Goal: Information Seeking & Learning: Learn about a topic

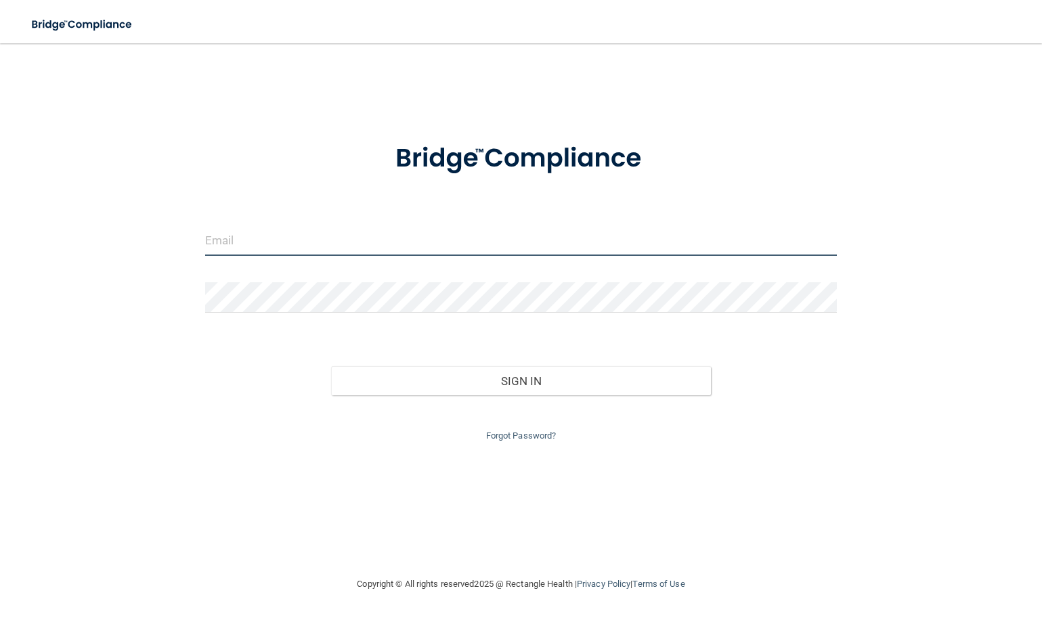
click at [240, 242] on input "email" at bounding box center [521, 240] width 632 height 30
type input "[PERSON_NAME][EMAIL_ADDRESS][PERSON_NAME][DOMAIN_NAME]"
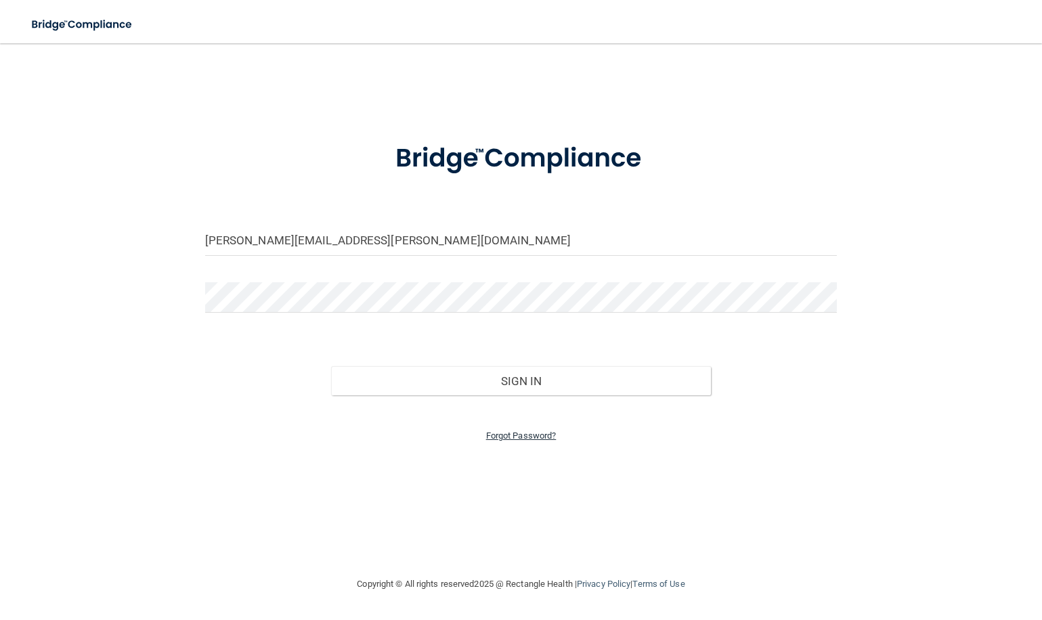
click at [510, 430] on link "Forgot Password?" at bounding box center [521, 435] width 70 height 10
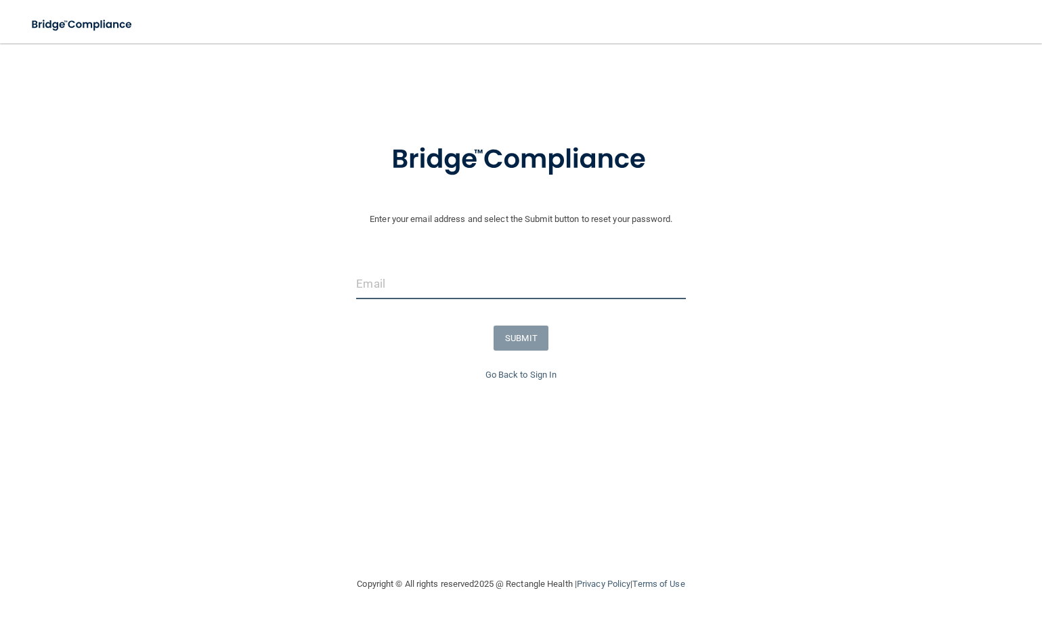
click at [392, 280] on input "email" at bounding box center [520, 284] width 329 height 30
type input "[PERSON_NAME][EMAIL_ADDRESS][PERSON_NAME][DOMAIN_NAME]"
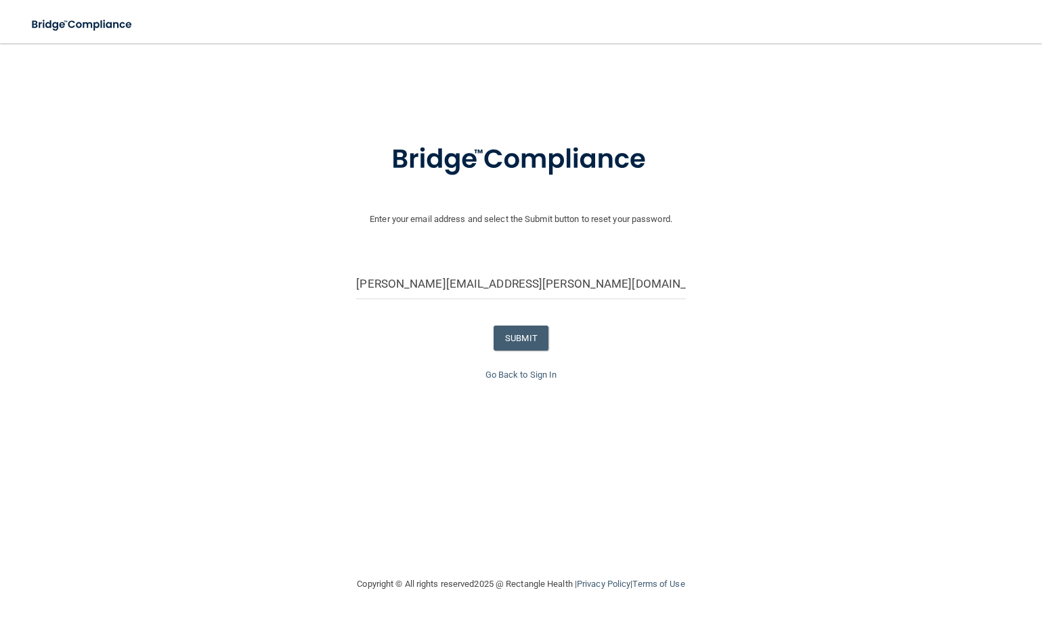
click at [532, 334] on button "SUBMIT" at bounding box center [520, 338] width 55 height 25
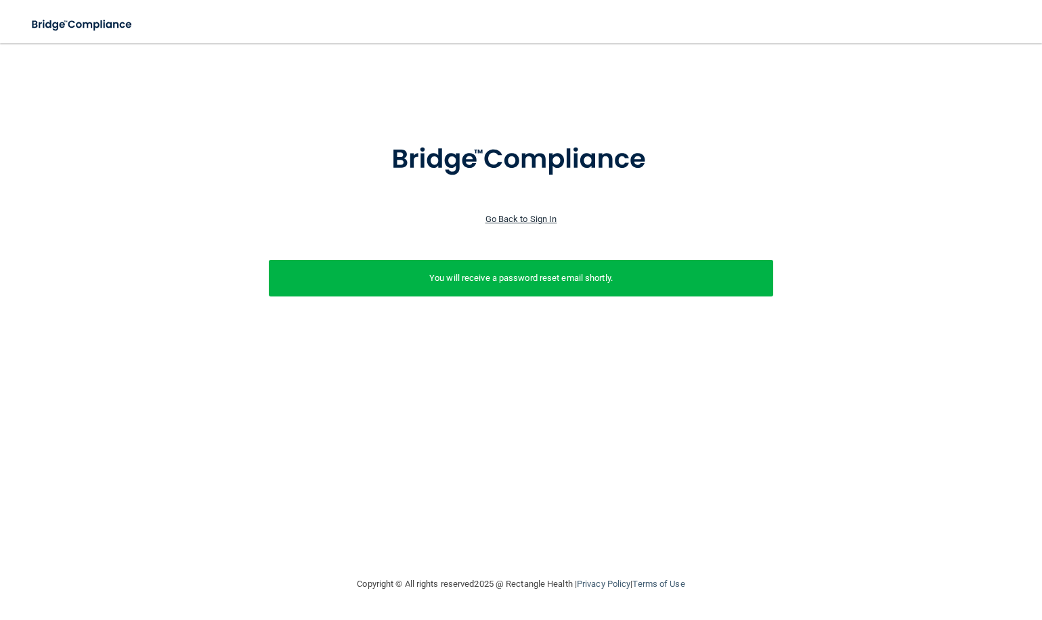
click at [527, 215] on link "Go Back to Sign In" at bounding box center [521, 219] width 72 height 10
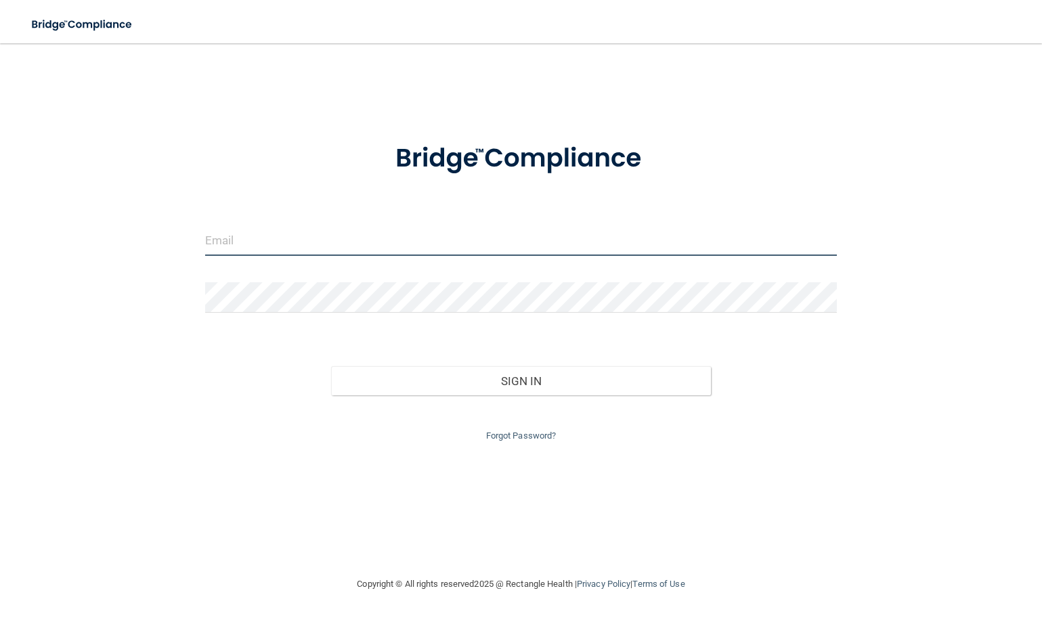
click at [376, 246] on input "email" at bounding box center [521, 240] width 632 height 30
type input "[PERSON_NAME][EMAIL_ADDRESS][PERSON_NAME][DOMAIN_NAME]"
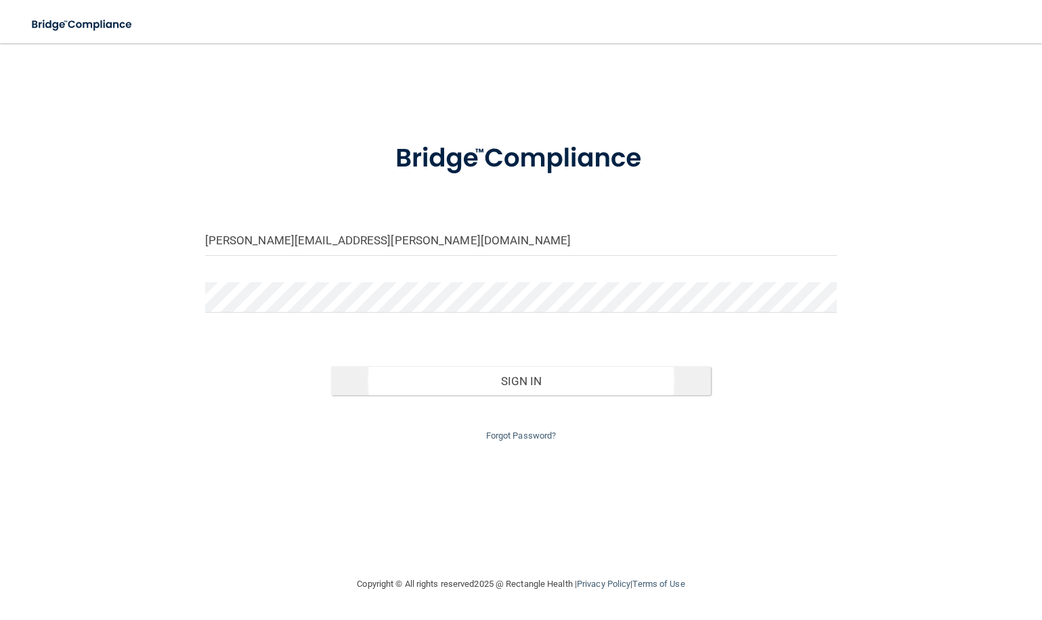
click at [605, 383] on button "Sign In" at bounding box center [520, 381] width 379 height 30
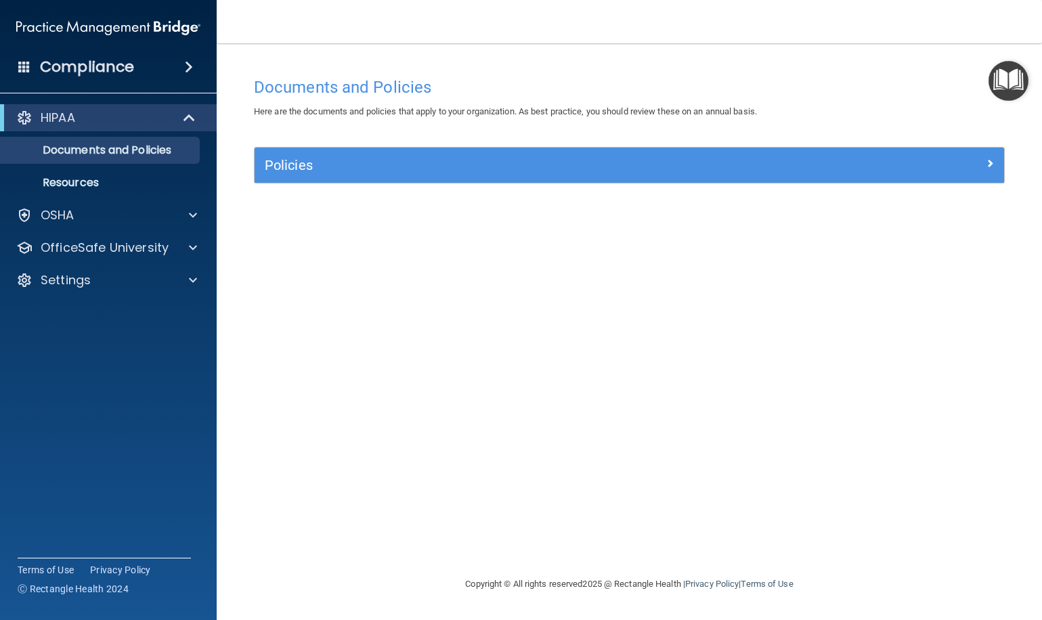
click at [552, 159] on h5 "Policies" at bounding box center [535, 165] width 541 height 15
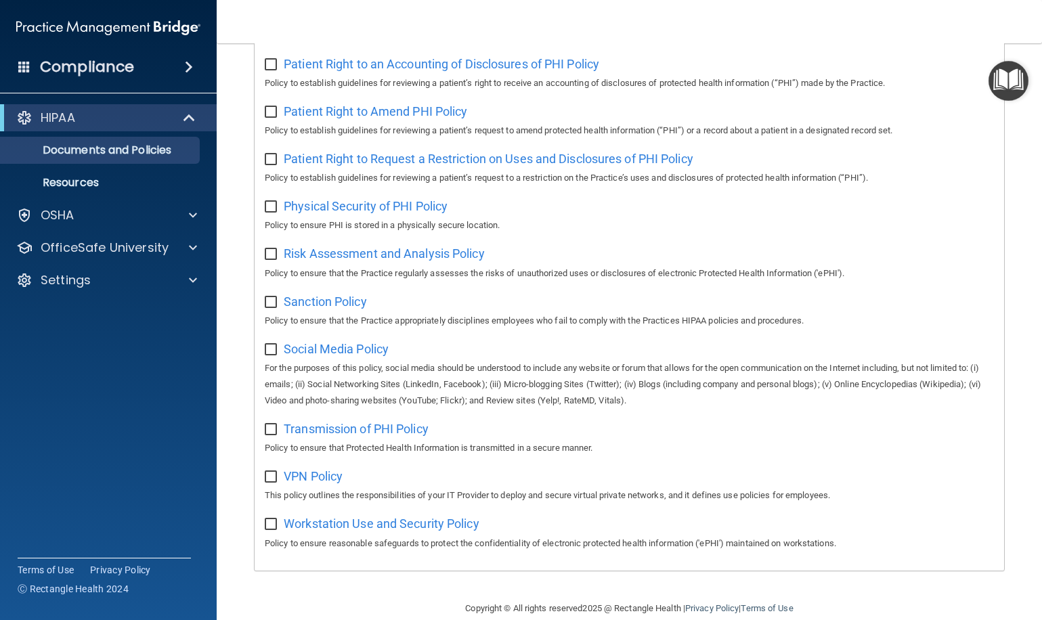
scroll to position [734, 0]
click at [191, 217] on span at bounding box center [193, 215] width 8 height 16
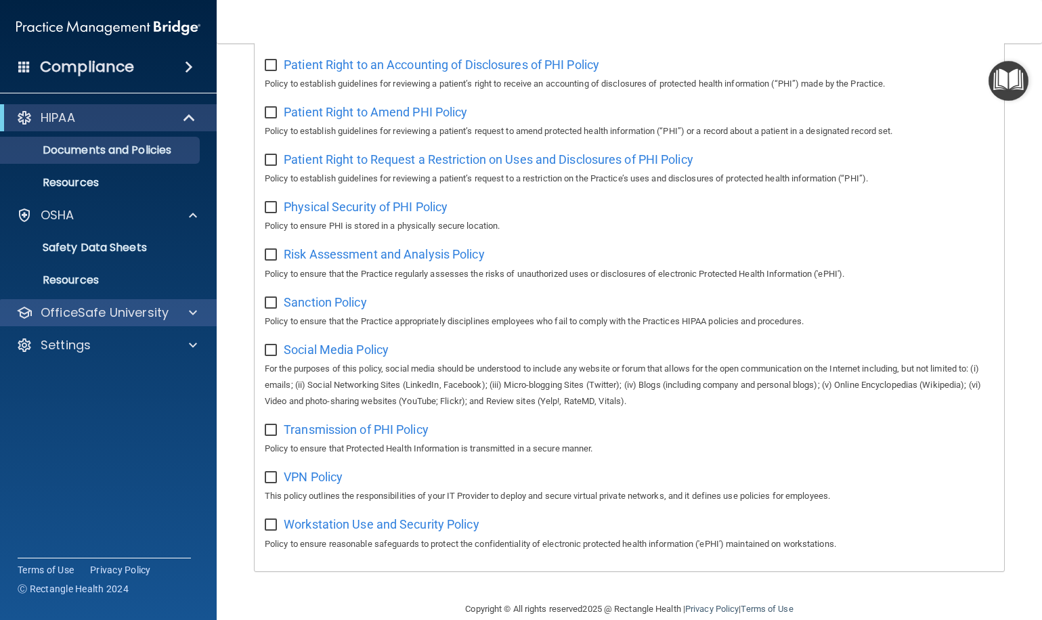
click at [194, 311] on span at bounding box center [193, 313] width 8 height 16
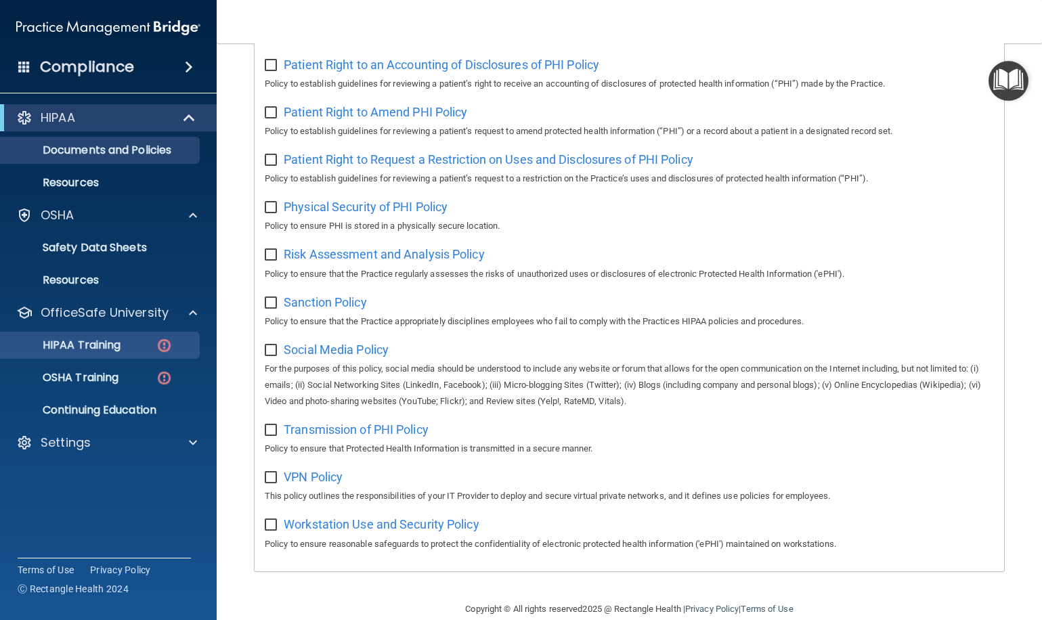
click at [120, 347] on p "HIPAA Training" at bounding box center [65, 345] width 112 height 14
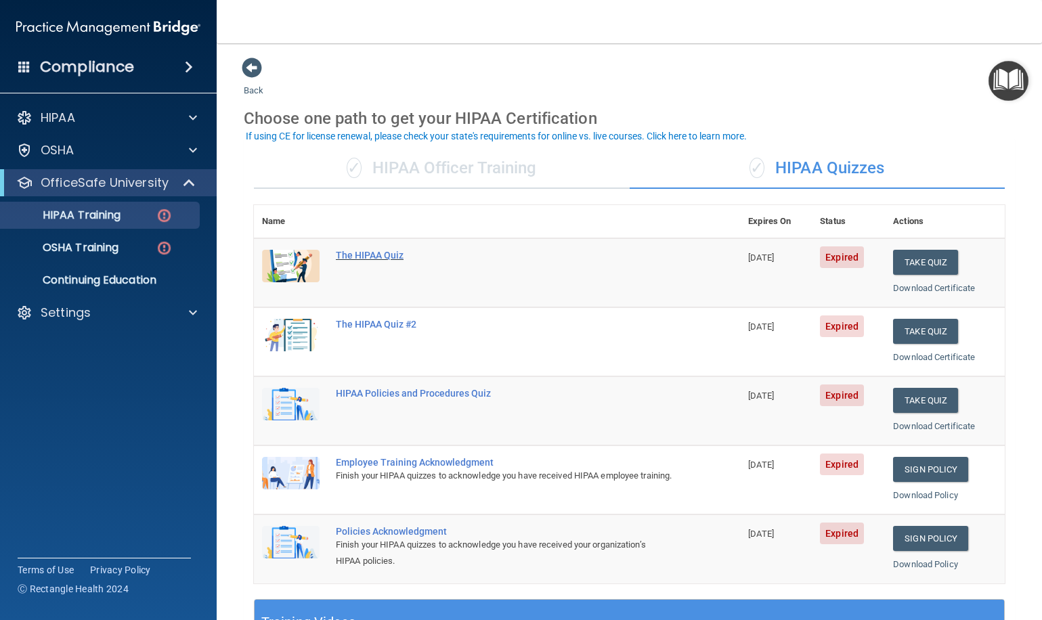
click at [376, 252] on div "The HIPAA Quiz" at bounding box center [504, 255] width 336 height 11
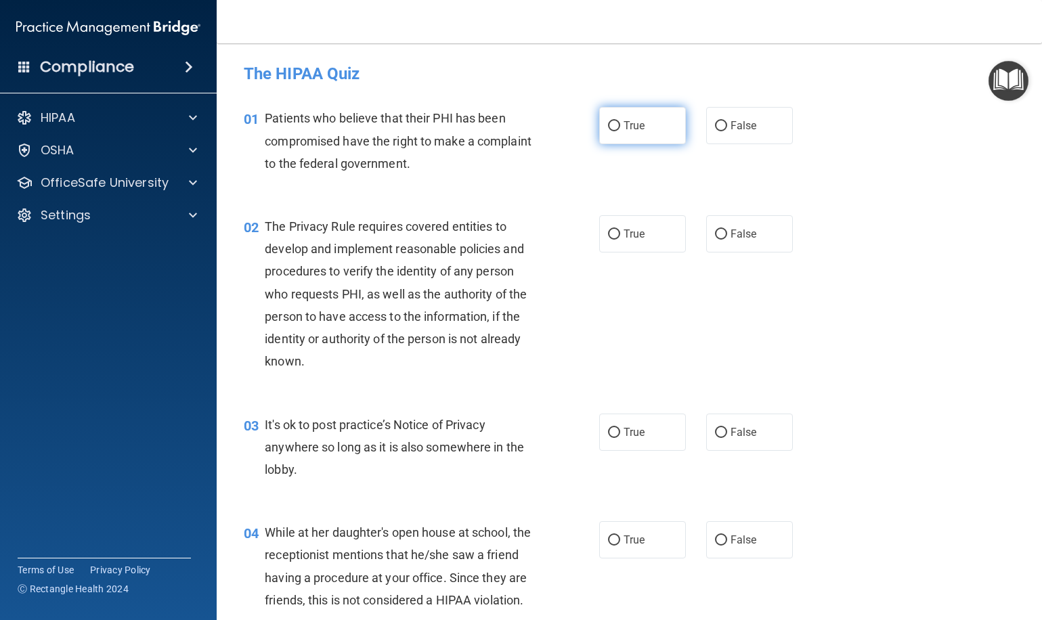
click at [618, 125] on input "True" at bounding box center [614, 126] width 12 height 10
radio input "true"
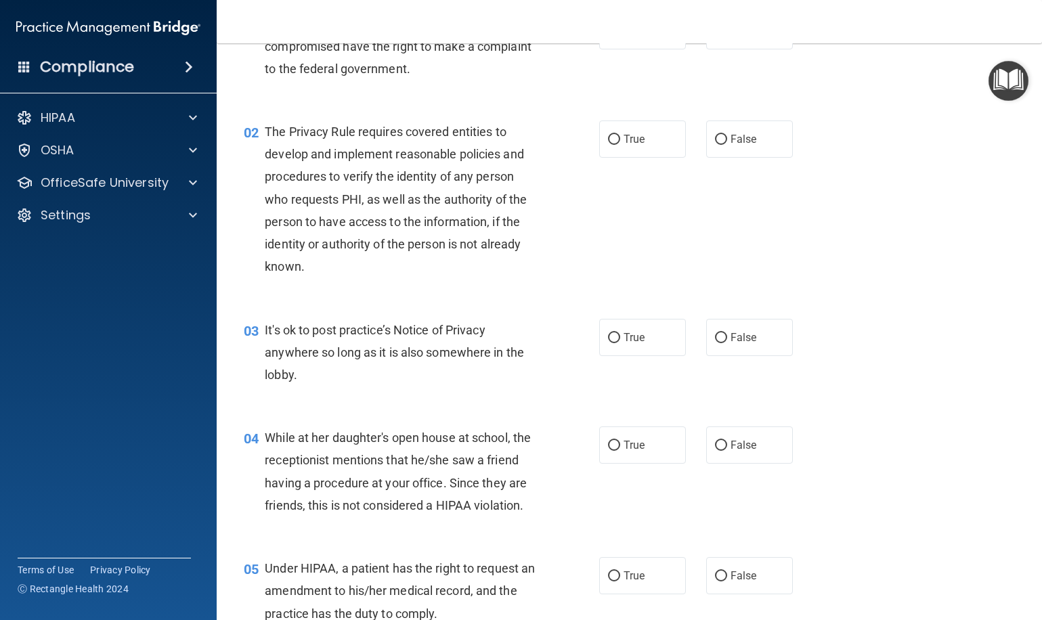
scroll to position [97, 0]
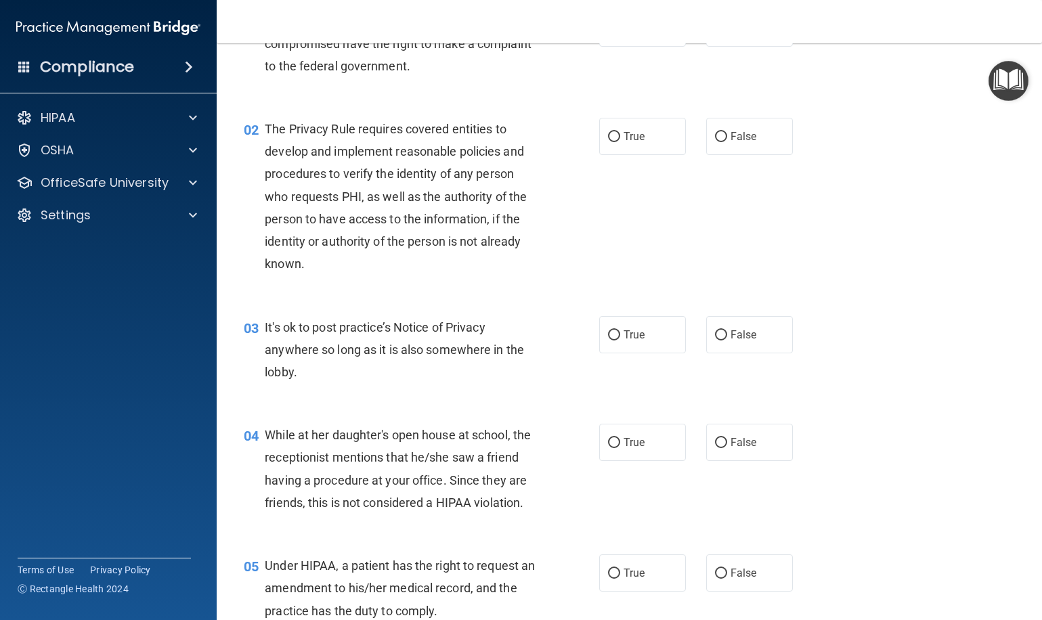
drag, startPoint x: 640, startPoint y: 146, endPoint x: 629, endPoint y: 158, distance: 16.3
click at [640, 146] on label "True" at bounding box center [642, 136] width 87 height 37
click at [620, 142] on input "True" at bounding box center [614, 137] width 12 height 10
radio input "true"
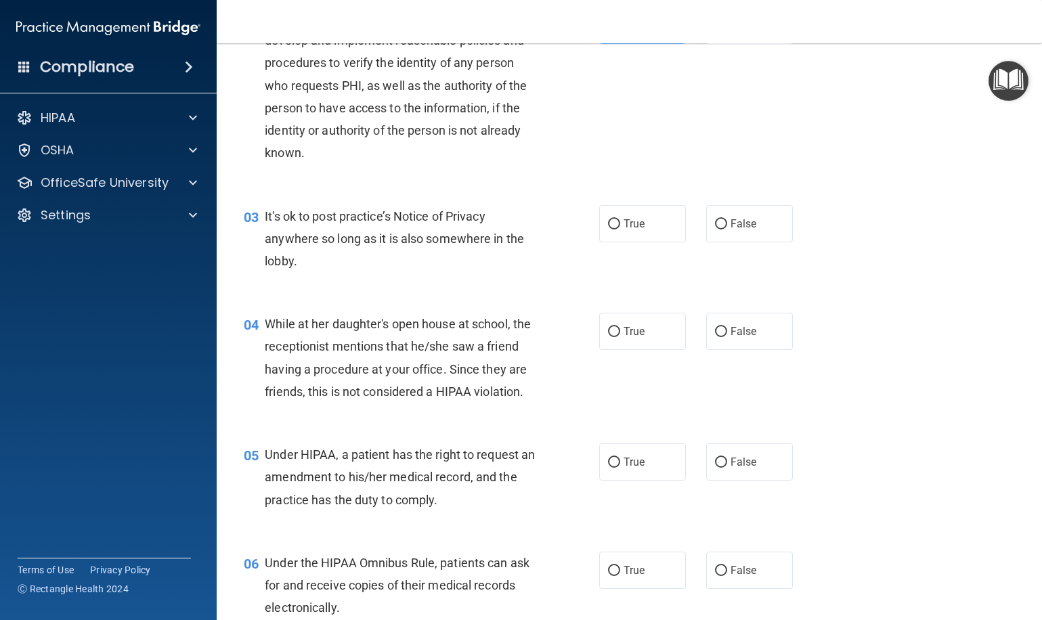
scroll to position [210, 0]
click at [753, 225] on label "False" at bounding box center [749, 222] width 87 height 37
click at [727, 225] on input "False" at bounding box center [721, 223] width 12 height 10
radio input "true"
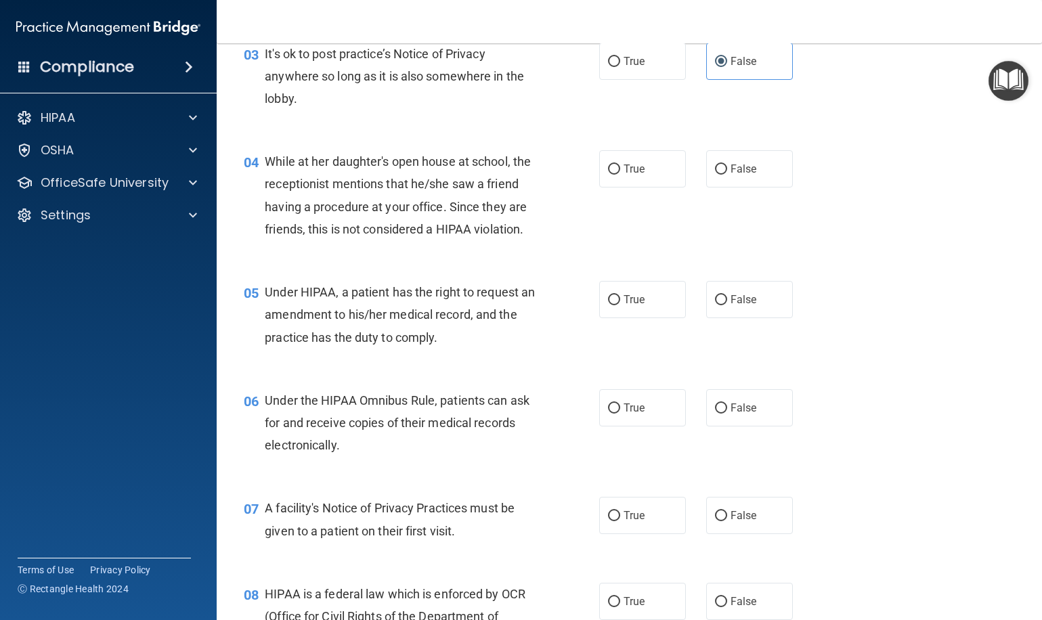
scroll to position [372, 0]
drag, startPoint x: 768, startPoint y: 167, endPoint x: 751, endPoint y: 183, distance: 23.0
click at [768, 167] on label "False" at bounding box center [749, 168] width 87 height 37
click at [727, 167] on input "False" at bounding box center [721, 169] width 12 height 10
radio input "true"
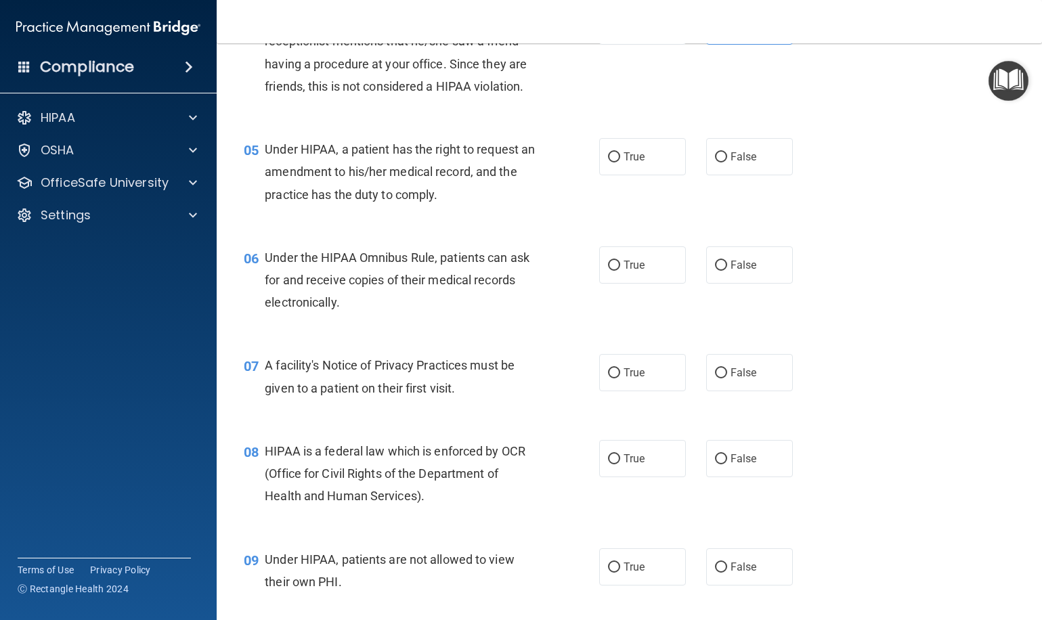
scroll to position [514, 0]
click at [741, 152] on span "False" at bounding box center [743, 156] width 26 height 13
click at [727, 152] on input "False" at bounding box center [721, 157] width 12 height 10
radio input "true"
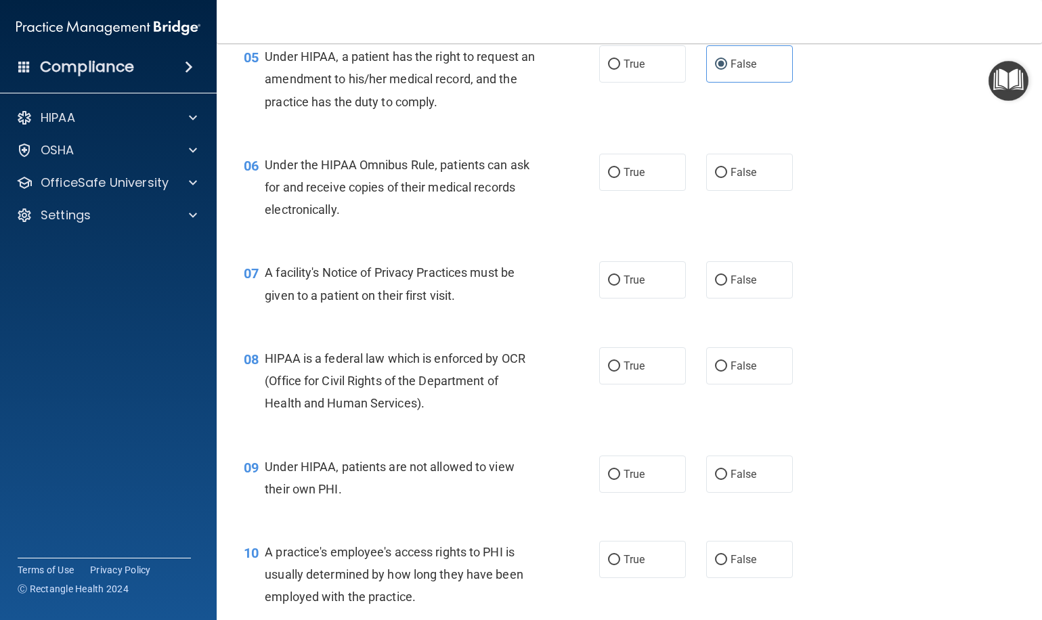
scroll to position [612, 0]
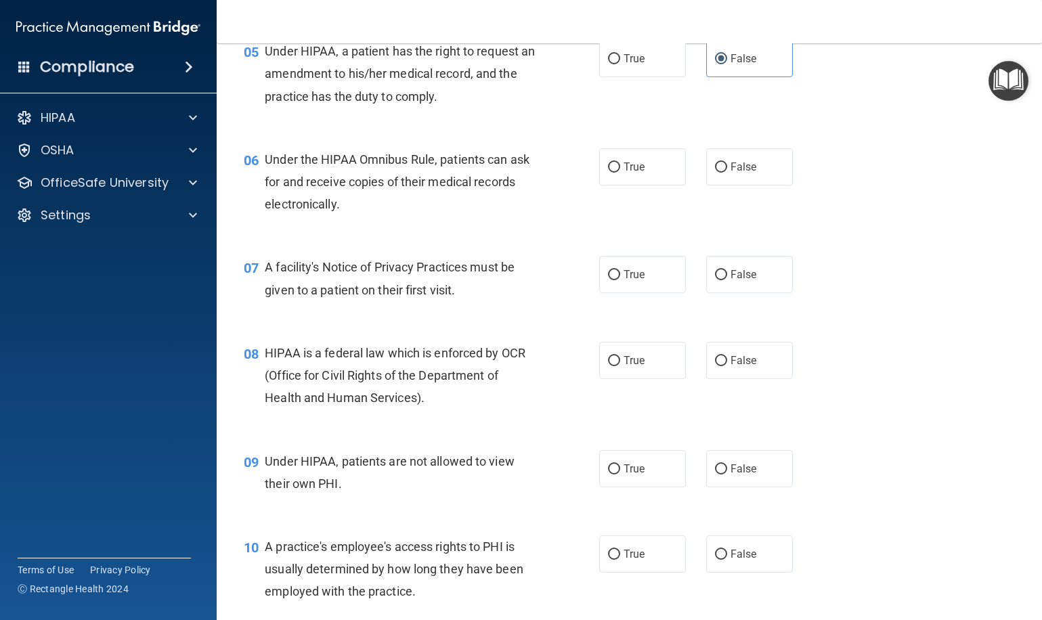
drag, startPoint x: 654, startPoint y: 156, endPoint x: 605, endPoint y: 190, distance: 59.3
click at [654, 156] on label "True" at bounding box center [642, 166] width 87 height 37
click at [620, 162] on input "True" at bounding box center [614, 167] width 12 height 10
radio input "true"
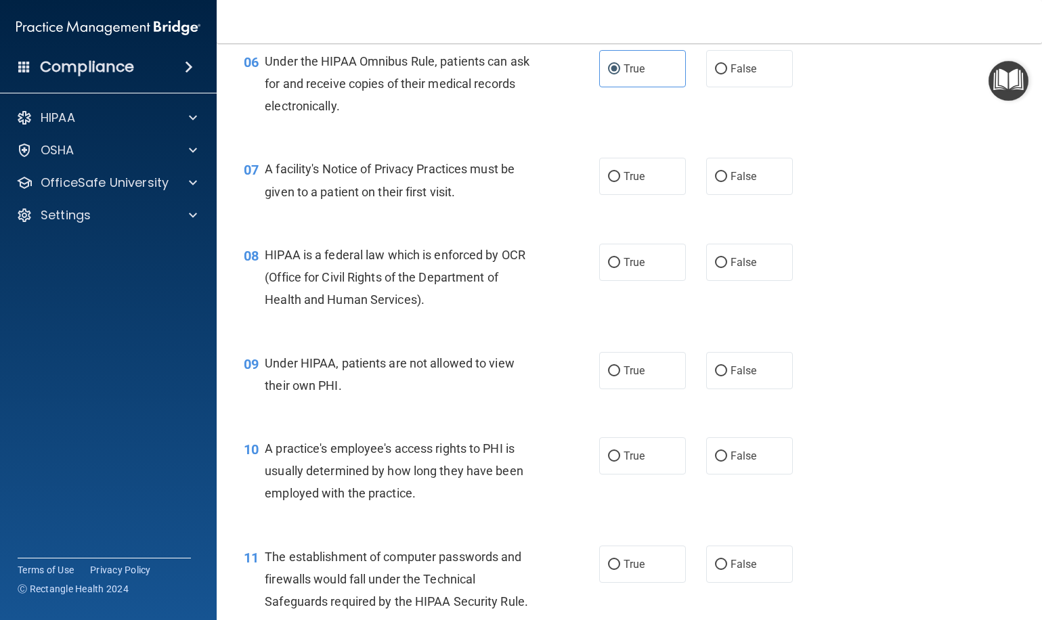
scroll to position [722, 0]
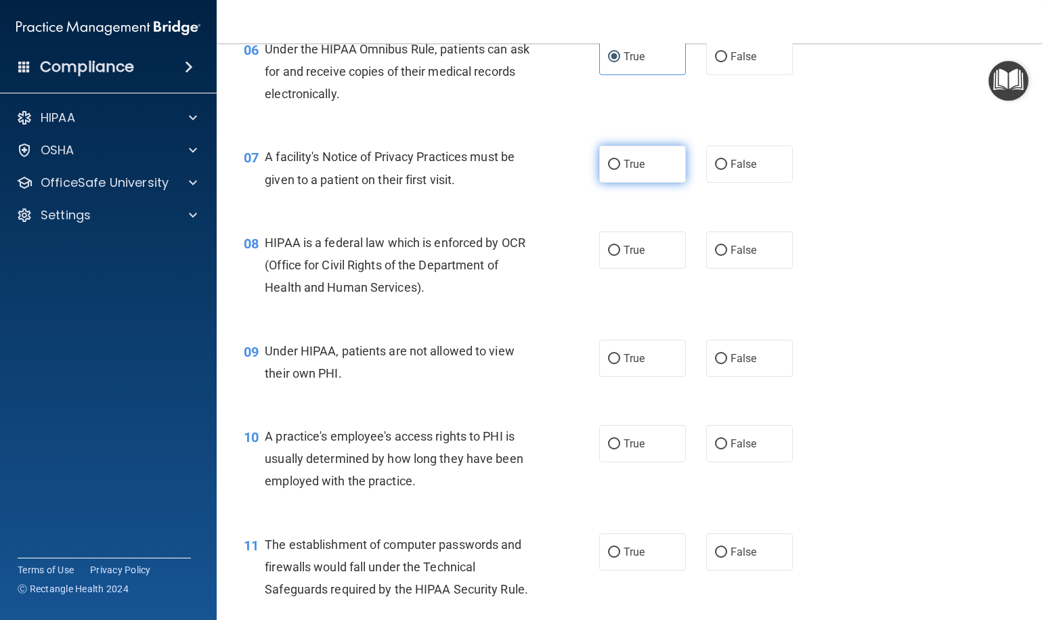
click at [645, 171] on label "True" at bounding box center [642, 164] width 87 height 37
click at [620, 170] on input "True" at bounding box center [614, 165] width 12 height 10
radio input "true"
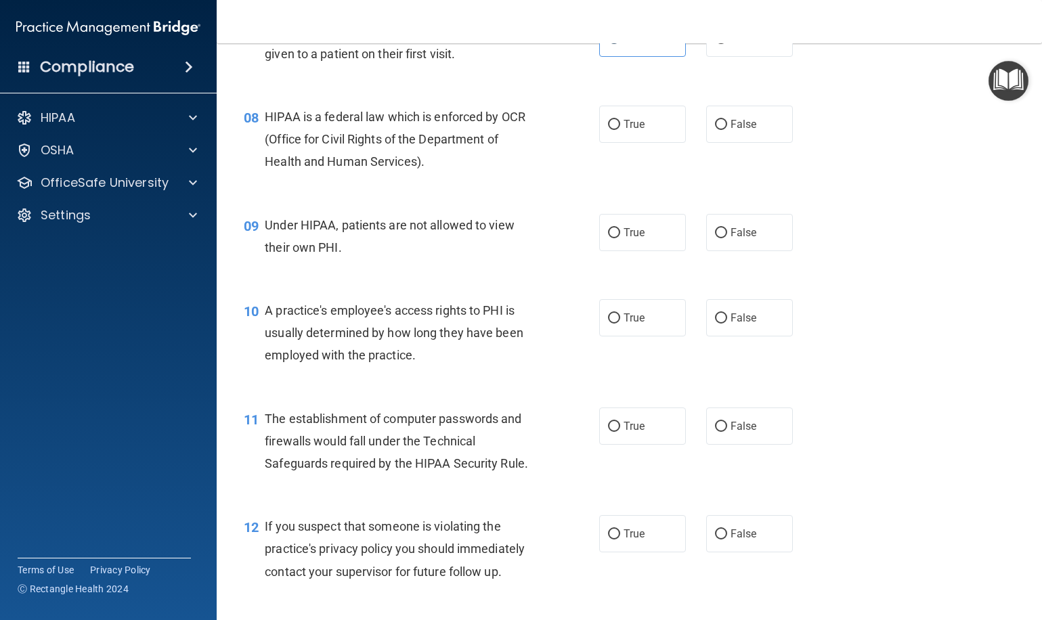
scroll to position [851, 0]
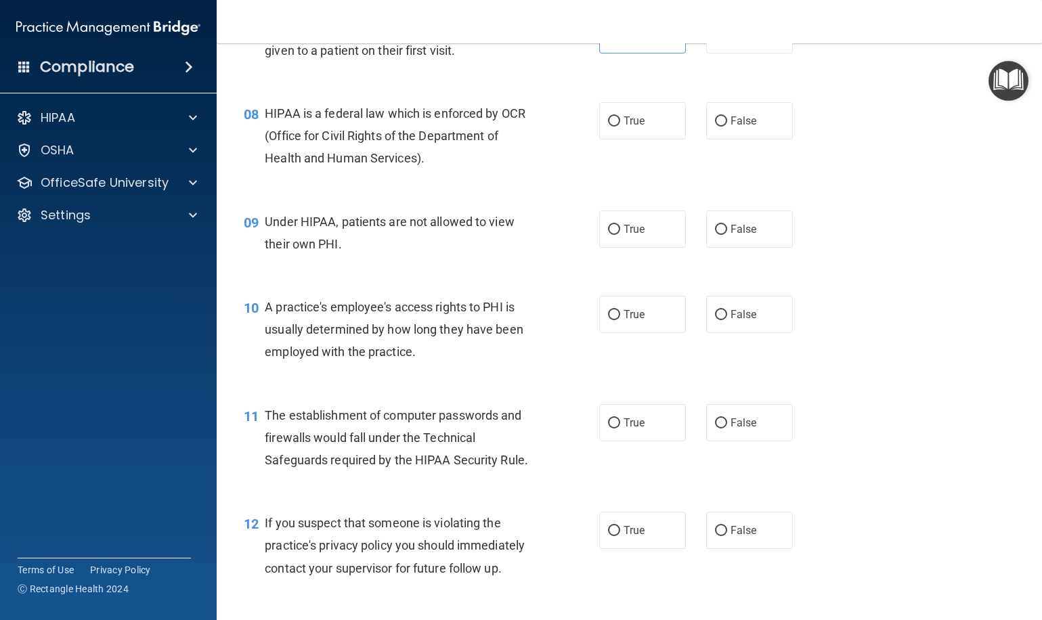
drag, startPoint x: 665, startPoint y: 118, endPoint x: 562, endPoint y: 164, distance: 112.1
click at [659, 120] on label "True" at bounding box center [642, 120] width 87 height 37
click at [620, 120] on input "True" at bounding box center [614, 121] width 12 height 10
radio input "true"
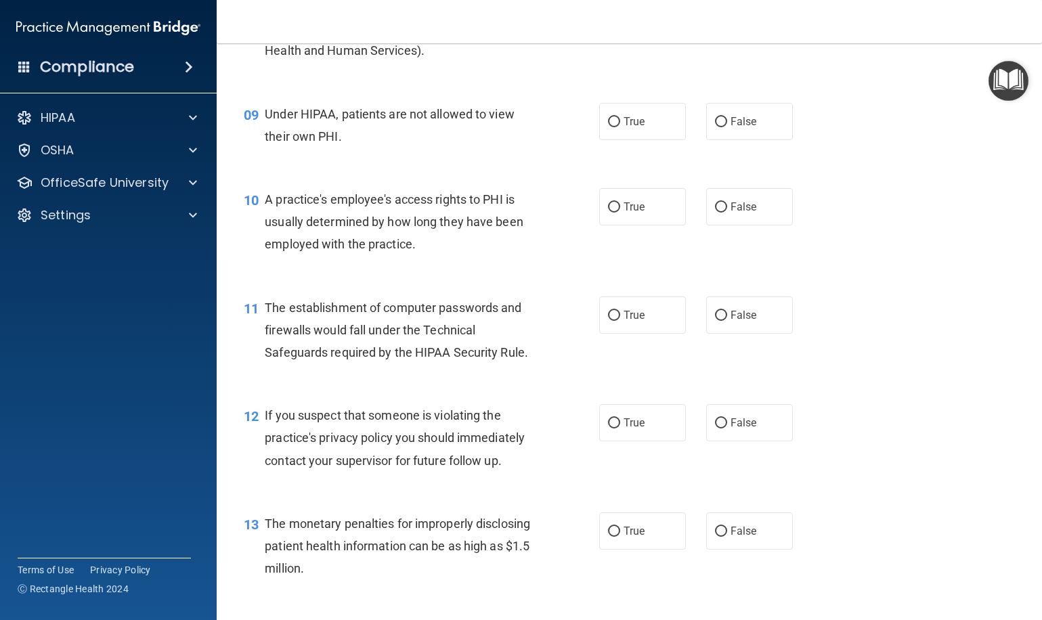
scroll to position [963, 0]
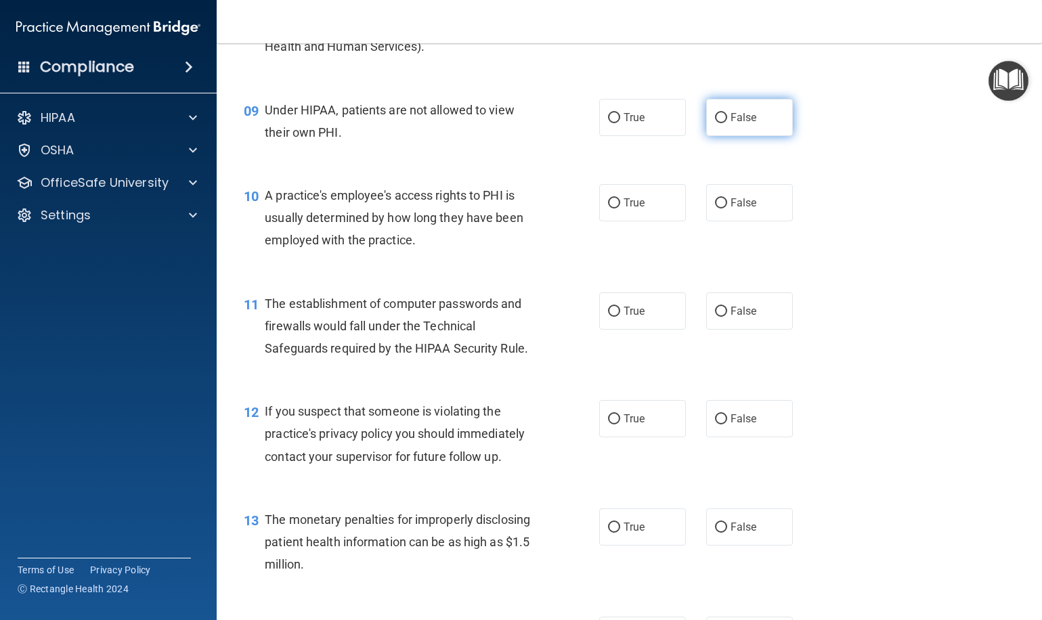
click at [723, 126] on label "False" at bounding box center [749, 117] width 87 height 37
click at [723, 123] on input "False" at bounding box center [721, 118] width 12 height 10
radio input "true"
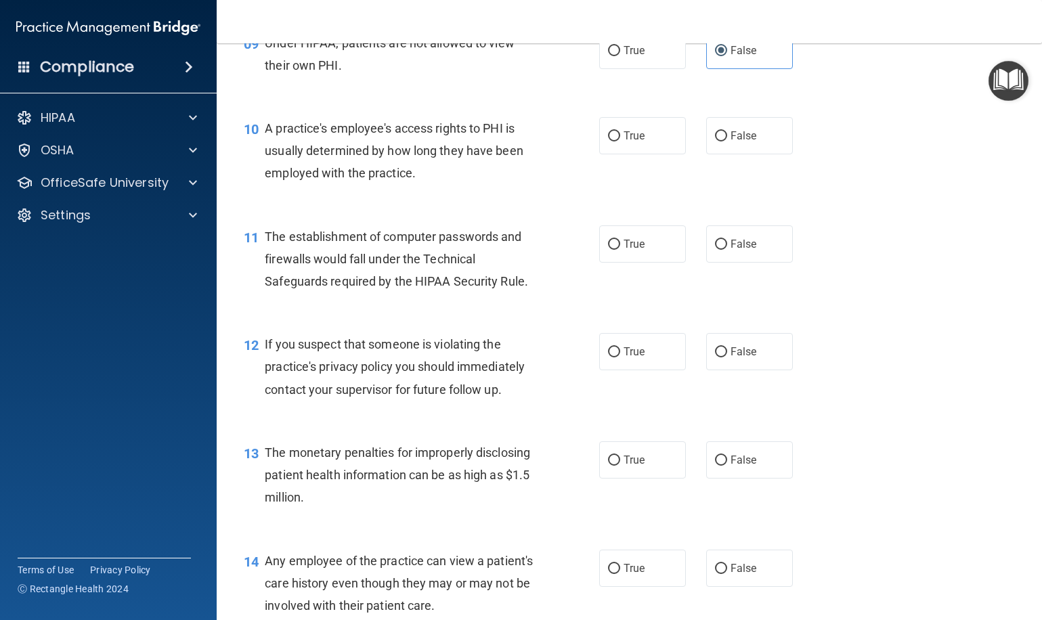
scroll to position [1031, 0]
drag, startPoint x: 735, startPoint y: 143, endPoint x: 713, endPoint y: 160, distance: 27.5
click at [735, 143] on label "False" at bounding box center [749, 134] width 87 height 37
click at [727, 141] on input "False" at bounding box center [721, 136] width 12 height 10
radio input "true"
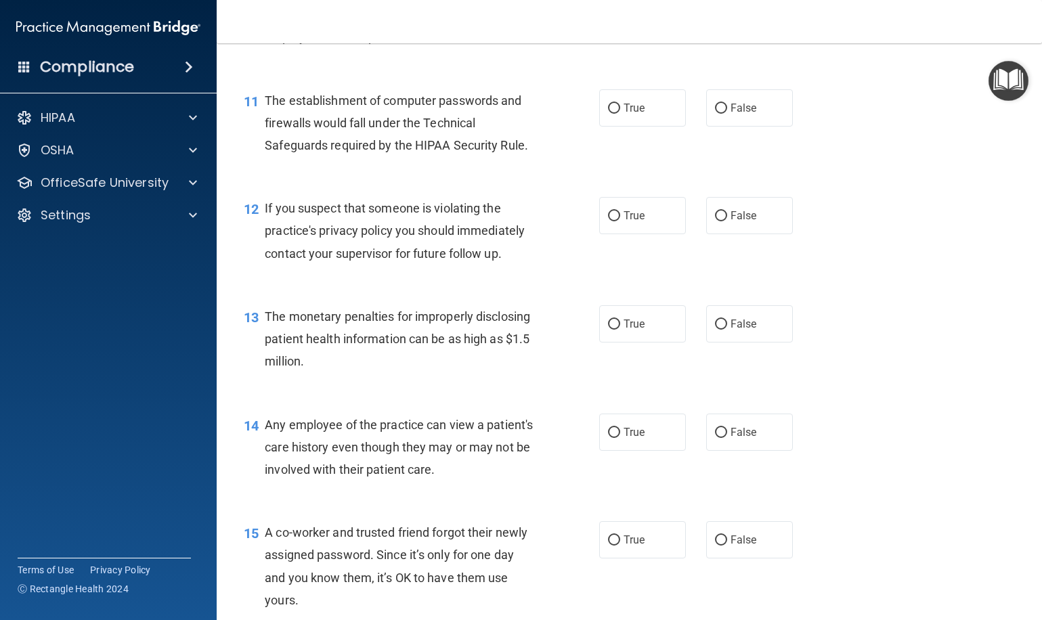
scroll to position [1170, 0]
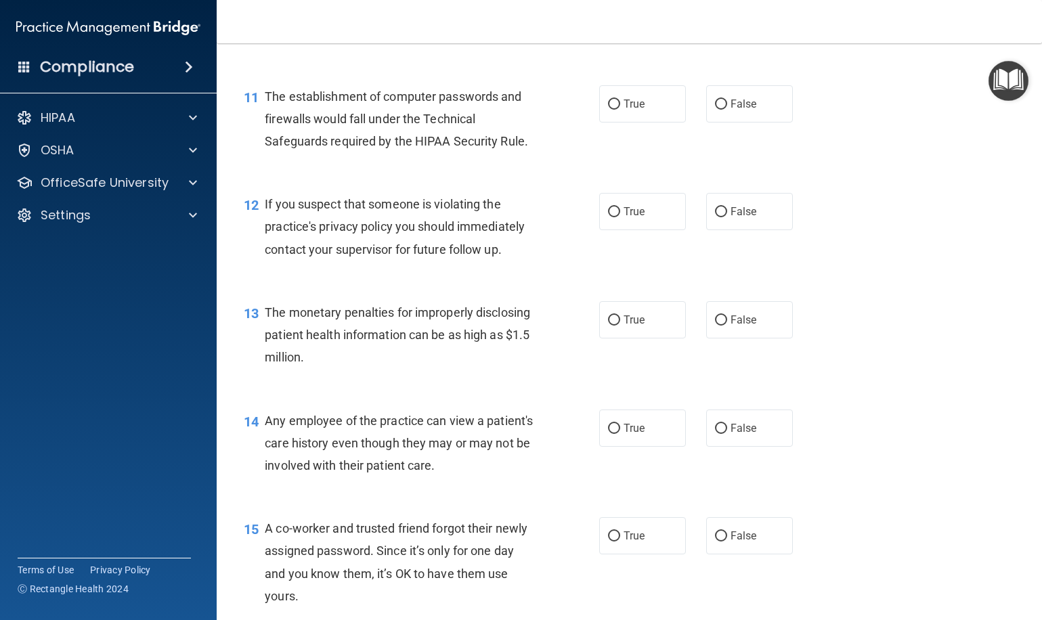
drag, startPoint x: 649, startPoint y: 101, endPoint x: 573, endPoint y: 169, distance: 102.1
click at [649, 101] on label "True" at bounding box center [642, 103] width 87 height 37
click at [620, 101] on input "True" at bounding box center [614, 104] width 12 height 10
radio input "true"
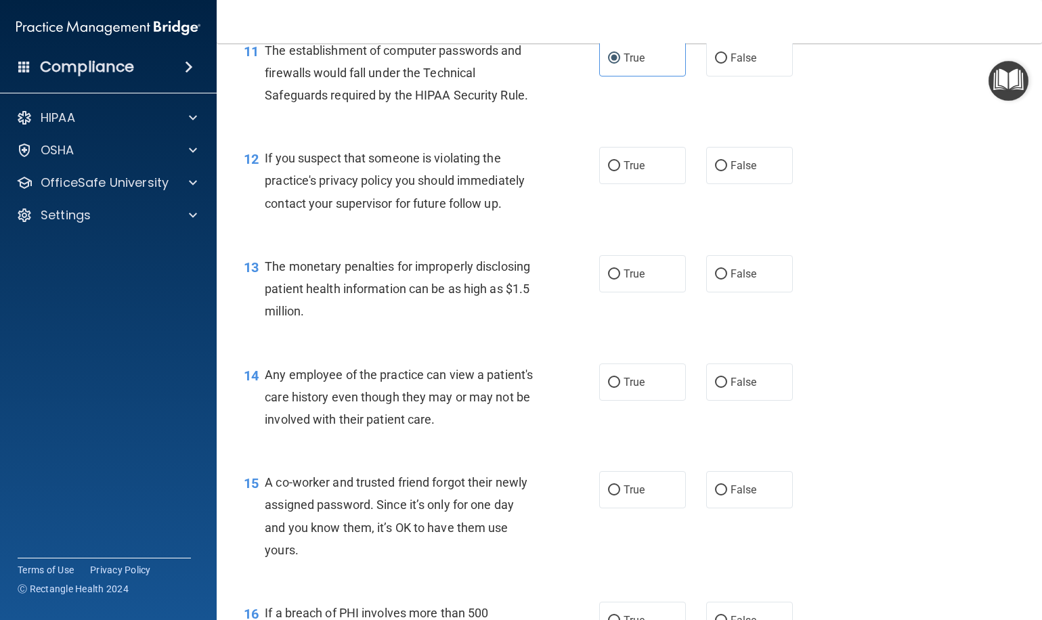
scroll to position [1217, 0]
drag, startPoint x: 616, startPoint y: 166, endPoint x: 583, endPoint y: 171, distance: 32.9
click at [614, 166] on label "True" at bounding box center [642, 164] width 87 height 37
click at [614, 166] on input "True" at bounding box center [614, 165] width 12 height 10
radio input "true"
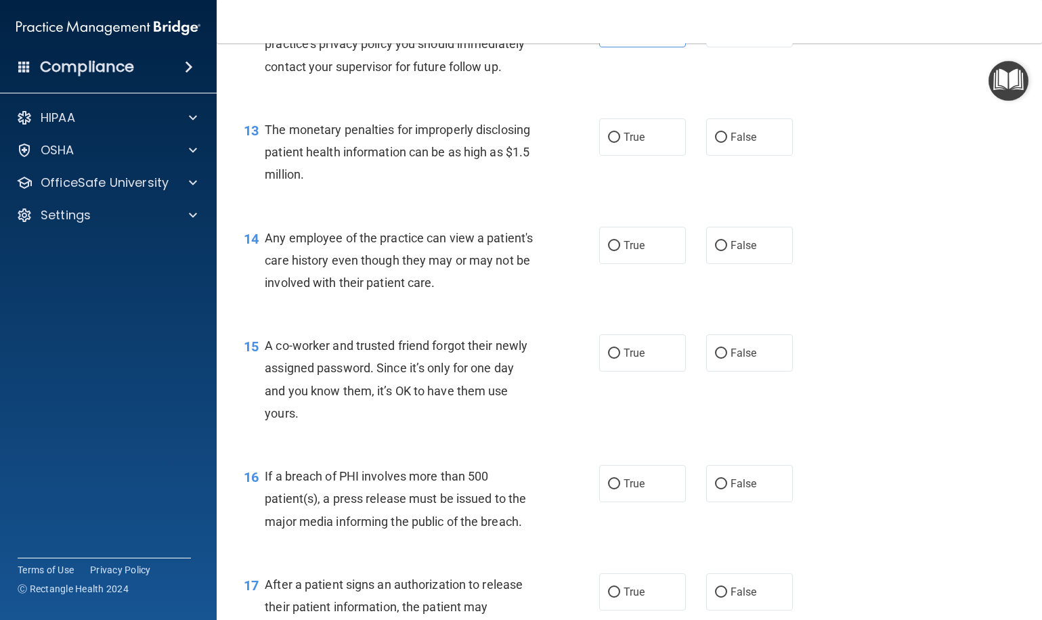
scroll to position [1354, 0]
drag, startPoint x: 642, startPoint y: 140, endPoint x: 634, endPoint y: 150, distance: 12.5
click at [642, 140] on label "True" at bounding box center [642, 135] width 87 height 37
click at [620, 140] on input "True" at bounding box center [614, 136] width 12 height 10
radio input "true"
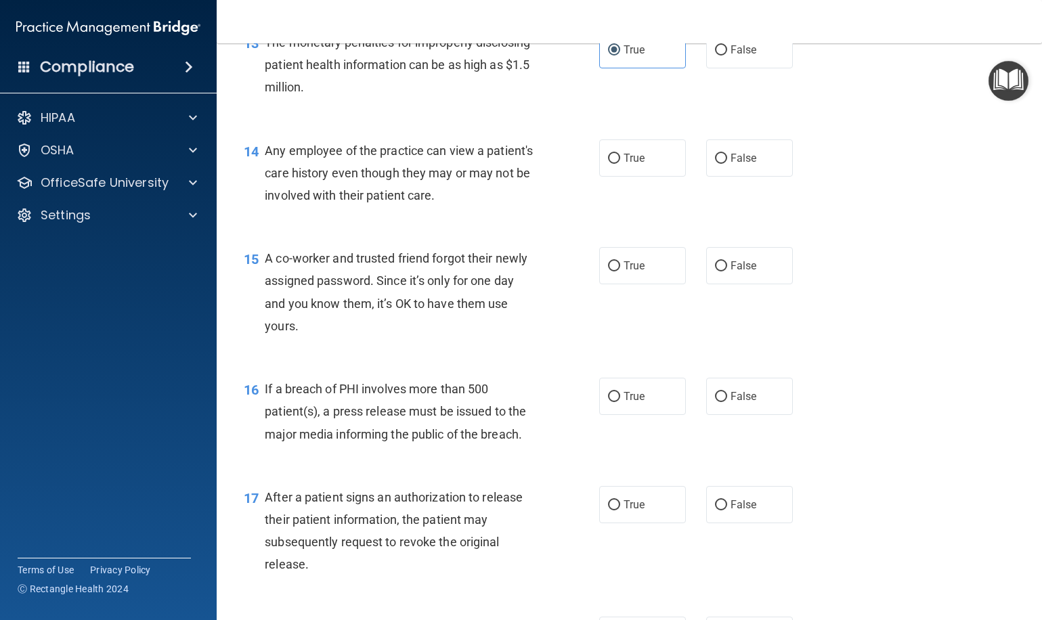
scroll to position [1441, 0]
click at [639, 161] on label "True" at bounding box center [642, 157] width 87 height 37
click at [620, 161] on input "True" at bounding box center [614, 158] width 12 height 10
radio input "true"
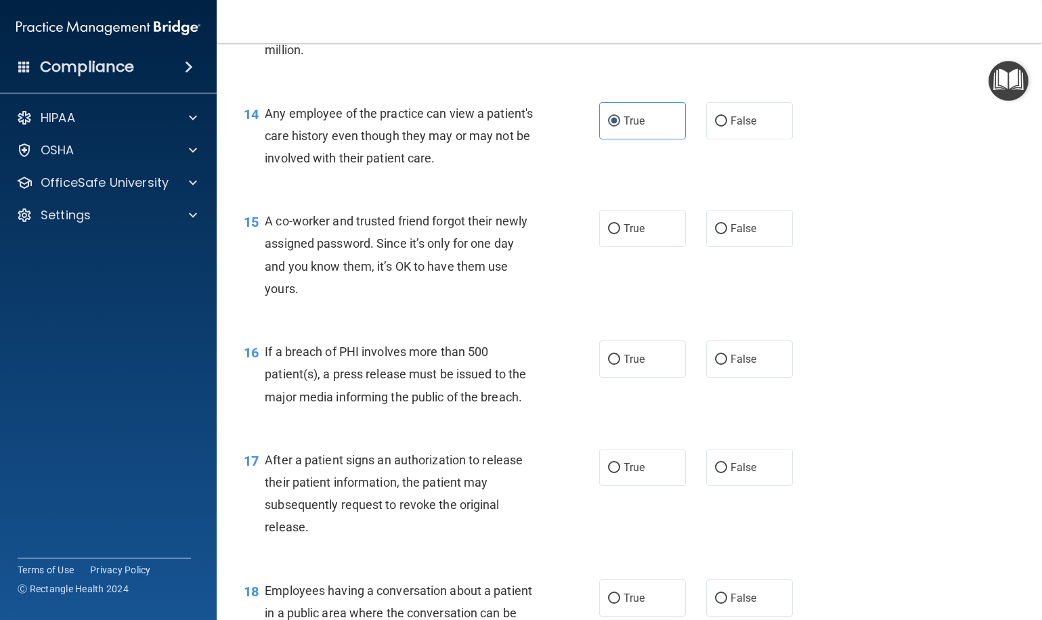
scroll to position [1498, 0]
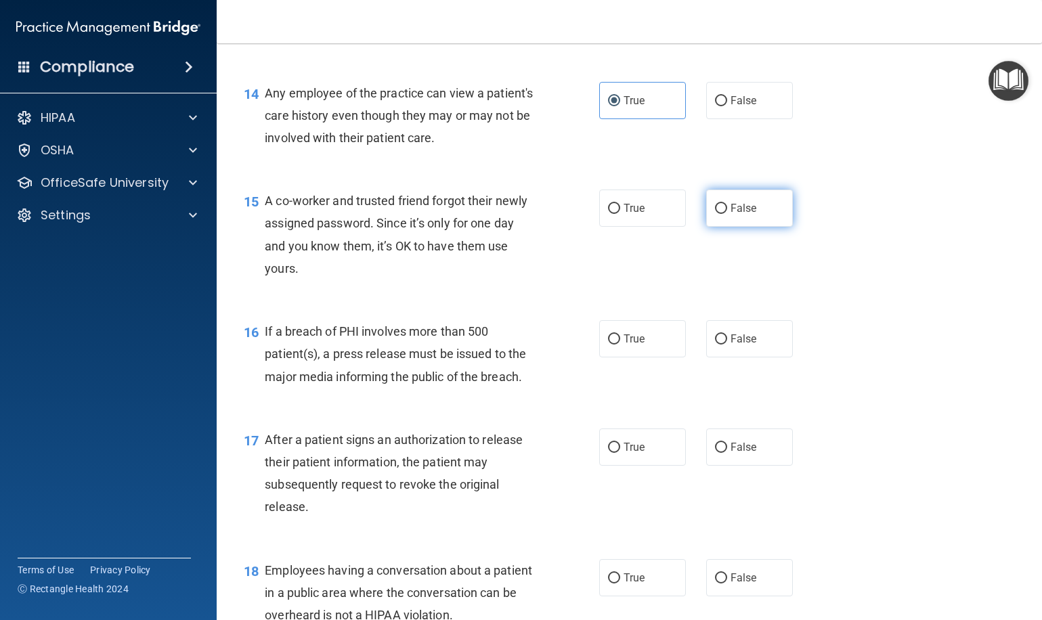
click at [728, 213] on label "False" at bounding box center [749, 207] width 87 height 37
click at [727, 213] on input "False" at bounding box center [721, 209] width 12 height 10
radio input "true"
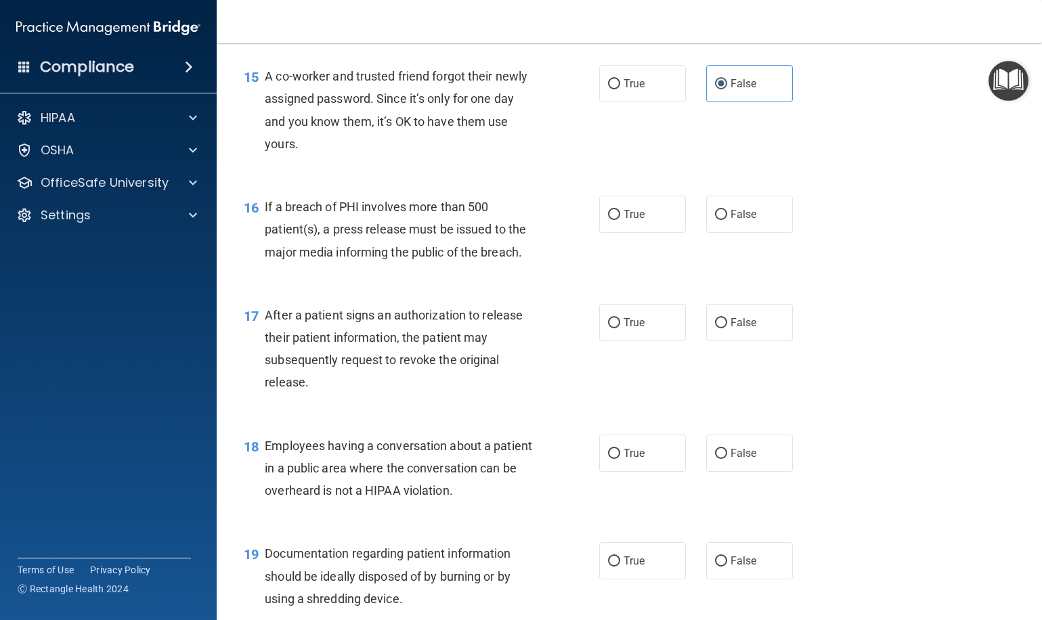
scroll to position [1623, 0]
click at [625, 215] on label "True" at bounding box center [642, 213] width 87 height 37
click at [620, 215] on input "True" at bounding box center [614, 214] width 12 height 10
radio input "true"
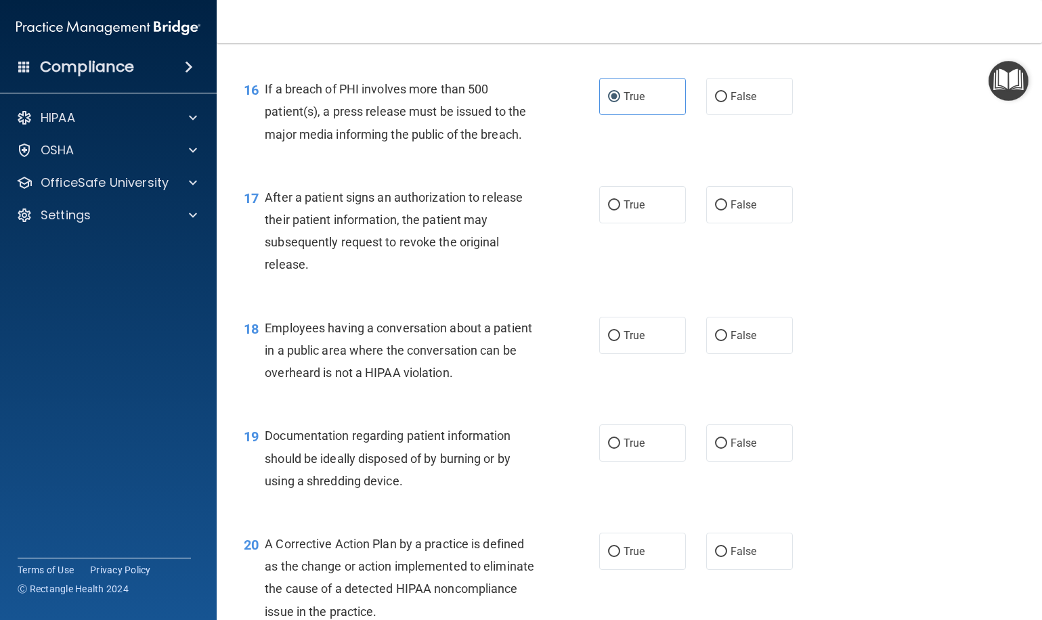
scroll to position [1753, 0]
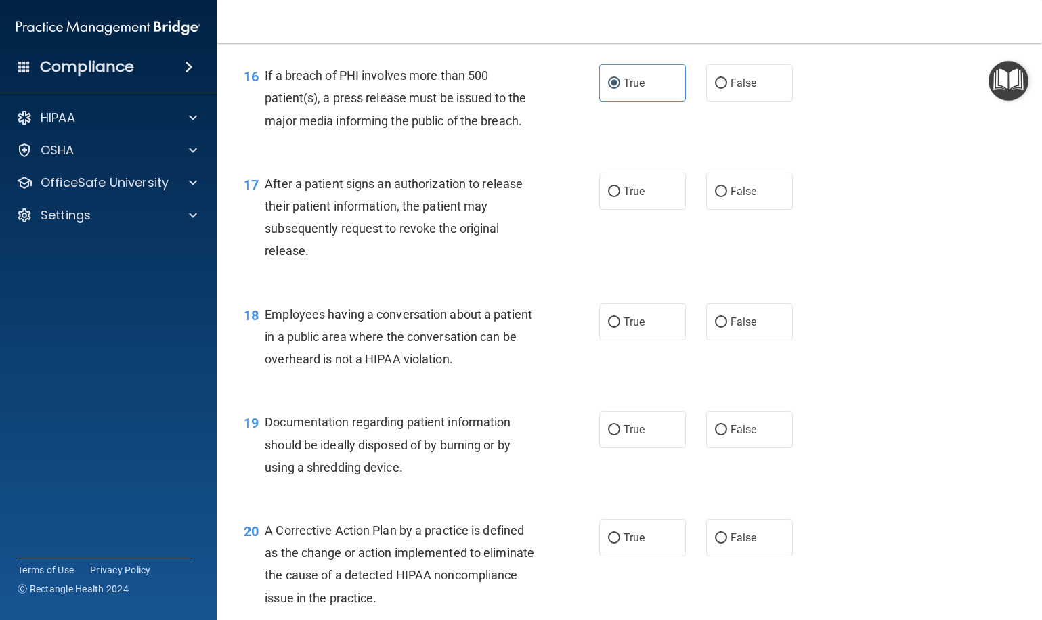
drag, startPoint x: 619, startPoint y: 192, endPoint x: 577, endPoint y: 215, distance: 48.1
click at [619, 192] on label "True" at bounding box center [642, 191] width 87 height 37
click at [619, 192] on input "True" at bounding box center [614, 192] width 12 height 10
radio input "true"
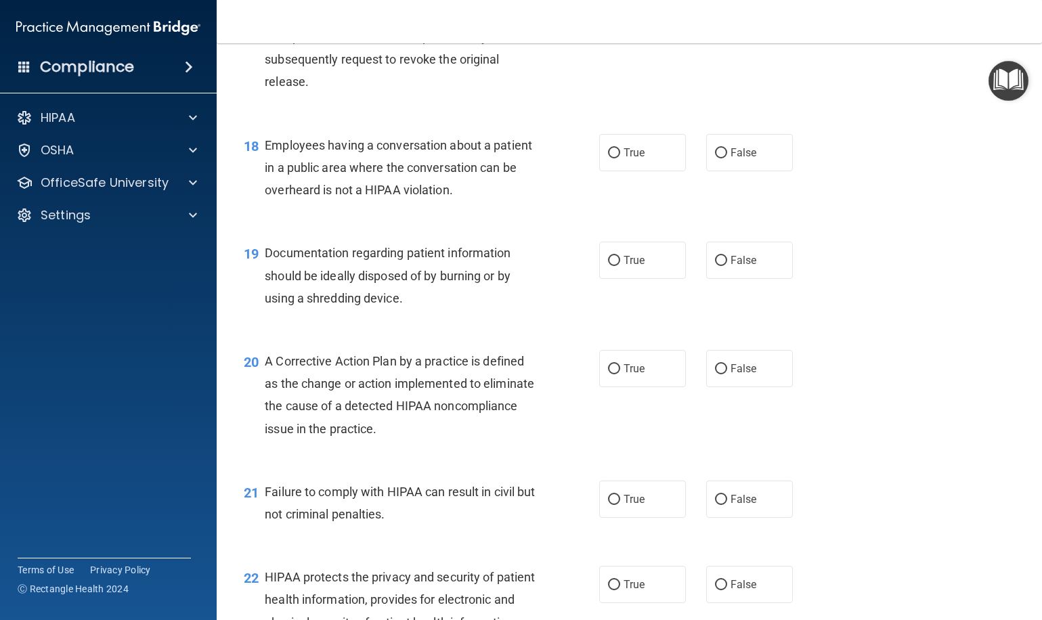
scroll to position [1921, 0]
click at [768, 145] on label "False" at bounding box center [749, 153] width 87 height 37
click at [727, 150] on input "False" at bounding box center [721, 155] width 12 height 10
radio input "true"
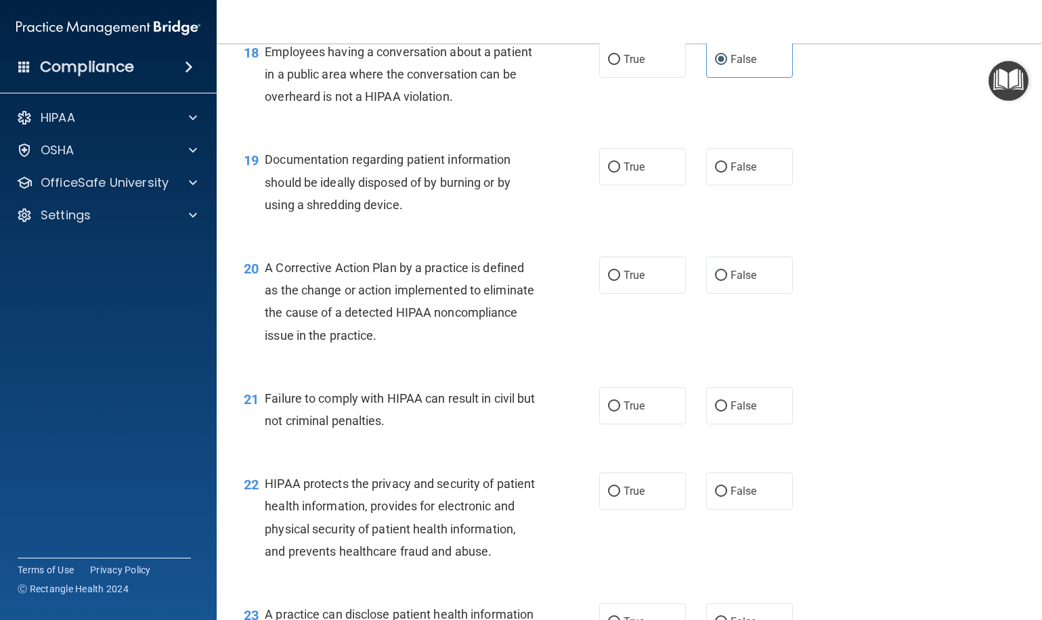
scroll to position [2036, 0]
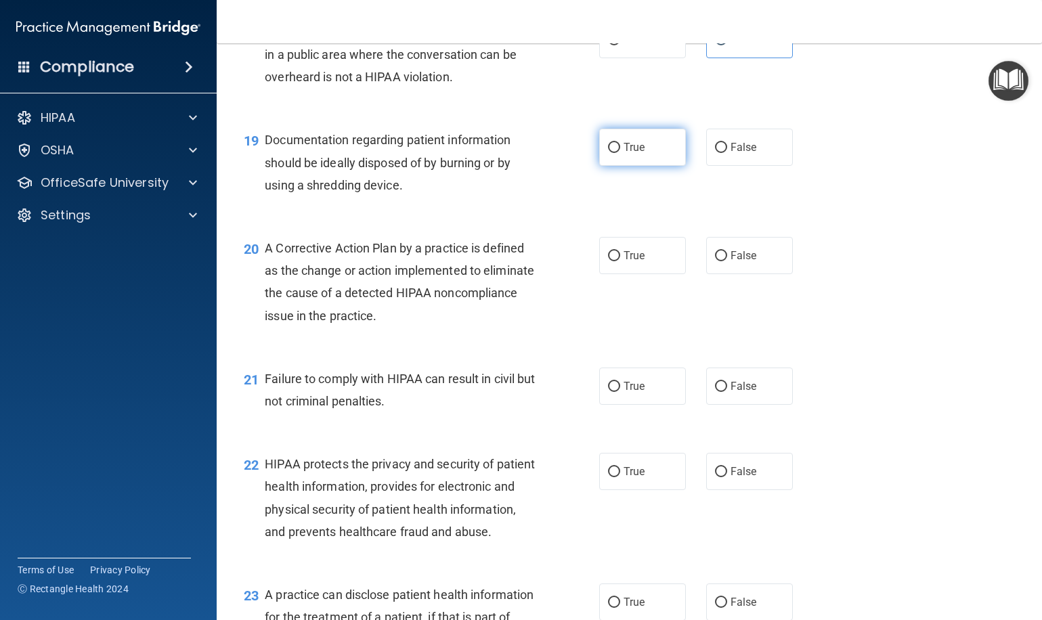
click at [654, 153] on label "True" at bounding box center [642, 147] width 87 height 37
click at [620, 153] on input "True" at bounding box center [614, 148] width 12 height 10
radio input "true"
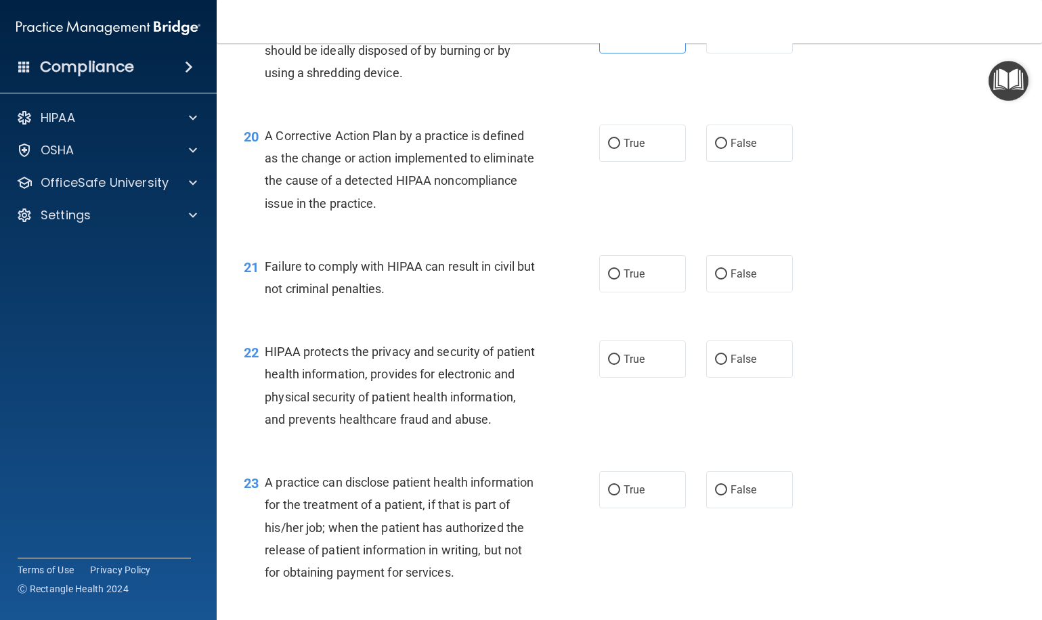
scroll to position [2167, 0]
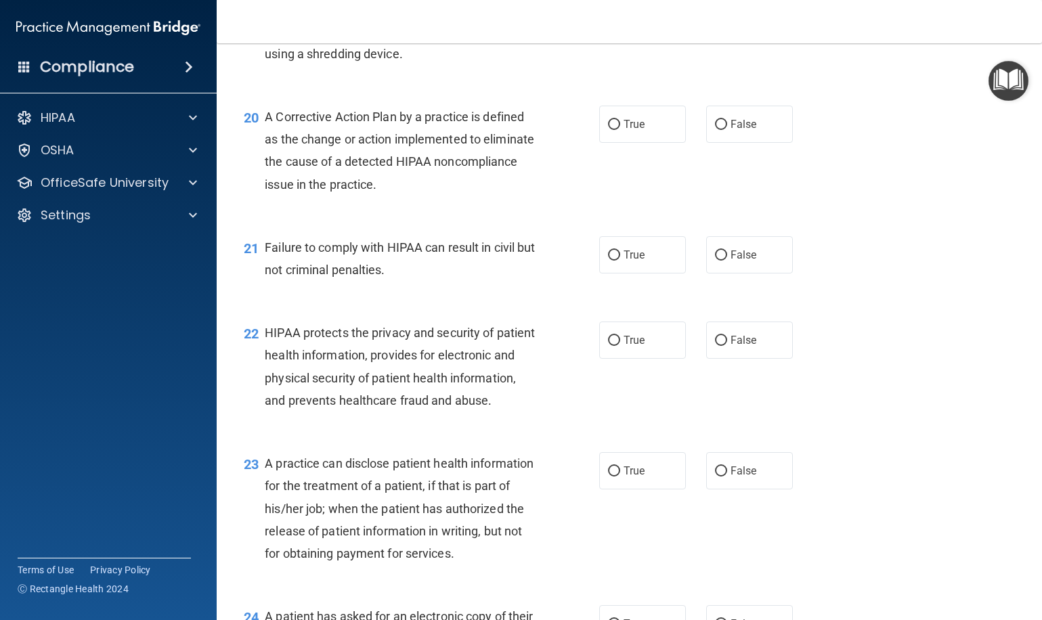
drag, startPoint x: 628, startPoint y: 127, endPoint x: 608, endPoint y: 143, distance: 26.4
click at [628, 127] on label "True" at bounding box center [642, 124] width 87 height 37
click at [620, 127] on input "True" at bounding box center [614, 125] width 12 height 10
radio input "true"
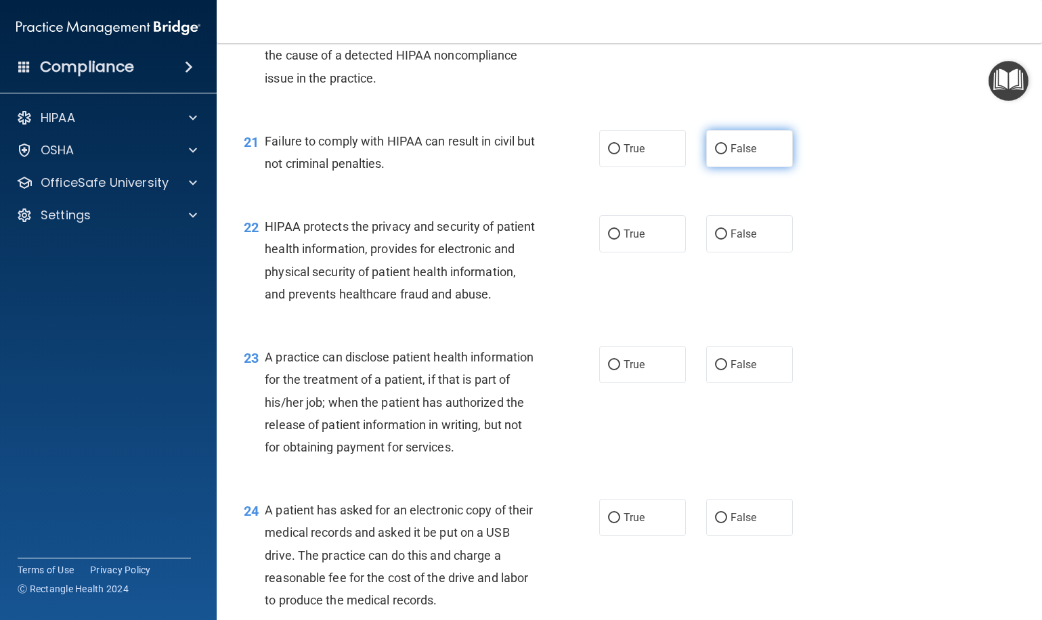
scroll to position [2275, 0]
click at [732, 131] on label "False" at bounding box center [749, 147] width 87 height 37
click at [727, 143] on input "False" at bounding box center [721, 148] width 12 height 10
radio input "true"
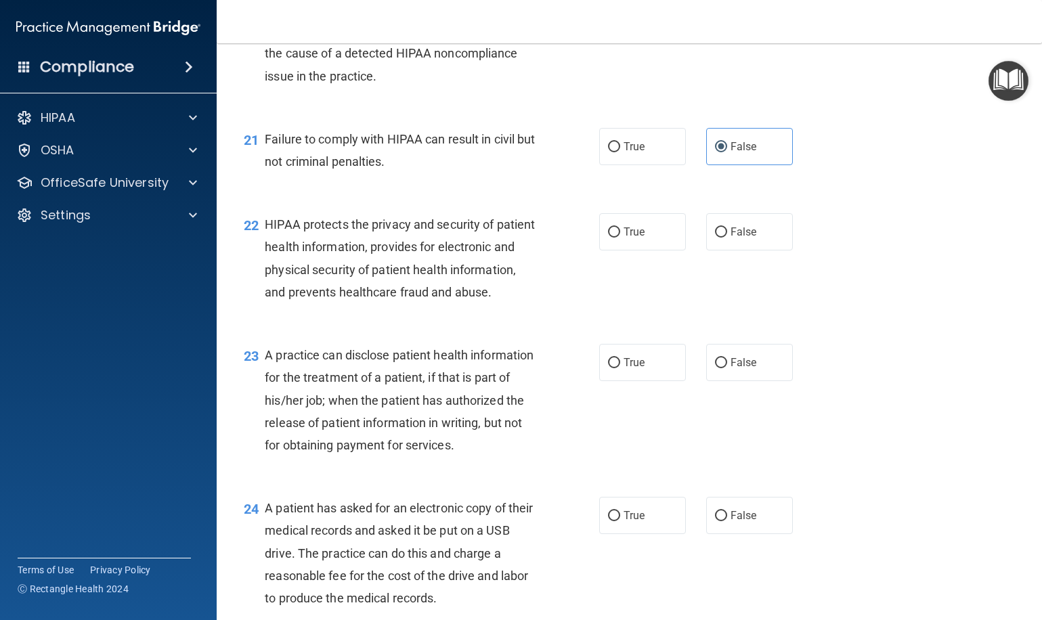
drag, startPoint x: 612, startPoint y: 236, endPoint x: 605, endPoint y: 240, distance: 8.5
click at [612, 236] on label "True" at bounding box center [642, 231] width 87 height 37
click at [612, 236] on input "True" at bounding box center [614, 232] width 12 height 10
radio input "true"
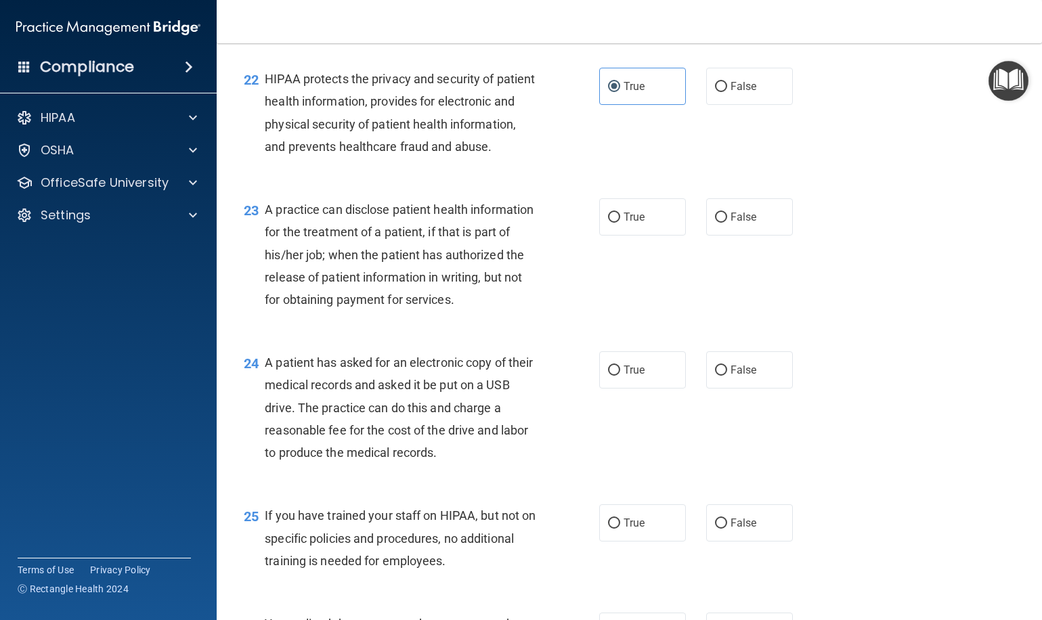
scroll to position [2421, 0]
click at [652, 235] on label "True" at bounding box center [642, 216] width 87 height 37
click at [620, 222] on input "True" at bounding box center [614, 217] width 12 height 10
radio input "true"
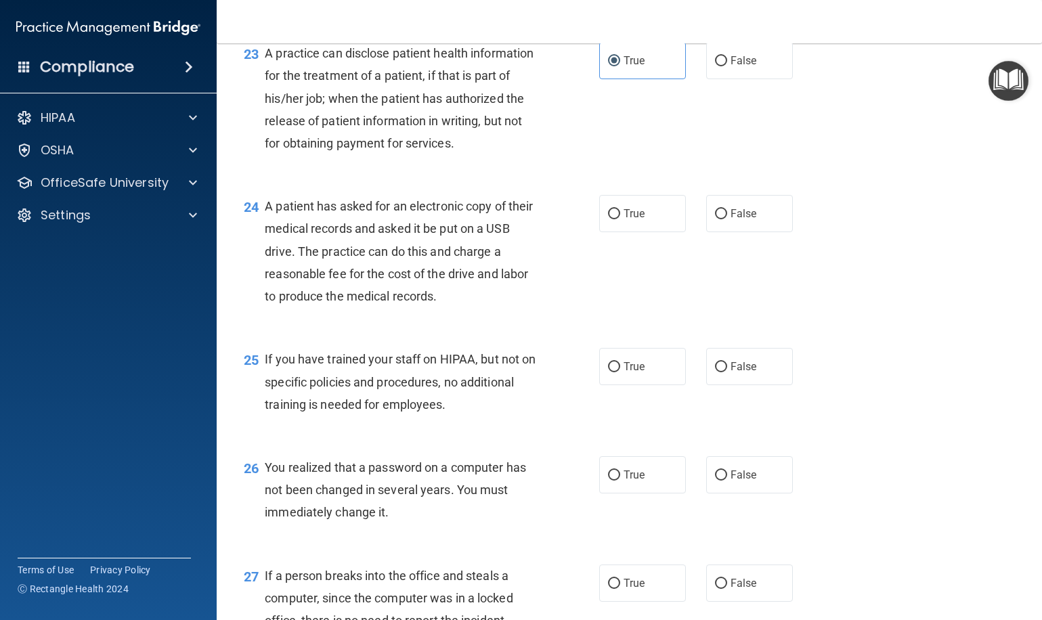
scroll to position [2595, 0]
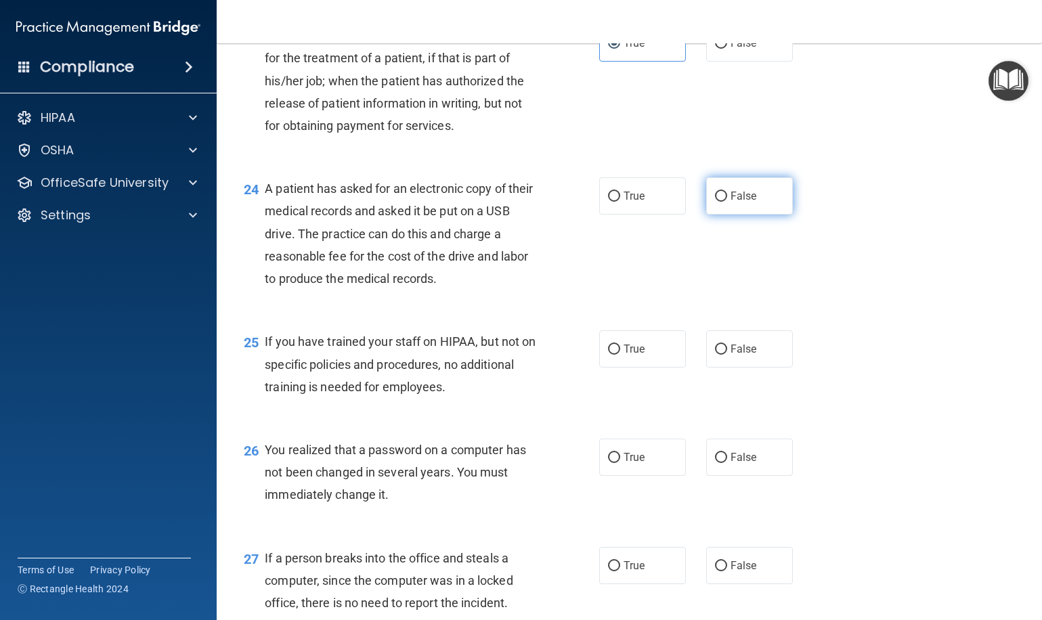
click at [754, 215] on label "False" at bounding box center [749, 195] width 87 height 37
click at [727, 202] on input "False" at bounding box center [721, 197] width 12 height 10
radio input "true"
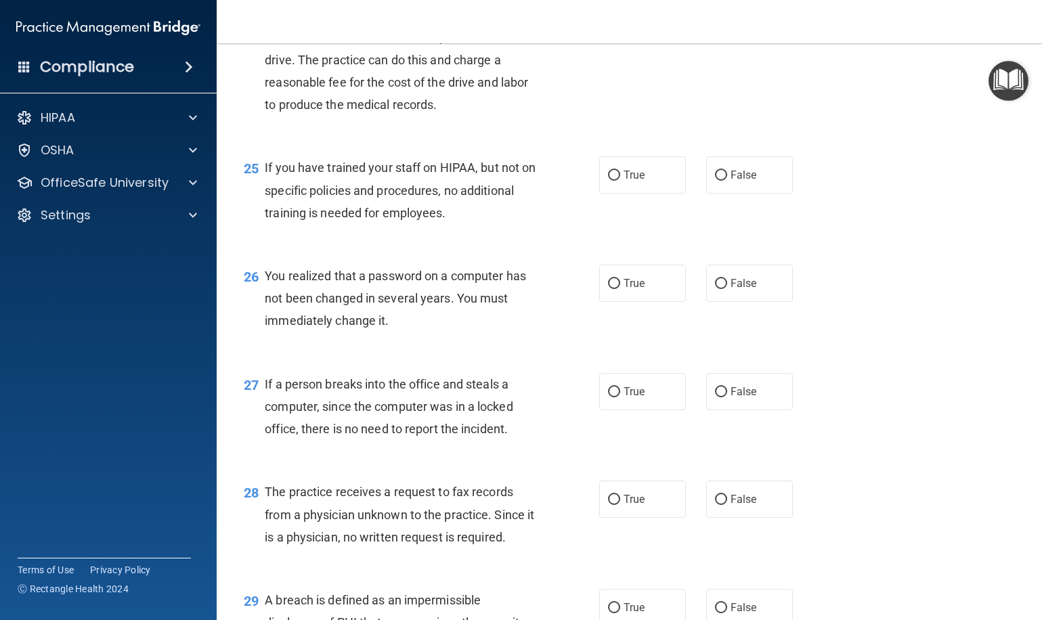
scroll to position [2769, 0]
click at [728, 193] on label "False" at bounding box center [749, 174] width 87 height 37
click at [727, 180] on input "False" at bounding box center [721, 175] width 12 height 10
radio input "true"
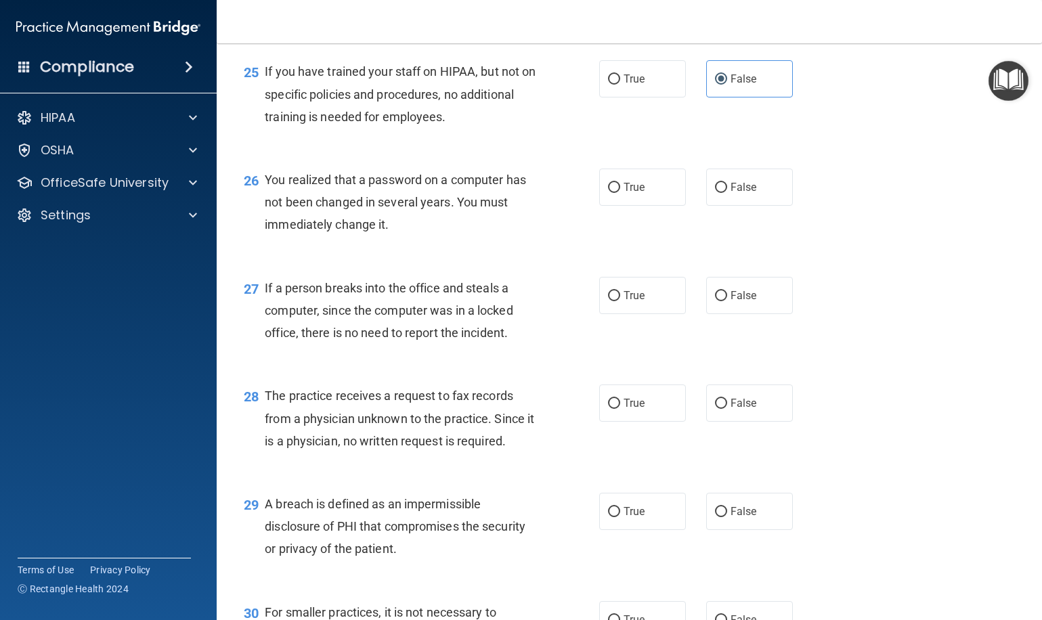
scroll to position [2871, 0]
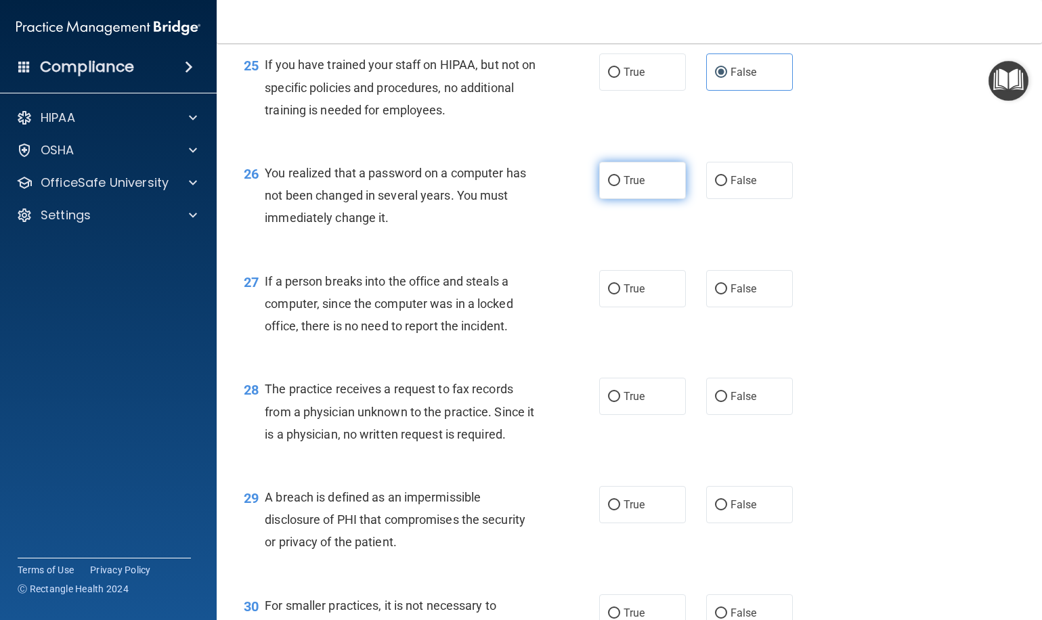
click at [636, 199] on label "True" at bounding box center [642, 180] width 87 height 37
click at [620, 186] on input "True" at bounding box center [614, 181] width 12 height 10
radio input "true"
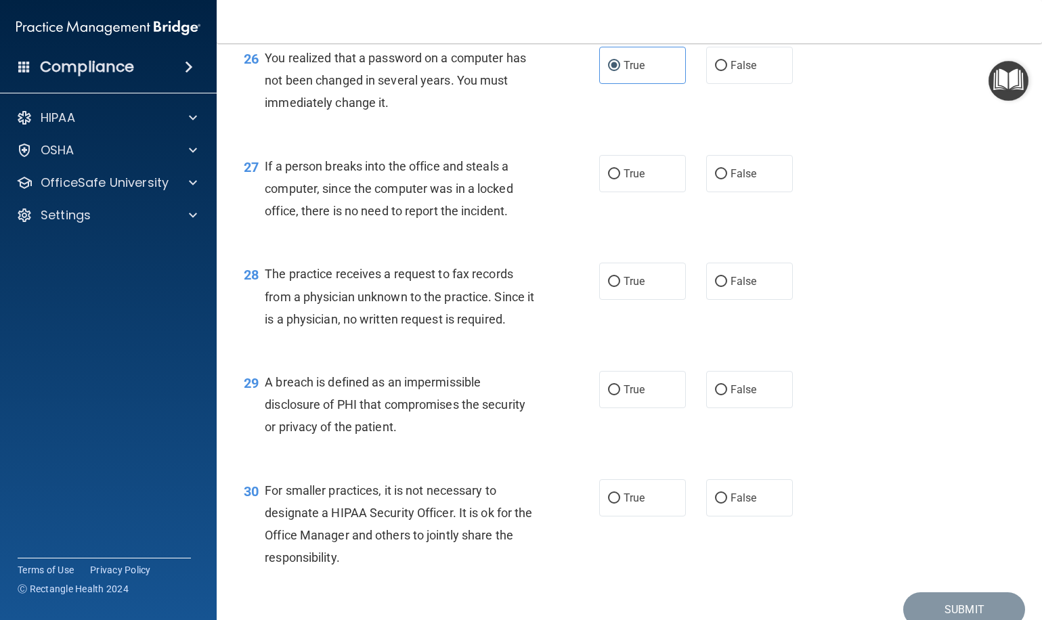
scroll to position [2995, 0]
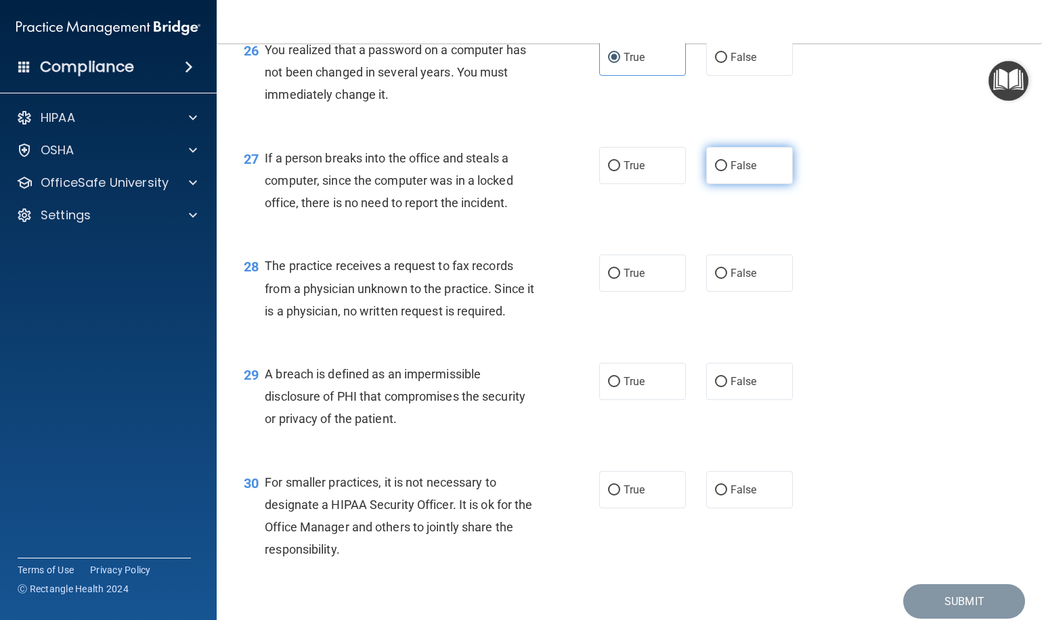
click at [723, 184] on label "False" at bounding box center [749, 165] width 87 height 37
click at [723, 171] on input "False" at bounding box center [721, 166] width 12 height 10
radio input "true"
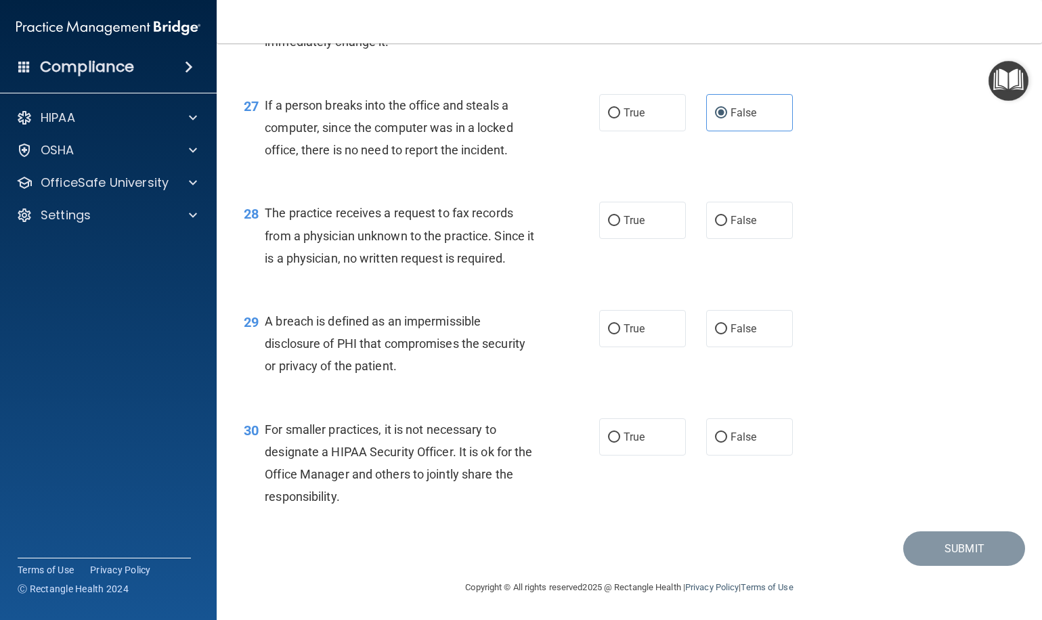
scroll to position [3077, 0]
click at [759, 233] on label "False" at bounding box center [749, 220] width 87 height 37
click at [727, 226] on input "False" at bounding box center [721, 221] width 12 height 10
radio input "true"
click at [625, 334] on span "True" at bounding box center [633, 328] width 21 height 13
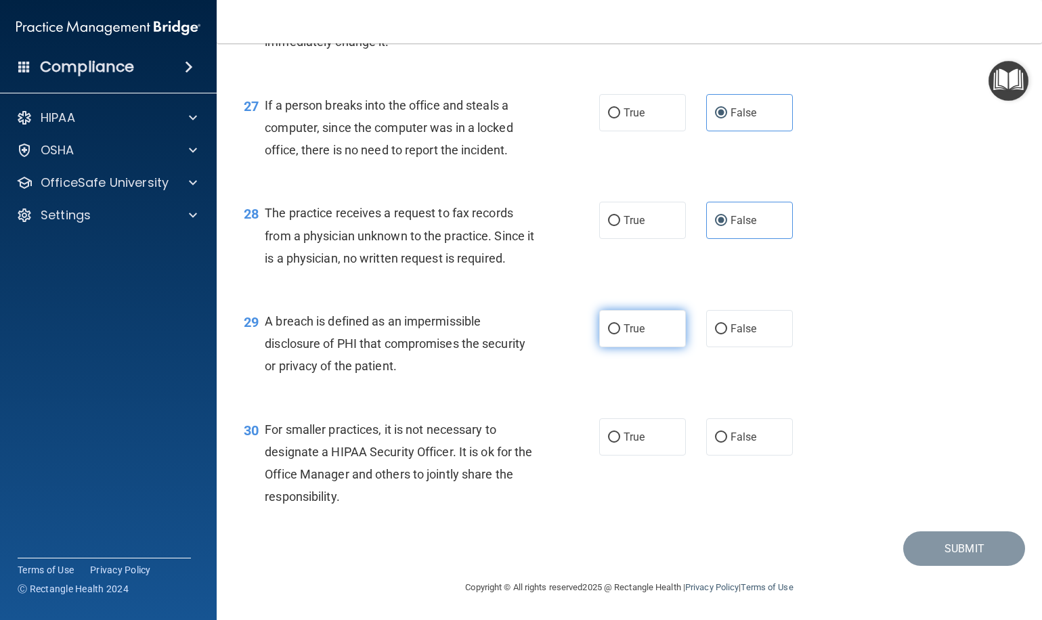
click at [620, 334] on input "True" at bounding box center [614, 329] width 12 height 10
radio input "true"
click at [734, 437] on span "False" at bounding box center [743, 436] width 26 height 13
click at [727, 437] on input "False" at bounding box center [721, 437] width 12 height 10
radio input "true"
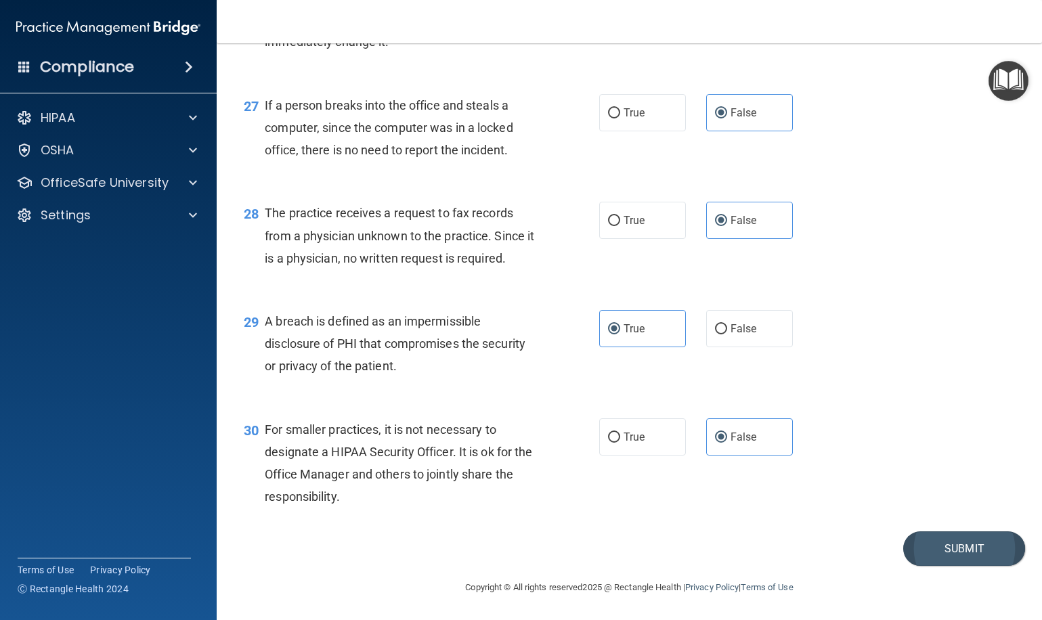
drag, startPoint x: 931, startPoint y: 545, endPoint x: 918, endPoint y: 539, distance: 14.0
click at [931, 545] on button "Submit" at bounding box center [964, 548] width 122 height 35
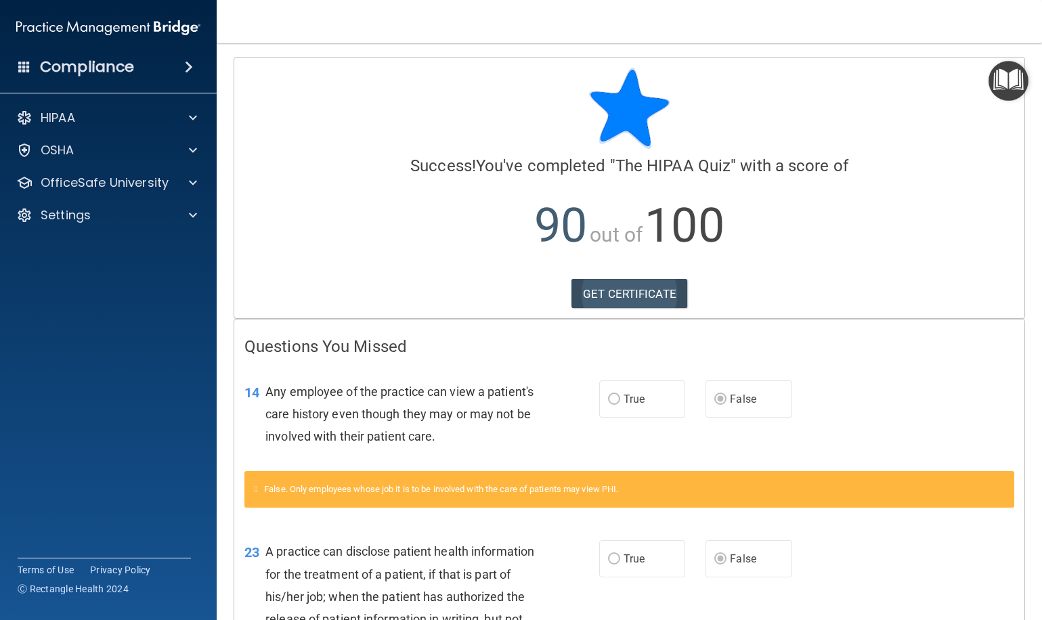
click at [651, 295] on link "GET CERTIFICATE" at bounding box center [629, 294] width 116 height 30
click at [194, 181] on span at bounding box center [193, 183] width 8 height 16
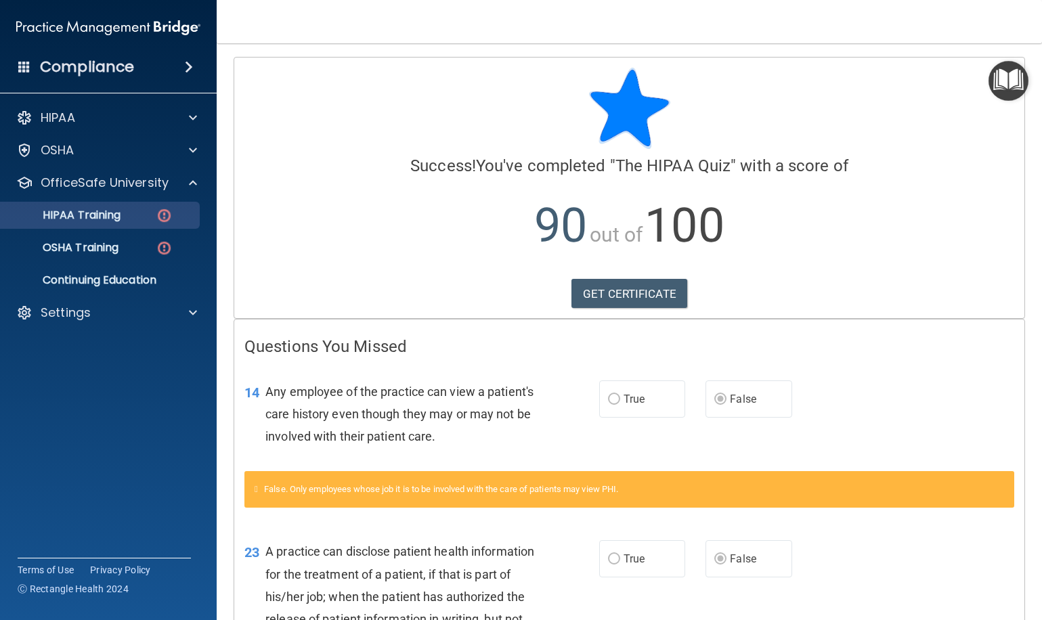
click at [140, 217] on div "HIPAA Training" at bounding box center [101, 215] width 185 height 14
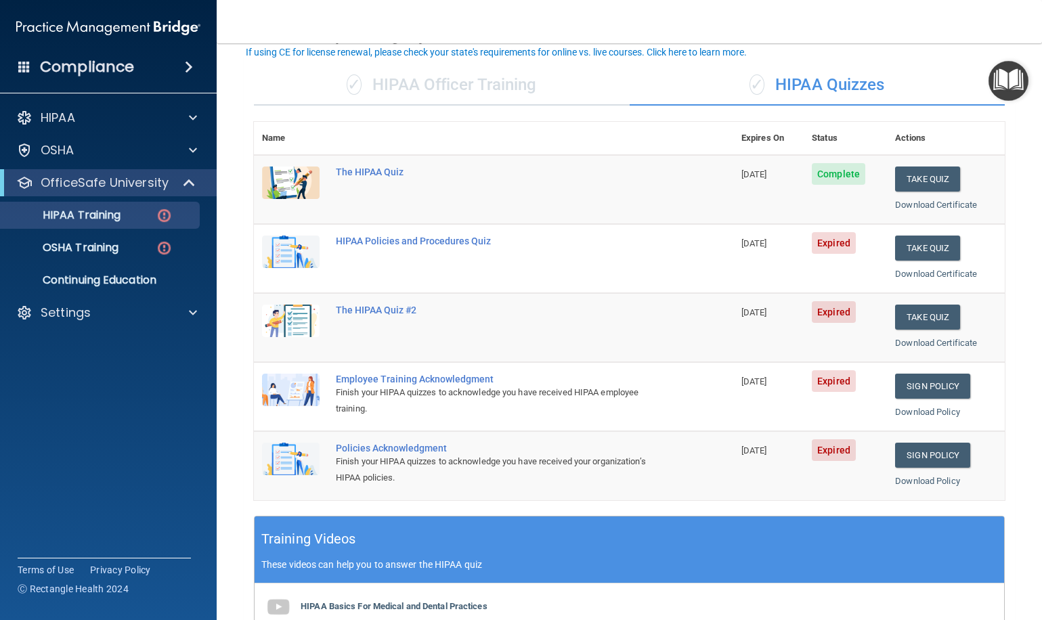
scroll to position [85, 0]
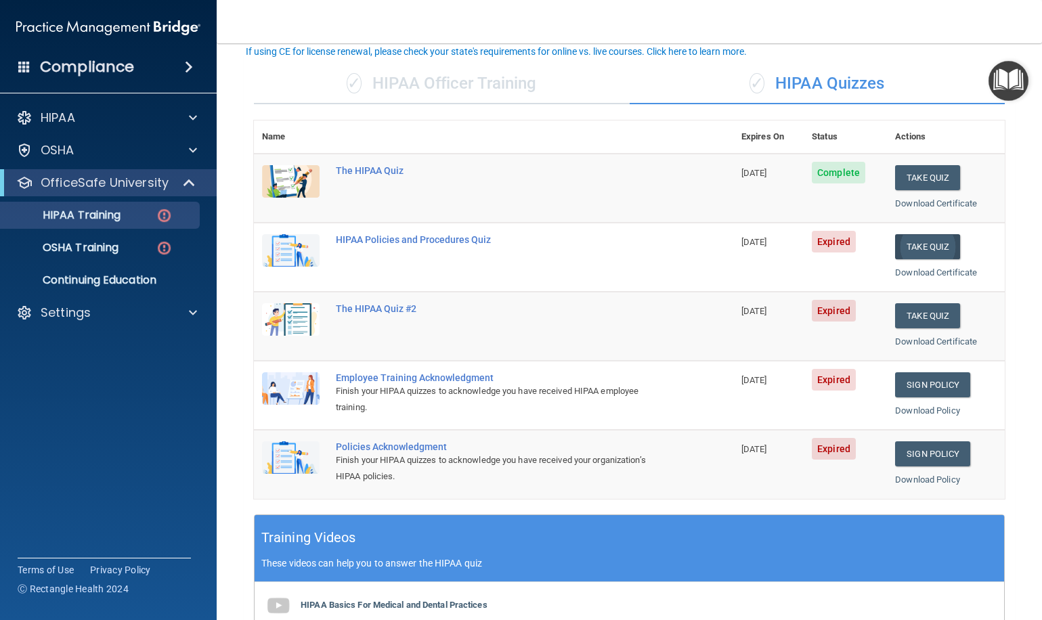
click at [938, 246] on button "Take Quiz" at bounding box center [927, 246] width 65 height 25
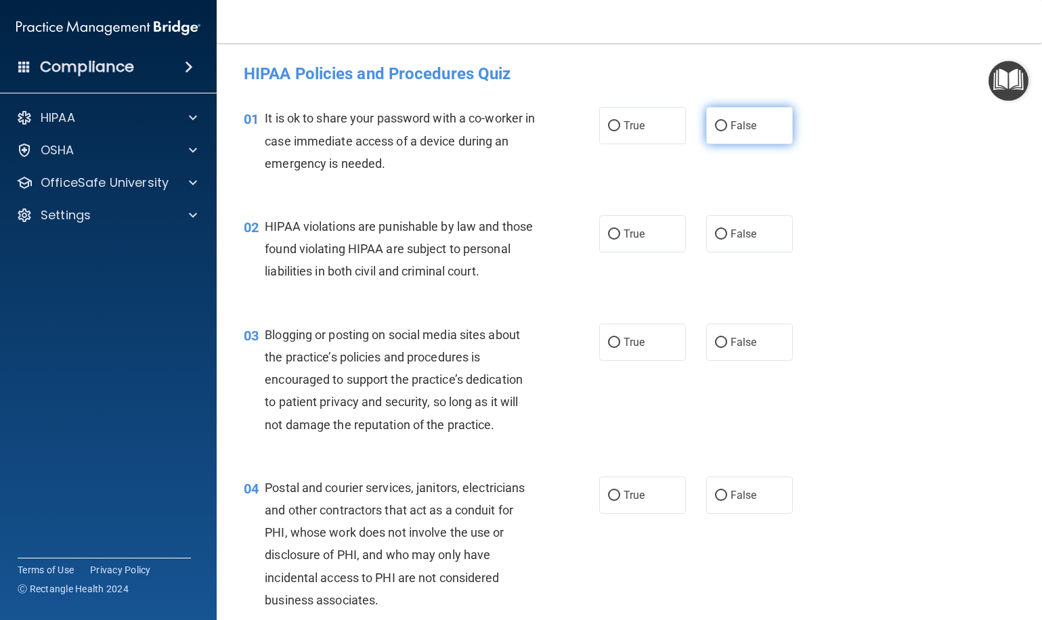
click at [727, 133] on label "False" at bounding box center [749, 125] width 87 height 37
click at [727, 131] on input "False" at bounding box center [721, 126] width 12 height 10
radio input "true"
click at [660, 239] on label "True" at bounding box center [642, 233] width 87 height 37
click at [620, 239] on input "True" at bounding box center [614, 234] width 12 height 10
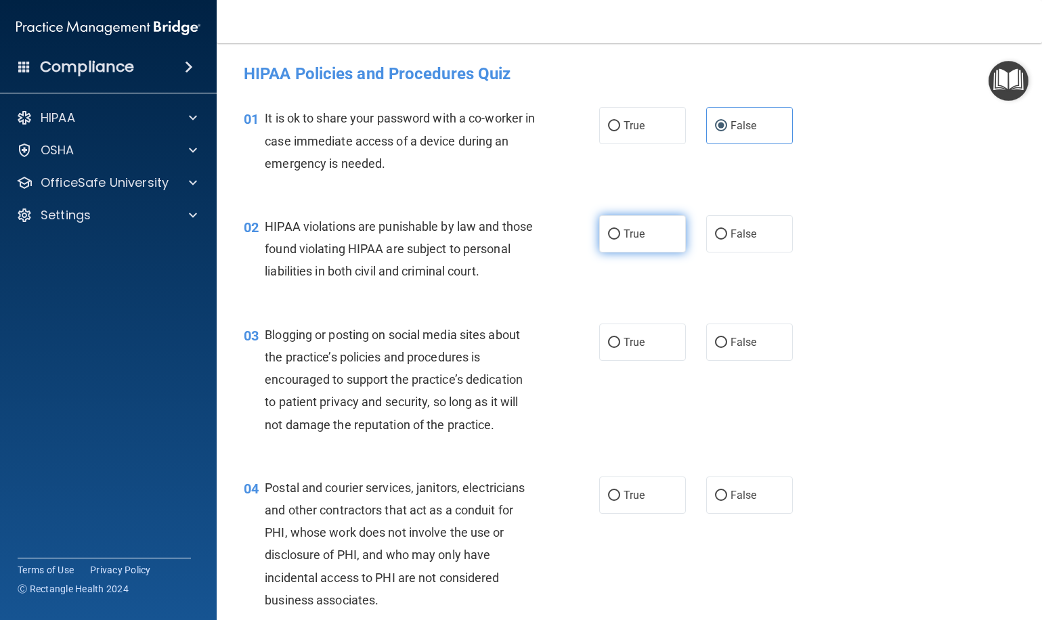
radio input "true"
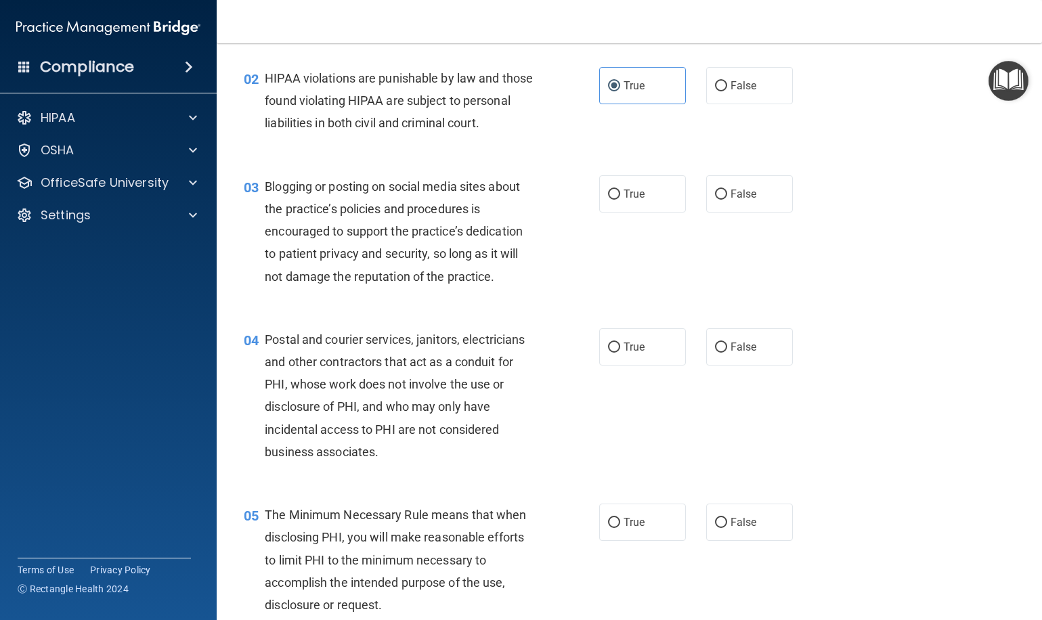
scroll to position [150, 0]
click at [746, 197] on span "False" at bounding box center [743, 192] width 26 height 13
click at [727, 197] on input "False" at bounding box center [721, 193] width 12 height 10
radio input "true"
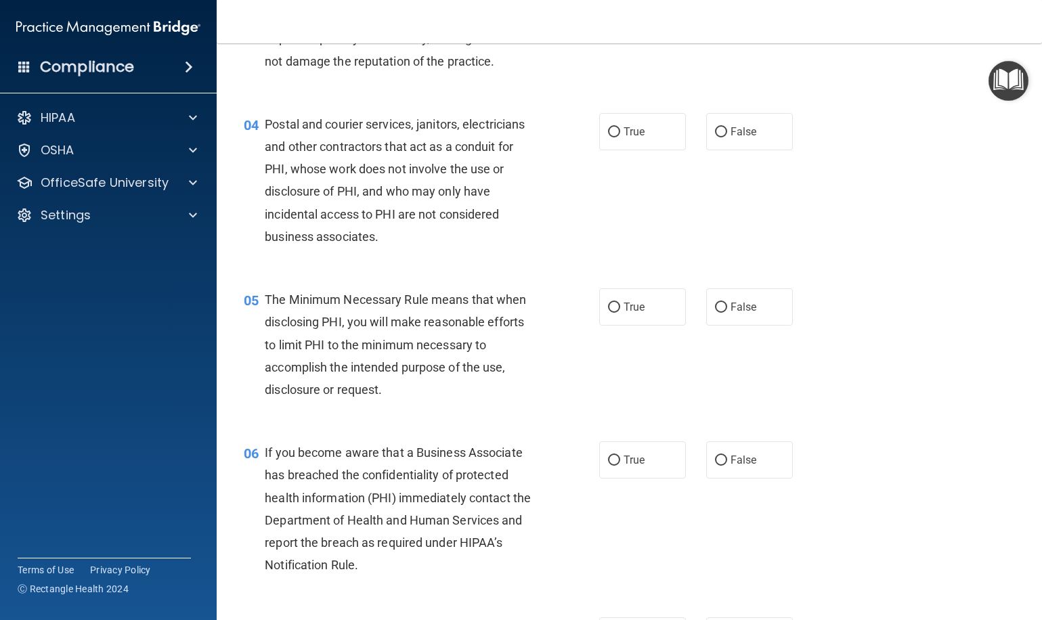
scroll to position [364, 0]
drag, startPoint x: 640, startPoint y: 136, endPoint x: 632, endPoint y: 143, distance: 10.1
click at [640, 136] on label "True" at bounding box center [642, 130] width 87 height 37
click at [620, 136] on input "True" at bounding box center [614, 132] width 12 height 10
radio input "true"
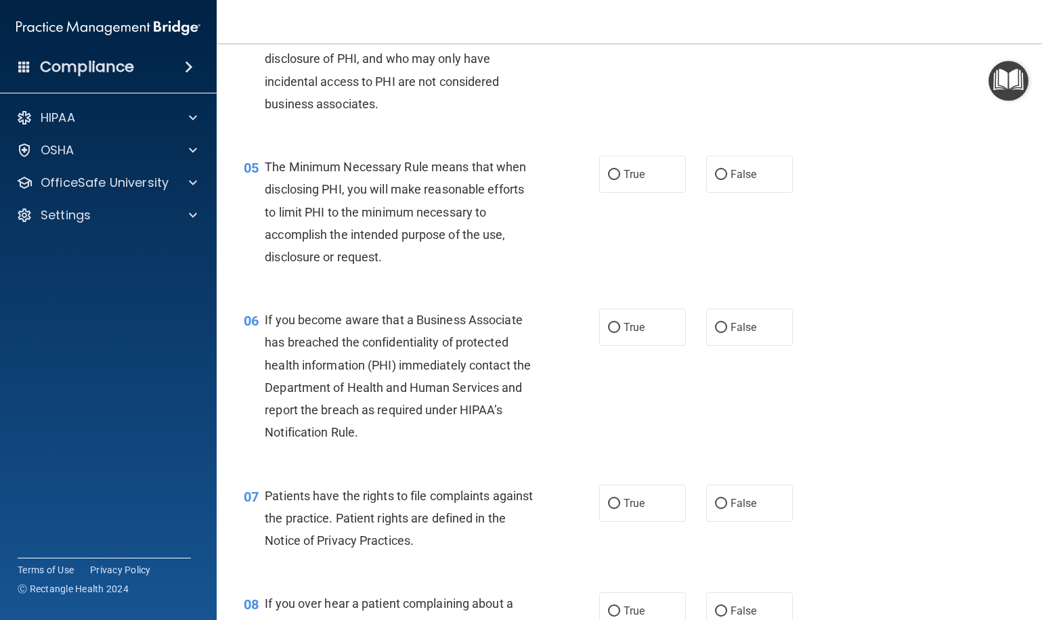
scroll to position [500, 0]
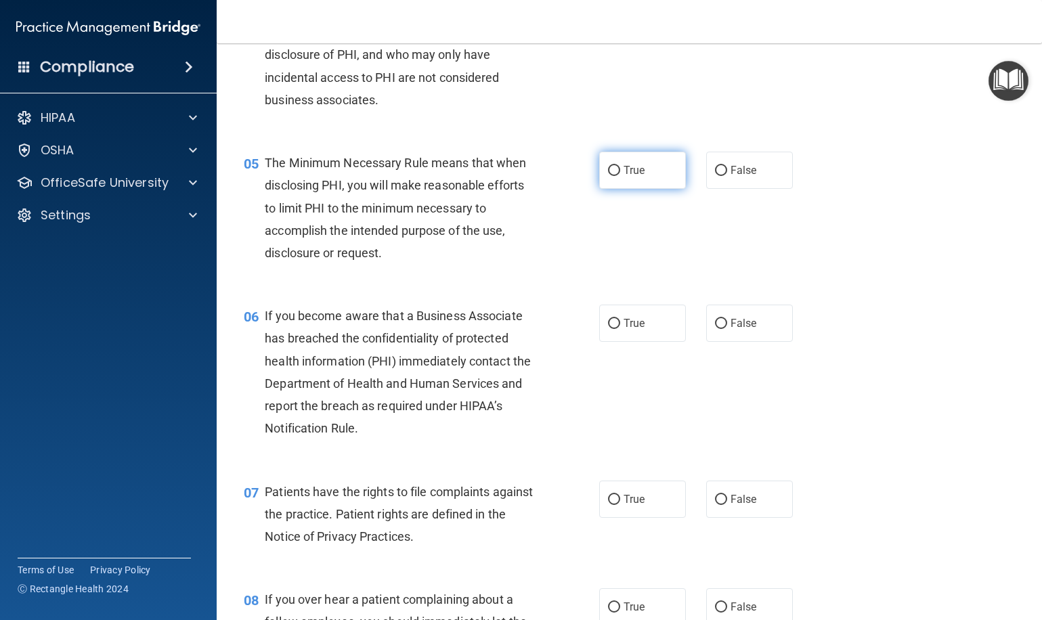
drag, startPoint x: 622, startPoint y: 166, endPoint x: 621, endPoint y: 179, distance: 13.6
click at [622, 166] on label "True" at bounding box center [642, 170] width 87 height 37
click at [620, 166] on input "True" at bounding box center [614, 171] width 12 height 10
radio input "true"
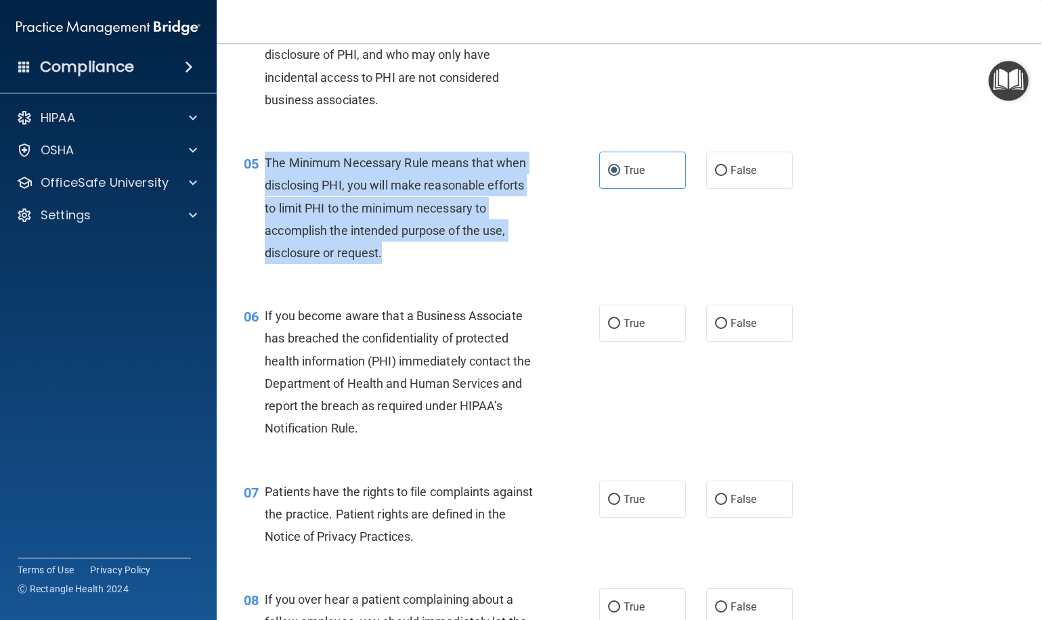
drag, startPoint x: 398, startPoint y: 255, endPoint x: 277, endPoint y: 164, distance: 151.3
click at [264, 158] on div "05 The Minimum Necessary Rule means that when disclosing PHI, you will make rea…" at bounding box center [421, 211] width 396 height 119
copy div "The Minimum Necessary Rule means that when disclosing PHI, you will make reason…"
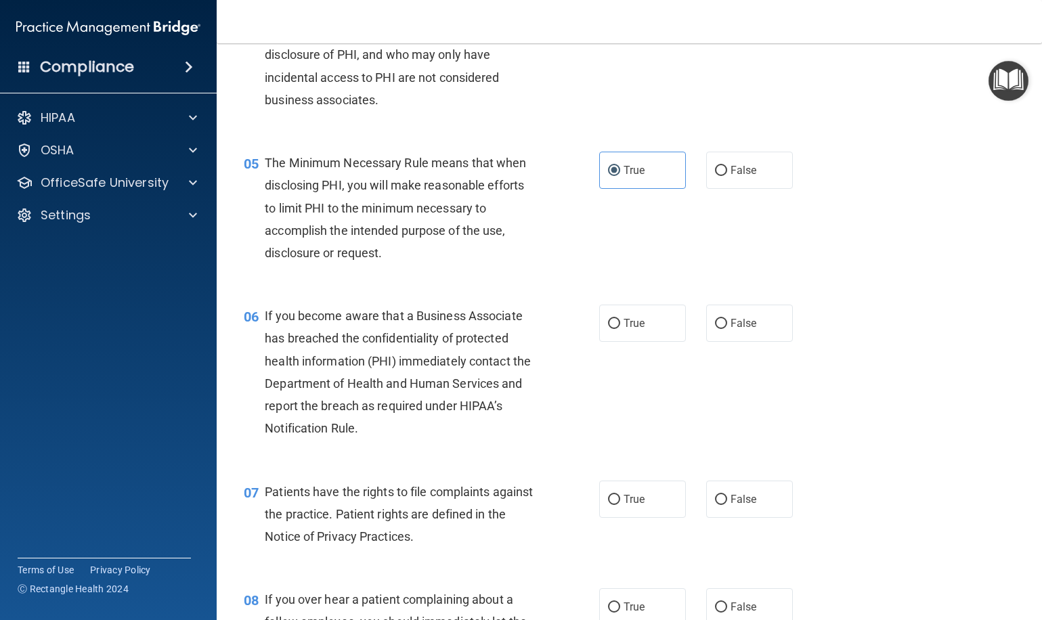
click at [434, 204] on span "The Minimum Necessary Rule means that when disclosing PHI, you will make reason…" at bounding box center [395, 208] width 261 height 104
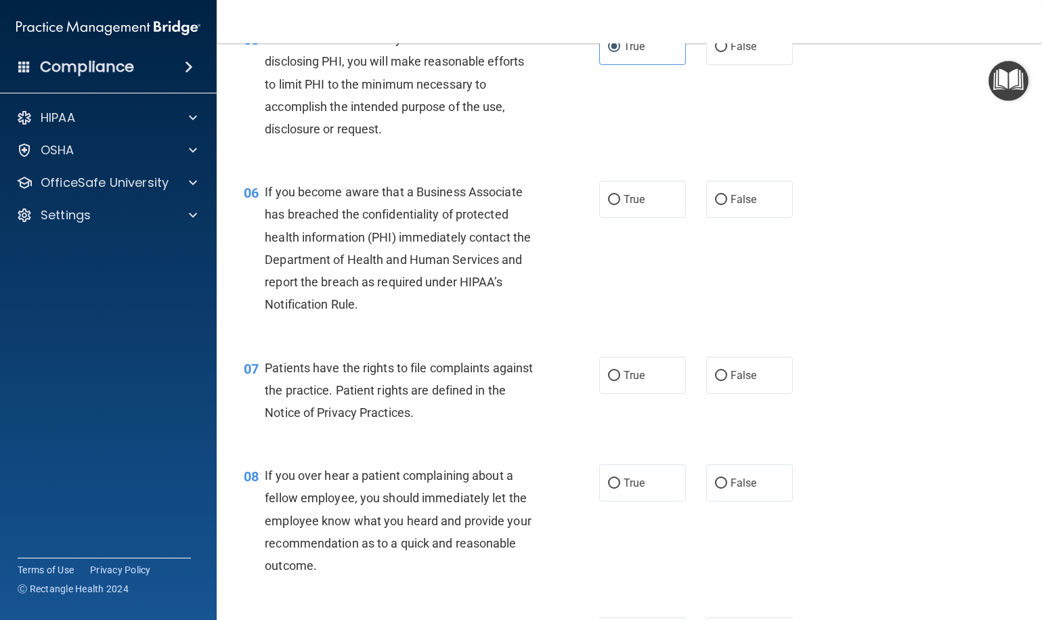
scroll to position [627, 0]
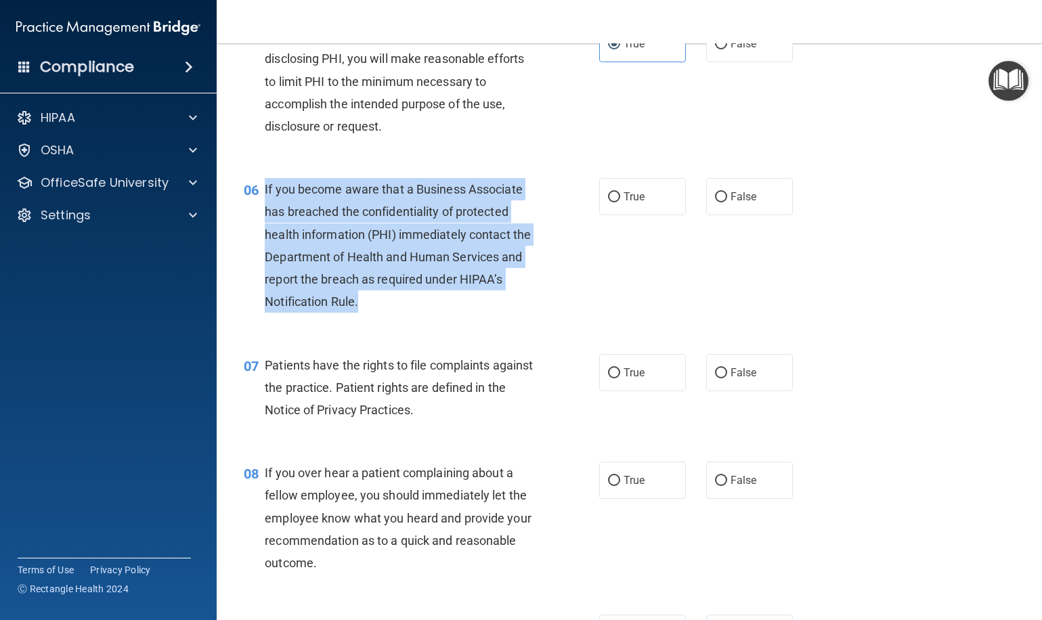
drag, startPoint x: 386, startPoint y: 301, endPoint x: 273, endPoint y: 190, distance: 158.4
click at [266, 187] on div "If you become aware that a Business Associate has breached the confidentiality …" at bounding box center [406, 245] width 282 height 135
copy span "If you become aware that a Business Associate has breached the confidentiality …"
click at [460, 246] on span "If you become aware that a Business Associate has breached the confidentiality …" at bounding box center [398, 245] width 266 height 127
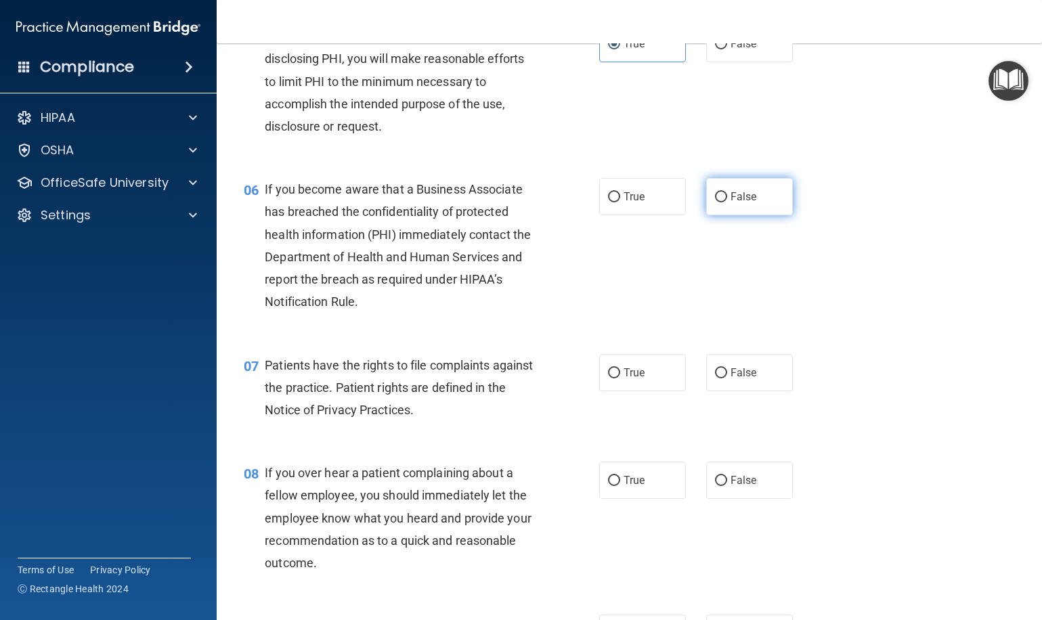
click at [735, 191] on span "False" at bounding box center [743, 196] width 26 height 13
click at [727, 192] on input "False" at bounding box center [721, 197] width 12 height 10
radio input "true"
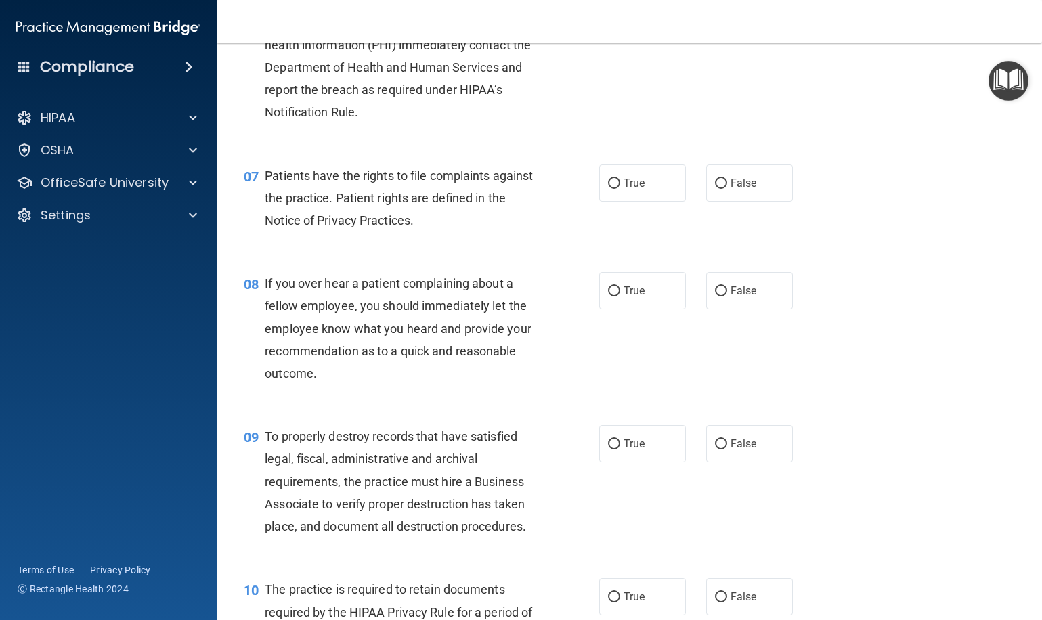
scroll to position [824, 0]
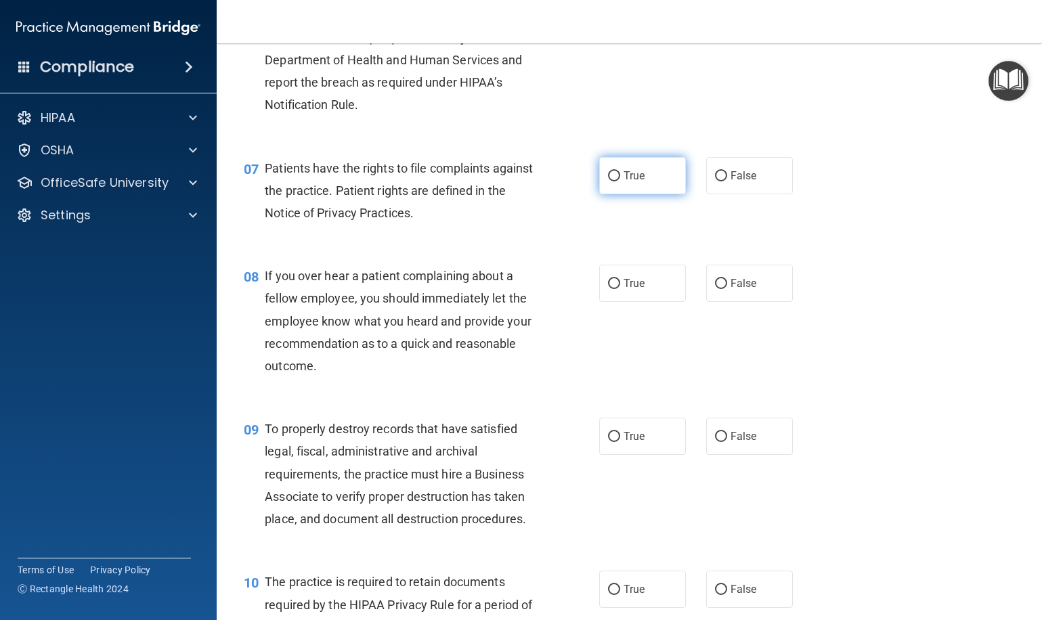
drag, startPoint x: 644, startPoint y: 177, endPoint x: 632, endPoint y: 185, distance: 15.0
click at [644, 177] on span "True" at bounding box center [633, 175] width 21 height 13
click at [620, 177] on input "True" at bounding box center [614, 176] width 12 height 10
radio input "true"
drag, startPoint x: 744, startPoint y: 273, endPoint x: 688, endPoint y: 281, distance: 57.4
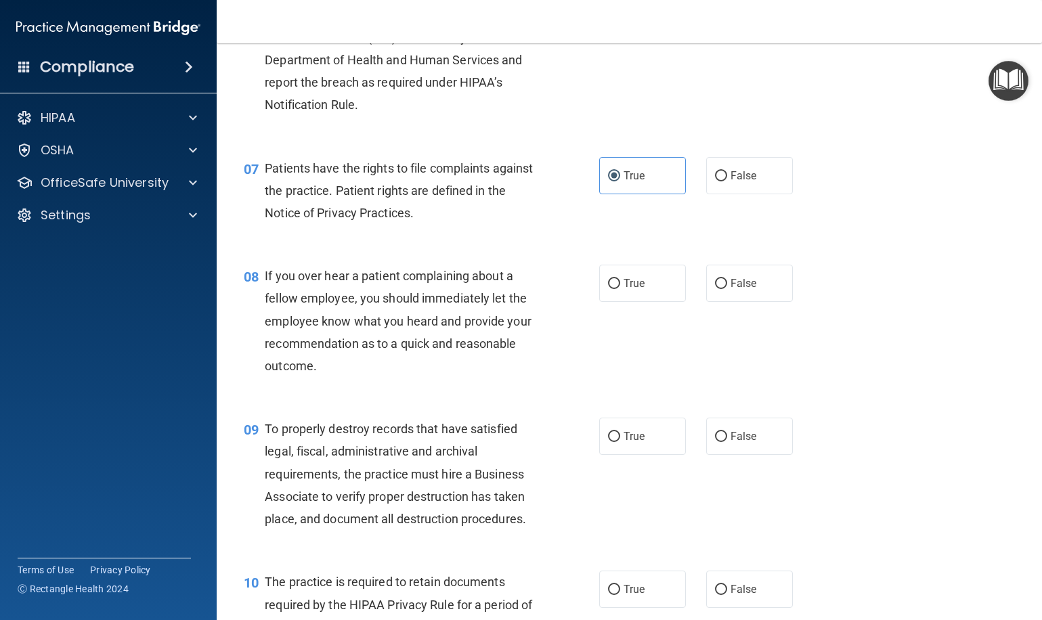
click at [744, 277] on span "False" at bounding box center [743, 283] width 26 height 13
click at [727, 279] on input "False" at bounding box center [721, 284] width 12 height 10
radio input "true"
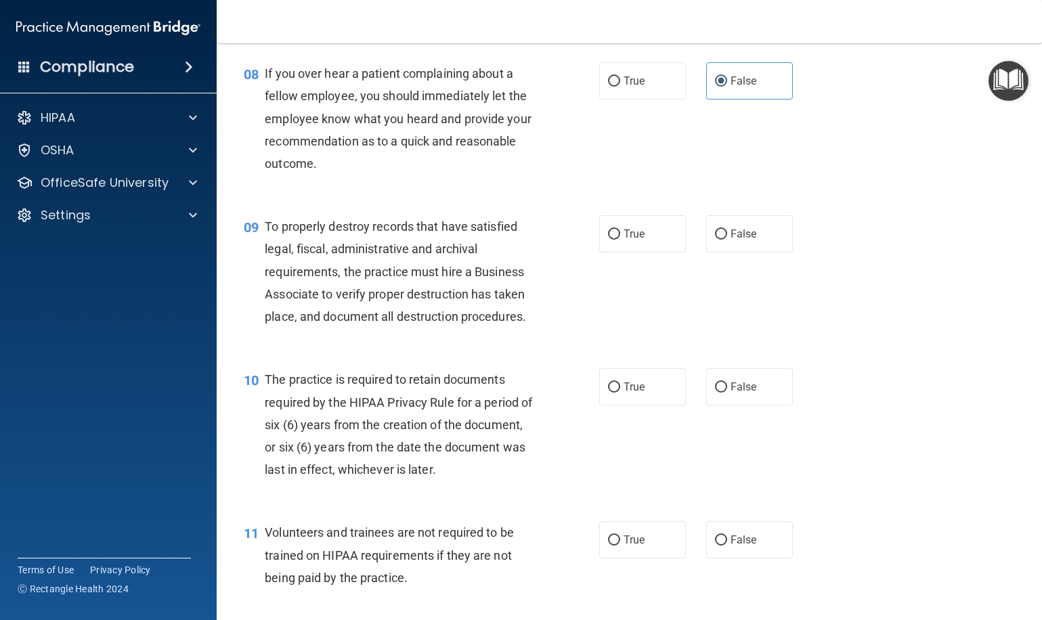
scroll to position [1068, 0]
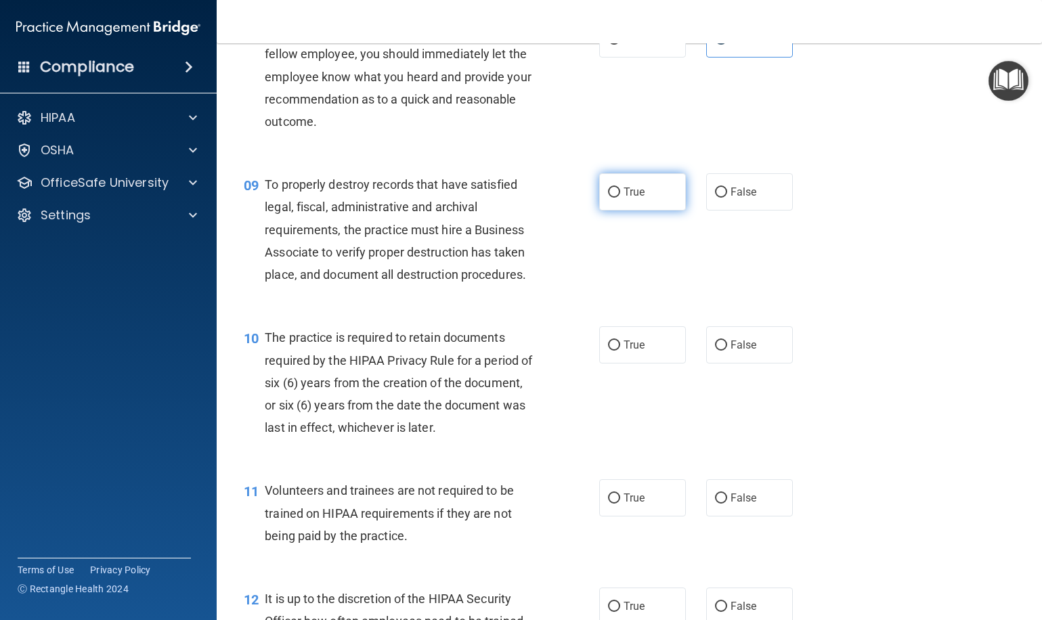
click at [652, 189] on label "True" at bounding box center [642, 191] width 87 height 37
click at [620, 189] on input "True" at bounding box center [614, 192] width 12 height 10
radio input "true"
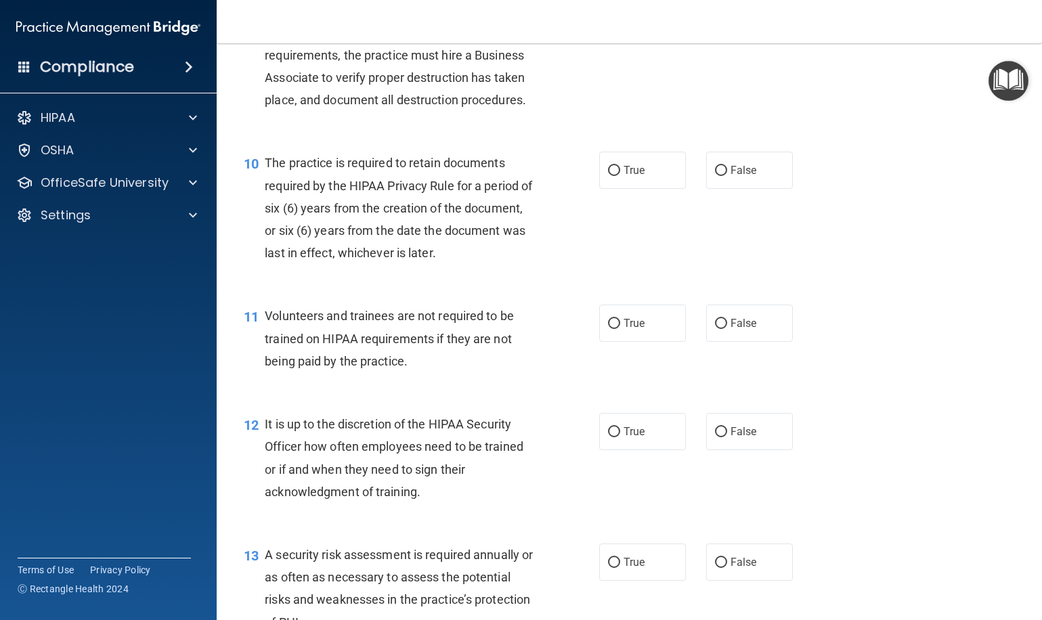
scroll to position [1256, 0]
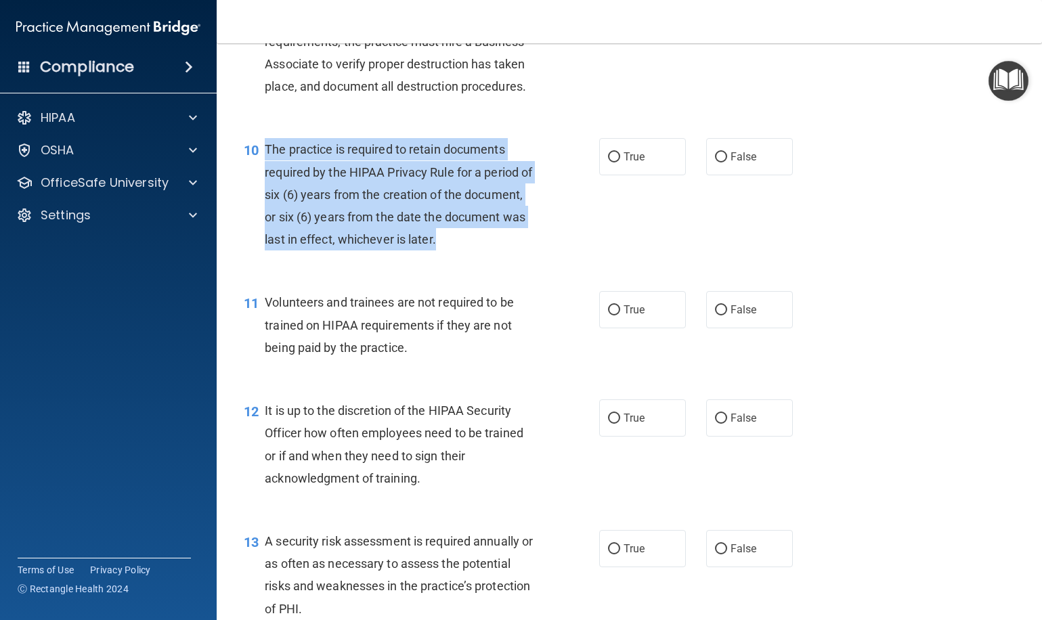
drag, startPoint x: 460, startPoint y: 248, endPoint x: 282, endPoint y: 148, distance: 204.6
click at [268, 142] on div "10 The practice is required to retain documents required by the HIPAA Privacy R…" at bounding box center [421, 197] width 396 height 119
copy span "The practice is required to retain documents required by the HIPAA Privacy Rule…"
click at [531, 144] on div "The practice is required to retain documents required by the HIPAA Privacy Rule…" at bounding box center [406, 194] width 282 height 112
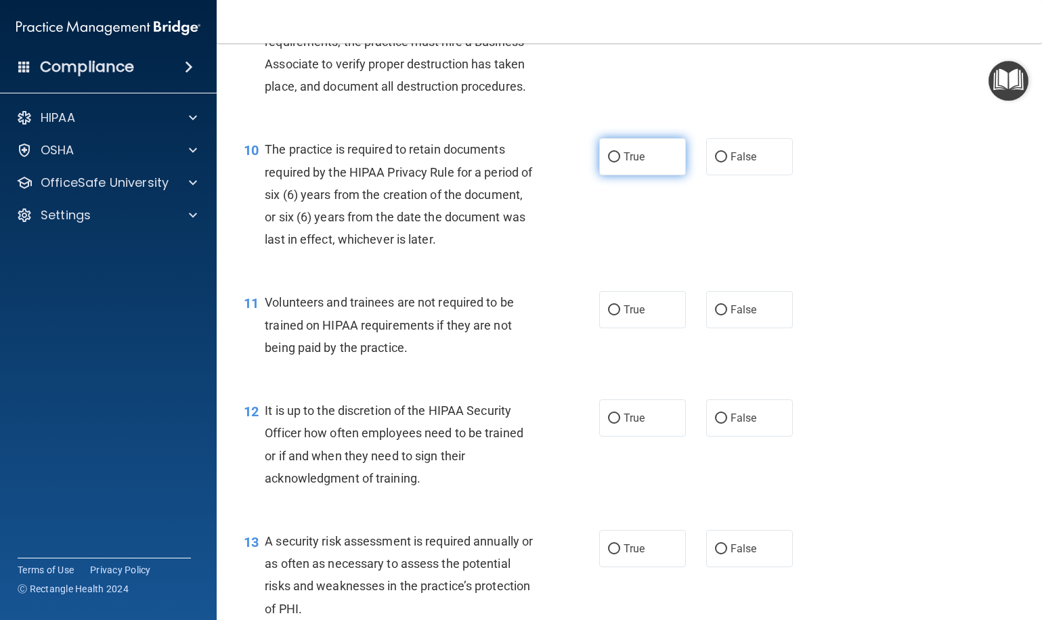
click at [617, 152] on input "True" at bounding box center [614, 157] width 12 height 10
radio input "true"
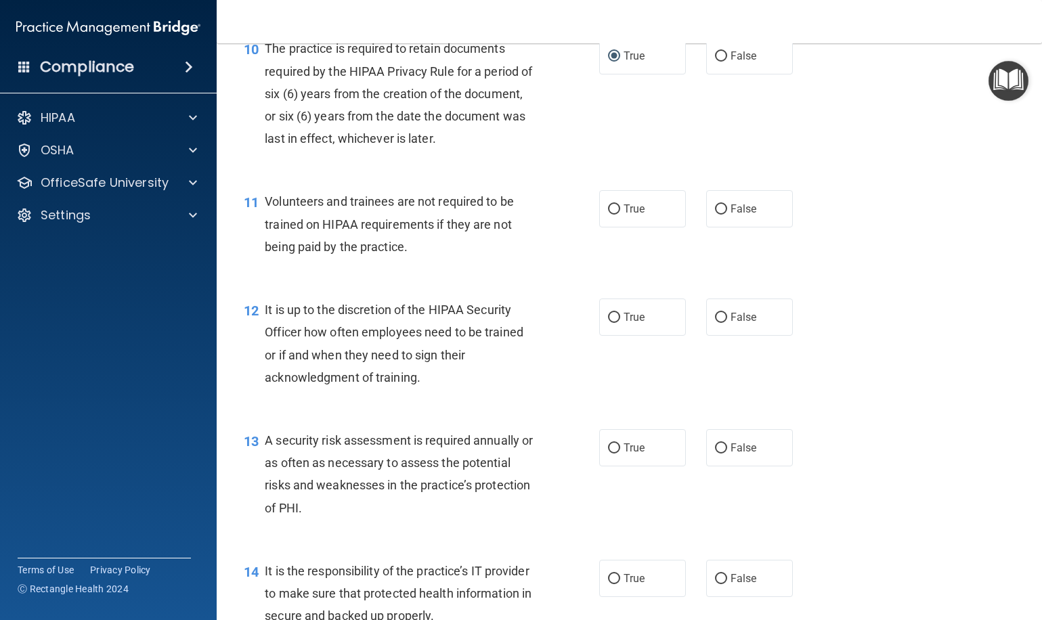
scroll to position [1358, 0]
drag, startPoint x: 733, startPoint y: 203, endPoint x: 579, endPoint y: 250, distance: 160.6
click at [732, 203] on span "False" at bounding box center [743, 208] width 26 height 13
click at [727, 204] on input "False" at bounding box center [721, 209] width 12 height 10
radio input "true"
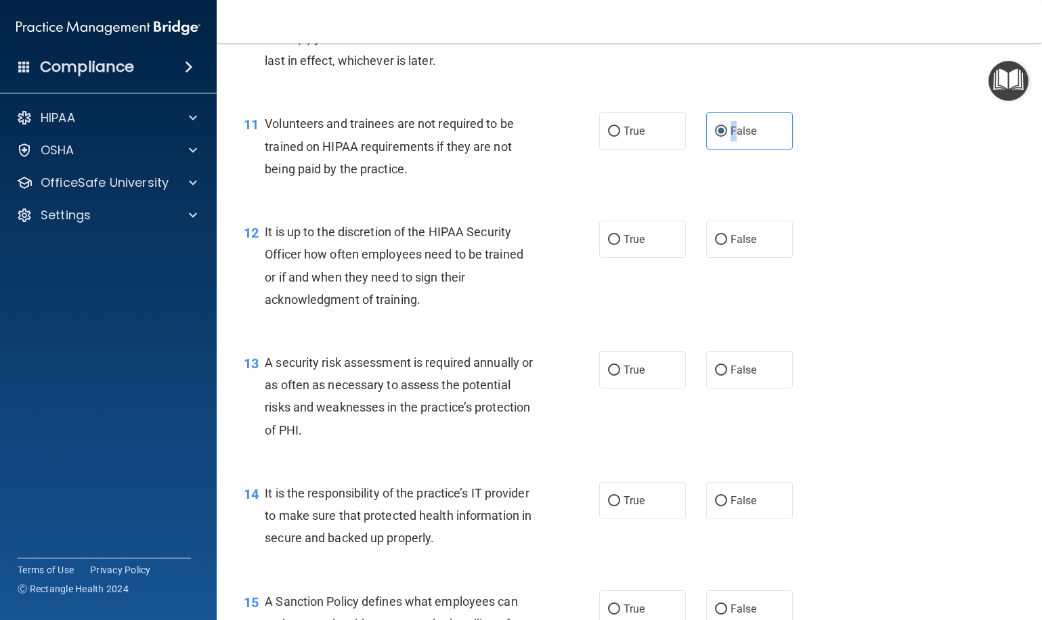
scroll to position [1496, 0]
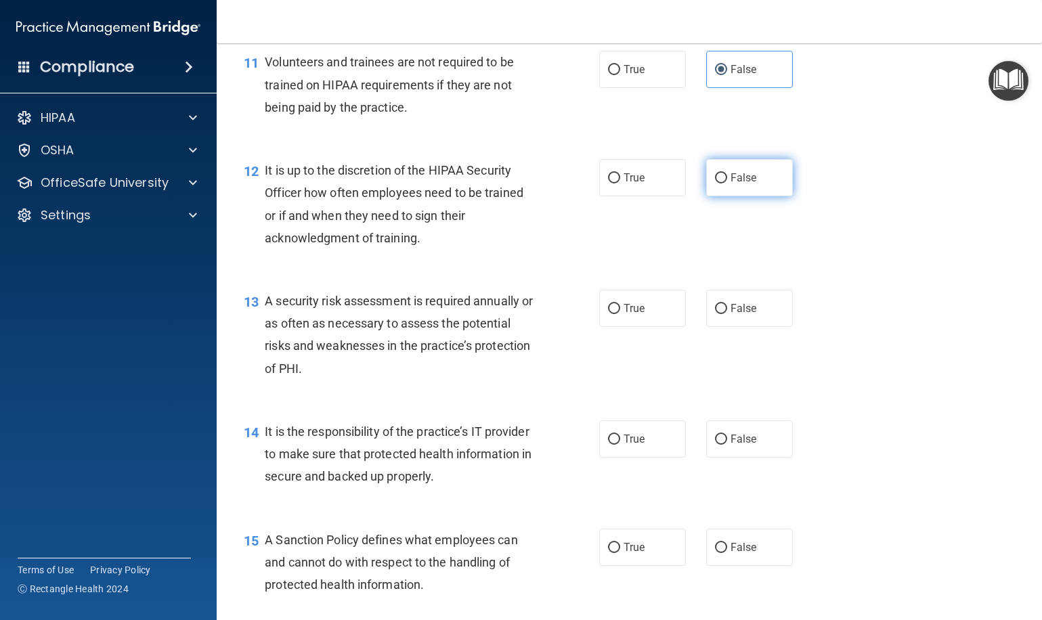
click at [752, 181] on label "False" at bounding box center [749, 177] width 87 height 37
click at [727, 181] on input "False" at bounding box center [721, 178] width 12 height 10
radio input "true"
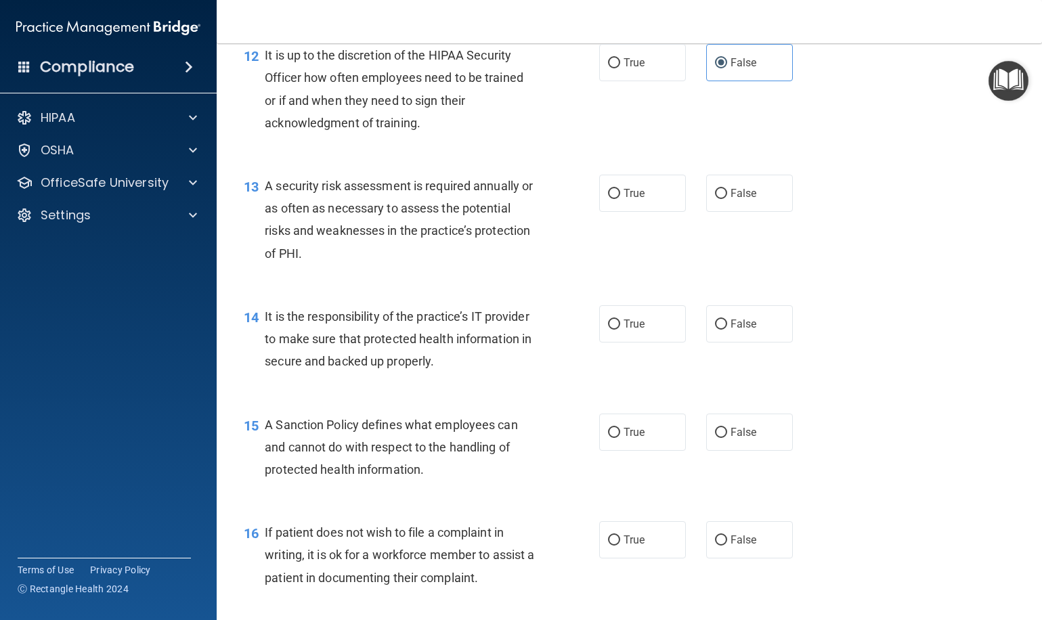
scroll to position [1614, 0]
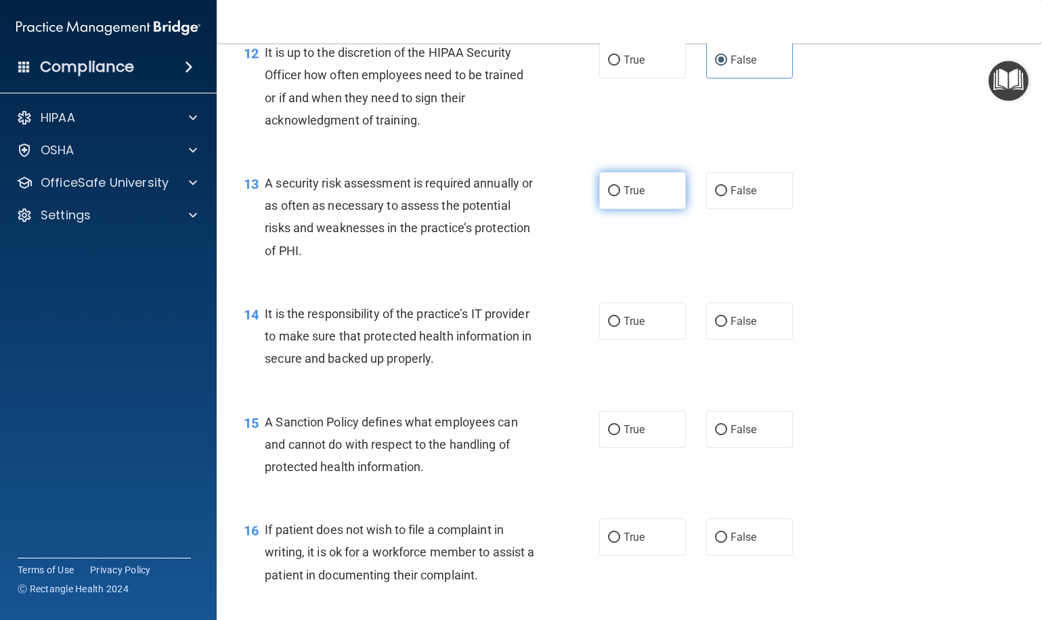
click at [641, 184] on span "True" at bounding box center [633, 190] width 21 height 13
click at [620, 186] on input "True" at bounding box center [614, 191] width 12 height 10
radio input "true"
click at [658, 314] on label "True" at bounding box center [642, 321] width 87 height 37
click at [620, 317] on input "True" at bounding box center [614, 322] width 12 height 10
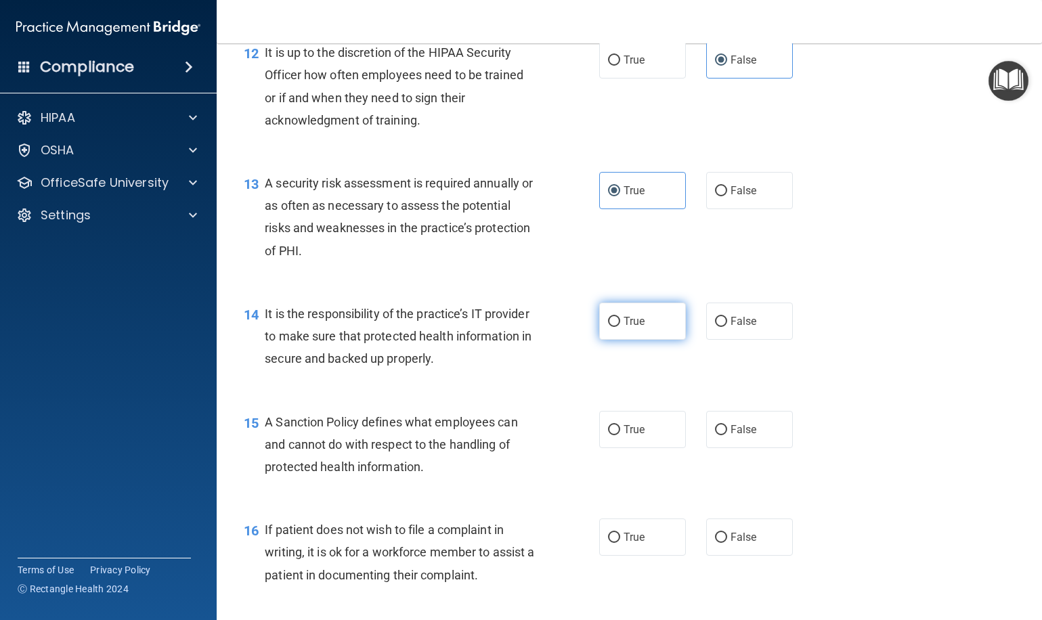
radio input "true"
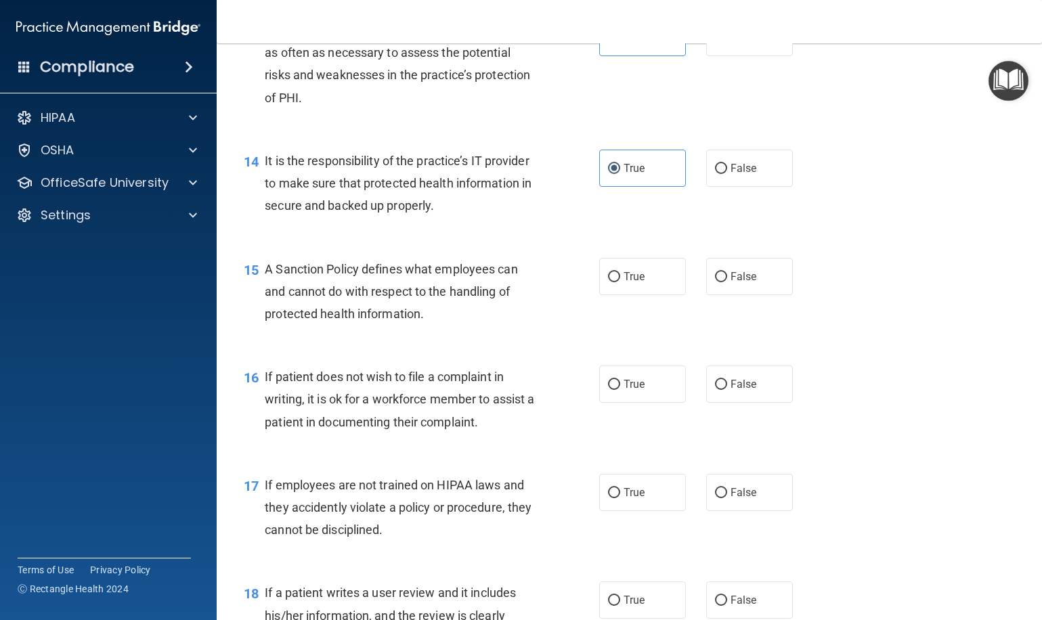
scroll to position [1783, 0]
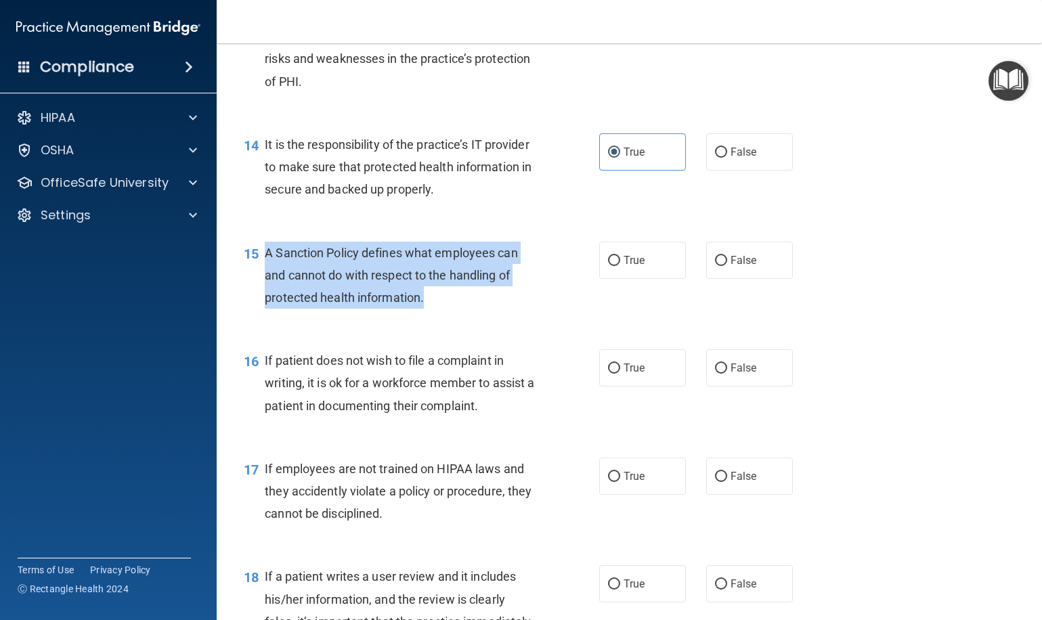
drag, startPoint x: 422, startPoint y: 293, endPoint x: 270, endPoint y: 242, distance: 160.5
click at [267, 242] on div "A Sanction Policy defines what employees can and cannot do with respect to the …" at bounding box center [406, 276] width 282 height 68
copy span "A Sanction Policy defines what employees can and cannot do with respect to the …"
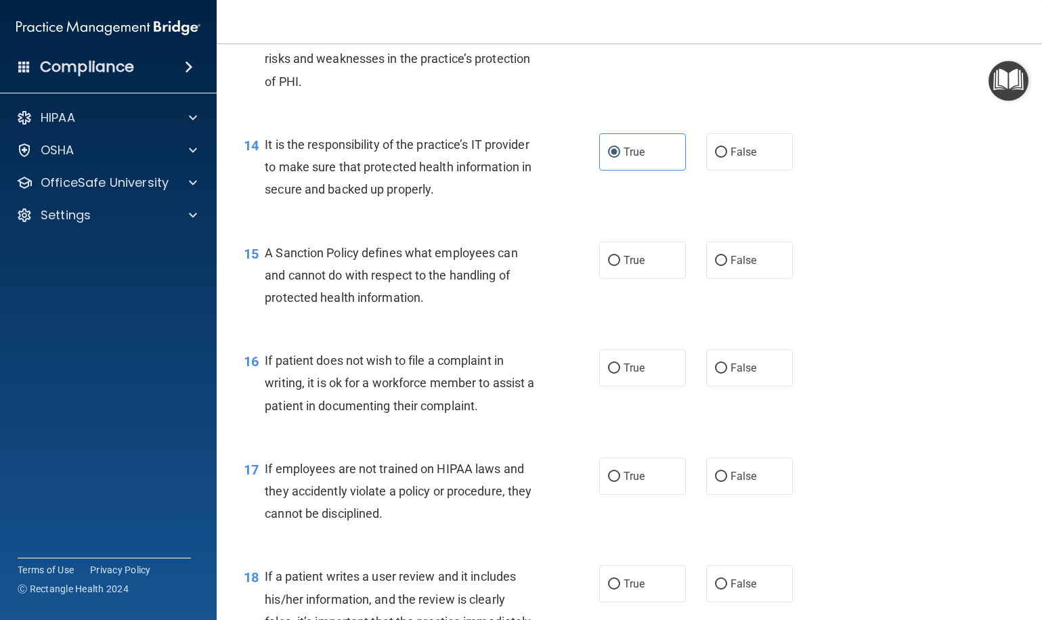
click at [426, 261] on span "A Sanction Policy defines what employees can and cannot do with respect to the …" at bounding box center [391, 275] width 252 height 59
click at [777, 259] on label "False" at bounding box center [749, 260] width 87 height 37
click at [727, 259] on input "False" at bounding box center [721, 261] width 12 height 10
radio input "true"
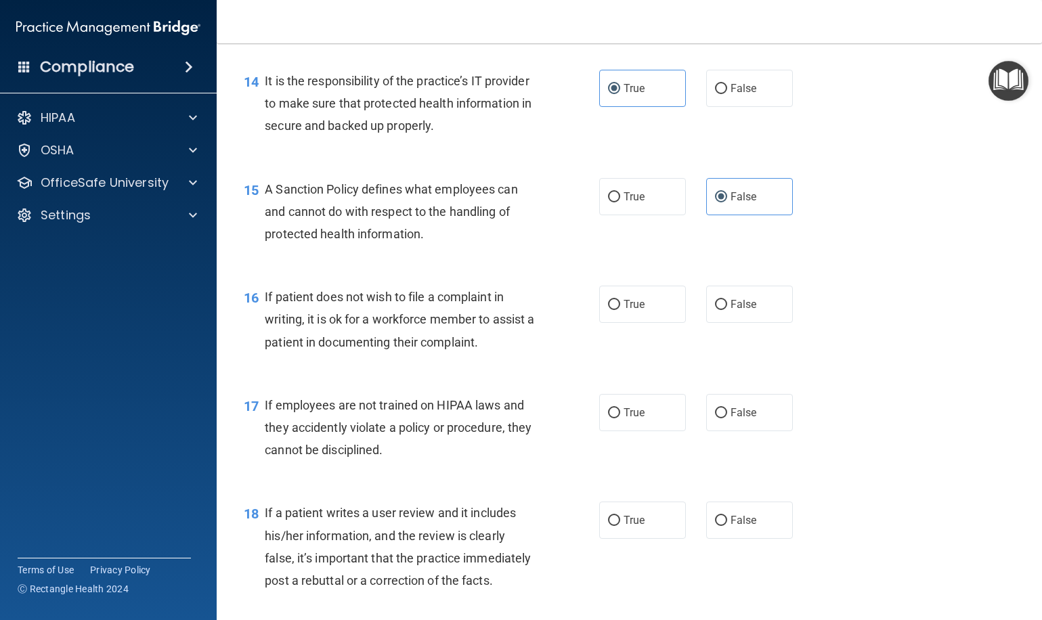
scroll to position [1848, 0]
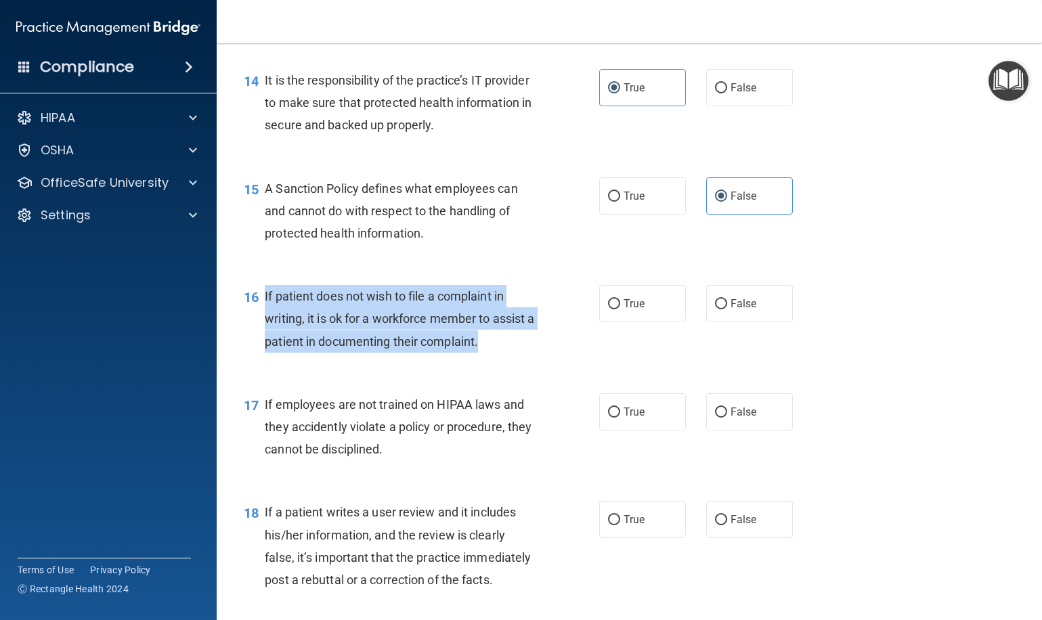
drag, startPoint x: 491, startPoint y: 335, endPoint x: 272, endPoint y: 289, distance: 224.0
click at [265, 286] on div "If patient does not wish to file a complaint in writing, it is ok for a workfor…" at bounding box center [406, 319] width 282 height 68
copy span "If patient does not wish to file a complaint in writing, it is ok for a workfor…"
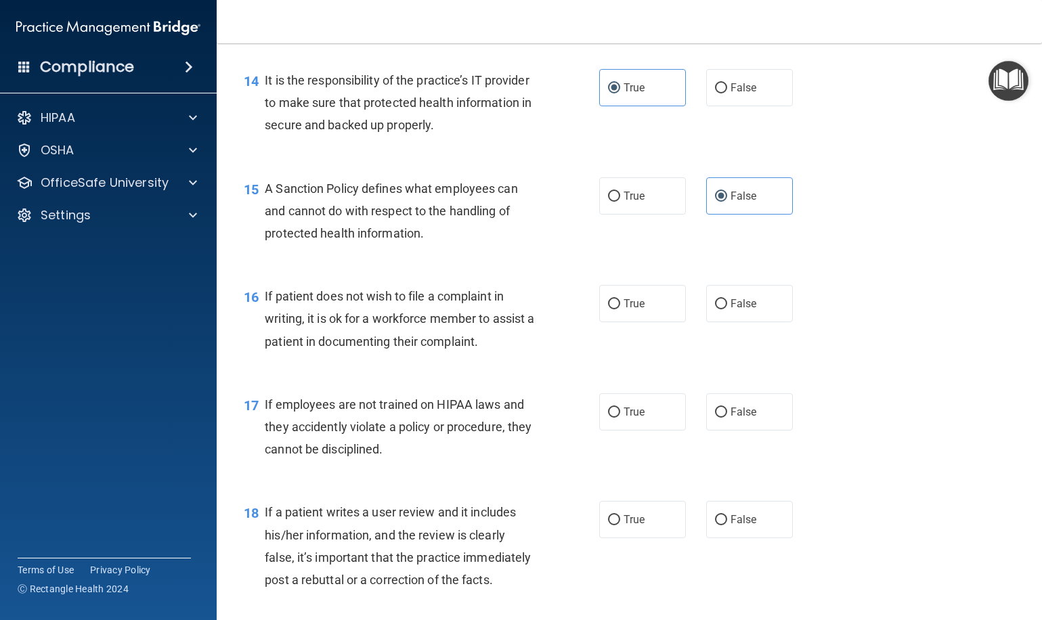
click at [386, 291] on span "If patient does not wish to file a complaint in writing, it is ok for a workfor…" at bounding box center [399, 318] width 269 height 59
click at [652, 295] on label "True" at bounding box center [642, 303] width 87 height 37
click at [620, 299] on input "True" at bounding box center [614, 304] width 12 height 10
radio input "true"
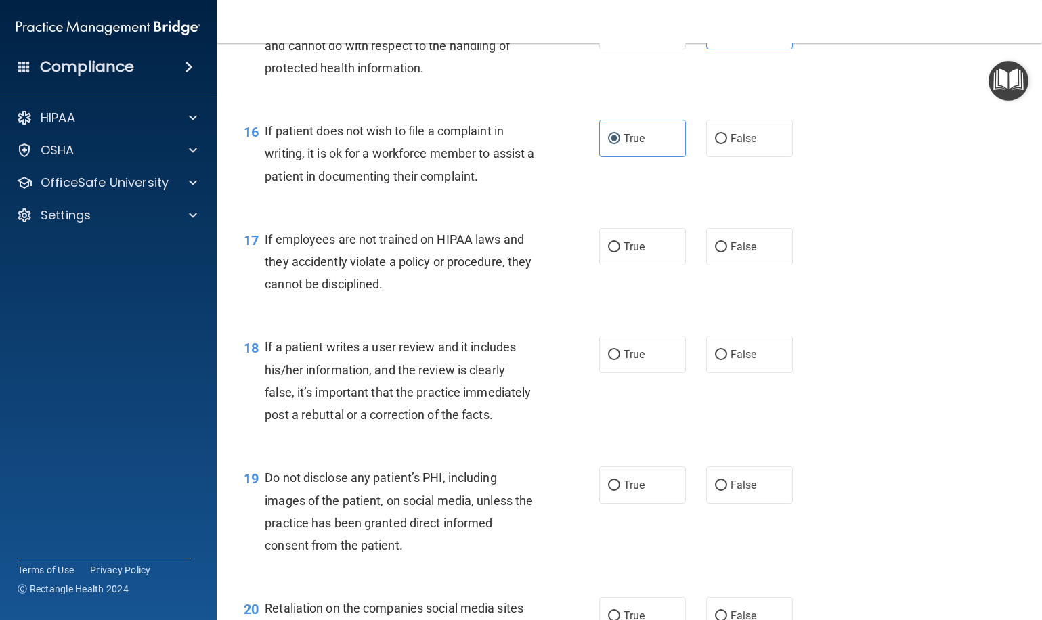
scroll to position [2014, 0]
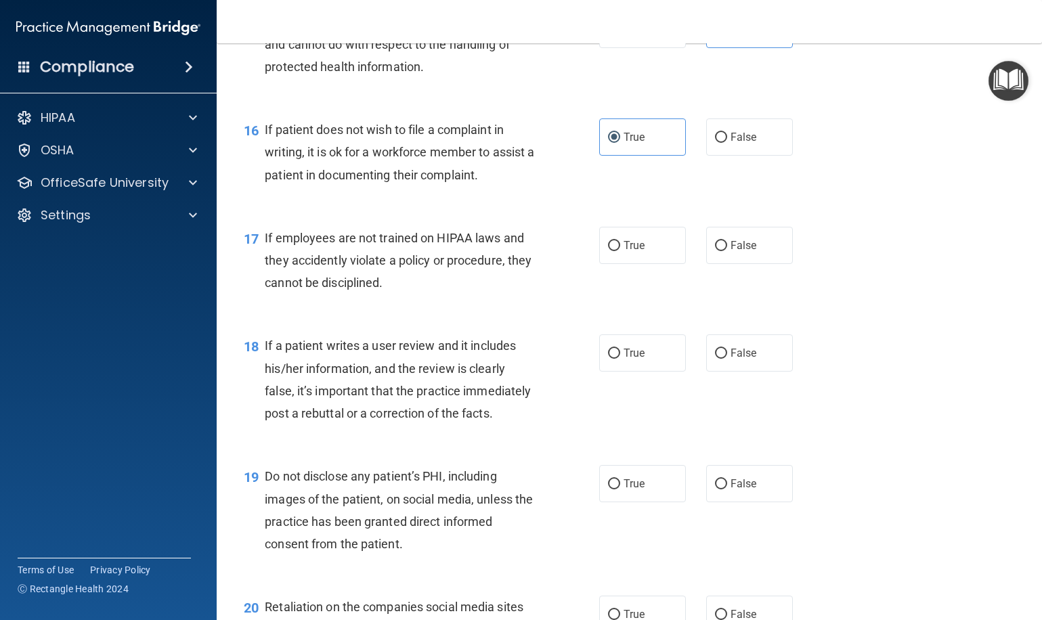
drag, startPoint x: 746, startPoint y: 238, endPoint x: 616, endPoint y: 268, distance: 134.1
click at [746, 239] on span "False" at bounding box center [743, 245] width 26 height 13
click at [727, 241] on input "False" at bounding box center [721, 246] width 12 height 10
radio input "true"
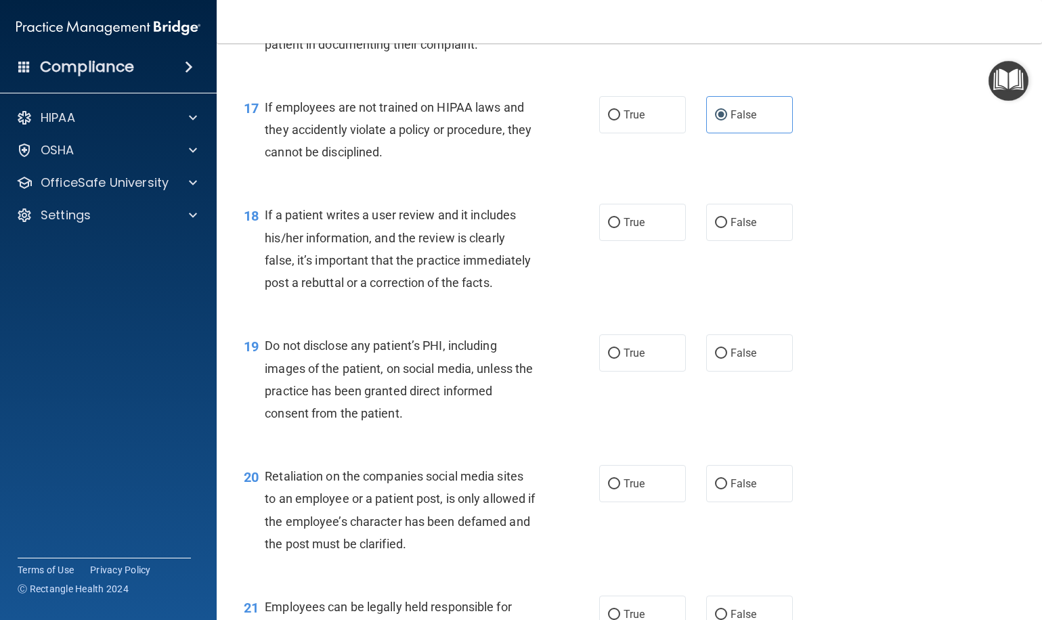
scroll to position [2166, 0]
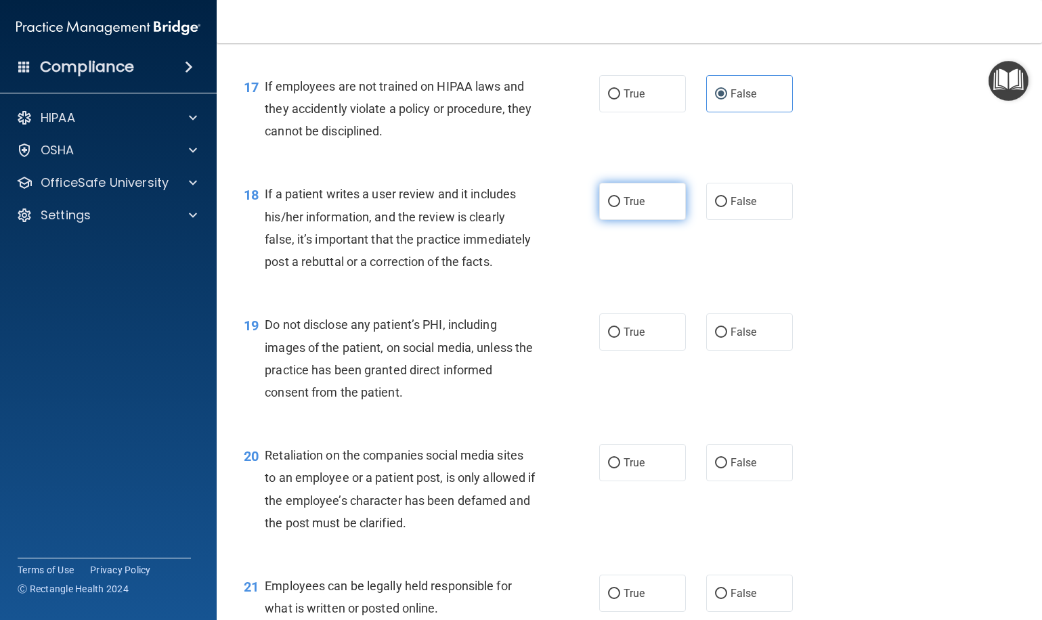
click at [685, 189] on label "True" at bounding box center [642, 201] width 87 height 37
click at [620, 197] on input "True" at bounding box center [614, 202] width 12 height 10
radio input "true"
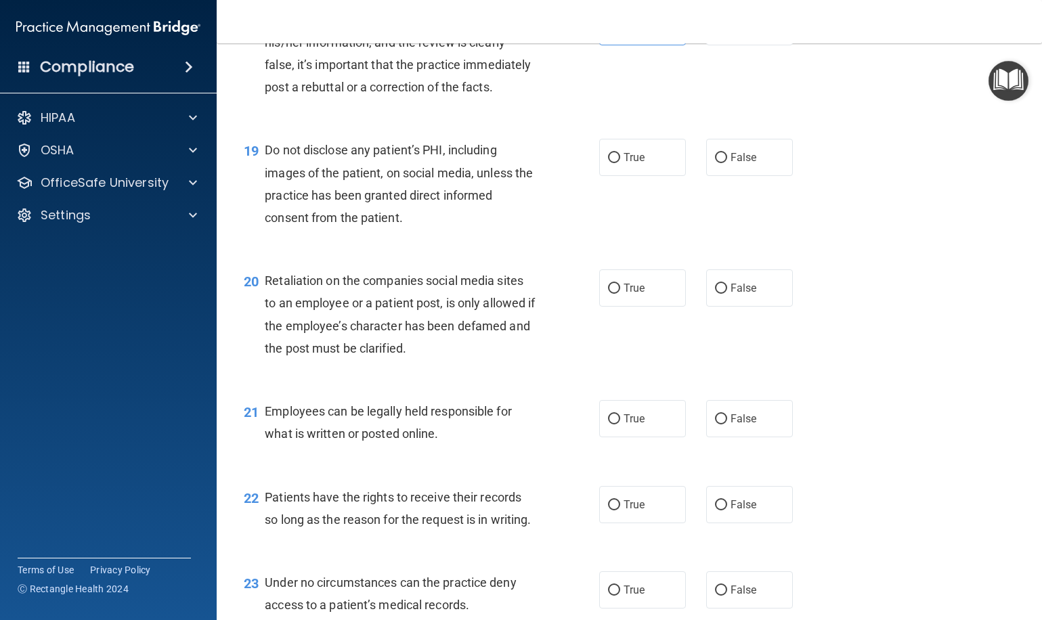
scroll to position [2342, 0]
click at [625, 160] on label "True" at bounding box center [642, 155] width 87 height 37
click at [620, 160] on input "True" at bounding box center [614, 157] width 12 height 10
radio input "true"
click at [621, 269] on label "True" at bounding box center [642, 286] width 87 height 37
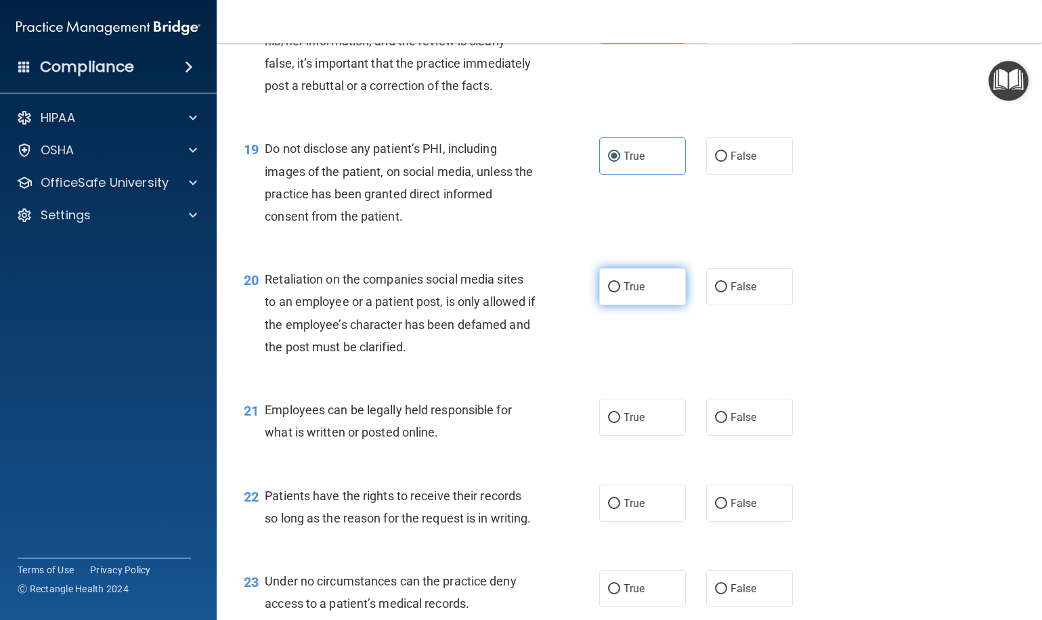
click at [620, 282] on input "True" at bounding box center [614, 287] width 12 height 10
radio input "true"
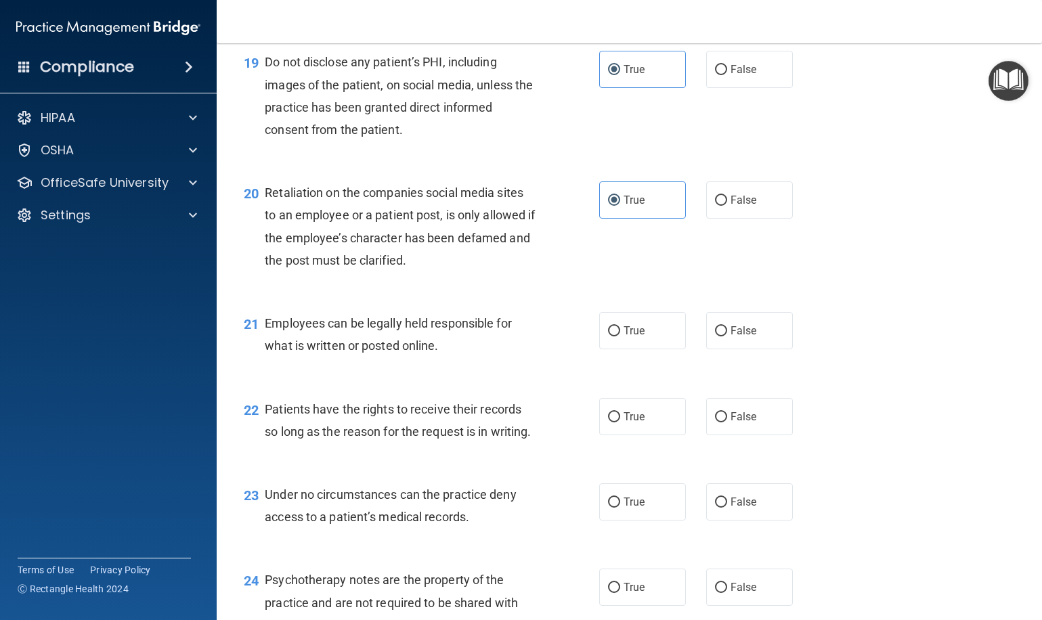
scroll to position [2438, 0]
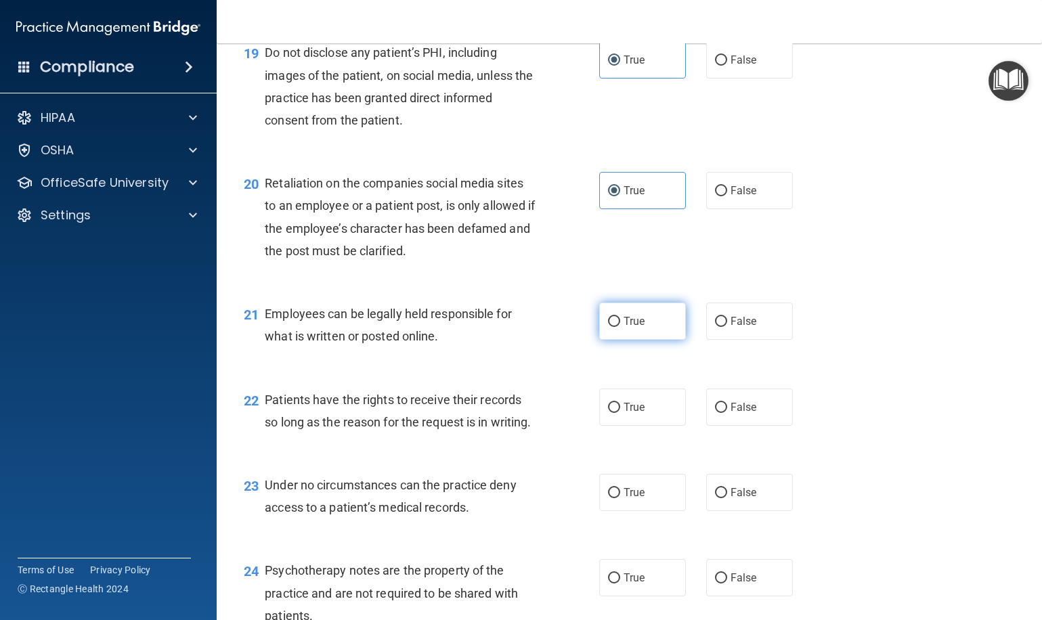
click at [630, 315] on span "True" at bounding box center [633, 321] width 21 height 13
click at [620, 317] on input "True" at bounding box center [614, 322] width 12 height 10
radio input "true"
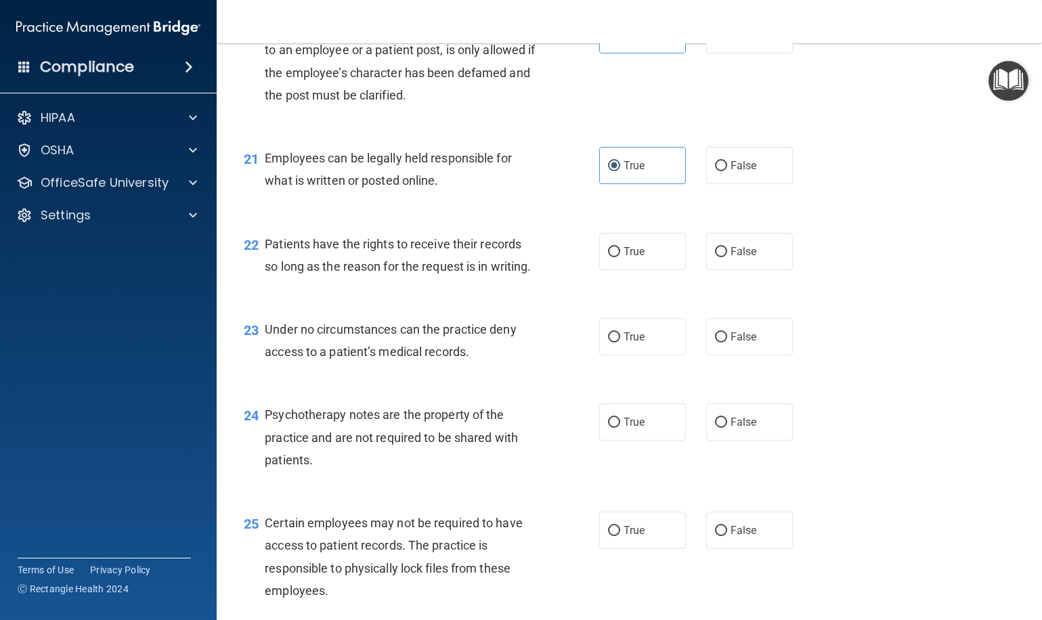
scroll to position [2606, 0]
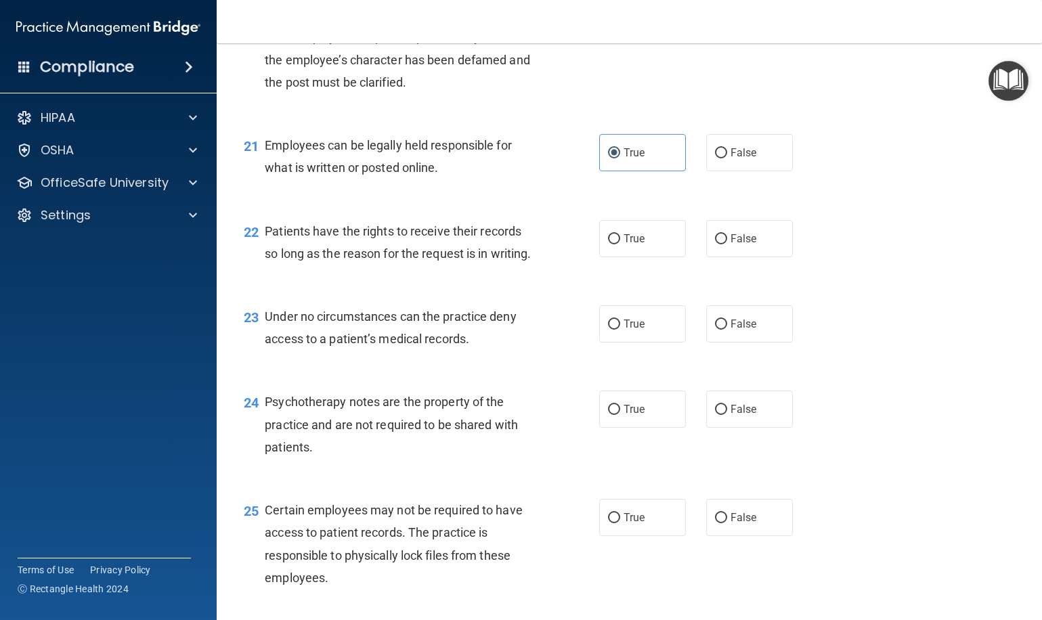
drag, startPoint x: 627, startPoint y: 223, endPoint x: 581, endPoint y: 261, distance: 59.7
click at [627, 232] on span "True" at bounding box center [633, 238] width 21 height 13
click at [620, 234] on input "True" at bounding box center [614, 239] width 12 height 10
radio input "true"
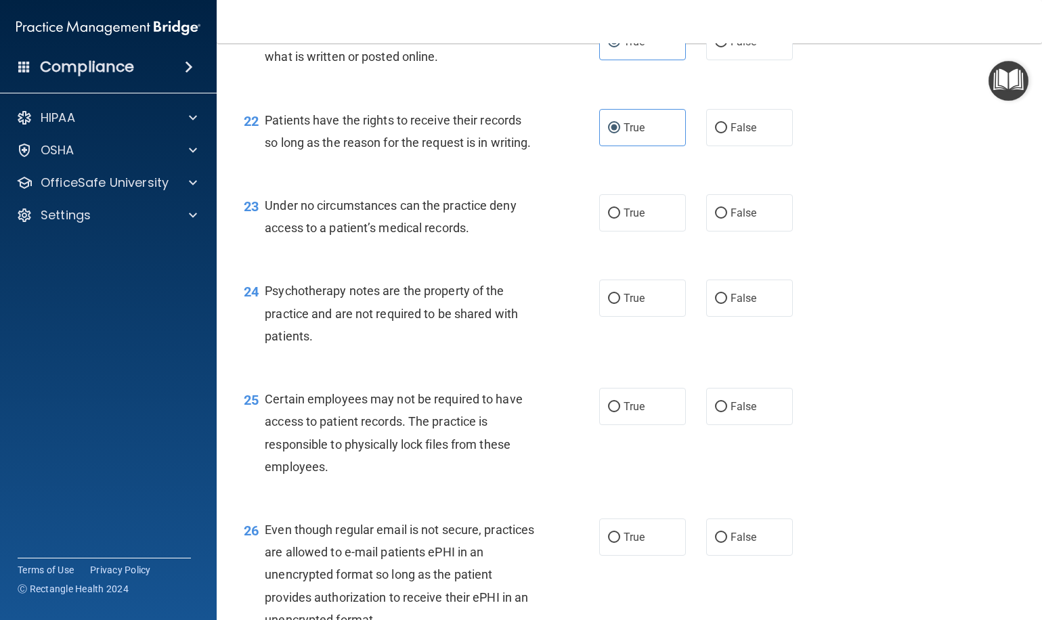
scroll to position [2719, 0]
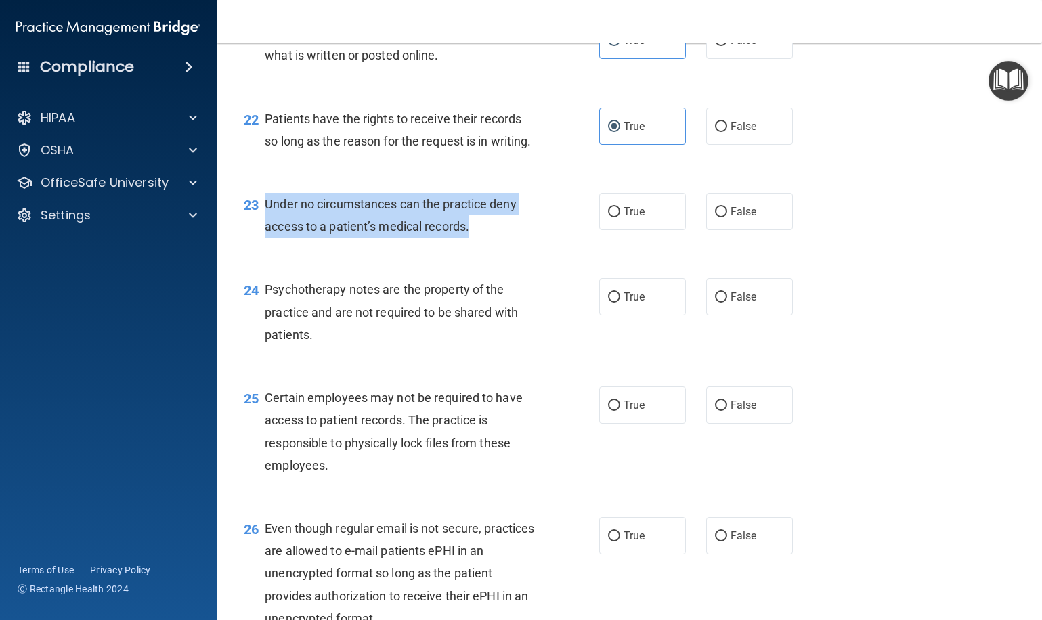
drag, startPoint x: 475, startPoint y: 217, endPoint x: 280, endPoint y: 192, distance: 196.6
click at [267, 193] on div "Under no circumstances can the practice deny access to a patient’s medical reco…" at bounding box center [406, 215] width 282 height 45
copy span "Under no circumstances can the practice deny access to a patient’s medical reco…"
click at [379, 206] on span "Under no circumstances can the practice deny access to a patient’s medical reco…" at bounding box center [390, 215] width 251 height 37
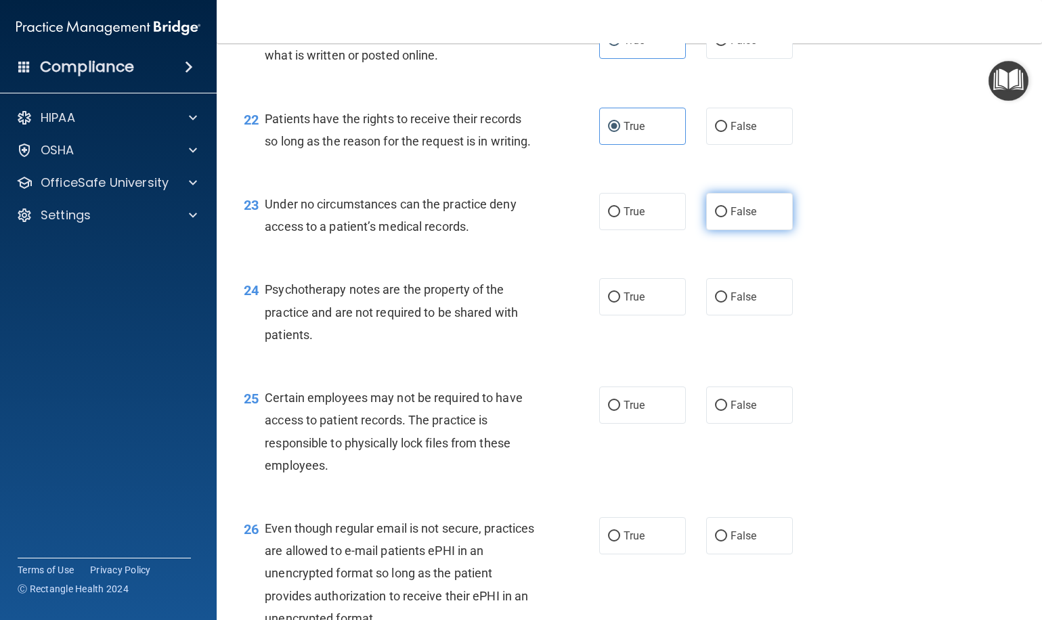
click at [735, 205] on span "False" at bounding box center [743, 211] width 26 height 13
click at [727, 207] on input "False" at bounding box center [721, 212] width 12 height 10
radio input "true"
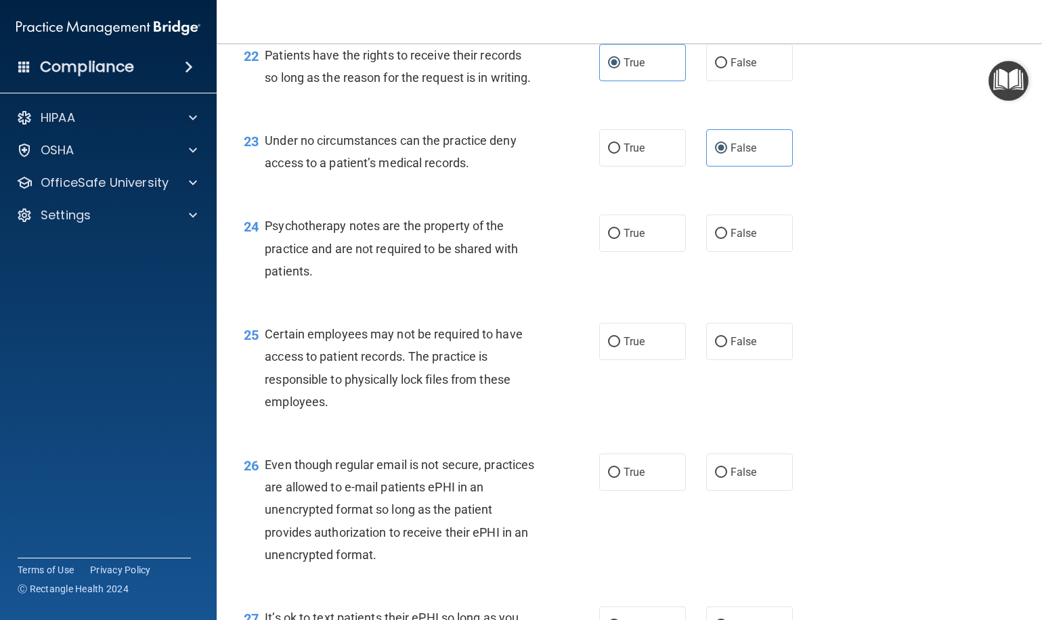
scroll to position [2783, 0]
click at [633, 226] on label "True" at bounding box center [642, 231] width 87 height 37
click at [620, 227] on input "True" at bounding box center [614, 232] width 12 height 10
radio input "true"
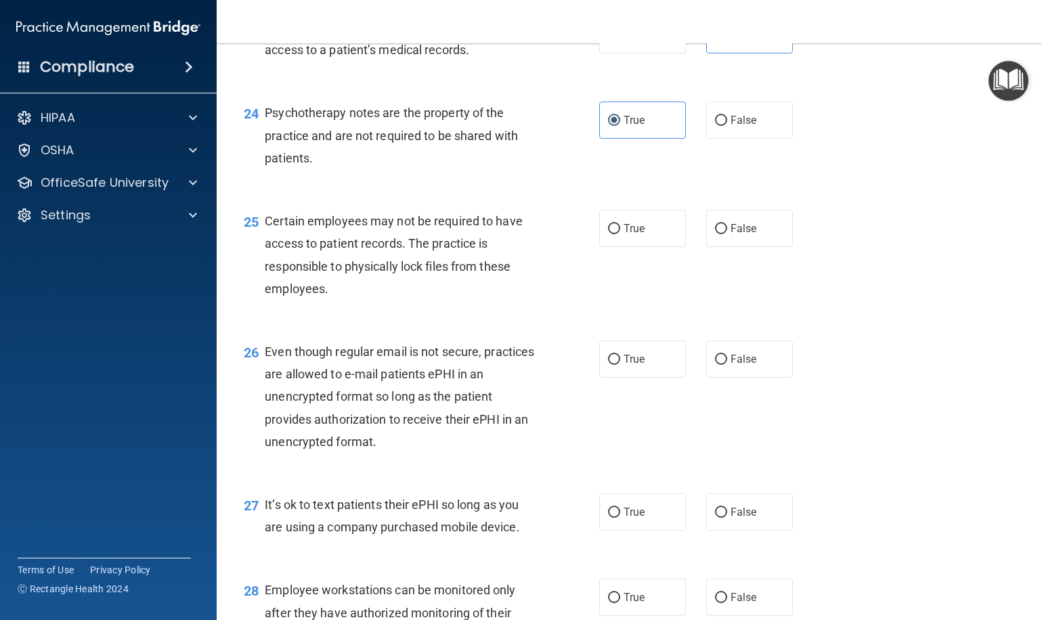
scroll to position [2897, 0]
drag, startPoint x: 617, startPoint y: 222, endPoint x: 559, endPoint y: 258, distance: 68.4
click at [617, 222] on label "True" at bounding box center [642, 226] width 87 height 37
click at [617, 222] on input "True" at bounding box center [614, 227] width 12 height 10
radio input "true"
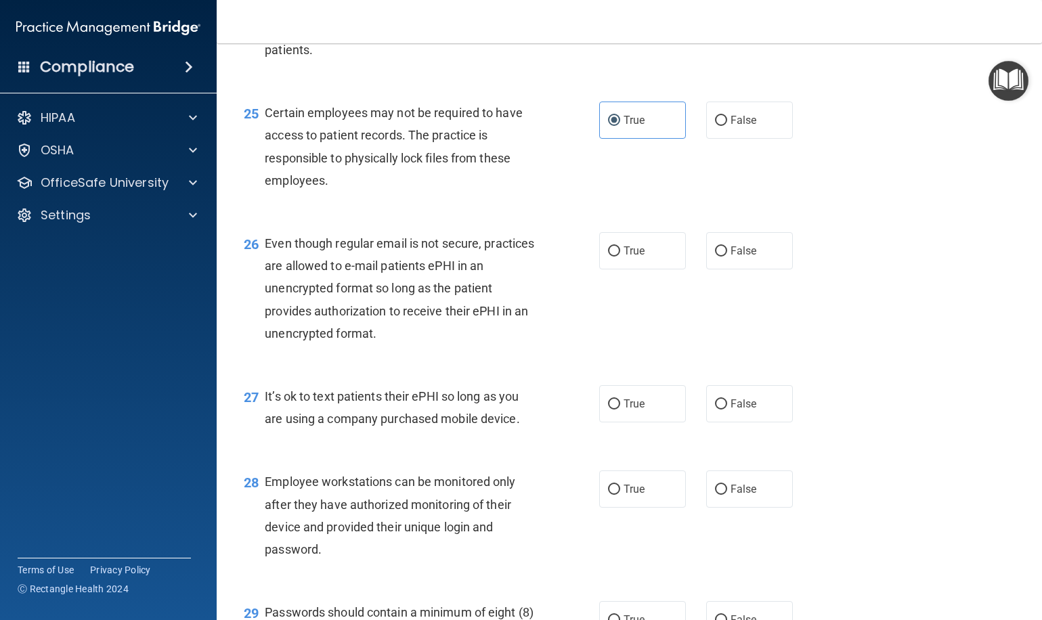
scroll to position [3035, 0]
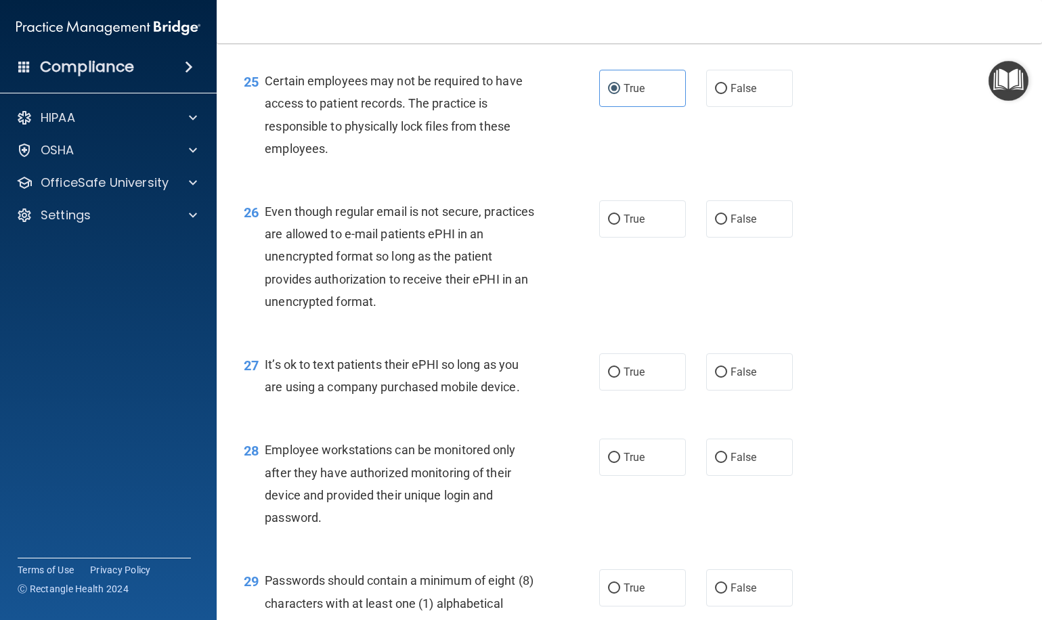
drag, startPoint x: 629, startPoint y: 208, endPoint x: 550, endPoint y: 266, distance: 98.3
click at [629, 213] on span "True" at bounding box center [633, 219] width 21 height 13
click at [620, 215] on input "True" at bounding box center [614, 220] width 12 height 10
radio input "true"
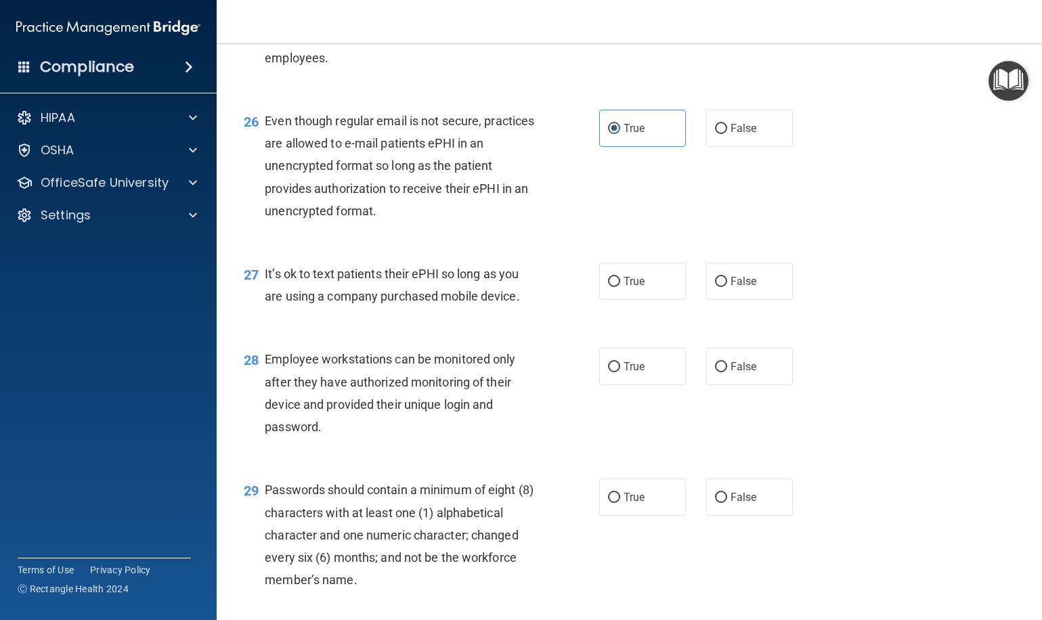
scroll to position [3129, 0]
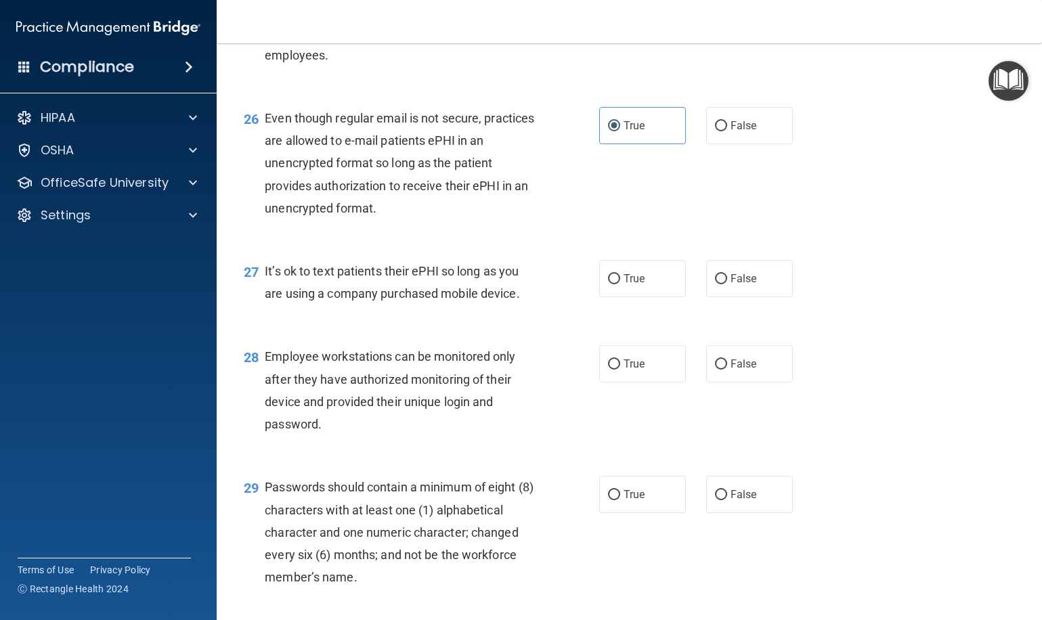
drag, startPoint x: 522, startPoint y: 282, endPoint x: 264, endPoint y: 255, distance: 259.9
click at [264, 260] on div "27 It’s ok to text patients their ePHI so long as you are using a company purch…" at bounding box center [421, 285] width 396 height 51
copy div "It’s ok to text patients their ePHI so long as you are using a company purchase…"
click at [406, 270] on div "It’s ok to text patients their ePHI so long as you are using a company purchase…" at bounding box center [406, 282] width 282 height 45
click at [652, 271] on label "True" at bounding box center [642, 278] width 87 height 37
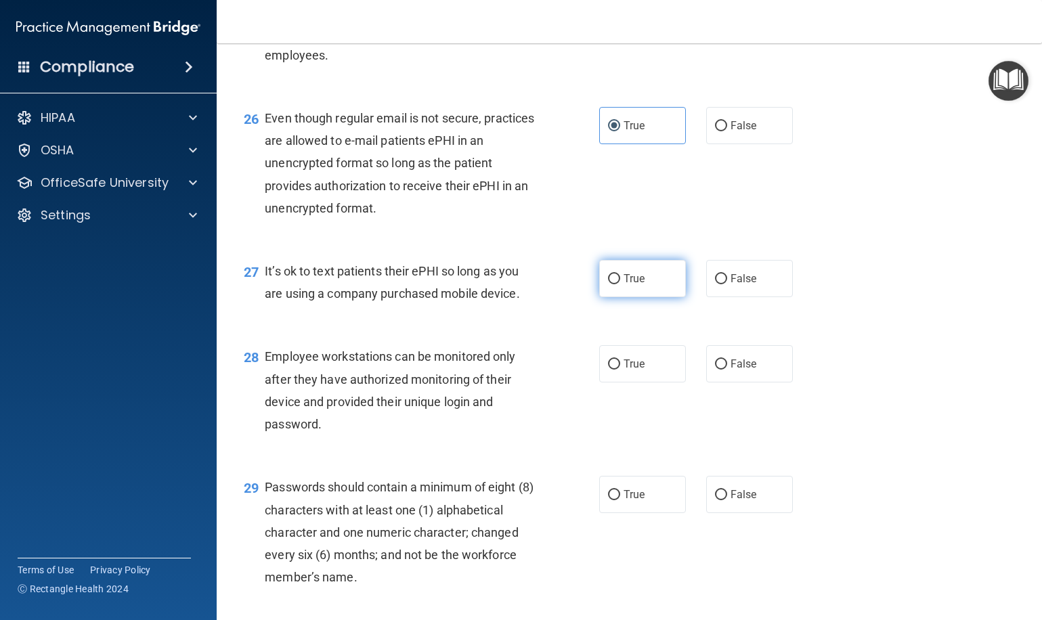
click at [620, 274] on input "True" at bounding box center [614, 279] width 12 height 10
radio input "true"
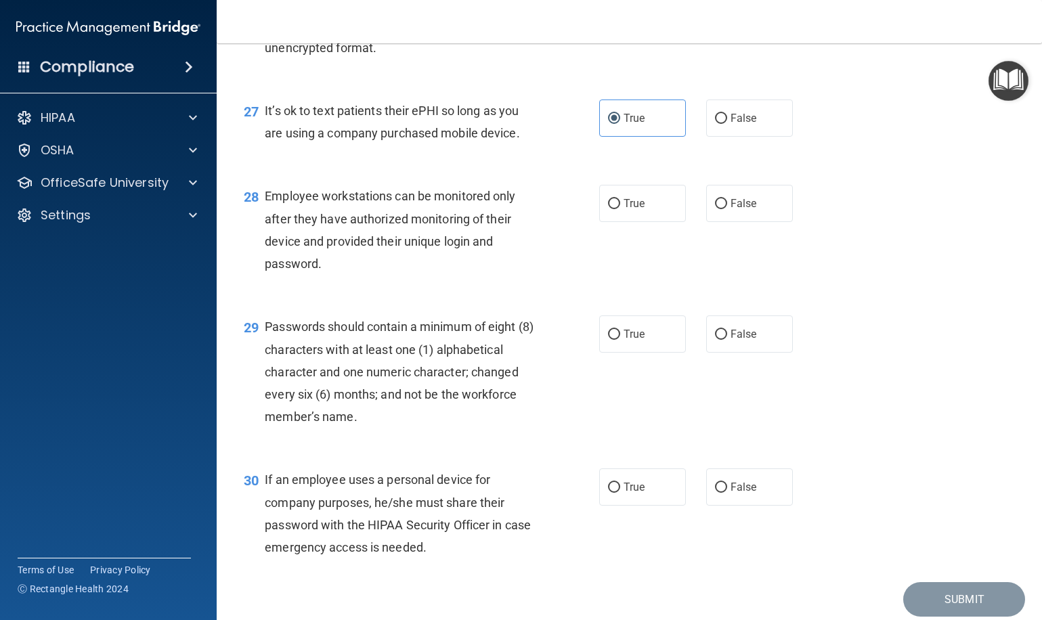
scroll to position [3290, 0]
click at [630, 195] on label "True" at bounding box center [642, 202] width 87 height 37
click at [620, 198] on input "True" at bounding box center [614, 203] width 12 height 10
radio input "true"
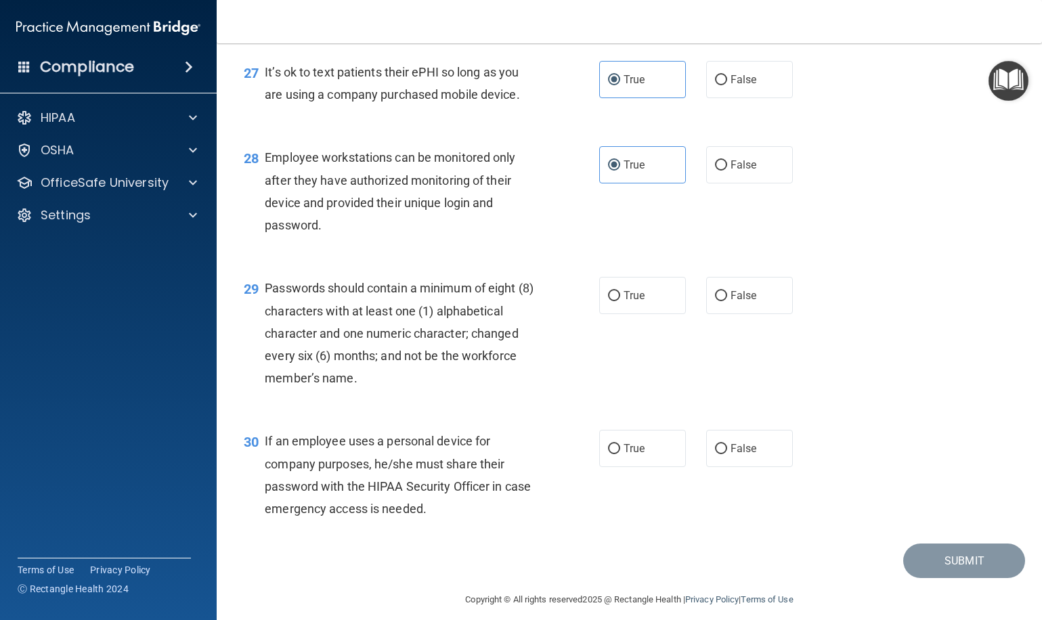
scroll to position [3322, 0]
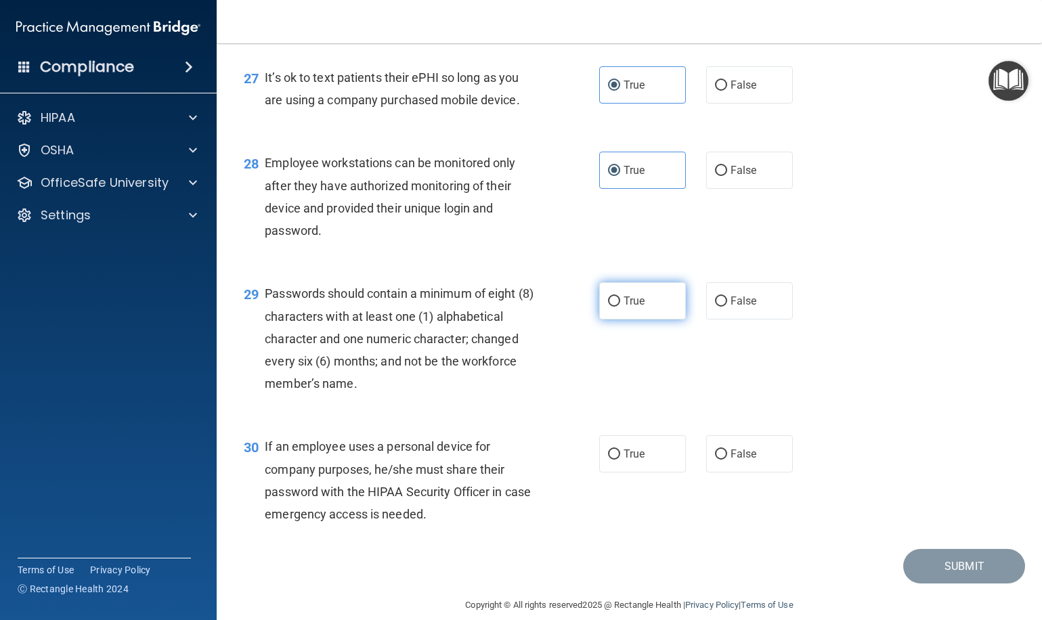
click at [620, 296] on label "True" at bounding box center [642, 300] width 87 height 37
click at [620, 296] on input "True" at bounding box center [614, 301] width 12 height 10
radio input "true"
drag, startPoint x: 625, startPoint y: 441, endPoint x: 671, endPoint y: 455, distance: 47.5
click at [625, 447] on span "True" at bounding box center [633, 453] width 21 height 13
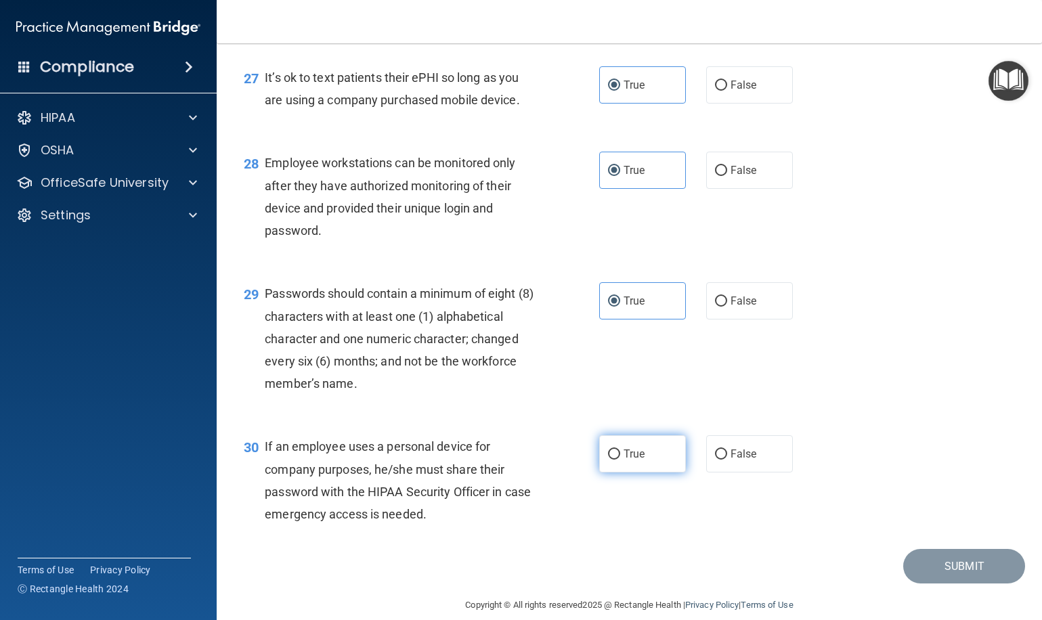
click at [620, 449] on input "True" at bounding box center [614, 454] width 12 height 10
radio input "true"
click at [929, 556] on button "Submit" at bounding box center [964, 566] width 122 height 35
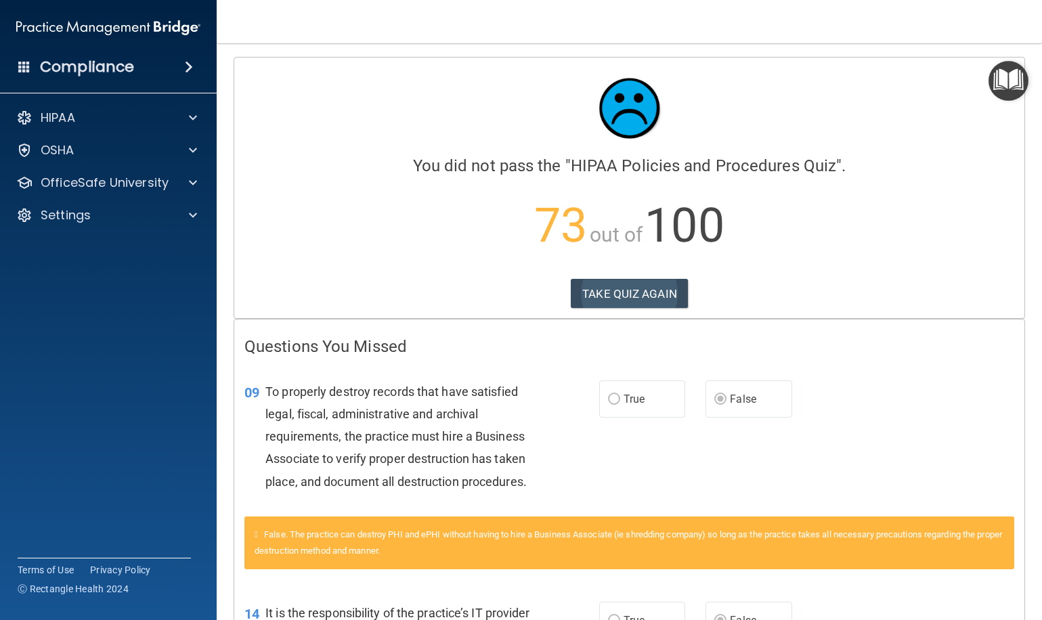
click at [646, 296] on button "TAKE QUIZ AGAIN" at bounding box center [629, 294] width 117 height 30
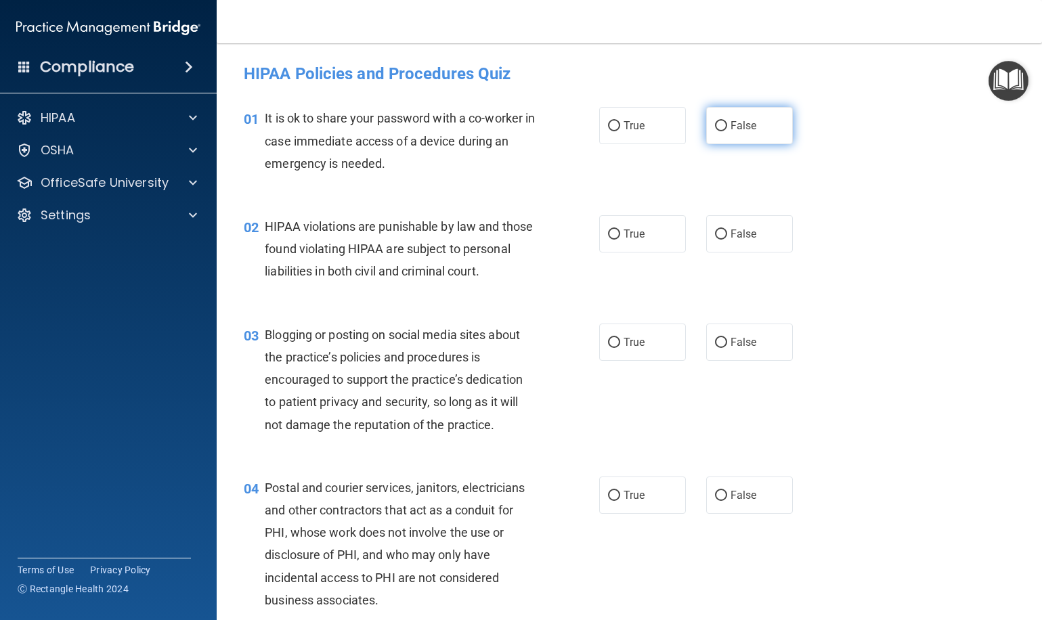
click at [732, 132] on label "False" at bounding box center [749, 125] width 87 height 37
click at [727, 131] on input "False" at bounding box center [721, 126] width 12 height 10
radio input "true"
click at [650, 239] on label "True" at bounding box center [642, 233] width 87 height 37
click at [620, 239] on input "True" at bounding box center [614, 234] width 12 height 10
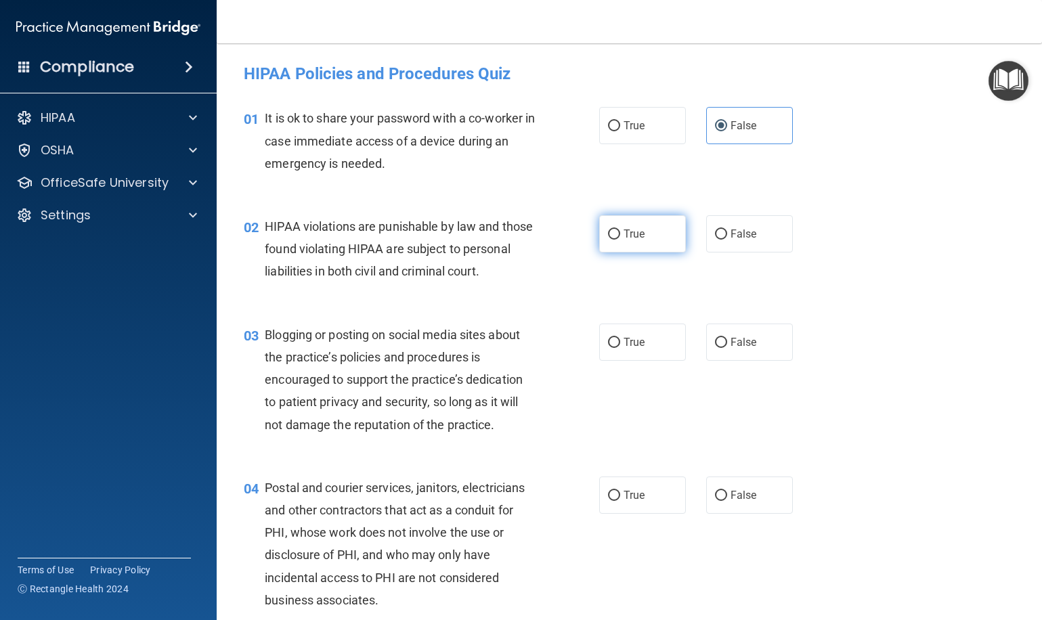
radio input "true"
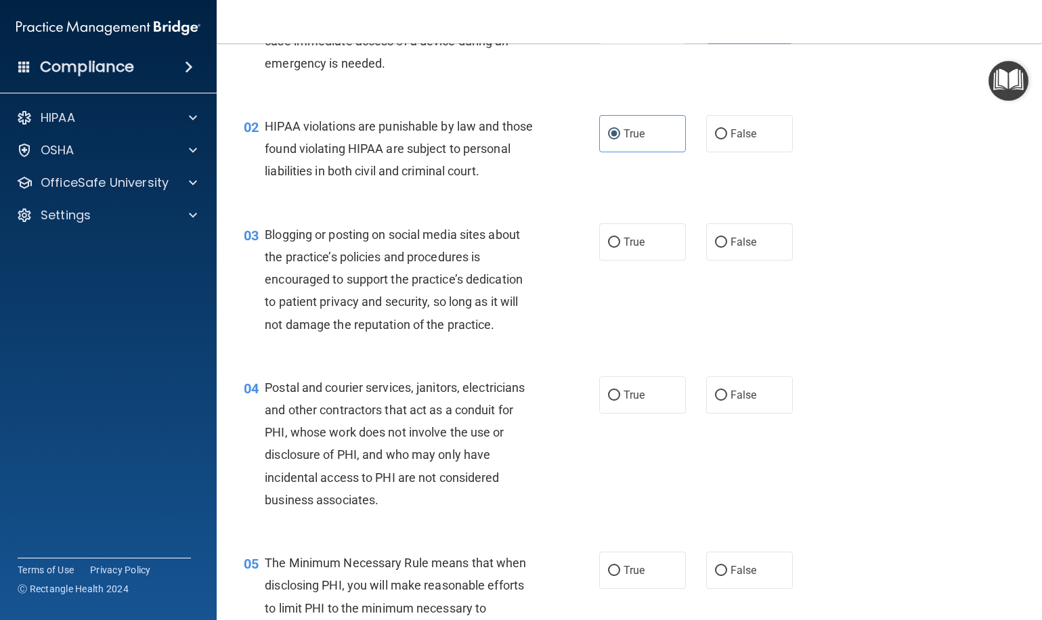
scroll to position [137, 0]
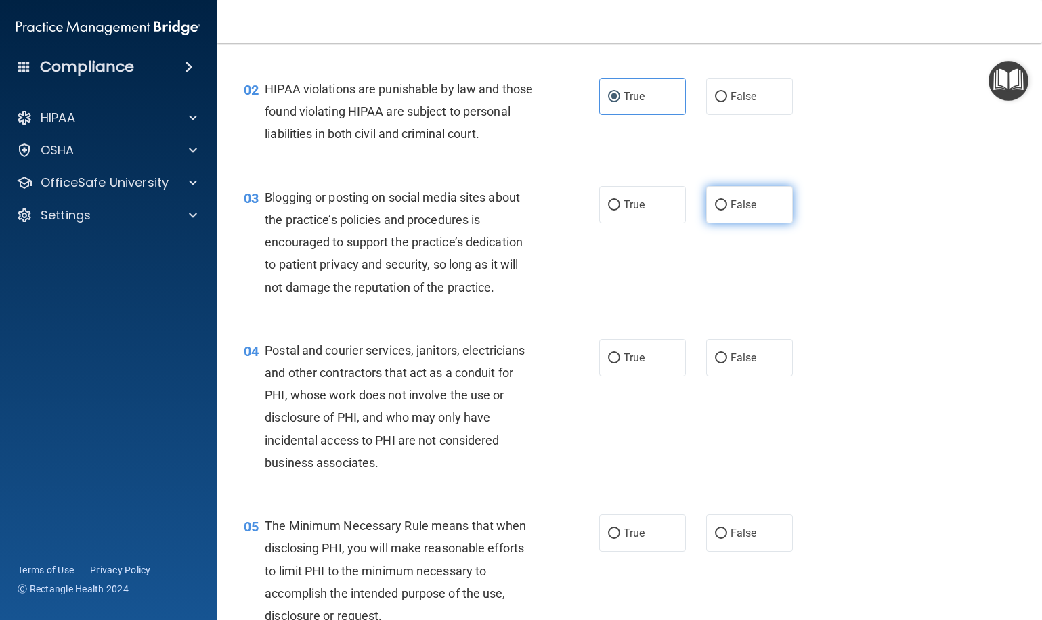
click at [778, 204] on label "False" at bounding box center [749, 204] width 87 height 37
click at [727, 204] on input "False" at bounding box center [721, 205] width 12 height 10
radio input "true"
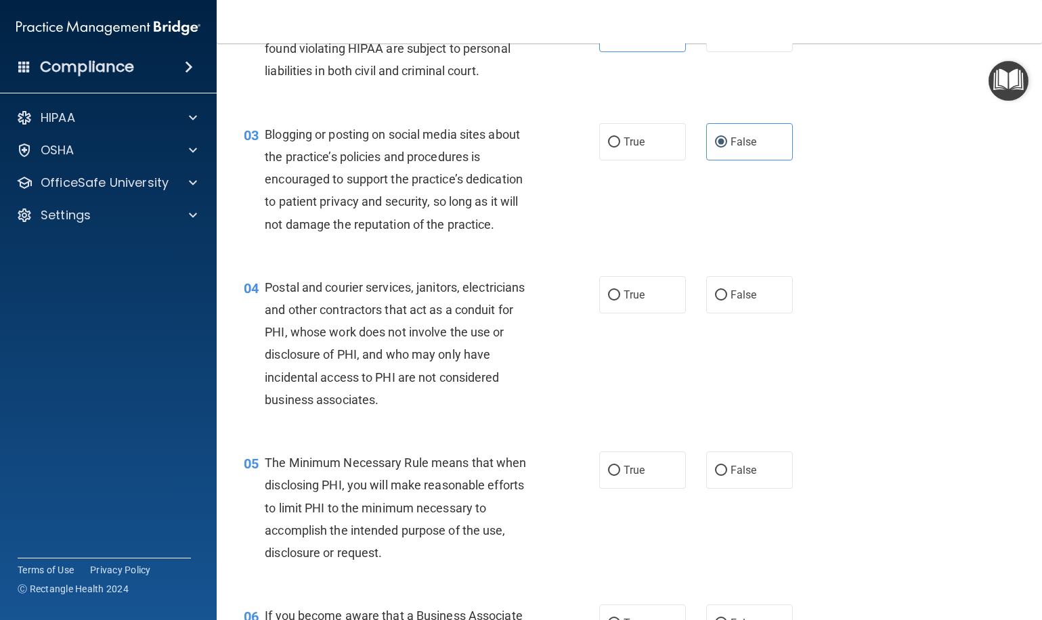
scroll to position [206, 0]
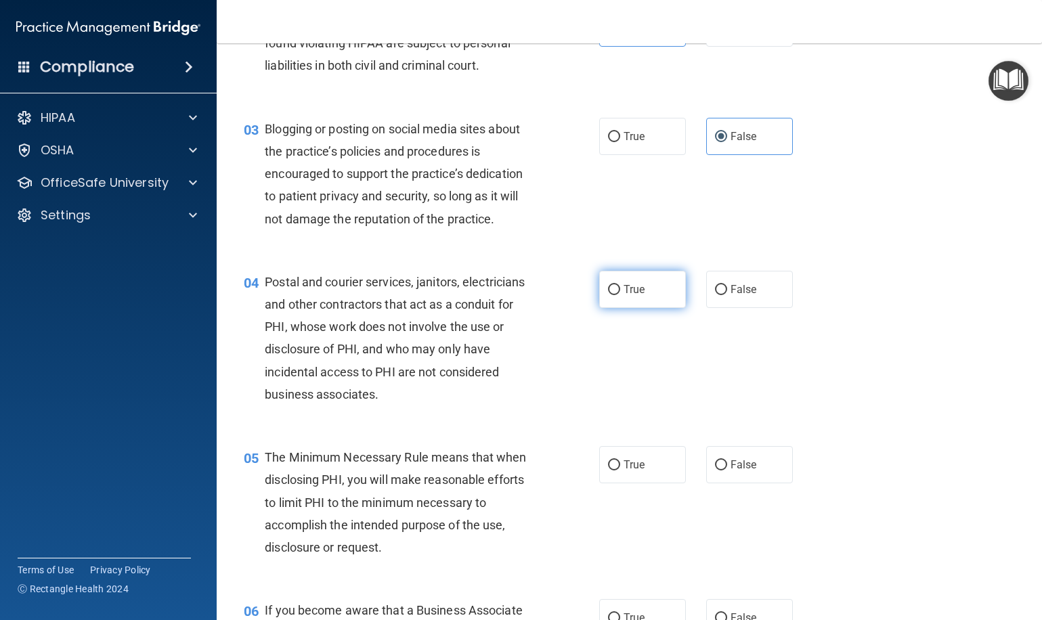
click at [621, 294] on label "True" at bounding box center [642, 289] width 87 height 37
click at [620, 294] on input "True" at bounding box center [614, 290] width 12 height 10
radio input "true"
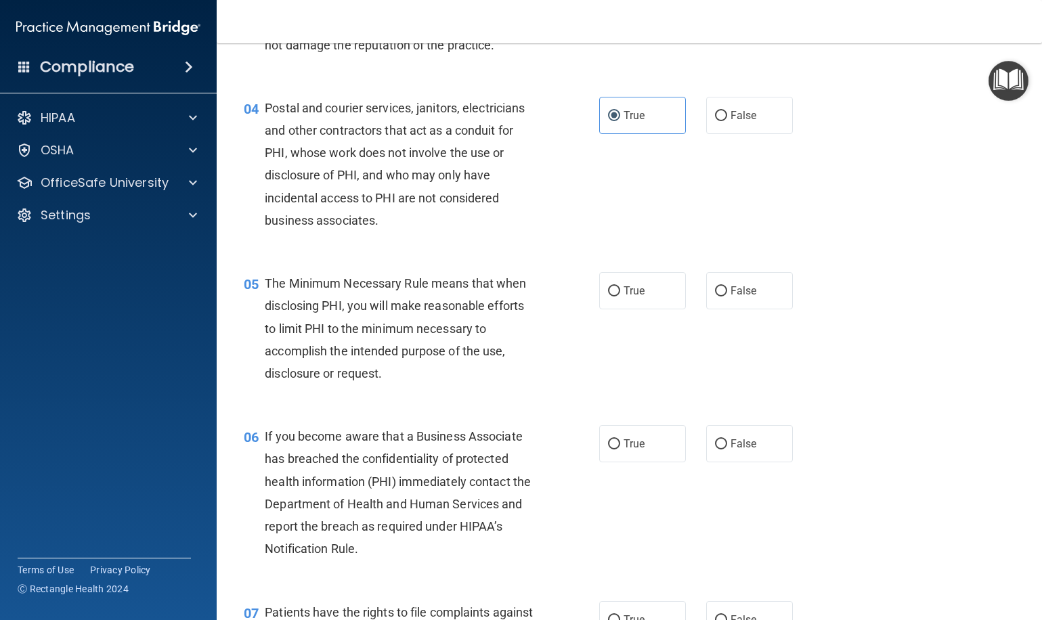
scroll to position [380, 0]
click at [621, 303] on label "True" at bounding box center [642, 289] width 87 height 37
click at [620, 296] on input "True" at bounding box center [614, 291] width 12 height 10
radio input "true"
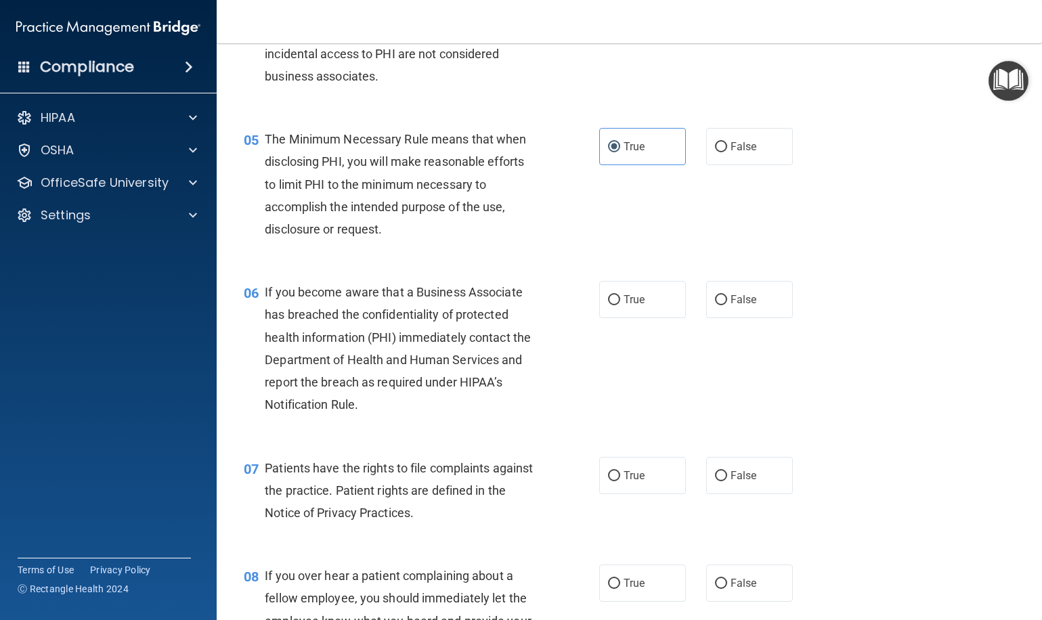
scroll to position [551, 0]
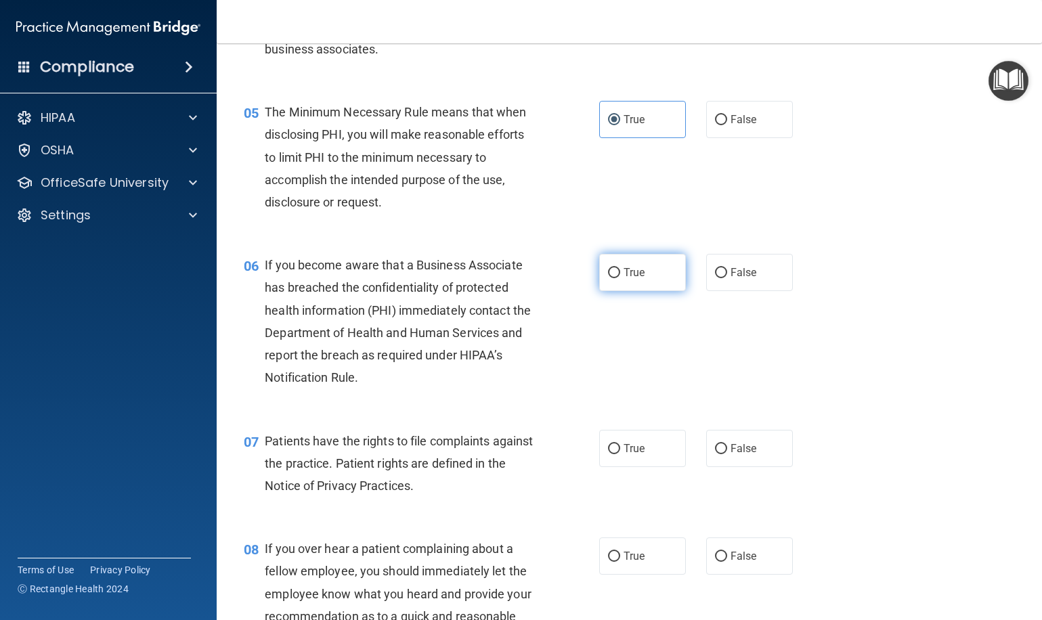
click at [625, 280] on label "True" at bounding box center [642, 272] width 87 height 37
click at [620, 278] on input "True" at bounding box center [614, 273] width 12 height 10
radio input "true"
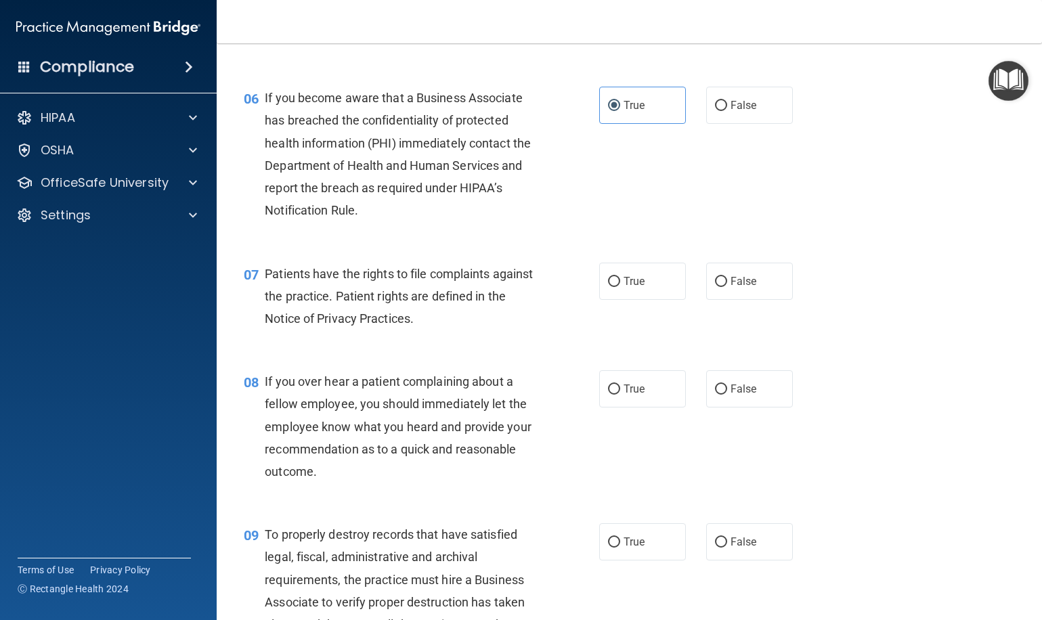
scroll to position [723, 0]
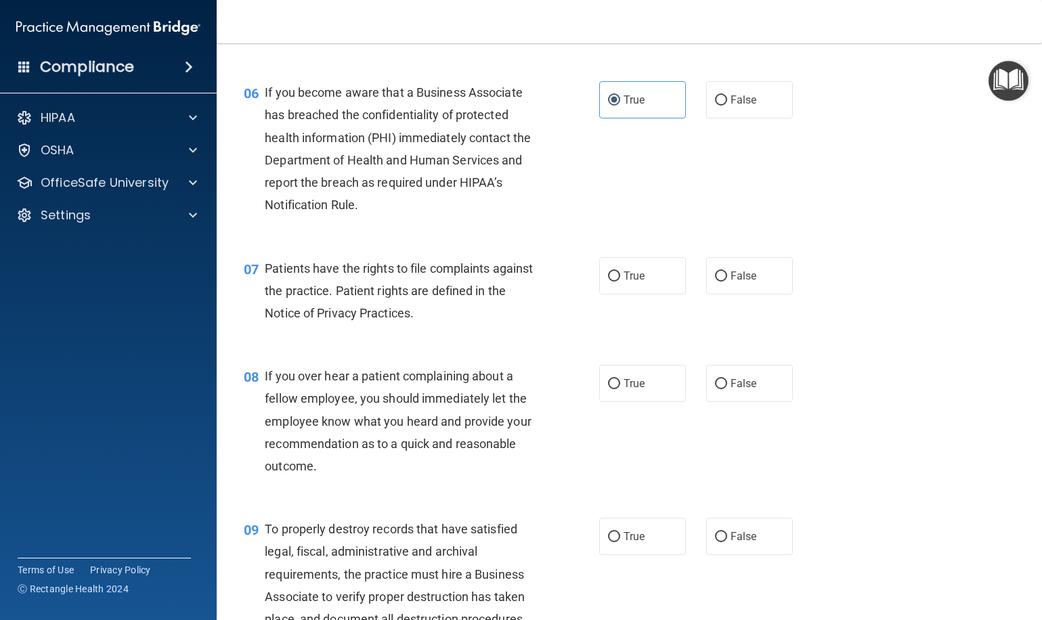
drag, startPoint x: 637, startPoint y: 277, endPoint x: 612, endPoint y: 301, distance: 34.9
click at [636, 277] on span "True" at bounding box center [633, 275] width 21 height 13
click at [620, 277] on input "True" at bounding box center [614, 276] width 12 height 10
radio input "true"
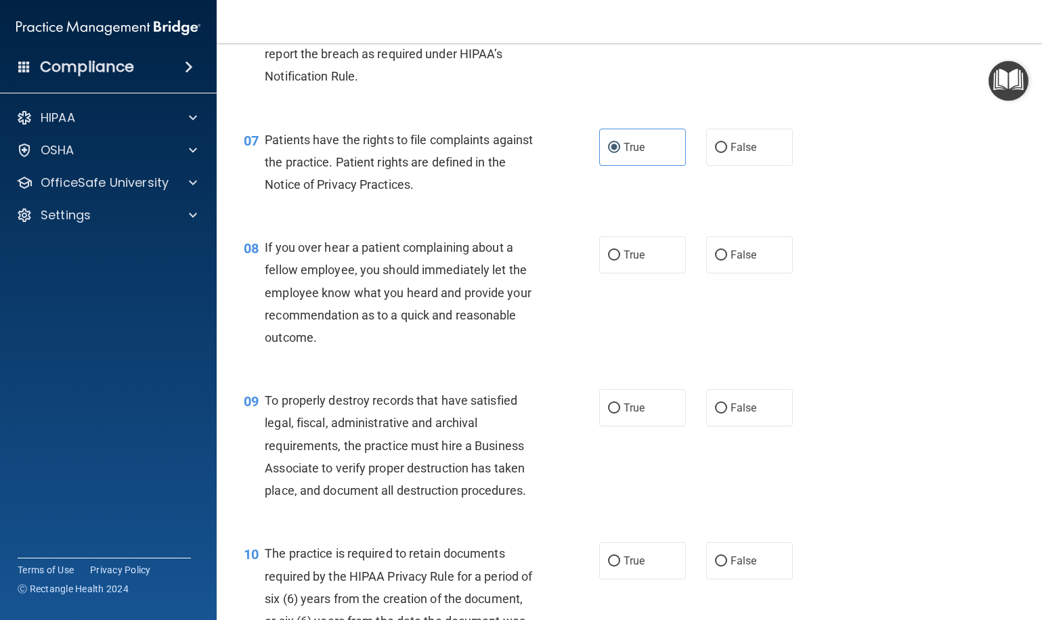
scroll to position [854, 0]
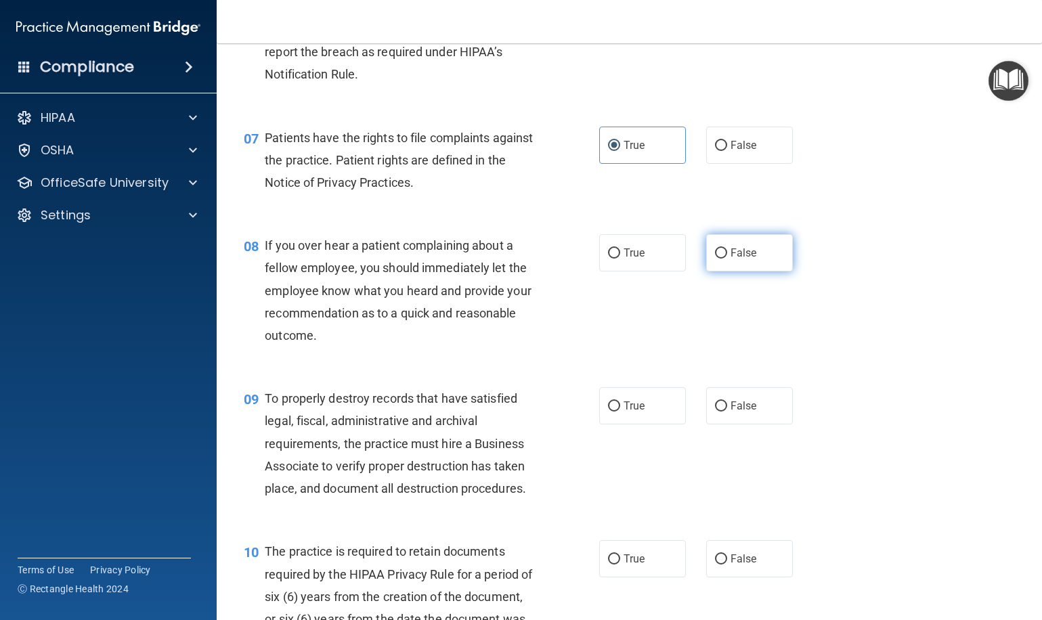
click at [740, 258] on label "False" at bounding box center [749, 252] width 87 height 37
click at [727, 258] on input "False" at bounding box center [721, 253] width 12 height 10
radio input "true"
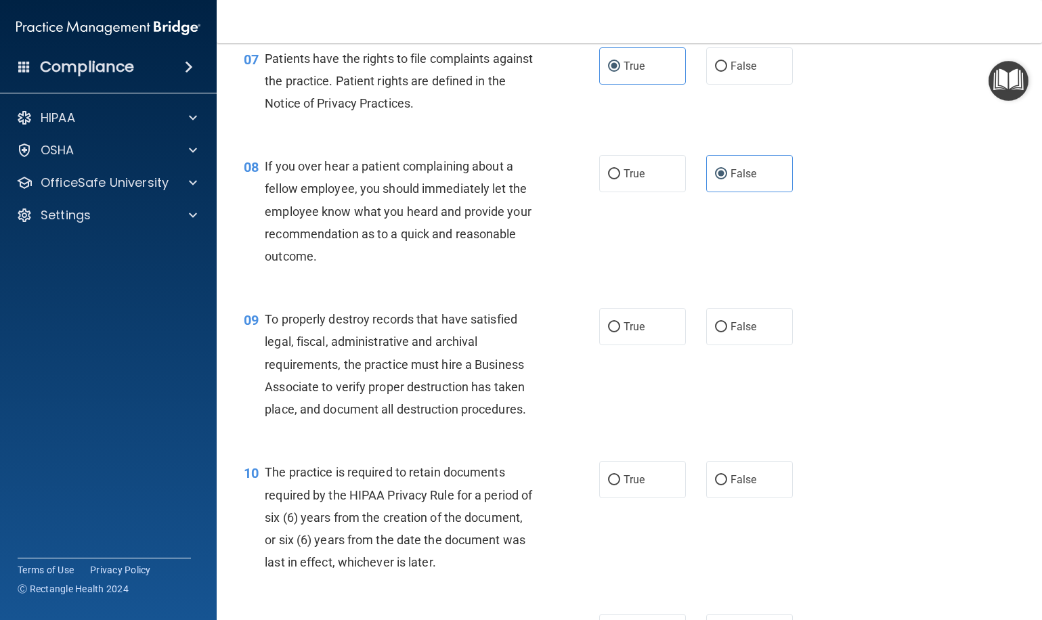
scroll to position [934, 0]
drag, startPoint x: 719, startPoint y: 326, endPoint x: 707, endPoint y: 330, distance: 13.3
click at [719, 326] on label "False" at bounding box center [749, 325] width 87 height 37
click at [719, 326] on input "False" at bounding box center [721, 326] width 12 height 10
radio input "true"
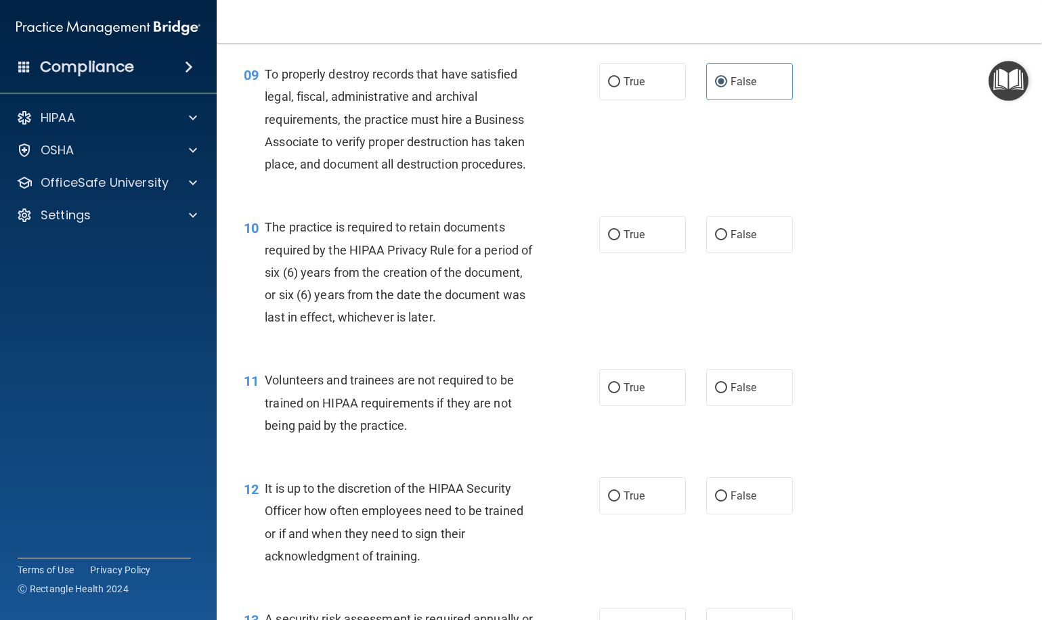
scroll to position [1185, 0]
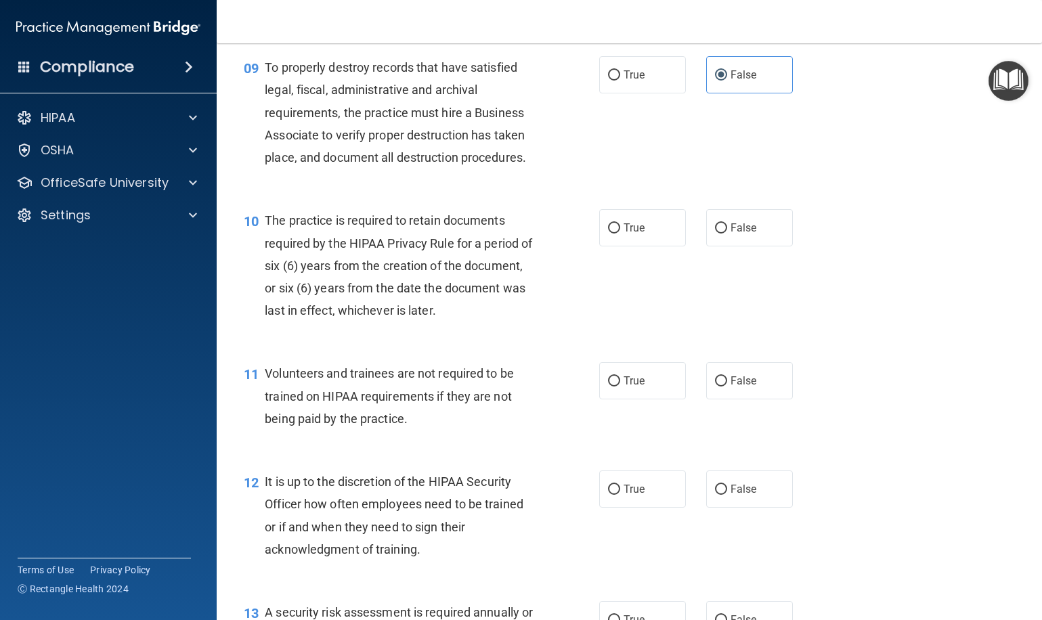
drag, startPoint x: 637, startPoint y: 226, endPoint x: 601, endPoint y: 250, distance: 43.4
click at [637, 226] on span "True" at bounding box center [633, 227] width 21 height 13
click at [620, 226] on input "True" at bounding box center [614, 228] width 12 height 10
radio input "true"
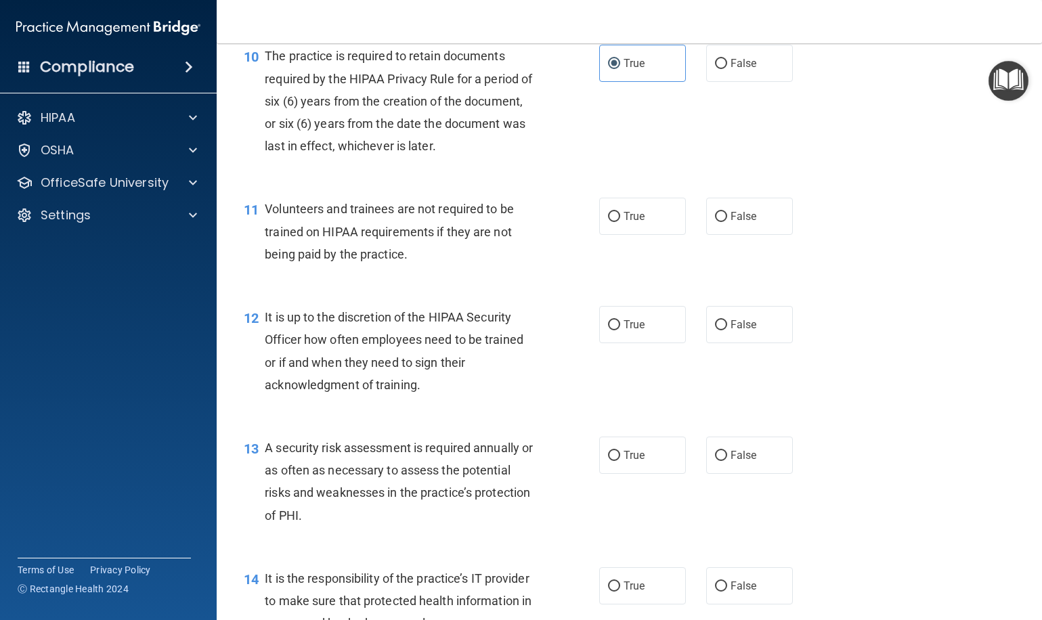
scroll to position [1354, 0]
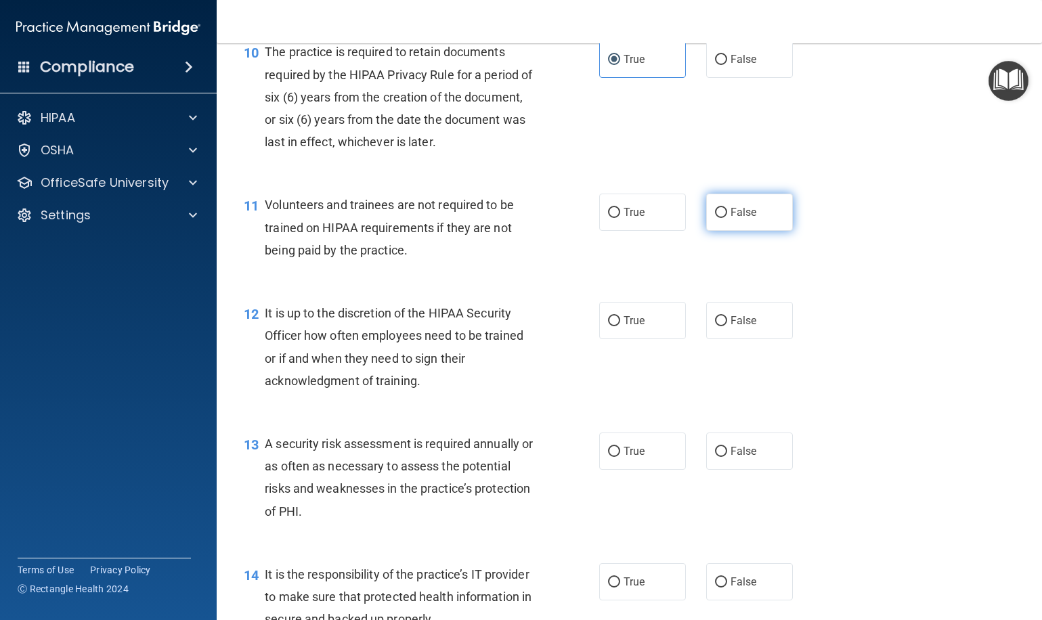
drag, startPoint x: 750, startPoint y: 192, endPoint x: 736, endPoint y: 200, distance: 15.8
click at [750, 194] on label "False" at bounding box center [749, 212] width 87 height 37
click at [727, 208] on input "False" at bounding box center [721, 213] width 12 height 10
radio input "true"
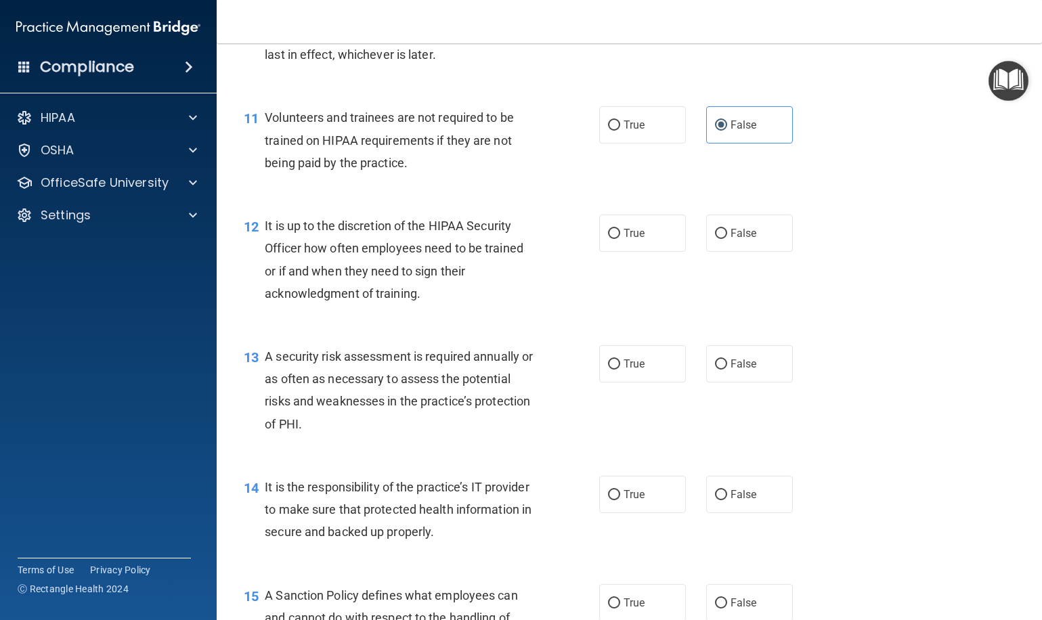
scroll to position [1464, 0]
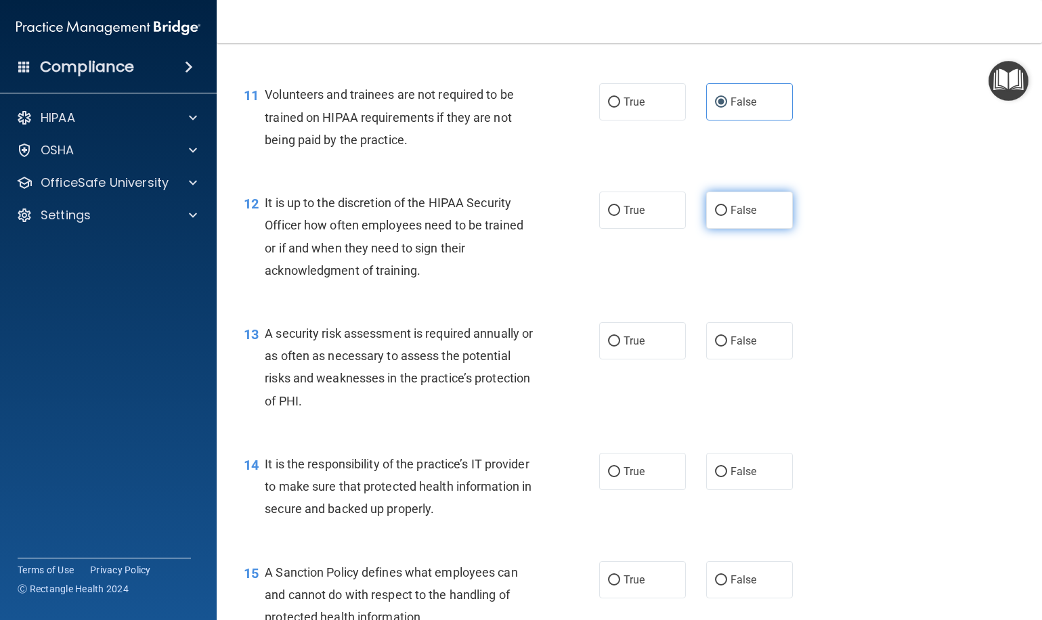
click at [717, 209] on label "False" at bounding box center [749, 210] width 87 height 37
click at [717, 209] on input "False" at bounding box center [721, 211] width 12 height 10
radio input "true"
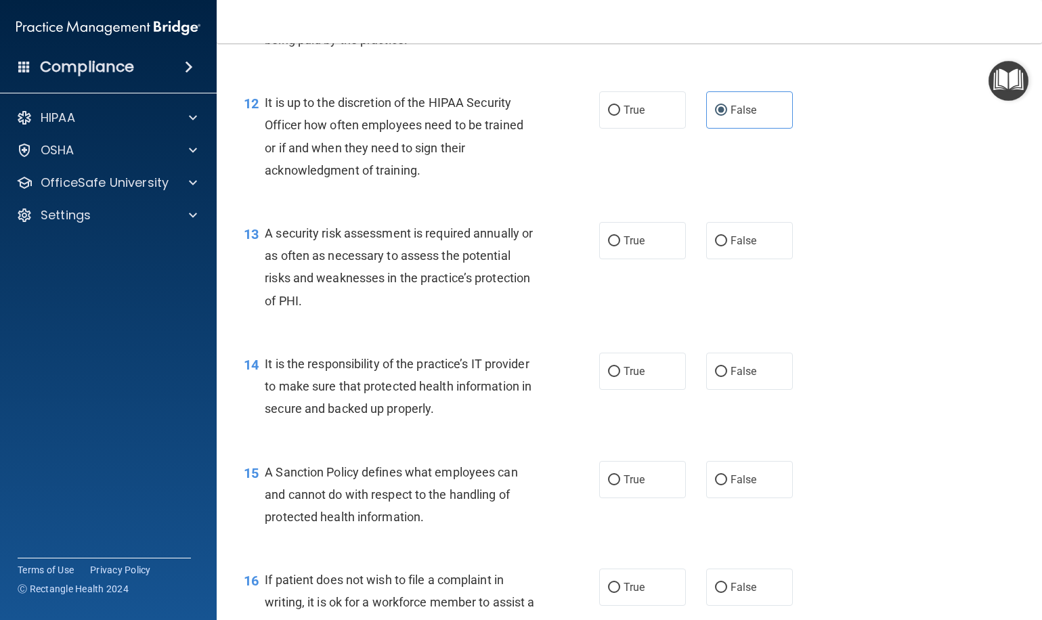
scroll to position [1595, 0]
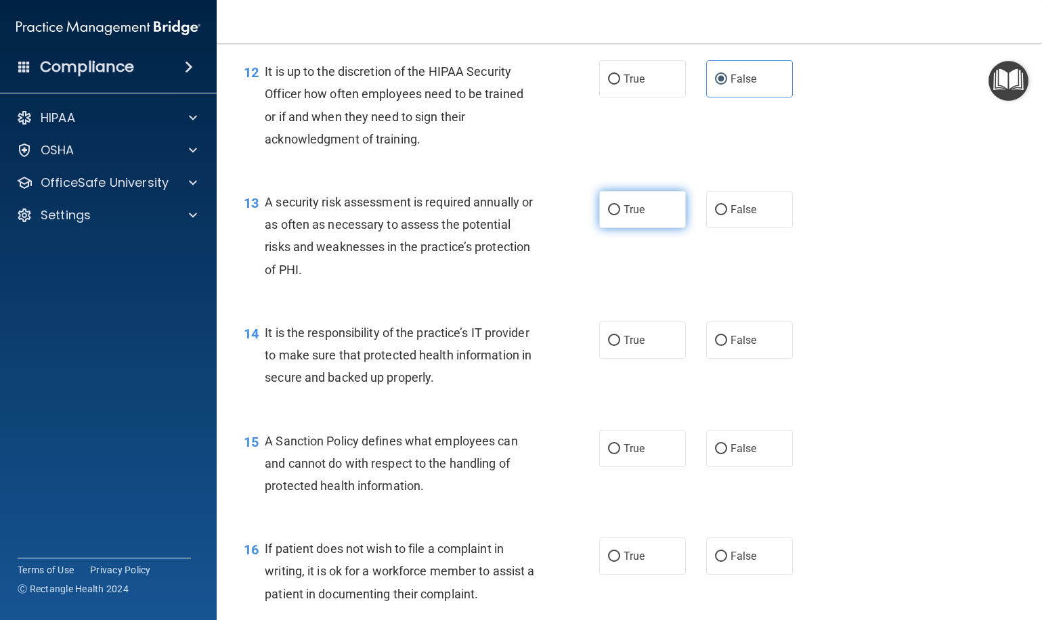
drag, startPoint x: 625, startPoint y: 207, endPoint x: 618, endPoint y: 209, distance: 7.1
click at [625, 207] on span "True" at bounding box center [633, 209] width 21 height 13
click at [620, 207] on input "True" at bounding box center [614, 210] width 12 height 10
radio input "true"
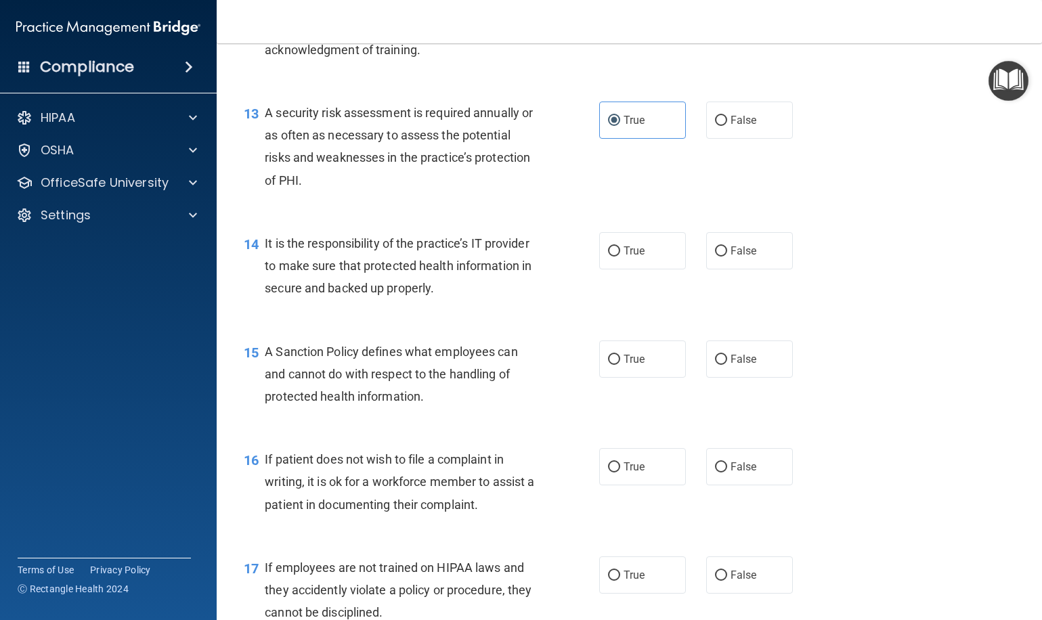
scroll to position [1686, 0]
drag, startPoint x: 716, startPoint y: 251, endPoint x: 603, endPoint y: 289, distance: 119.2
click at [716, 251] on label "False" at bounding box center [749, 248] width 87 height 37
click at [716, 251] on input "False" at bounding box center [721, 249] width 12 height 10
radio input "true"
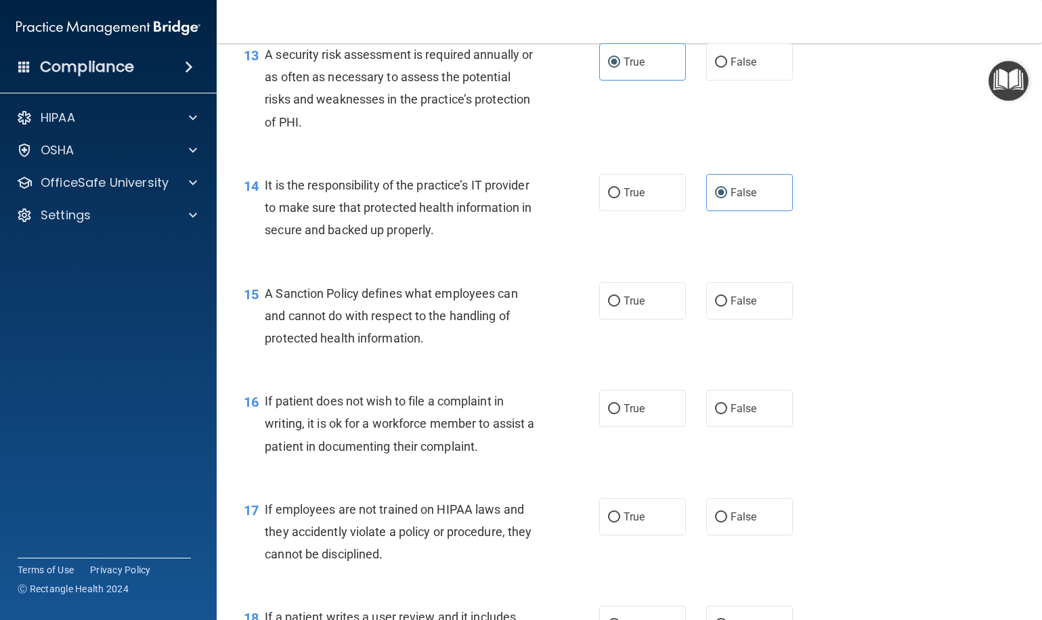
scroll to position [1766, 0]
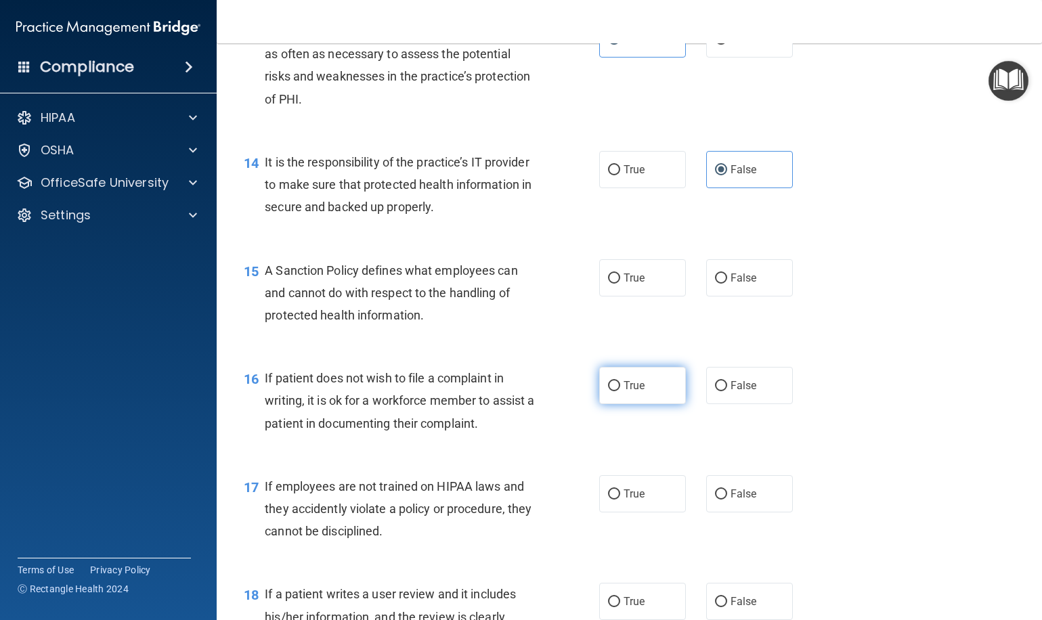
click at [625, 382] on label "True" at bounding box center [642, 385] width 87 height 37
click at [620, 382] on input "True" at bounding box center [614, 386] width 12 height 10
radio input "true"
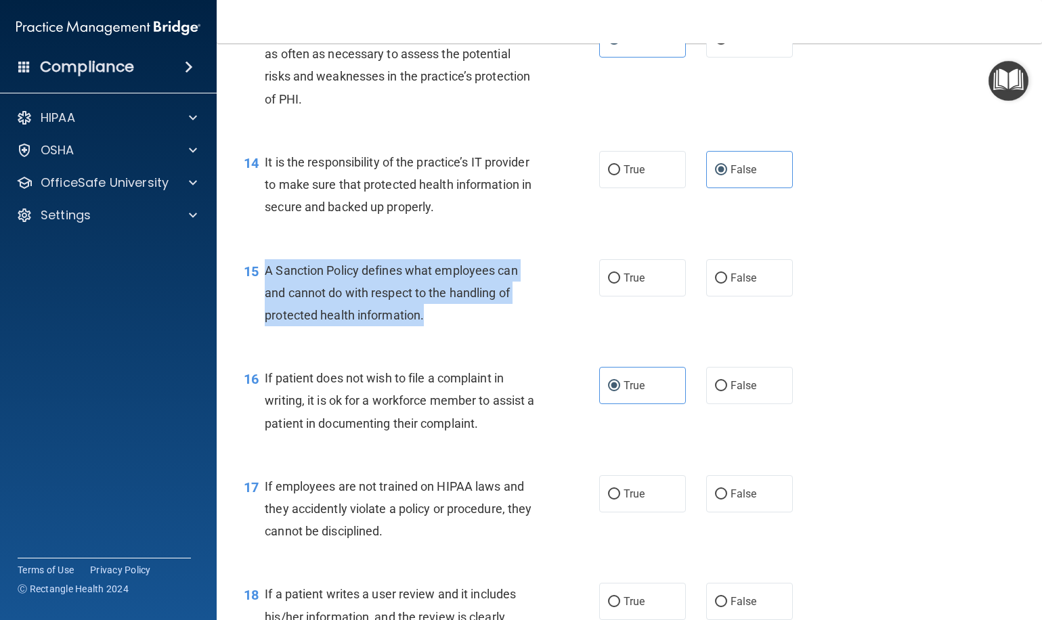
drag, startPoint x: 423, startPoint y: 308, endPoint x: 290, endPoint y: 266, distance: 139.8
click at [266, 263] on span "A Sanction Policy defines what employees can and cannot do with respect to the …" at bounding box center [391, 292] width 252 height 59
copy span "A Sanction Policy defines what employees can and cannot do with respect to the …"
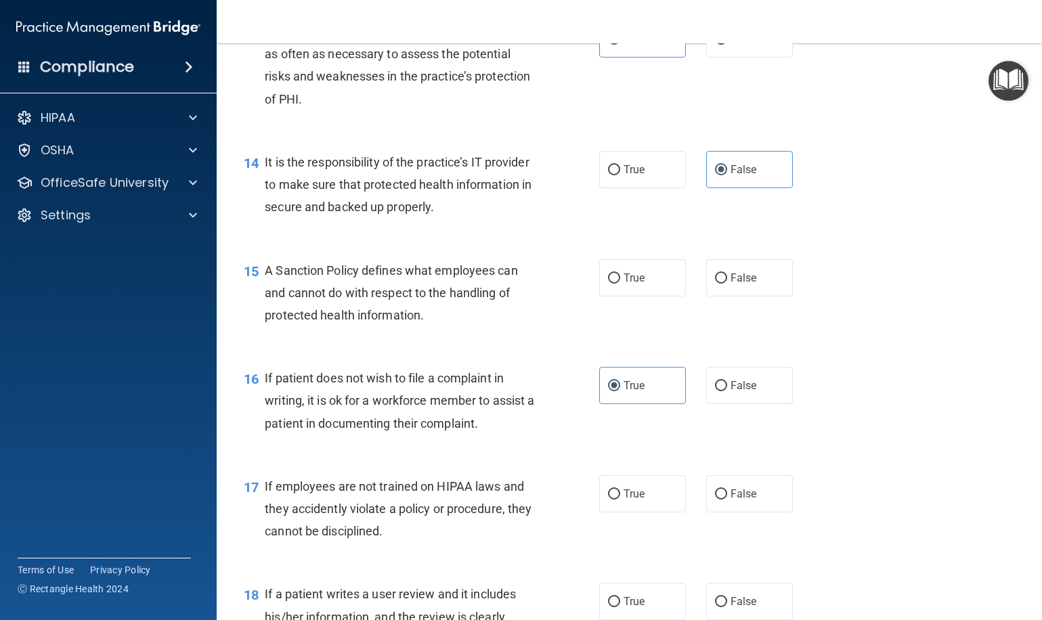
click at [405, 276] on span "A Sanction Policy defines what employees can and cannot do with respect to the …" at bounding box center [391, 292] width 252 height 59
click at [623, 271] on span "True" at bounding box center [633, 277] width 21 height 13
click at [620, 273] on input "True" at bounding box center [614, 278] width 12 height 10
radio input "true"
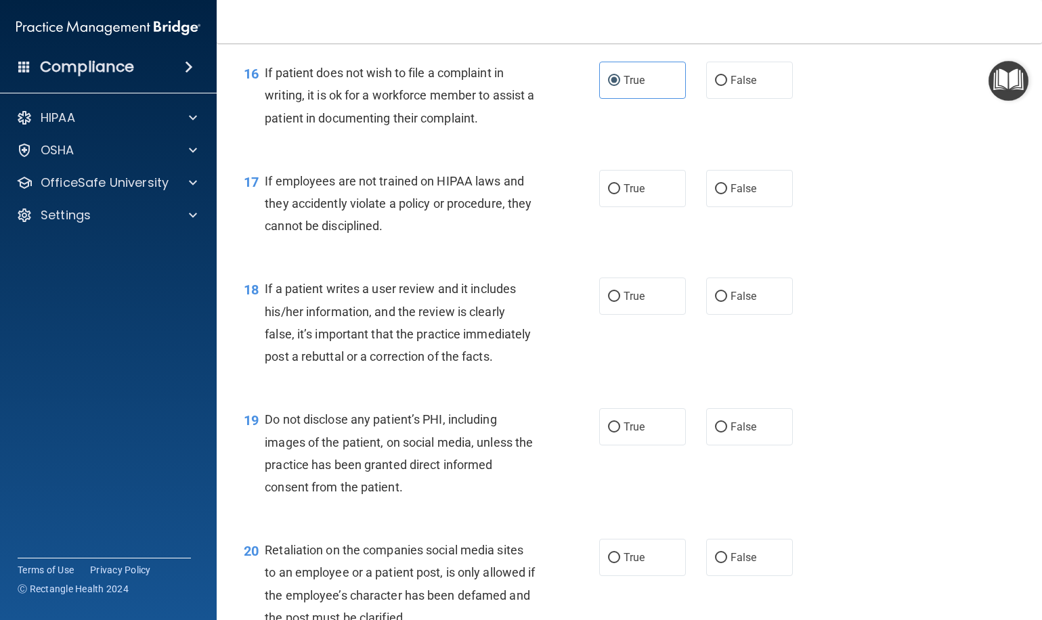
scroll to position [2072, 0]
click at [744, 181] on span "False" at bounding box center [743, 187] width 26 height 13
click at [727, 183] on input "False" at bounding box center [721, 188] width 12 height 10
radio input "true"
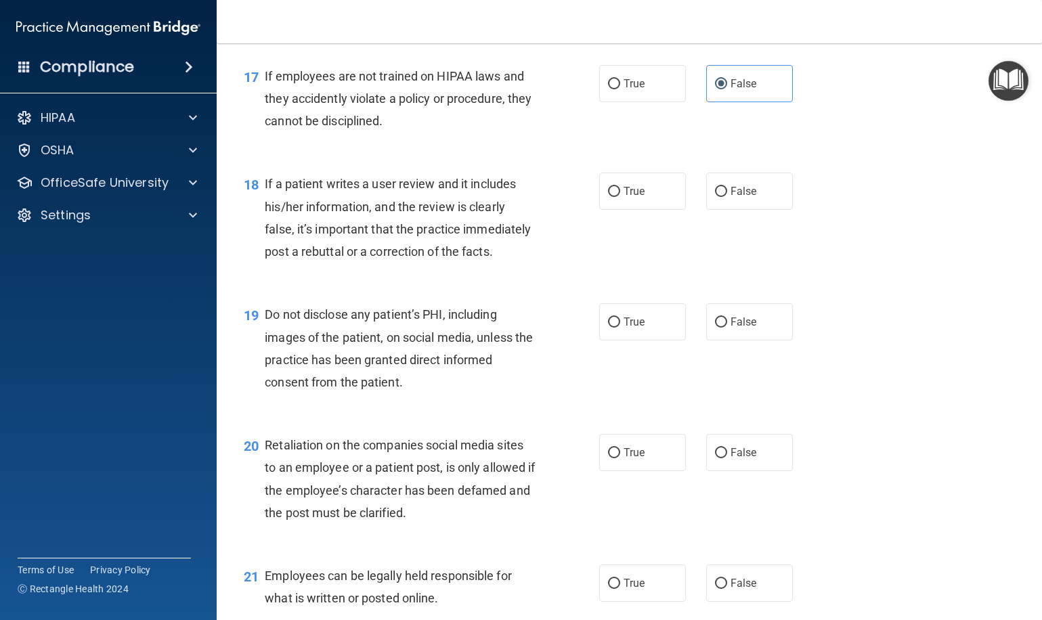
scroll to position [2192, 0]
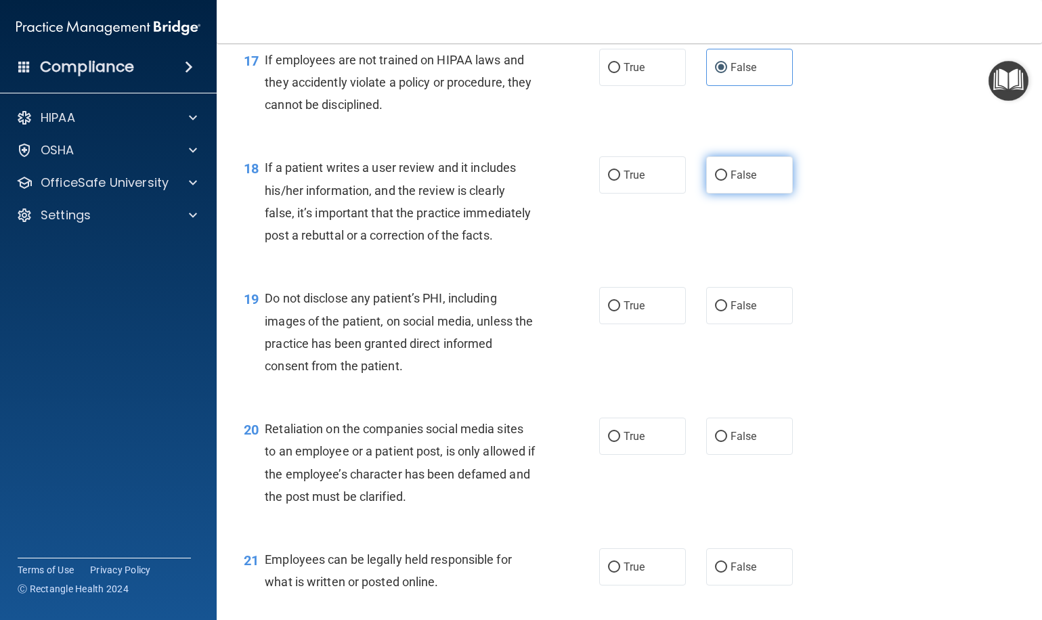
click at [762, 168] on label "False" at bounding box center [749, 174] width 87 height 37
click at [727, 171] on input "False" at bounding box center [721, 176] width 12 height 10
radio input "true"
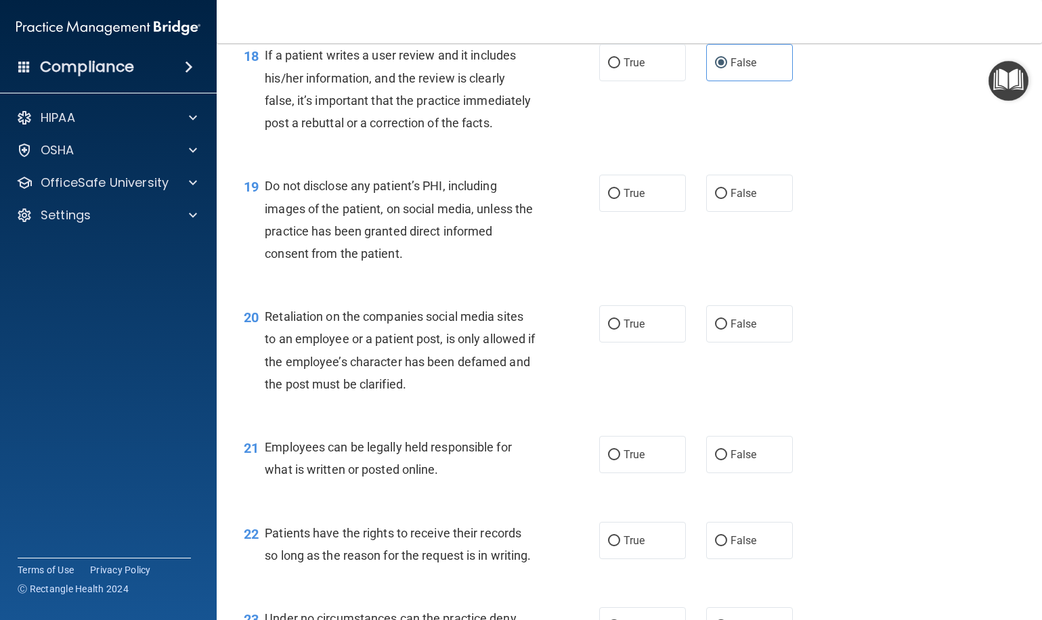
scroll to position [2307, 0]
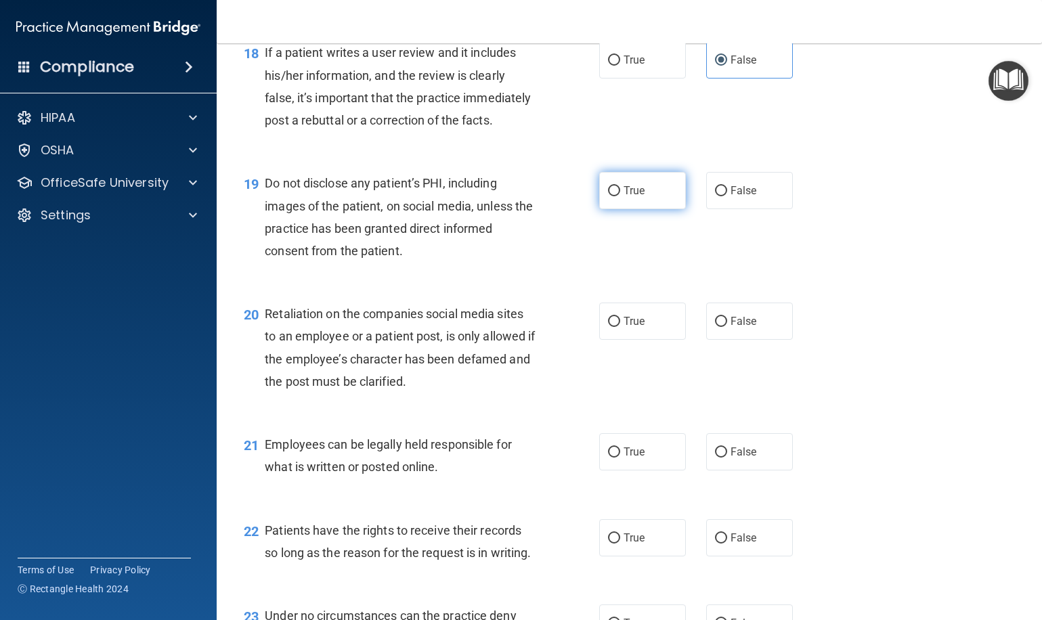
click at [652, 173] on label "True" at bounding box center [642, 190] width 87 height 37
click at [620, 186] on input "True" at bounding box center [614, 191] width 12 height 10
radio input "true"
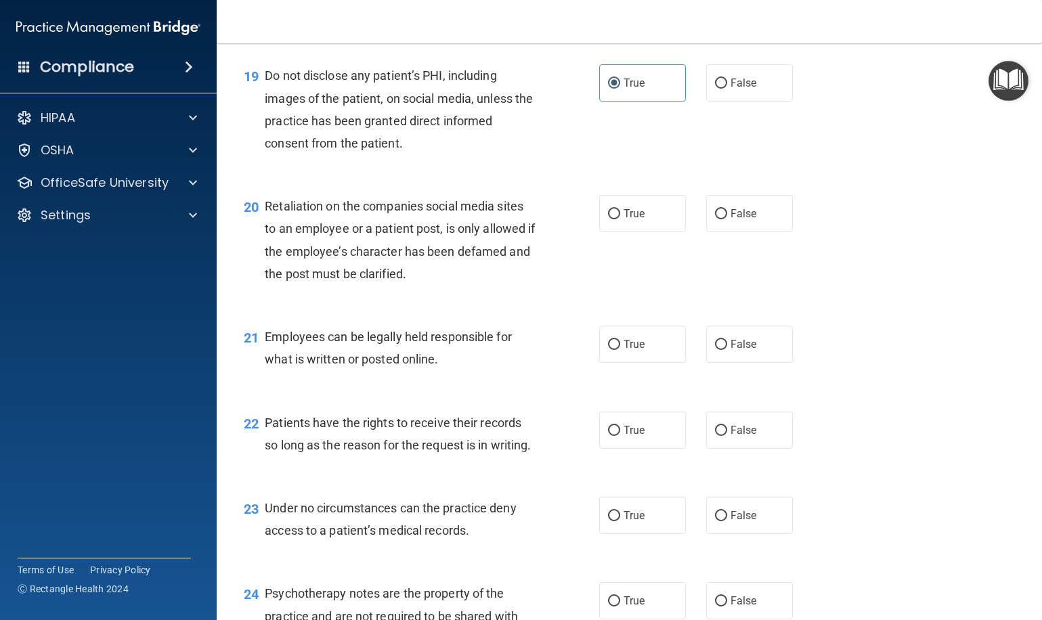
scroll to position [2436, 0]
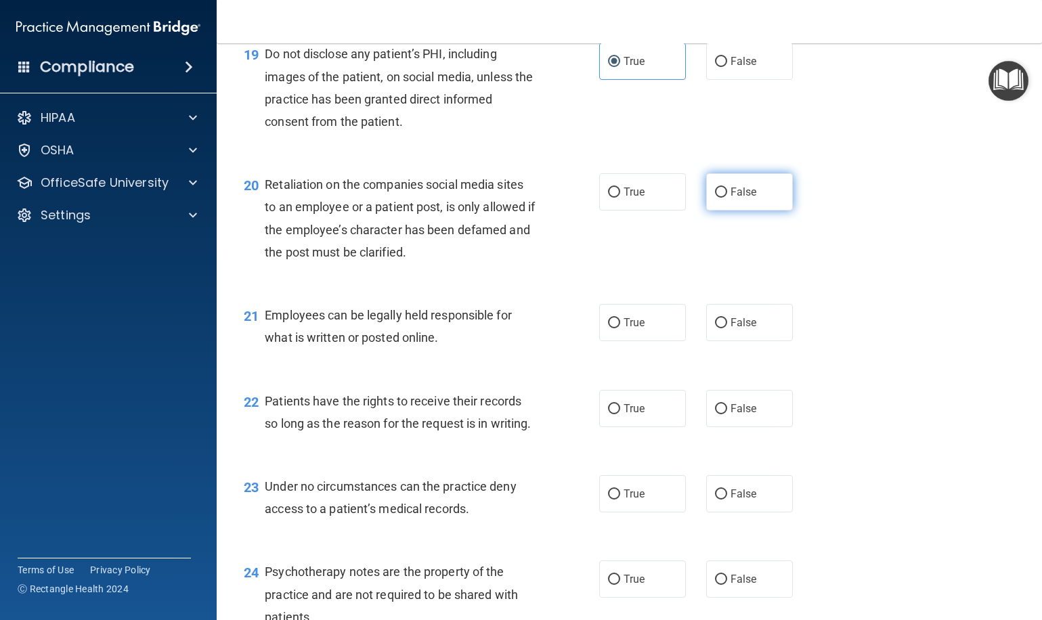
click at [755, 193] on label "False" at bounding box center [749, 191] width 87 height 37
click at [727, 193] on input "False" at bounding box center [721, 192] width 12 height 10
radio input "true"
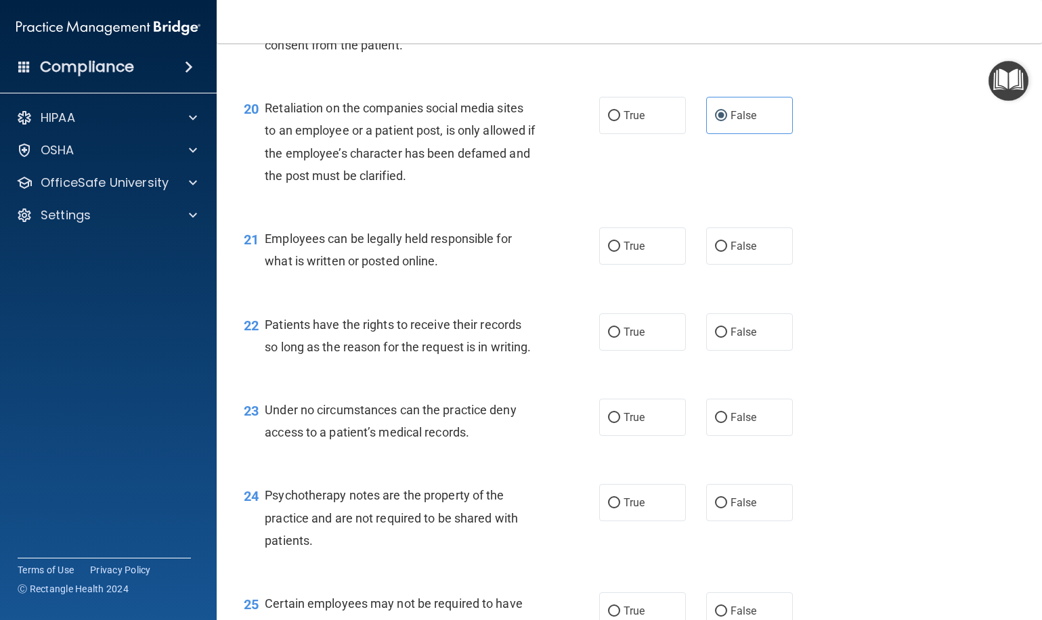
scroll to position [2521, 0]
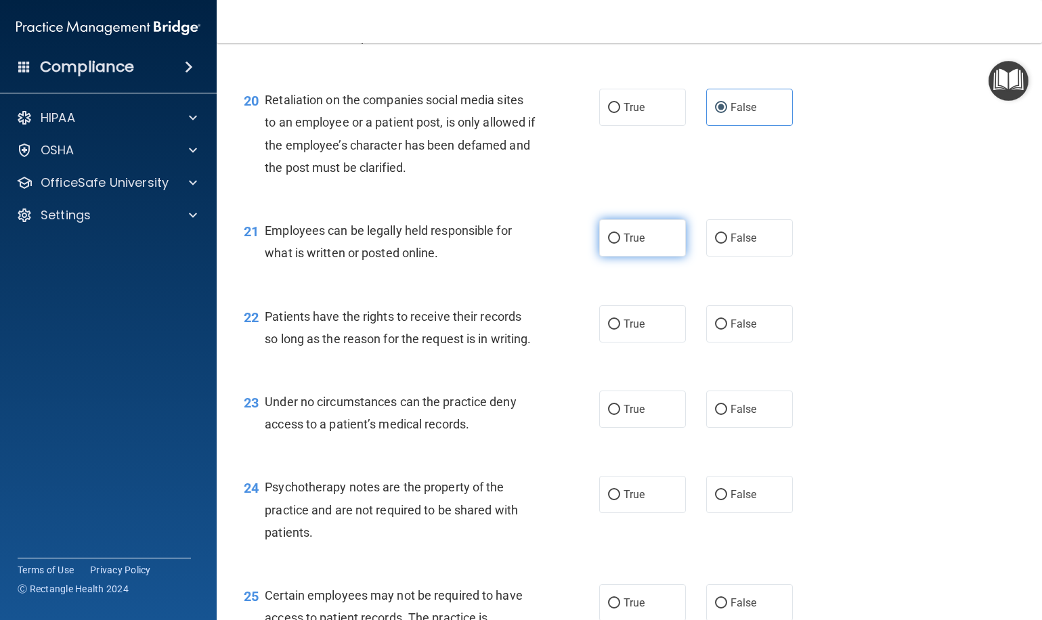
click at [642, 234] on label "True" at bounding box center [642, 237] width 87 height 37
click at [620, 234] on input "True" at bounding box center [614, 238] width 12 height 10
radio input "true"
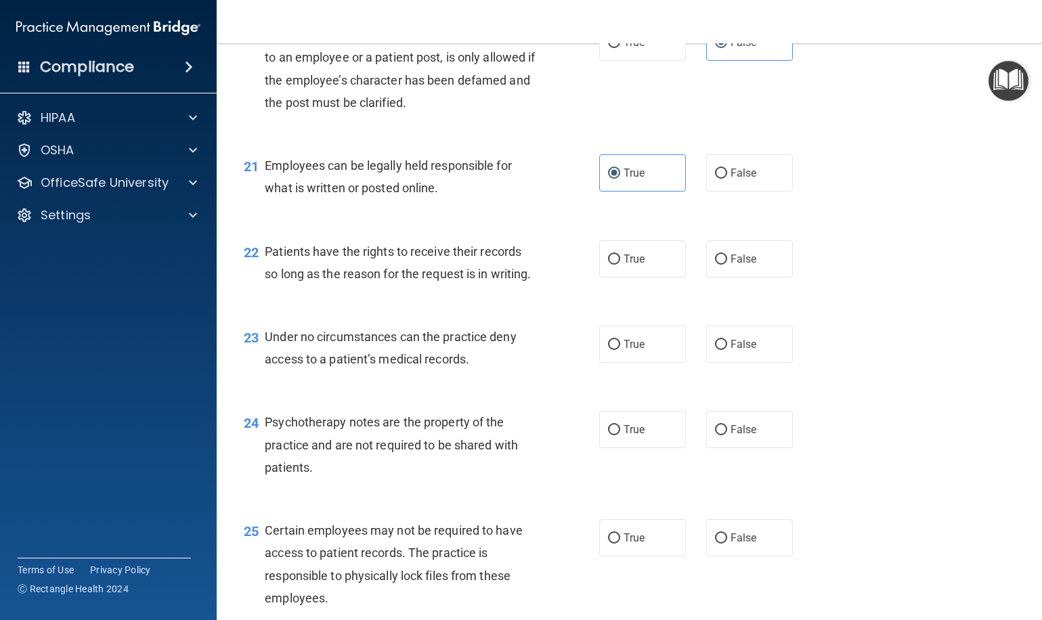
scroll to position [2589, 0]
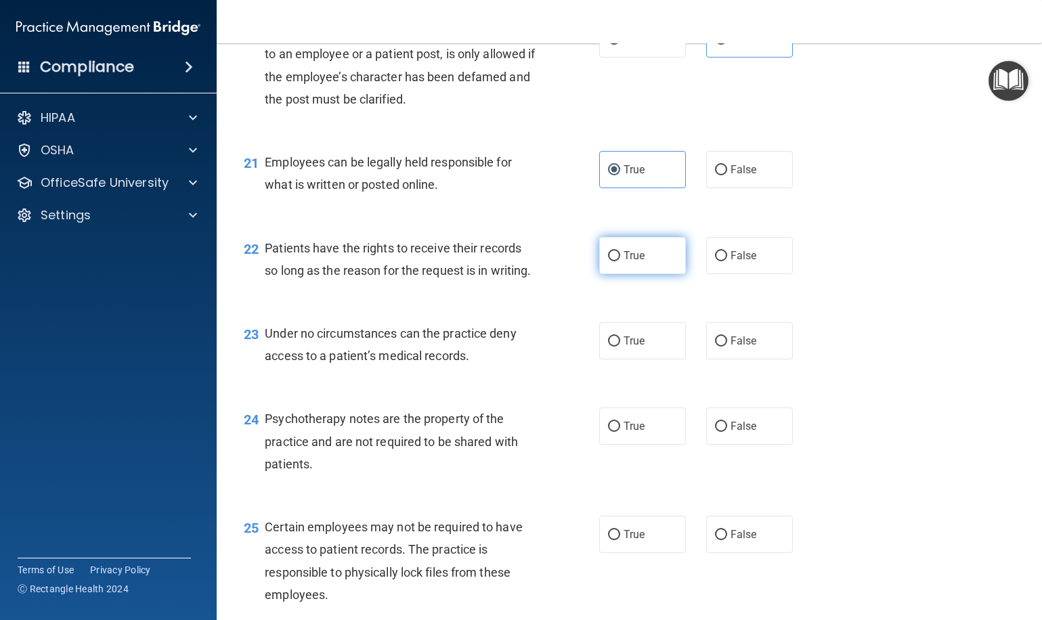
drag, startPoint x: 724, startPoint y: 240, endPoint x: 675, endPoint y: 252, distance: 50.9
click at [724, 251] on input "False" at bounding box center [721, 256] width 12 height 10
radio input "true"
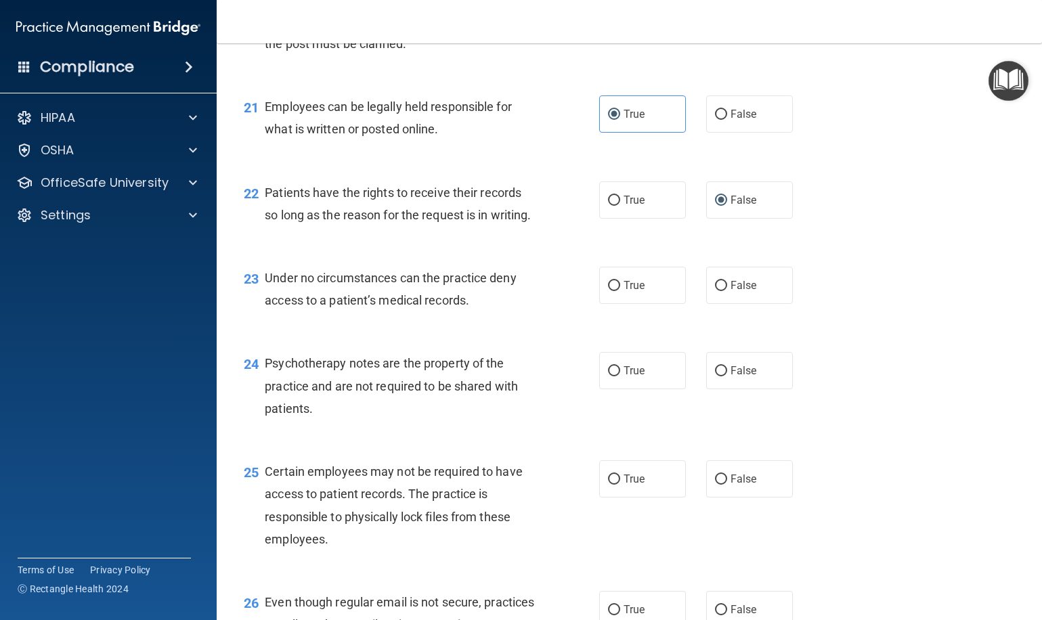
scroll to position [2673, 0]
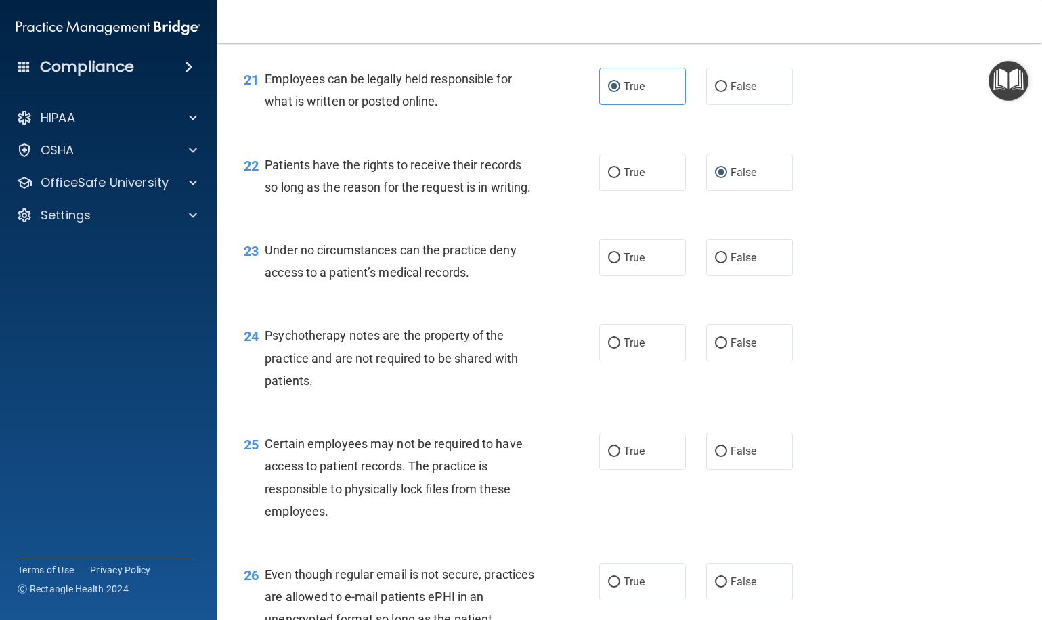
drag, startPoint x: 650, startPoint y: 256, endPoint x: 593, endPoint y: 283, distance: 63.6
click at [650, 256] on label "True" at bounding box center [642, 257] width 87 height 37
click at [620, 256] on input "True" at bounding box center [614, 258] width 12 height 10
radio input "true"
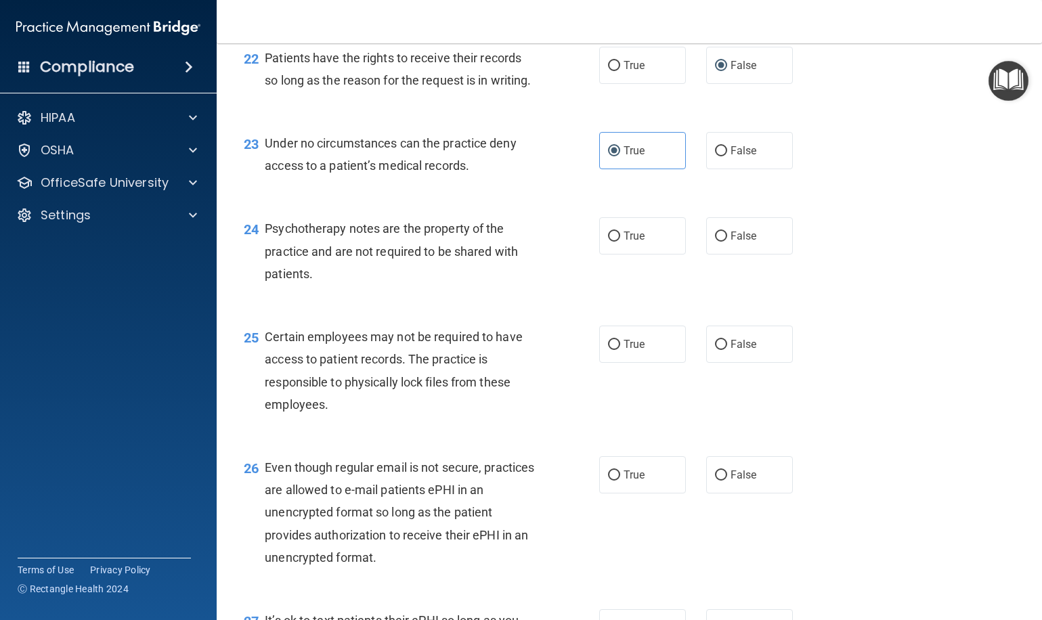
scroll to position [2789, 0]
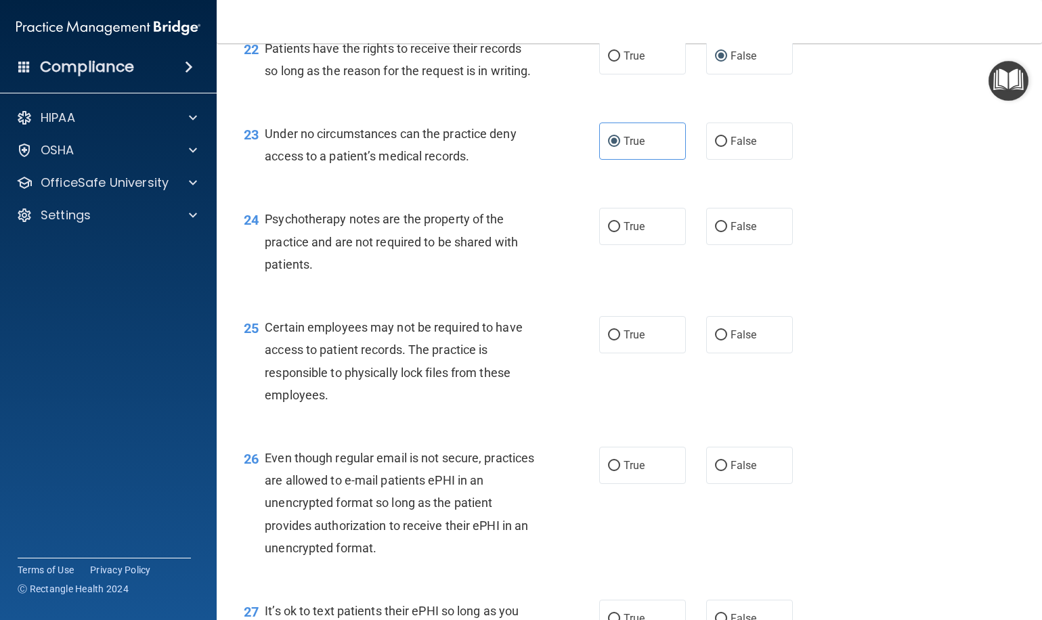
drag, startPoint x: 633, startPoint y: 216, endPoint x: 550, endPoint y: 275, distance: 101.8
click at [633, 220] on span "True" at bounding box center [633, 226] width 21 height 13
click at [620, 222] on input "True" at bounding box center [614, 227] width 12 height 10
radio input "true"
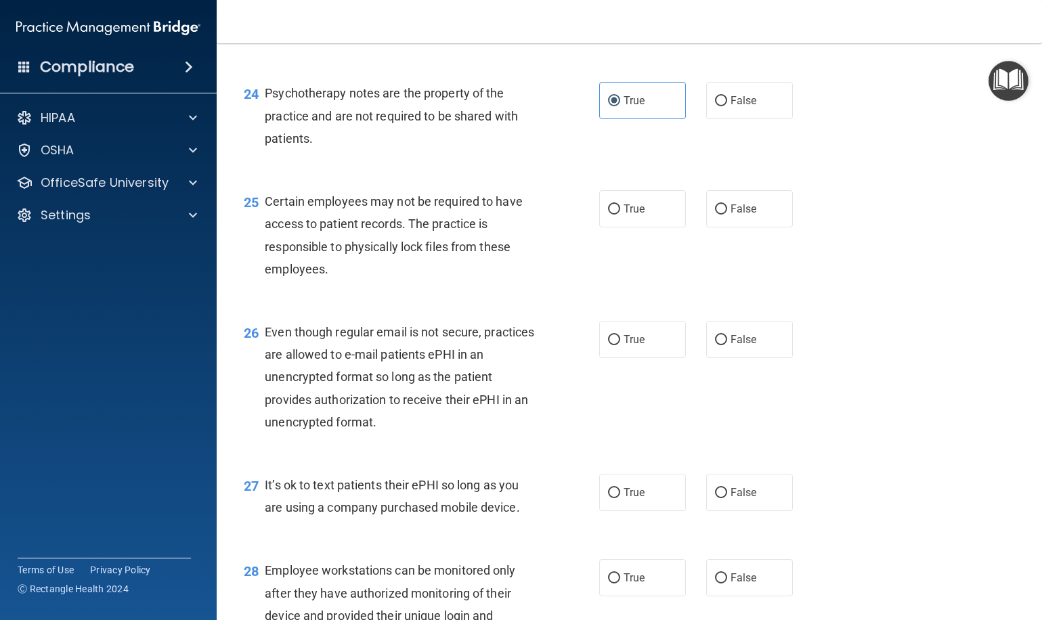
scroll to position [2917, 0]
click at [614, 200] on label "True" at bounding box center [642, 206] width 87 height 37
click at [614, 202] on input "True" at bounding box center [614, 207] width 12 height 10
radio input "true"
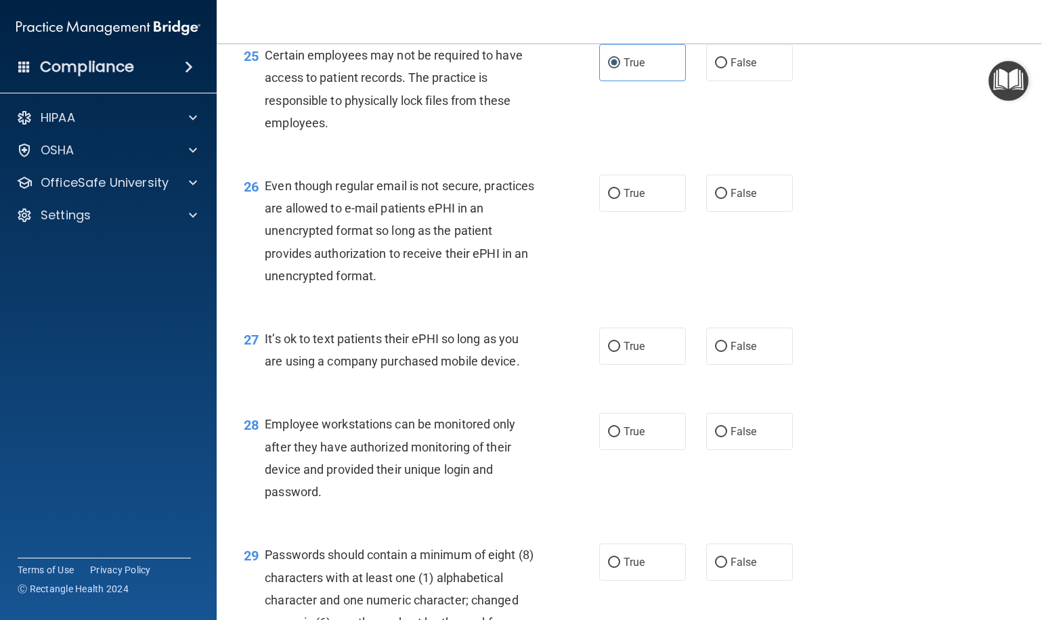
scroll to position [3062, 0]
click at [611, 186] on label "True" at bounding box center [642, 192] width 87 height 37
click at [611, 188] on input "True" at bounding box center [614, 193] width 12 height 10
radio input "true"
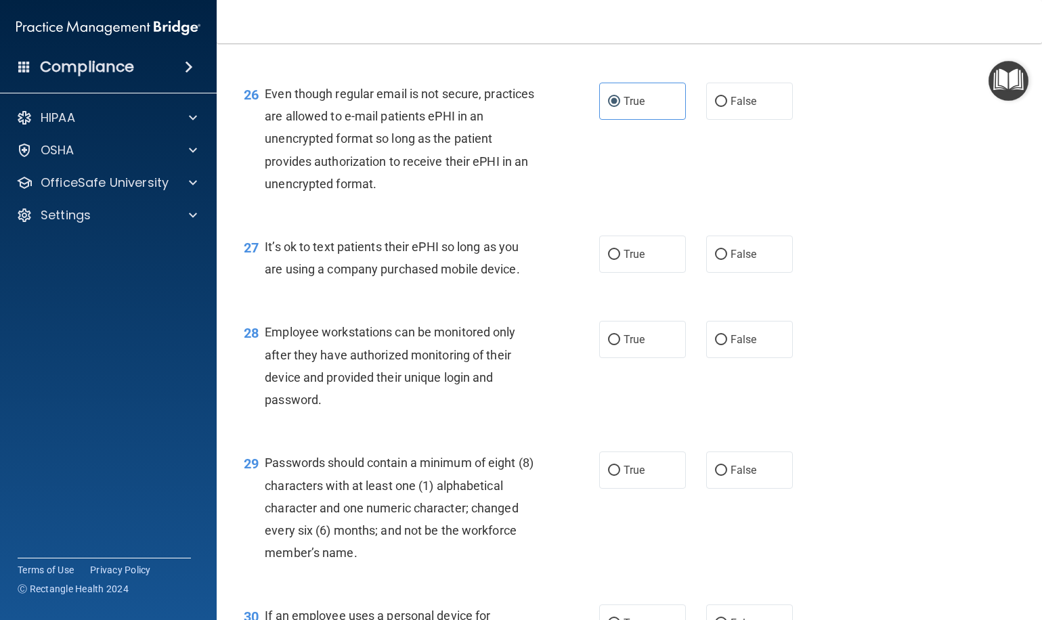
scroll to position [3159, 0]
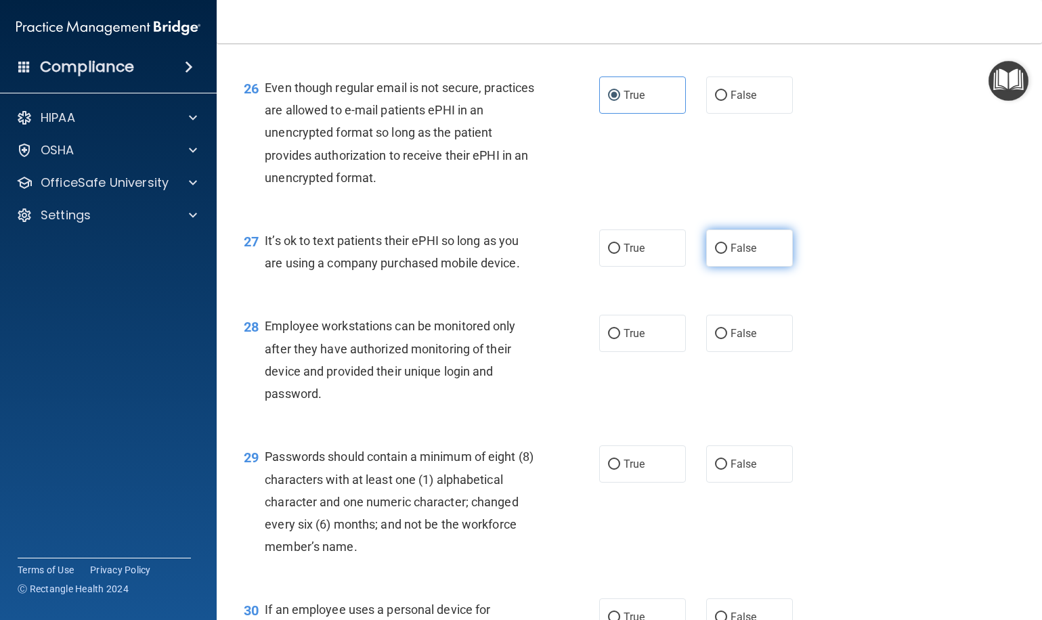
click at [717, 244] on input "False" at bounding box center [721, 249] width 12 height 10
radio input "true"
click at [712, 316] on label "False" at bounding box center [749, 333] width 87 height 37
click at [715, 329] on input "False" at bounding box center [721, 334] width 12 height 10
radio input "true"
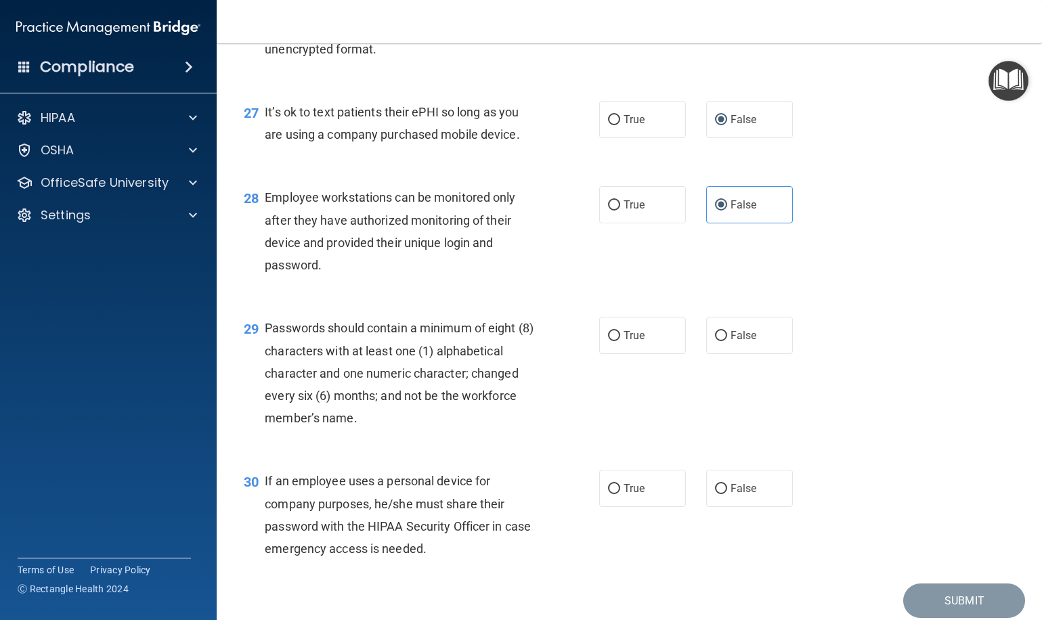
scroll to position [3291, 0]
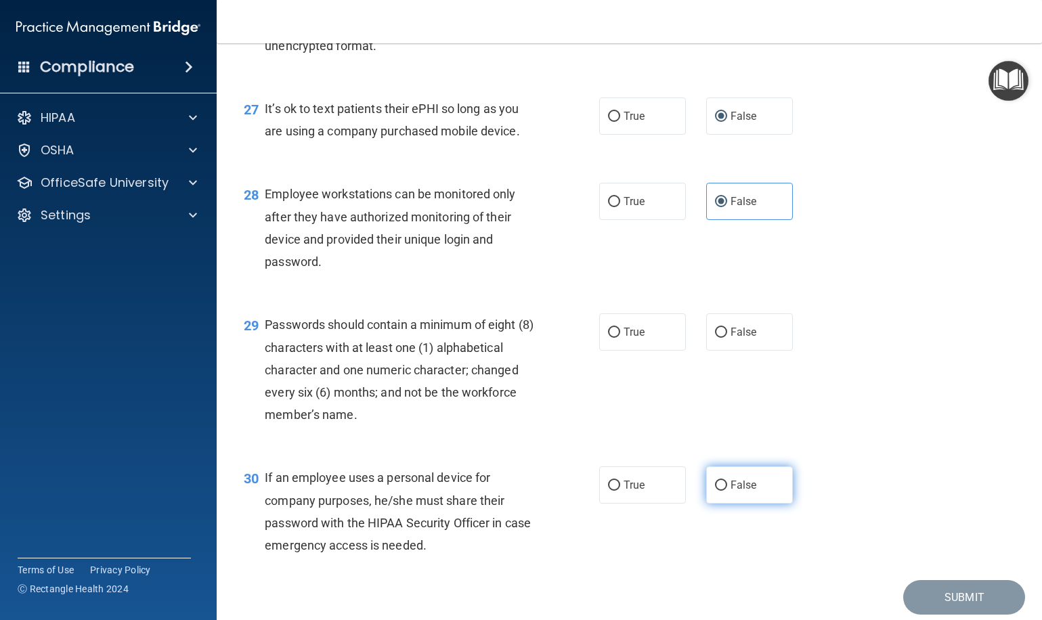
click at [765, 480] on label "False" at bounding box center [749, 484] width 87 height 37
click at [727, 480] on input "False" at bounding box center [721, 485] width 12 height 10
radio input "true"
click at [664, 316] on label "True" at bounding box center [642, 331] width 87 height 37
click at [620, 328] on input "True" at bounding box center [614, 333] width 12 height 10
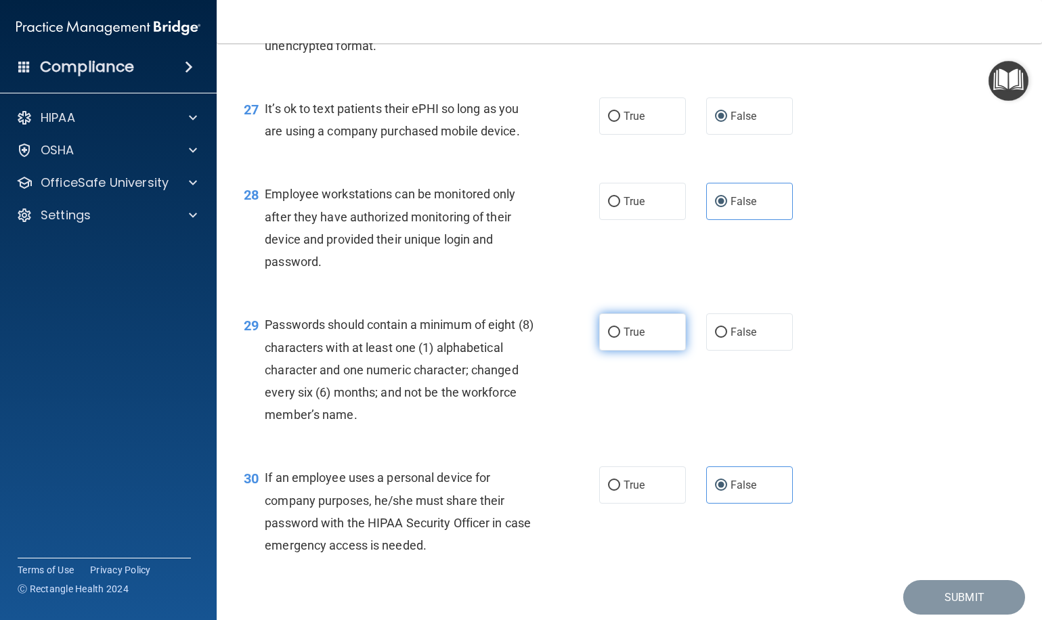
radio input "true"
click at [936, 594] on button "Submit" at bounding box center [964, 597] width 122 height 35
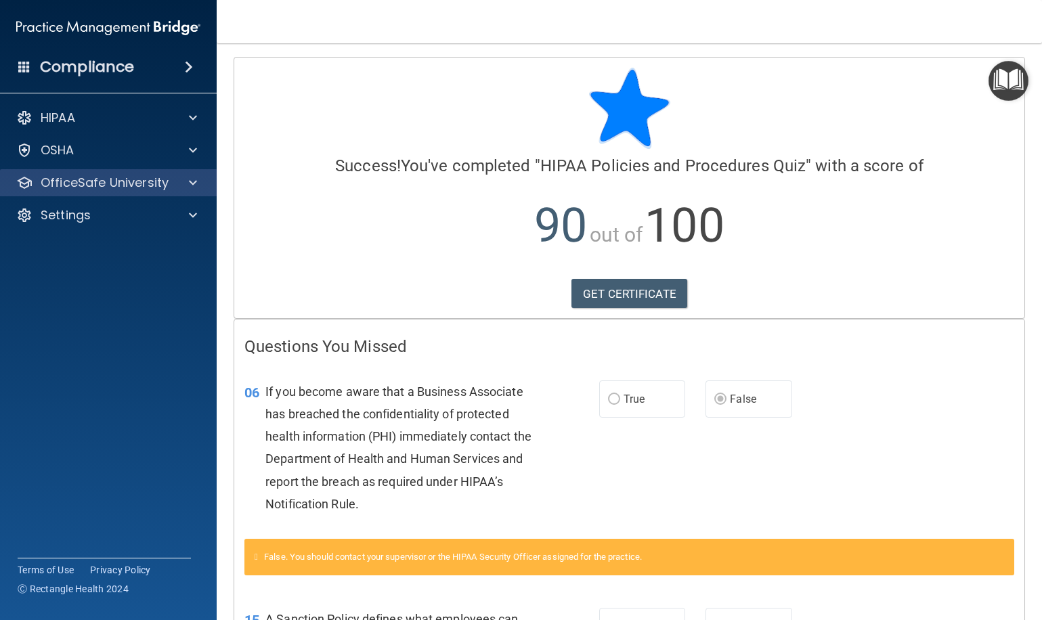
click at [177, 185] on div at bounding box center [191, 183] width 34 height 16
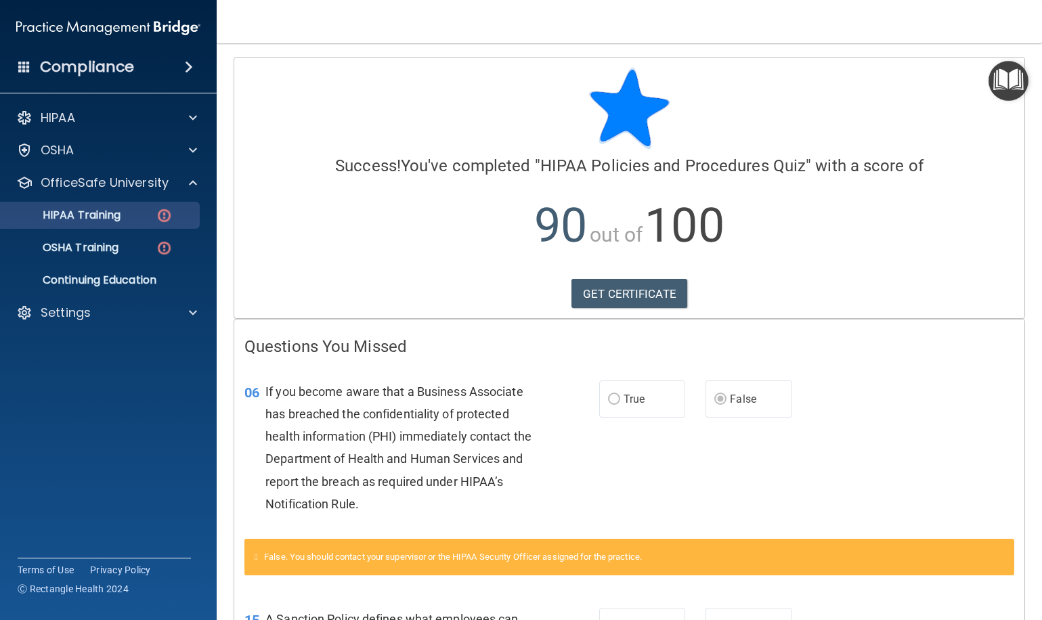
click at [120, 216] on p "HIPAA Training" at bounding box center [65, 215] width 112 height 14
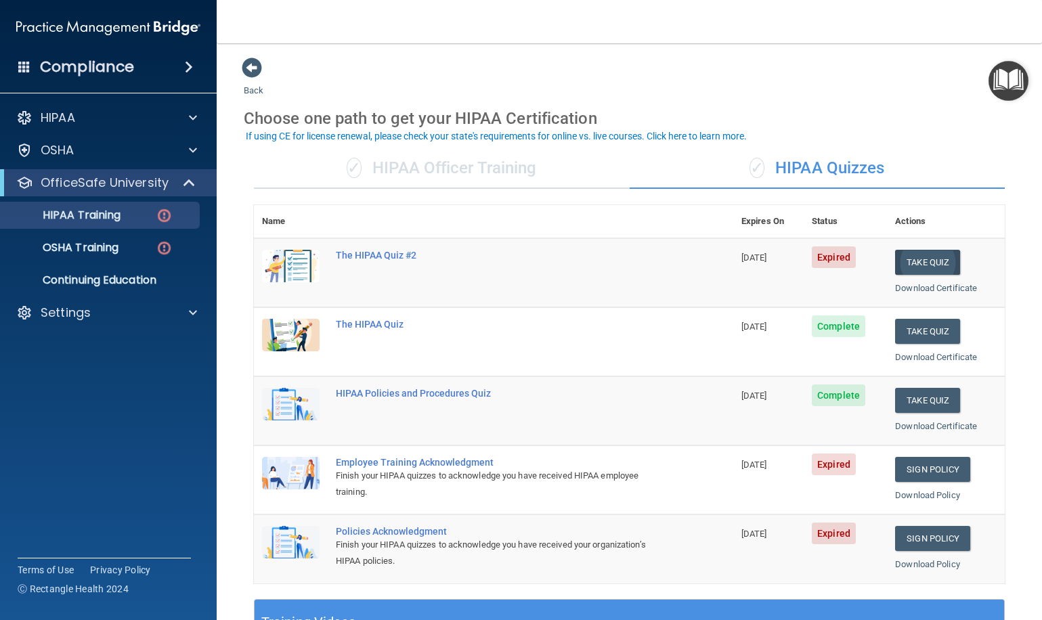
click at [930, 261] on button "Take Quiz" at bounding box center [927, 262] width 65 height 25
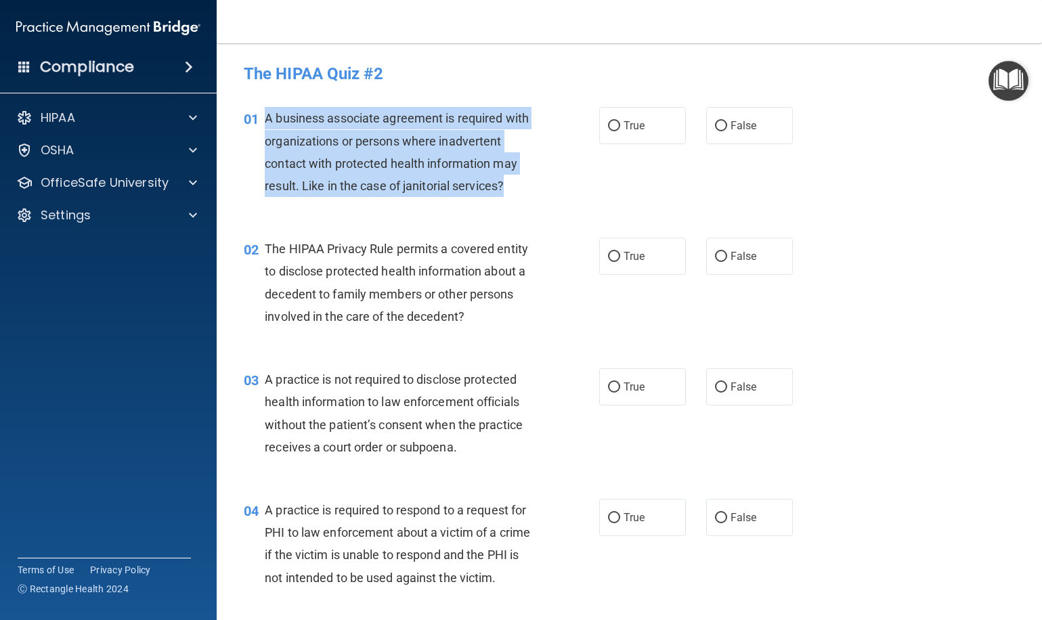
drag, startPoint x: 508, startPoint y: 184, endPoint x: 276, endPoint y: 118, distance: 241.4
click at [268, 116] on div "A business associate agreement is required with organizations or persons where …" at bounding box center [406, 152] width 282 height 90
copy span "A business associate agreement is required with organizations or persons where …"
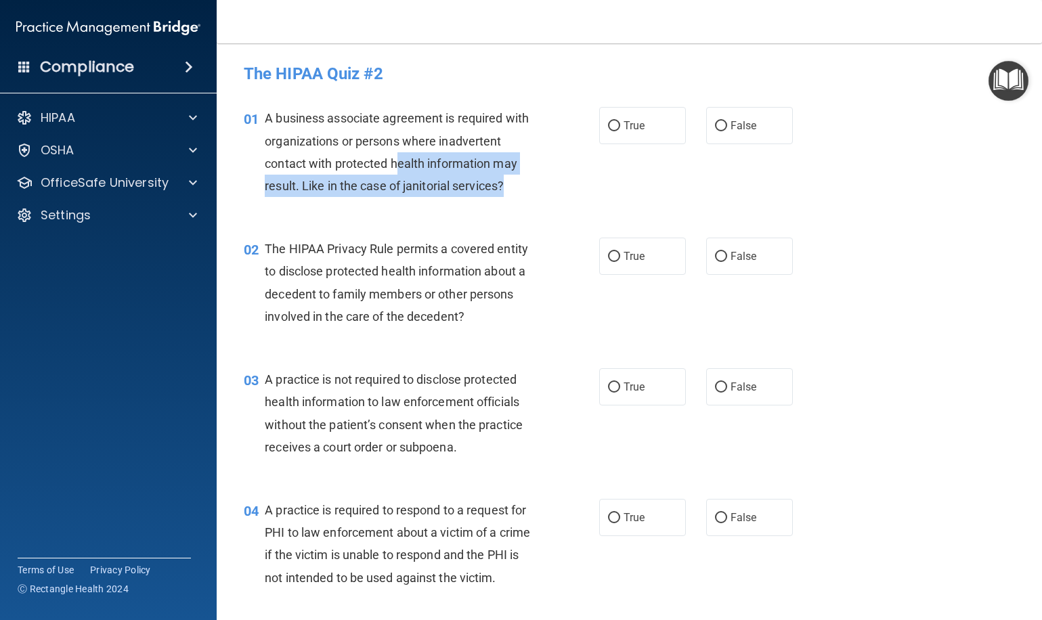
click at [395, 151] on div "A business associate agreement is required with organizations or persons where …" at bounding box center [406, 152] width 282 height 90
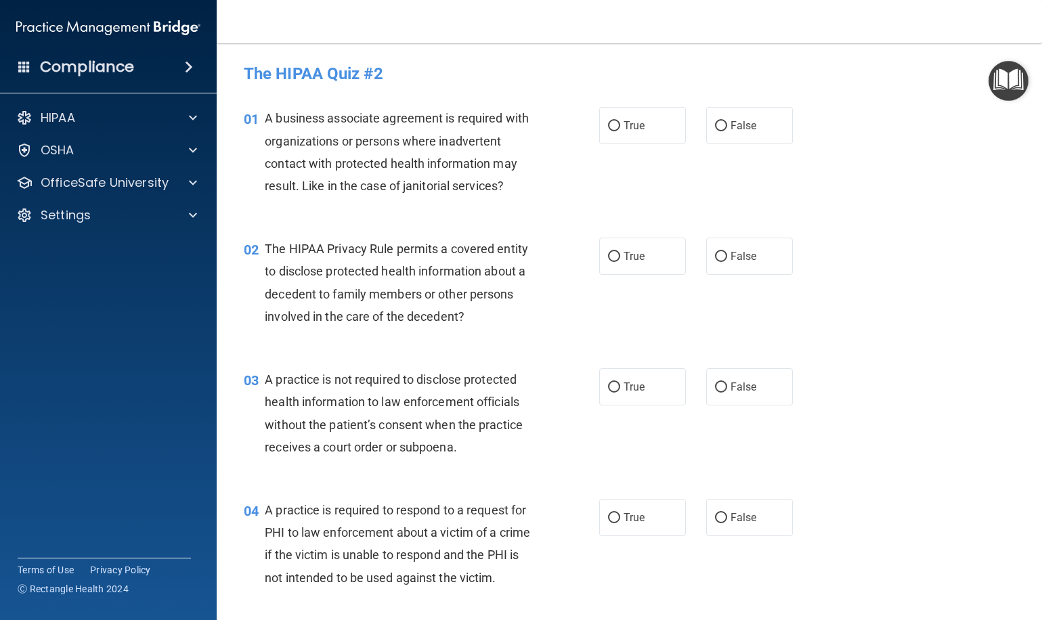
click at [475, 133] on span "A business associate agreement is required with organizations or persons where …" at bounding box center [397, 152] width 264 height 82
drag, startPoint x: 747, startPoint y: 121, endPoint x: 628, endPoint y: 115, distance: 119.3
click at [746, 121] on span "False" at bounding box center [743, 125] width 26 height 13
click at [727, 121] on input "False" at bounding box center [721, 126] width 12 height 10
radio input "true"
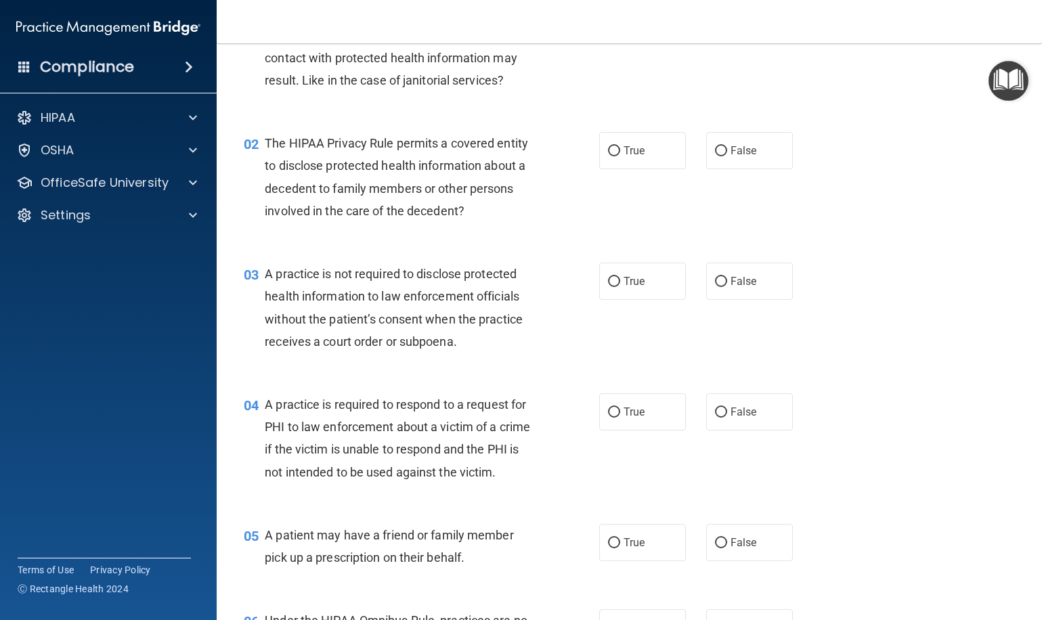
scroll to position [106, 0]
click at [608, 161] on label "True" at bounding box center [642, 149] width 87 height 37
click at [608, 156] on input "True" at bounding box center [614, 151] width 12 height 10
radio input "true"
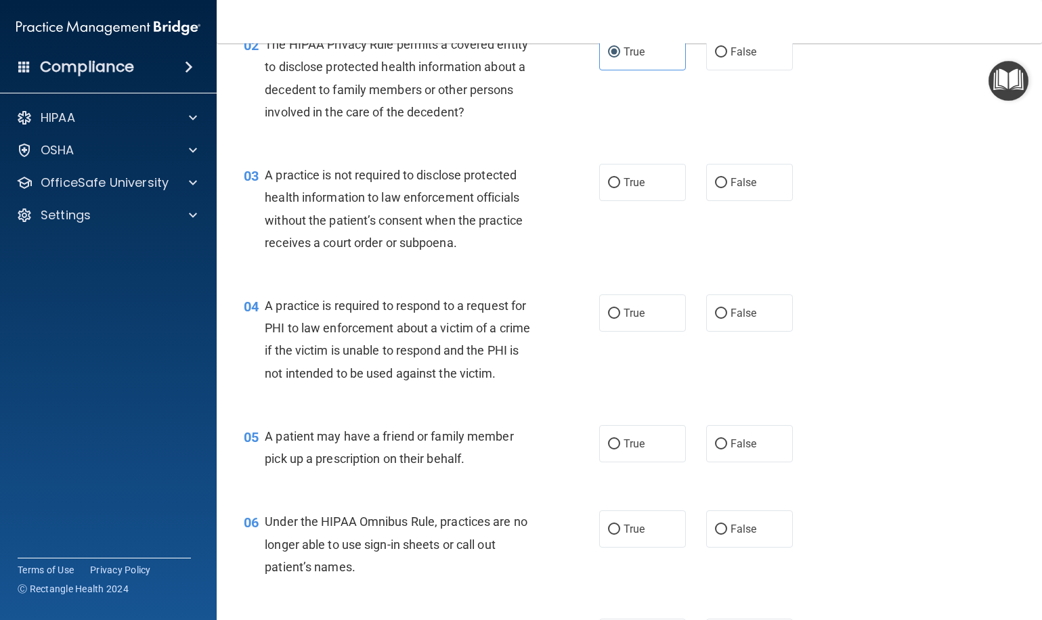
scroll to position [206, 0]
click at [755, 185] on span "False" at bounding box center [743, 181] width 26 height 13
click at [727, 185] on input "False" at bounding box center [721, 182] width 12 height 10
radio input "true"
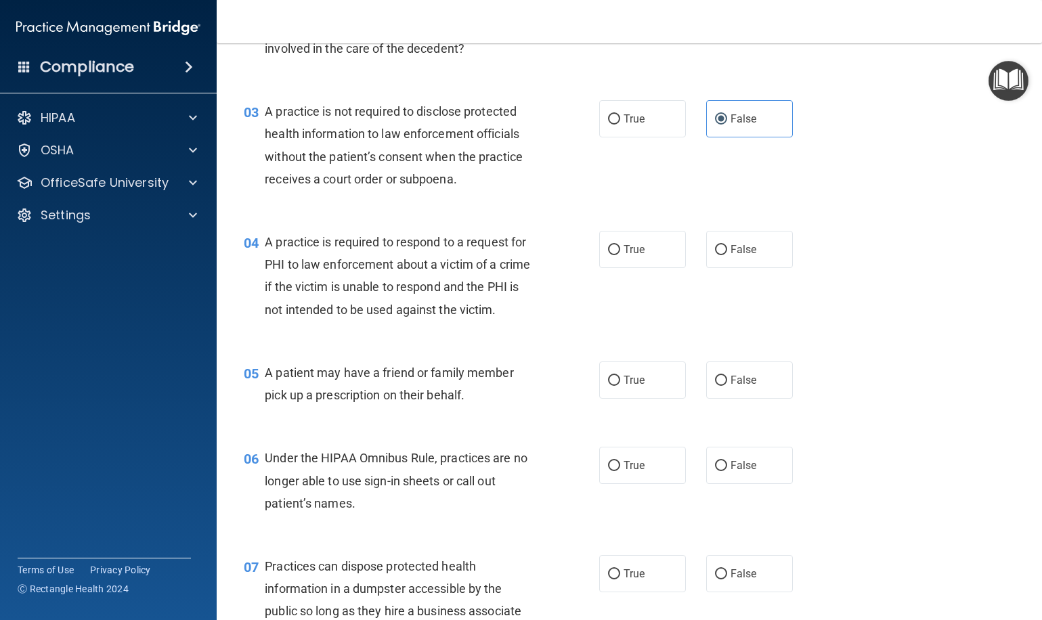
scroll to position [263, 0]
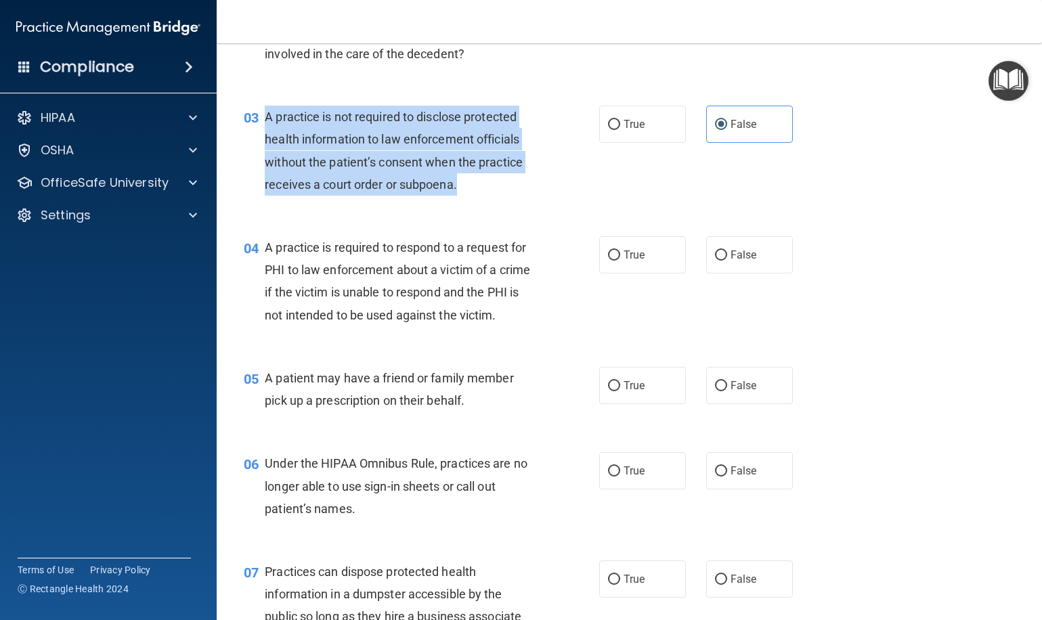
drag, startPoint x: 461, startPoint y: 183, endPoint x: 261, endPoint y: 114, distance: 211.9
click at [261, 114] on div "03 A practice is not required to disclose protected health information to law e…" at bounding box center [421, 154] width 396 height 97
copy div "A practice is not required to disclose protected health information to law enfo…"
click at [401, 156] on span "A practice is not required to disclose protected health information to law enfo…" at bounding box center [394, 151] width 258 height 82
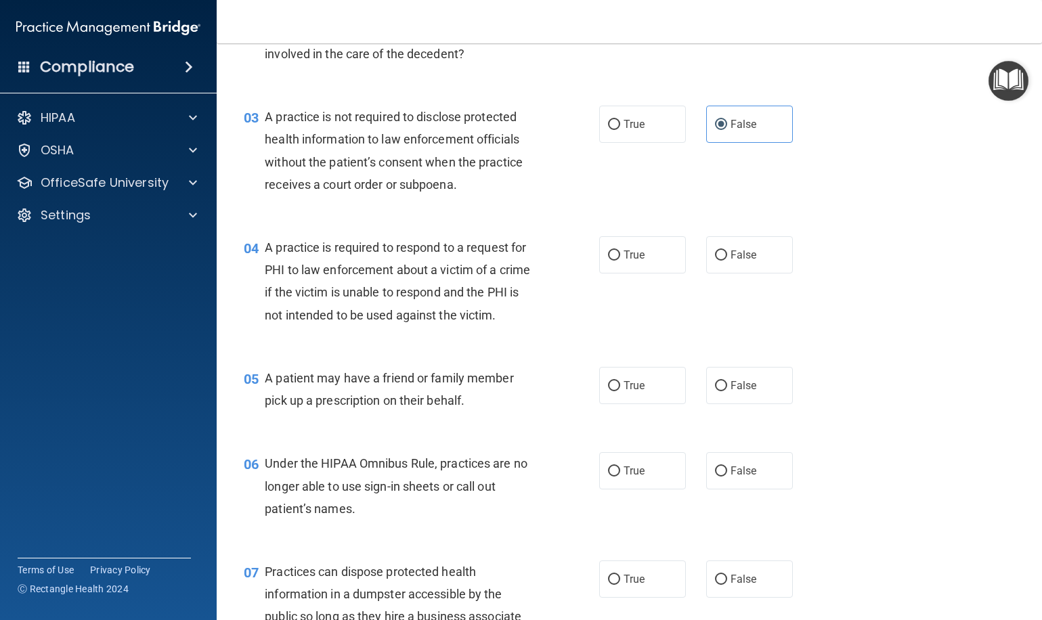
click at [513, 152] on div "A practice is not required to disclose protected health information to law enfo…" at bounding box center [406, 151] width 282 height 90
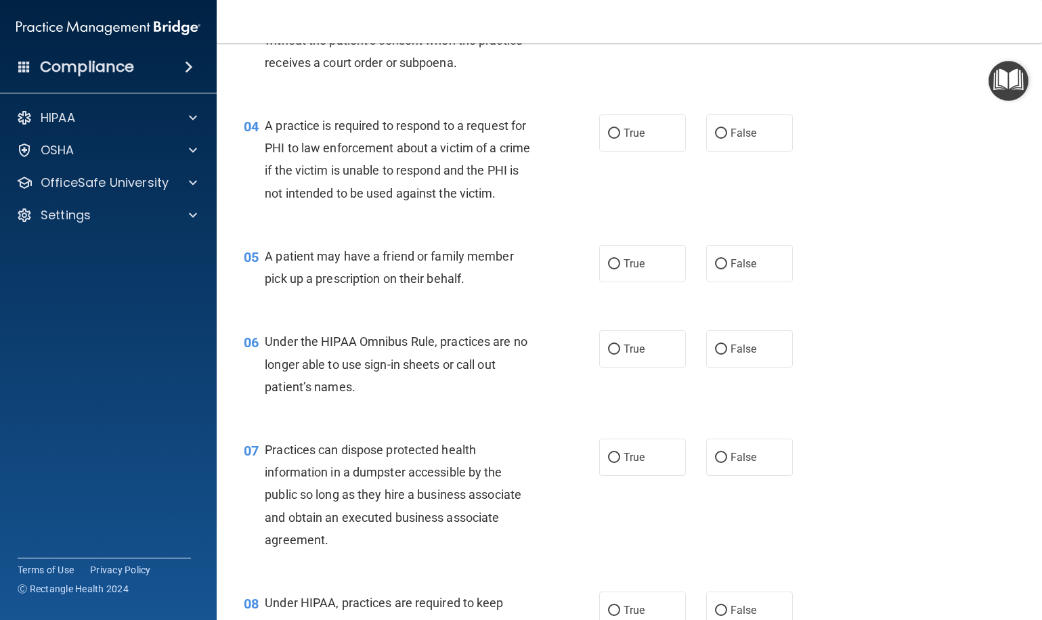
scroll to position [386, 0]
click at [643, 137] on label "True" at bounding box center [642, 130] width 87 height 37
click at [620, 137] on input "True" at bounding box center [614, 132] width 12 height 10
radio input "true"
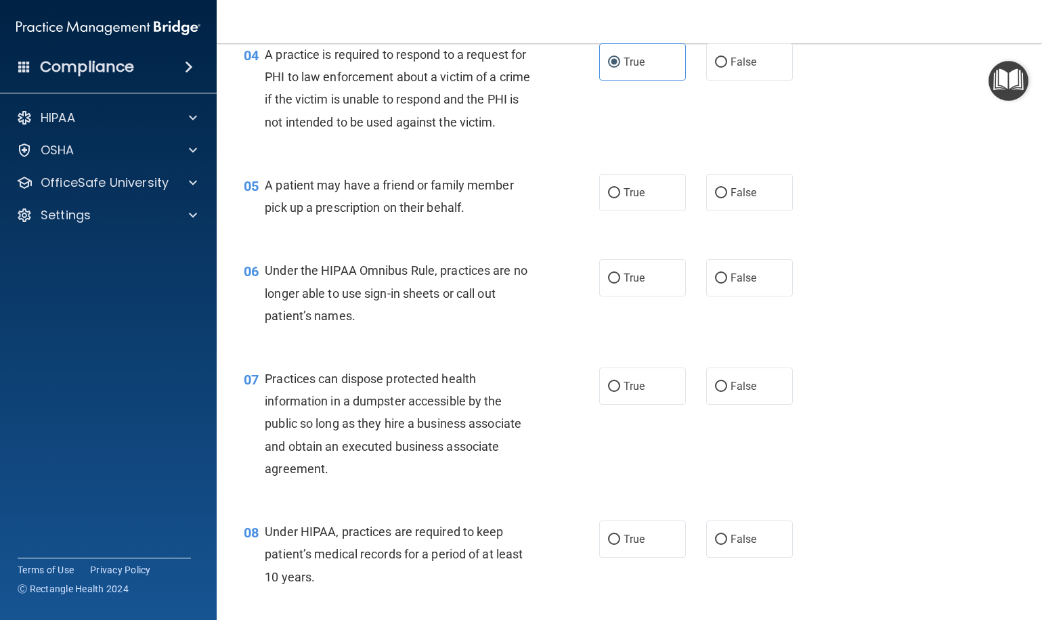
scroll to position [457, 0]
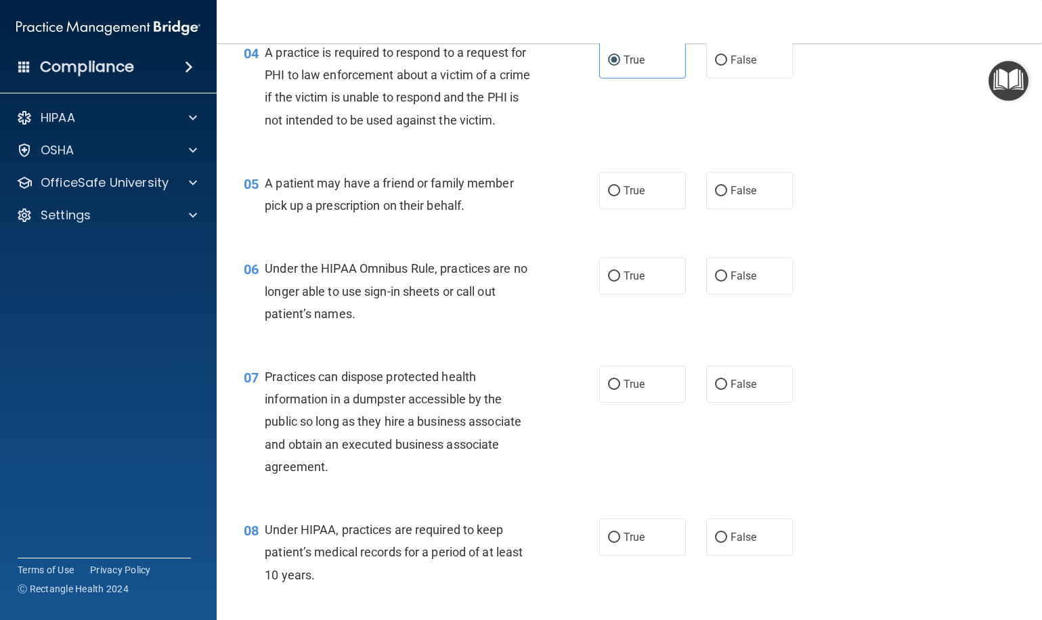
drag, startPoint x: 644, startPoint y: 200, endPoint x: 540, endPoint y: 235, distance: 109.1
click at [644, 200] on label "True" at bounding box center [642, 190] width 87 height 37
click at [620, 196] on input "True" at bounding box center [614, 191] width 12 height 10
radio input "true"
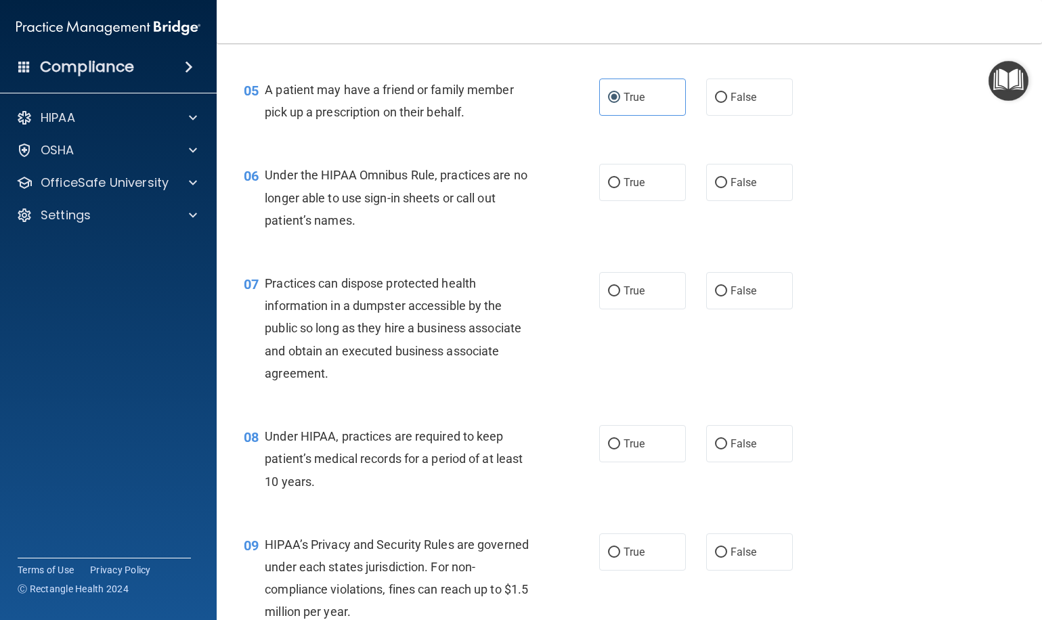
scroll to position [568, 0]
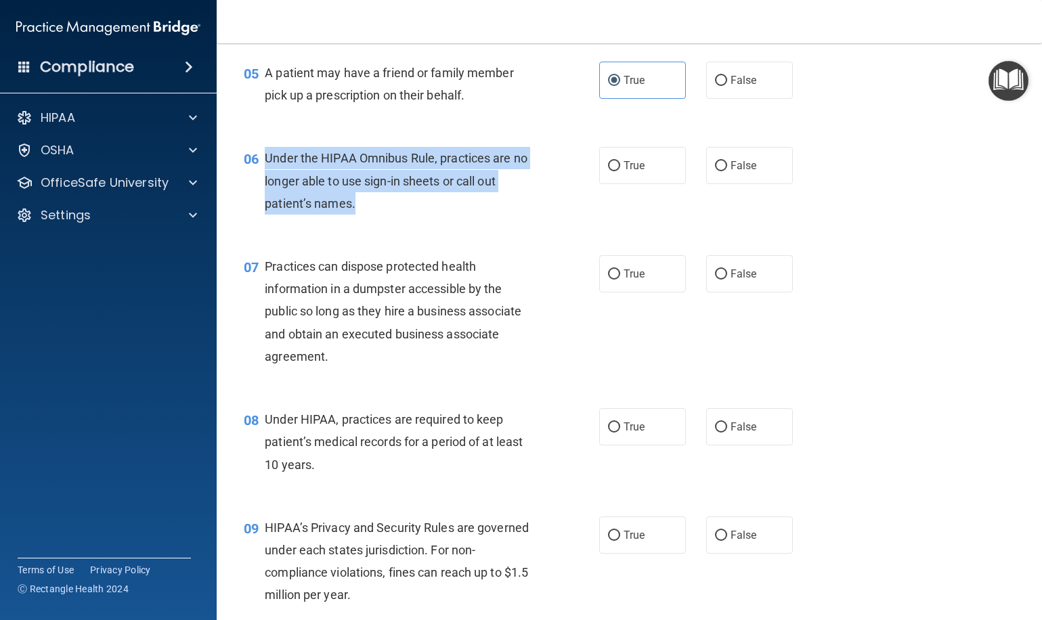
drag, startPoint x: 365, startPoint y: 203, endPoint x: 275, endPoint y: 158, distance: 100.5
click at [266, 154] on div "Under the HIPAA Omnibus Rule, practices are no longer able to use sign-in sheet…" at bounding box center [406, 181] width 282 height 68
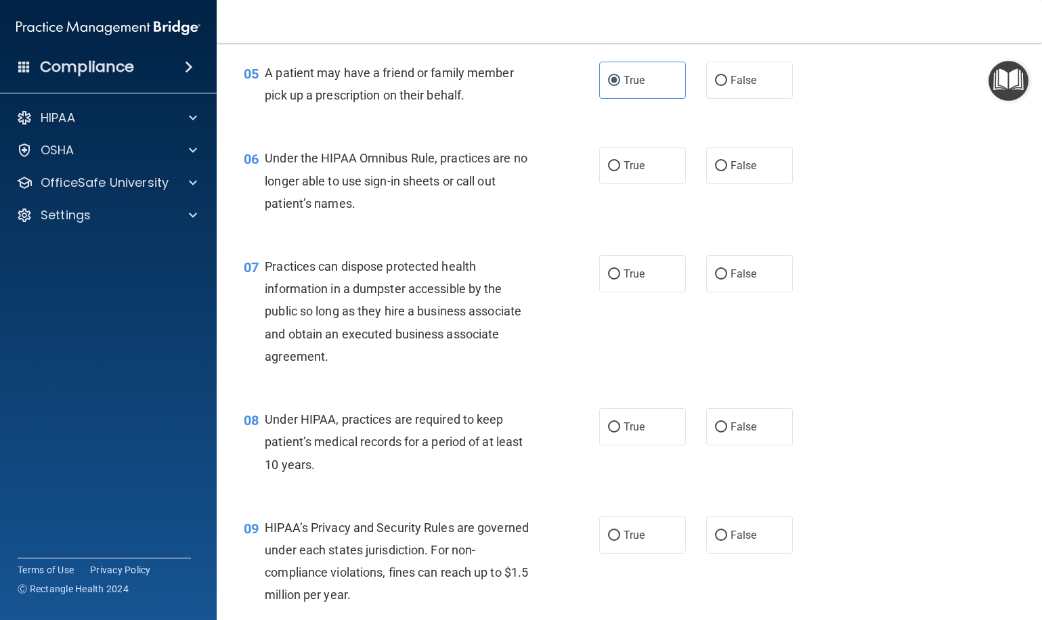
click at [379, 164] on div "Under the HIPAA Omnibus Rule, practices are no longer able to use sign-in sheet…" at bounding box center [406, 181] width 282 height 68
click at [759, 167] on label "False" at bounding box center [749, 165] width 87 height 37
click at [727, 167] on input "False" at bounding box center [721, 166] width 12 height 10
radio input "true"
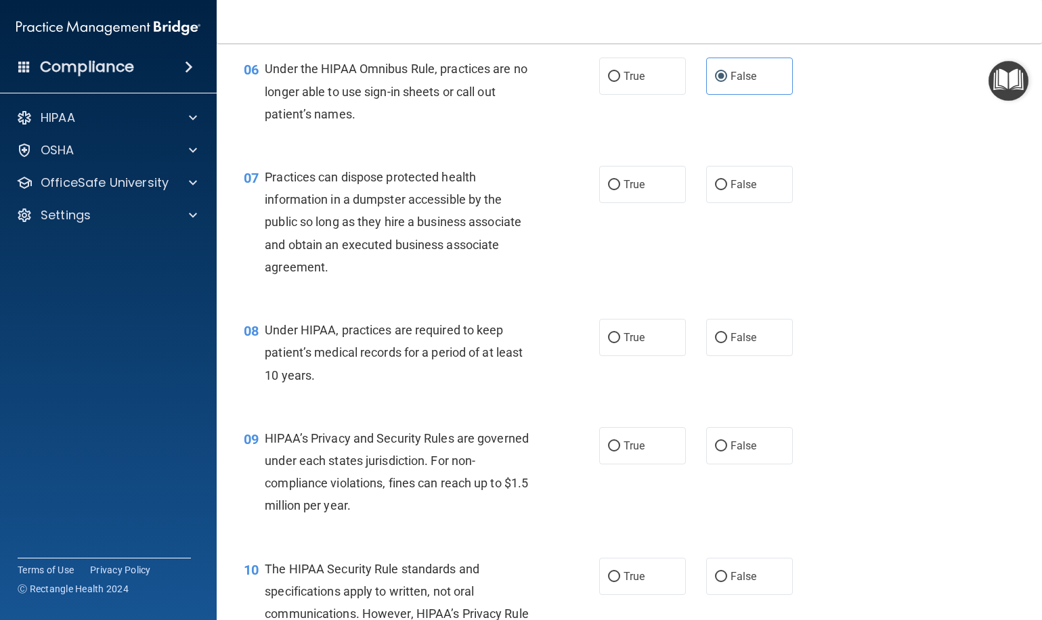
scroll to position [662, 0]
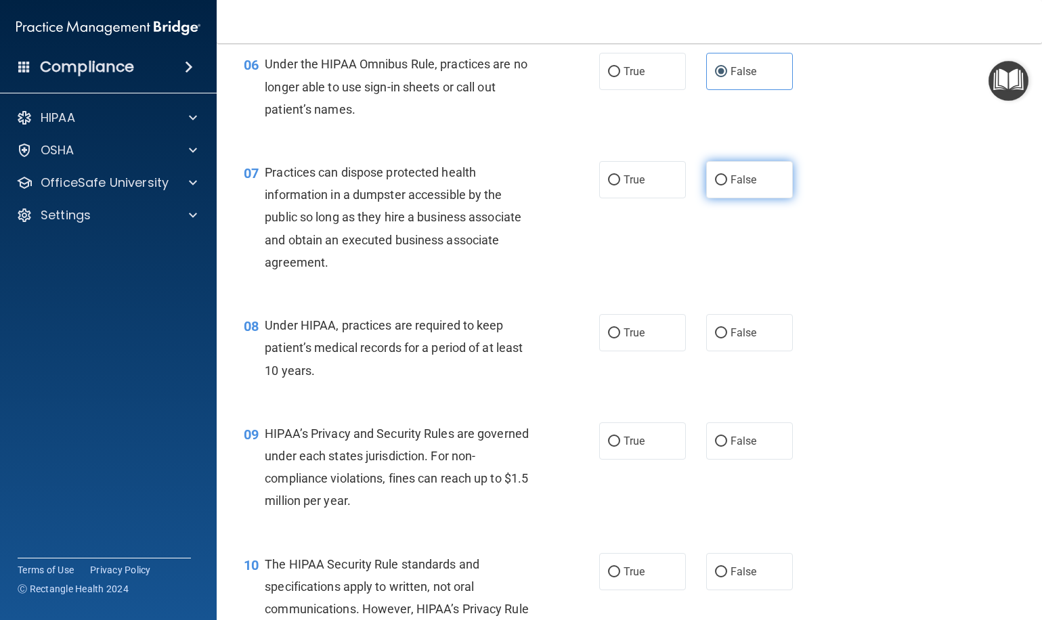
click at [721, 178] on input "False" at bounding box center [721, 180] width 12 height 10
radio input "true"
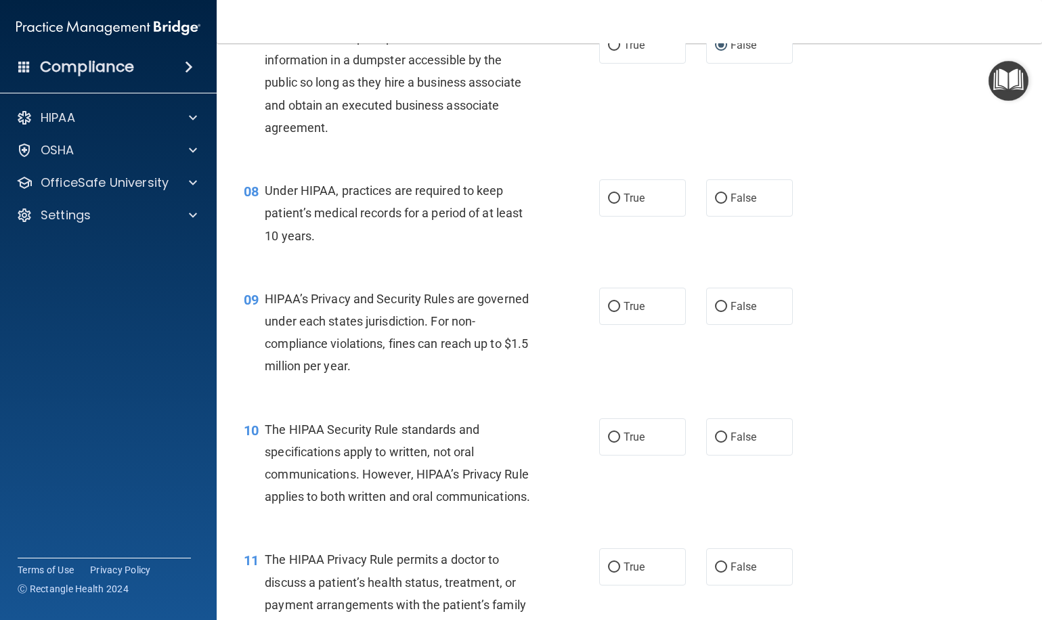
scroll to position [818, 0]
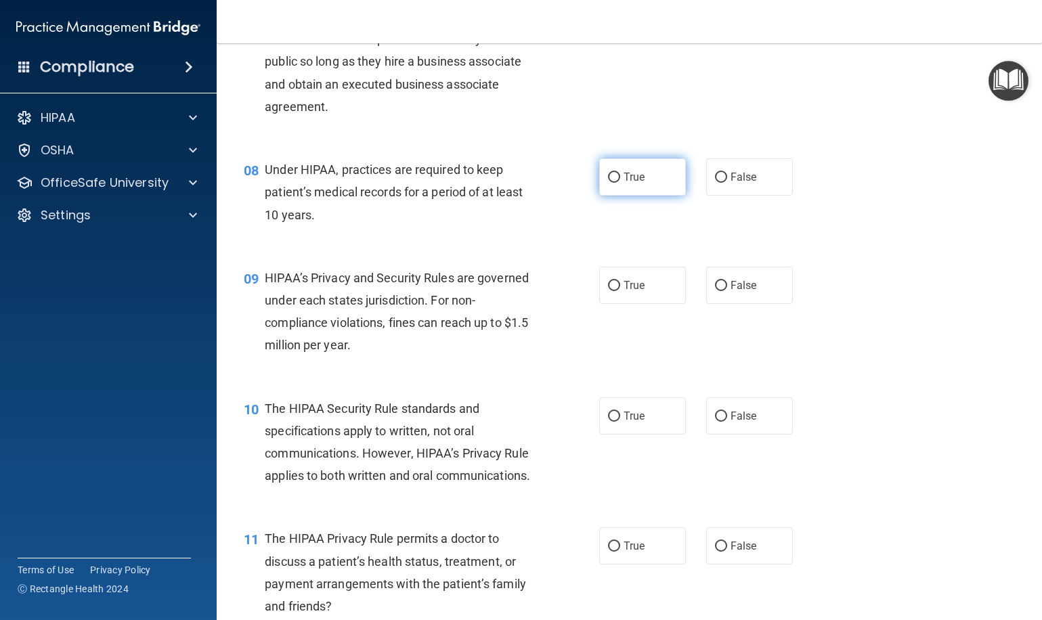
click at [625, 183] on label "True" at bounding box center [642, 176] width 87 height 37
click at [620, 183] on input "True" at bounding box center [614, 178] width 12 height 10
radio input "true"
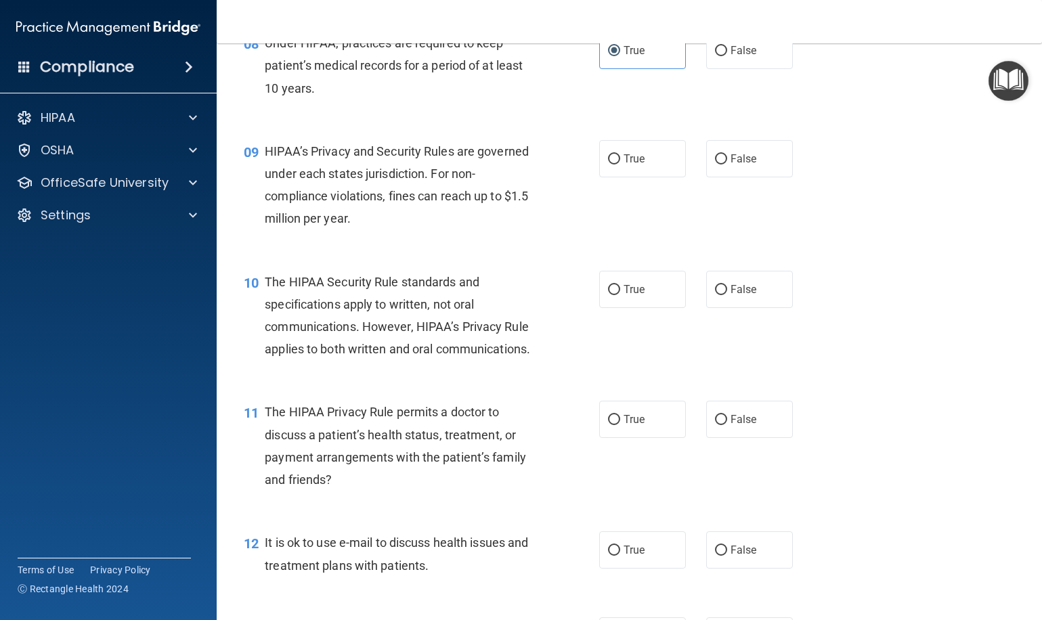
scroll to position [957, 0]
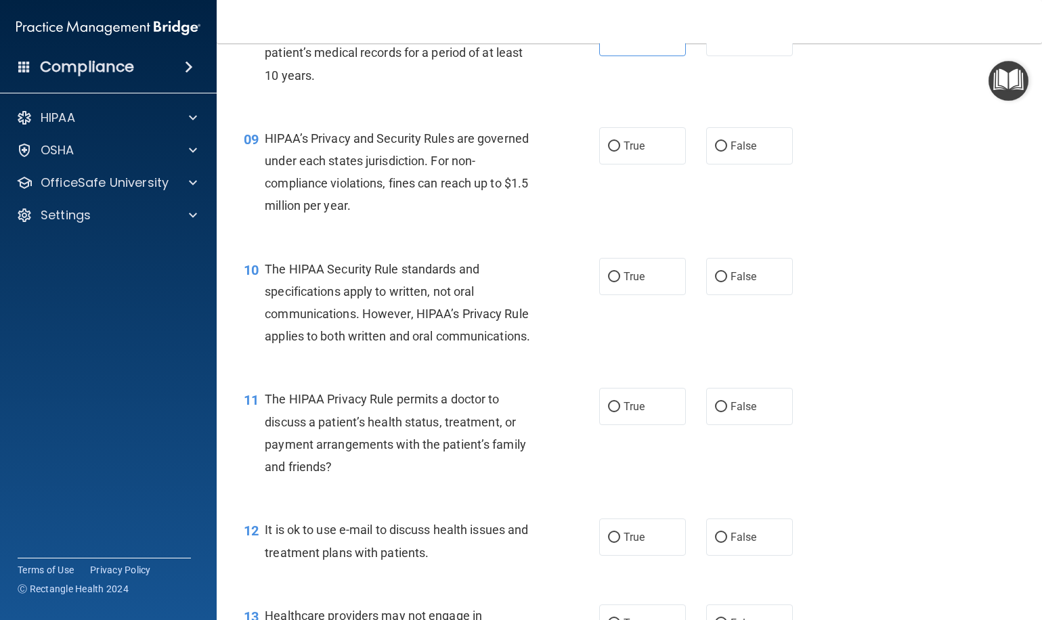
drag, startPoint x: 612, startPoint y: 152, endPoint x: 587, endPoint y: 158, distance: 25.8
click at [612, 152] on label "True" at bounding box center [642, 145] width 87 height 37
click at [612, 152] on input "True" at bounding box center [614, 146] width 12 height 10
radio input "true"
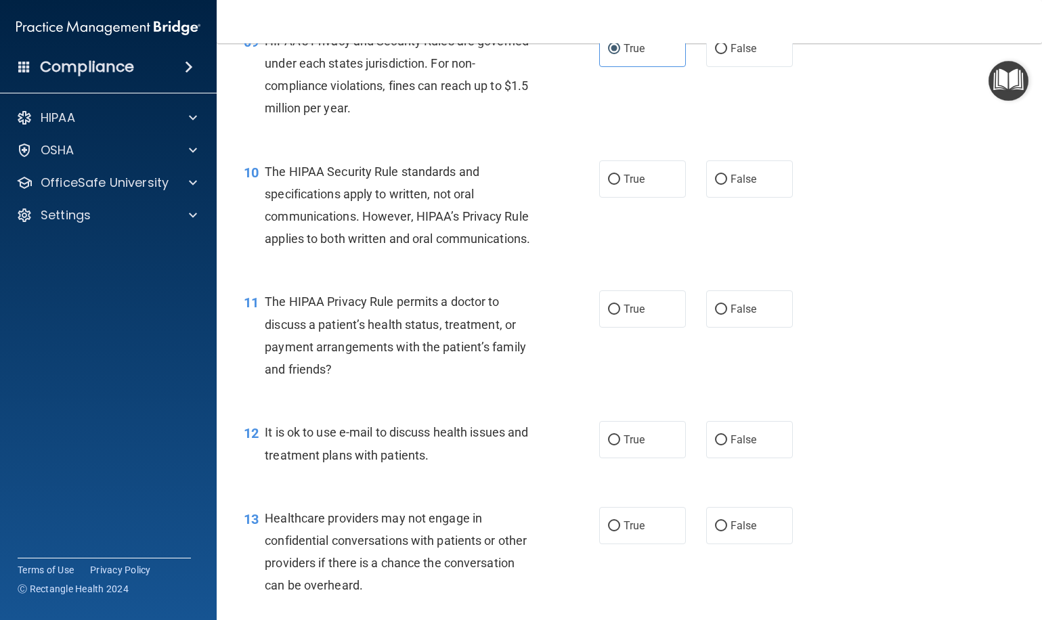
scroll to position [1073, 0]
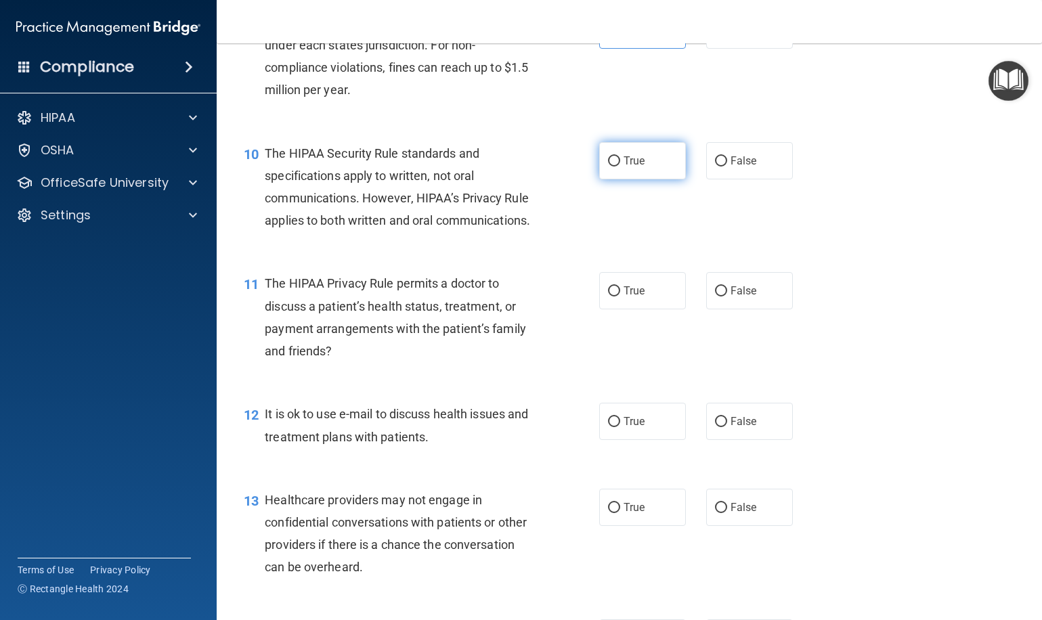
click at [608, 166] on label "True" at bounding box center [642, 160] width 87 height 37
click at [608, 166] on input "True" at bounding box center [614, 161] width 12 height 10
radio input "true"
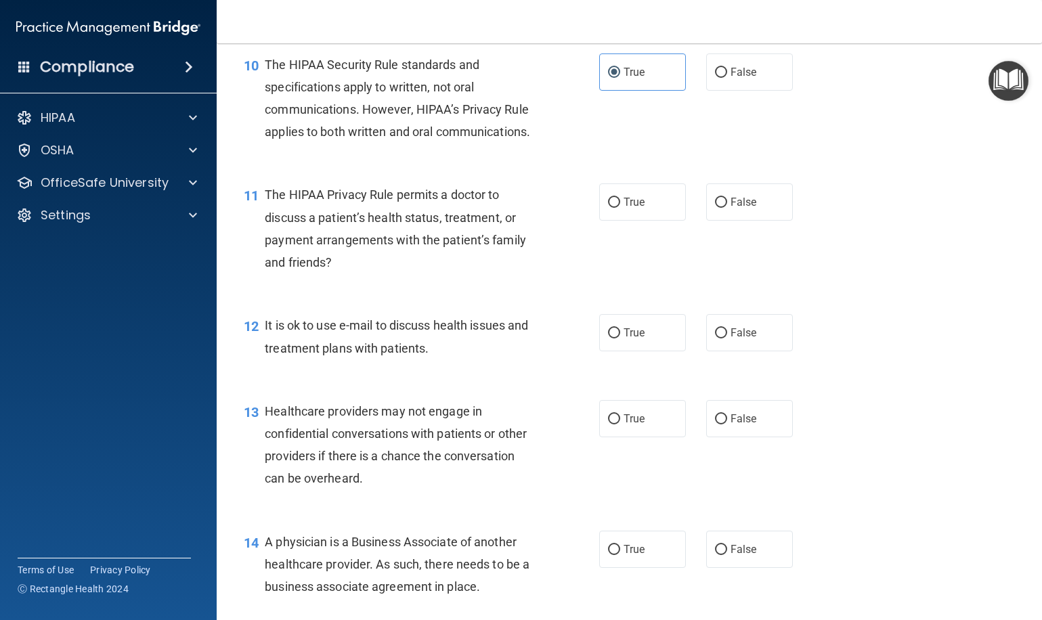
scroll to position [1163, 0]
click at [779, 183] on label "False" at bounding box center [749, 200] width 87 height 37
click at [727, 196] on input "False" at bounding box center [721, 201] width 12 height 10
radio input "true"
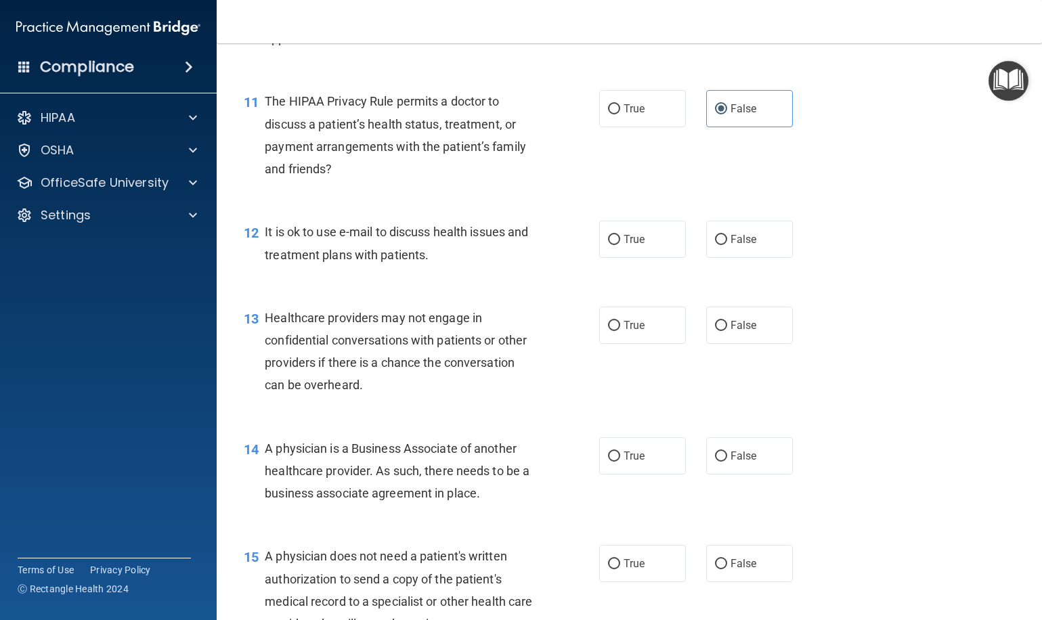
scroll to position [1255, 0]
drag, startPoint x: 762, startPoint y: 240, endPoint x: 752, endPoint y: 242, distance: 10.4
click at [761, 240] on label "False" at bounding box center [749, 238] width 87 height 37
click at [727, 240] on input "False" at bounding box center [721, 239] width 12 height 10
radio input "true"
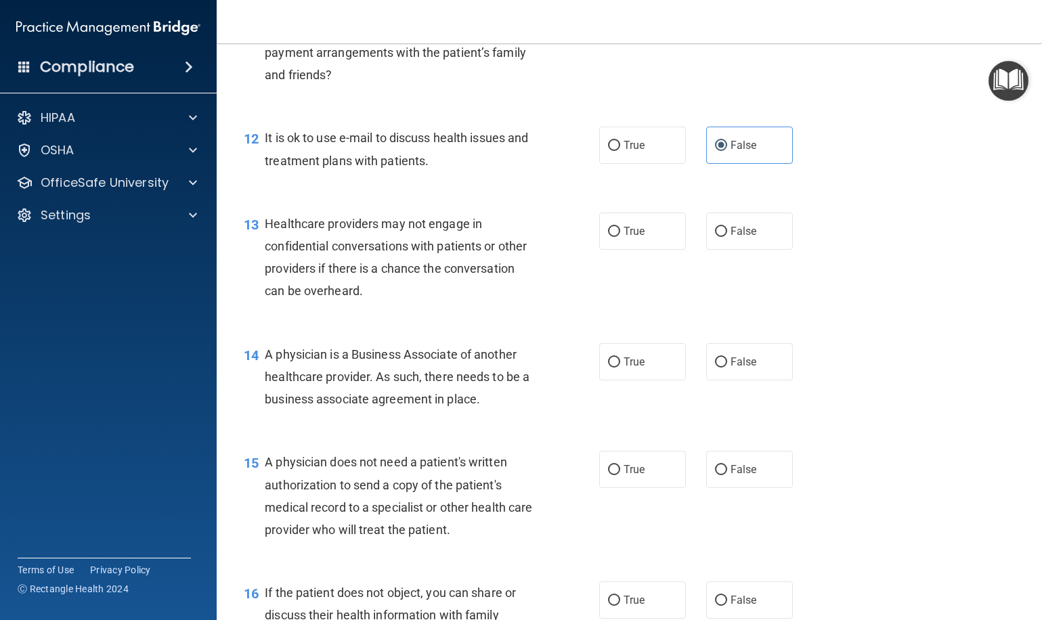
scroll to position [1351, 0]
click at [672, 235] on label "True" at bounding box center [642, 228] width 87 height 37
click at [620, 235] on input "True" at bounding box center [614, 230] width 12 height 10
radio input "true"
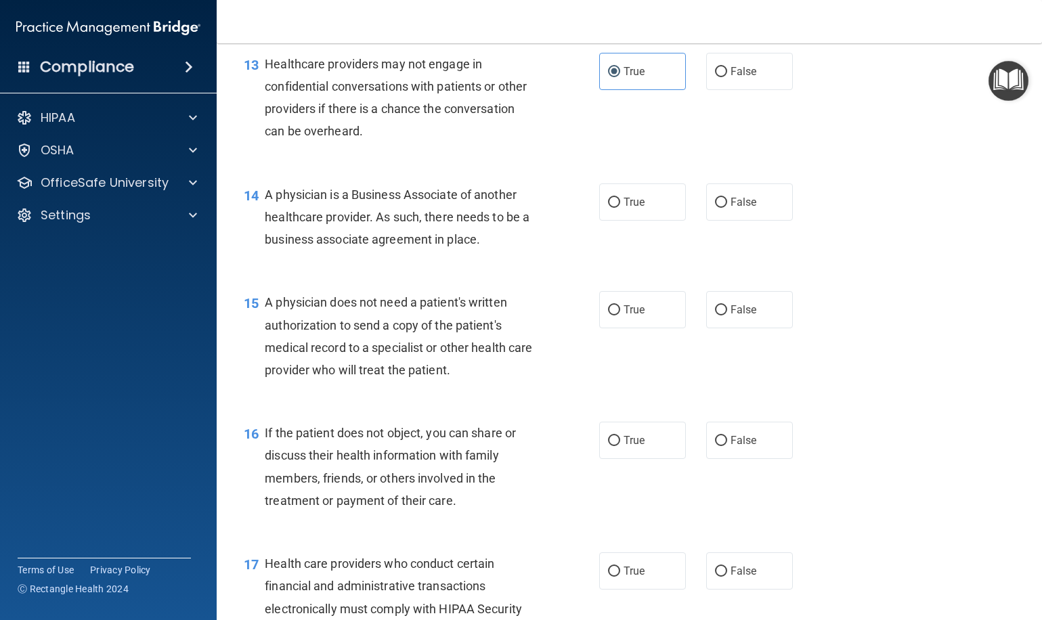
scroll to position [1509, 0]
drag, startPoint x: 647, startPoint y: 206, endPoint x: 640, endPoint y: 209, distance: 7.6
click at [647, 206] on label "True" at bounding box center [642, 201] width 87 height 37
click at [620, 206] on input "True" at bounding box center [614, 202] width 12 height 10
radio input "true"
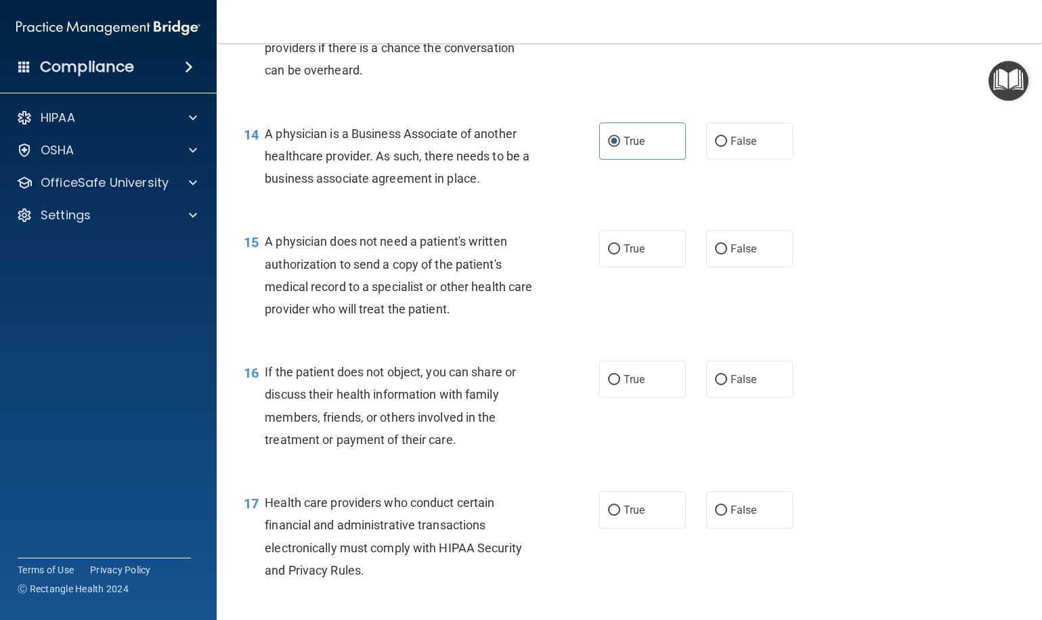
scroll to position [1571, 0]
click at [777, 238] on label "False" at bounding box center [749, 246] width 87 height 37
click at [727, 242] on input "False" at bounding box center [721, 247] width 12 height 10
radio input "true"
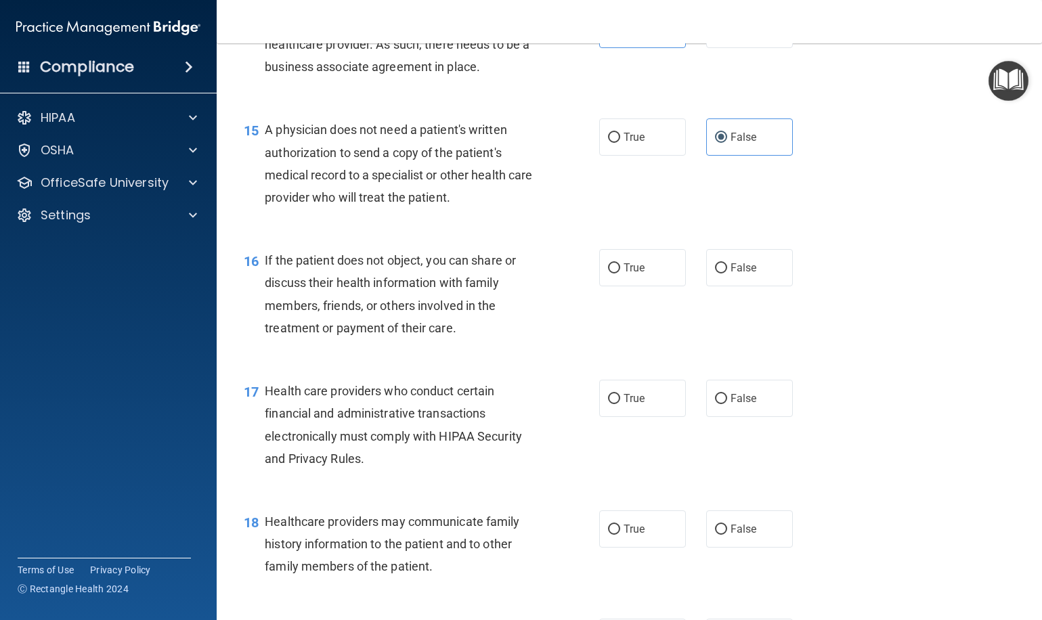
scroll to position [1698, 0]
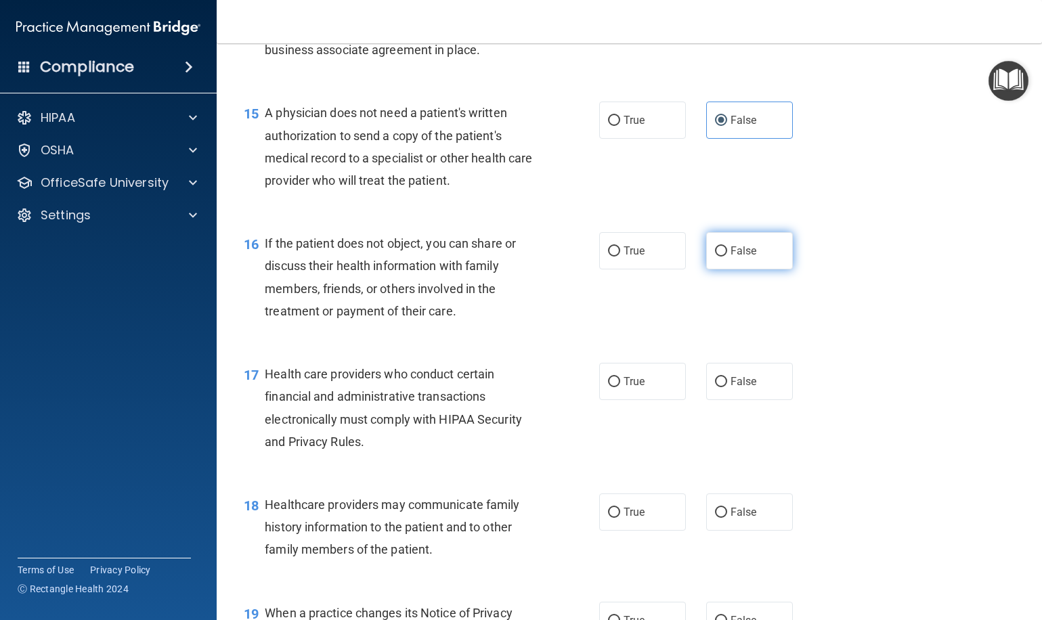
click at [729, 251] on label "False" at bounding box center [749, 250] width 87 height 37
click at [727, 251] on input "False" at bounding box center [721, 251] width 12 height 10
radio input "true"
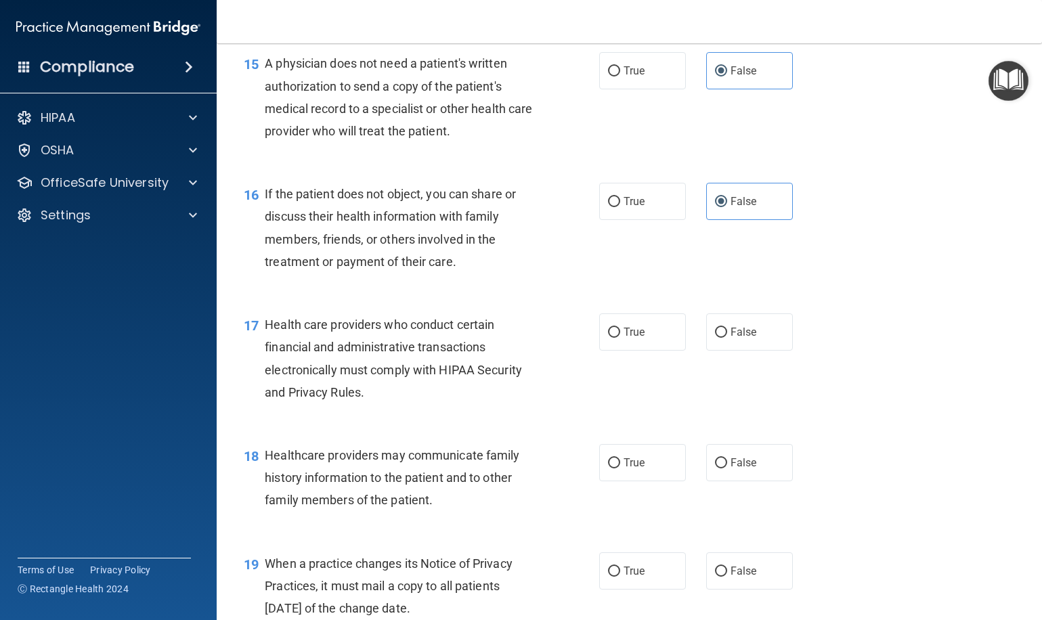
scroll to position [1755, 0]
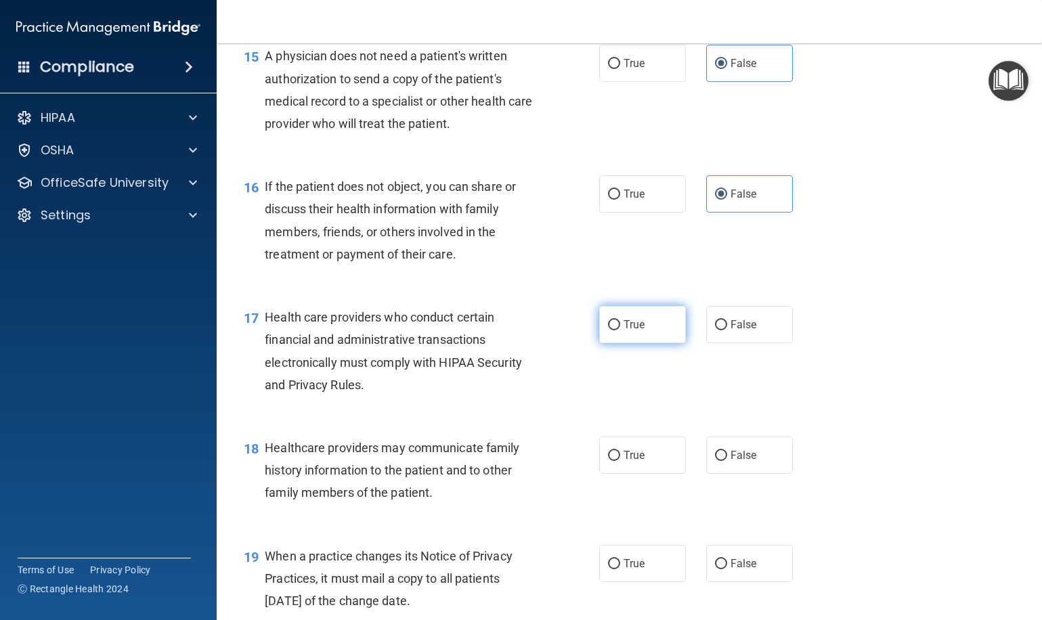
click at [619, 323] on label "True" at bounding box center [642, 324] width 87 height 37
click at [619, 323] on input "True" at bounding box center [614, 325] width 12 height 10
radio input "true"
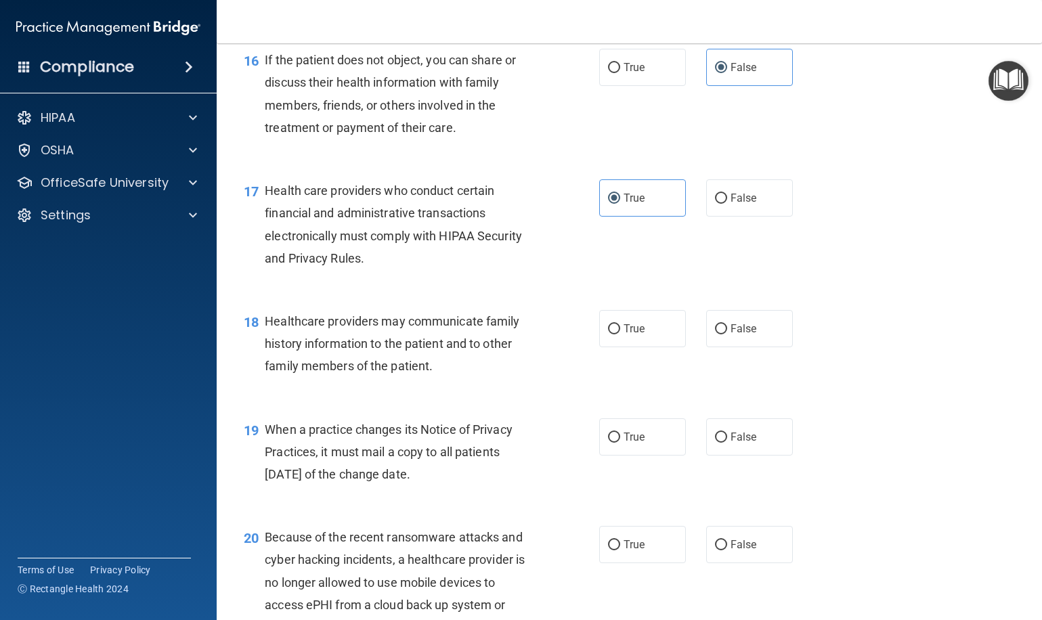
scroll to position [1892, 0]
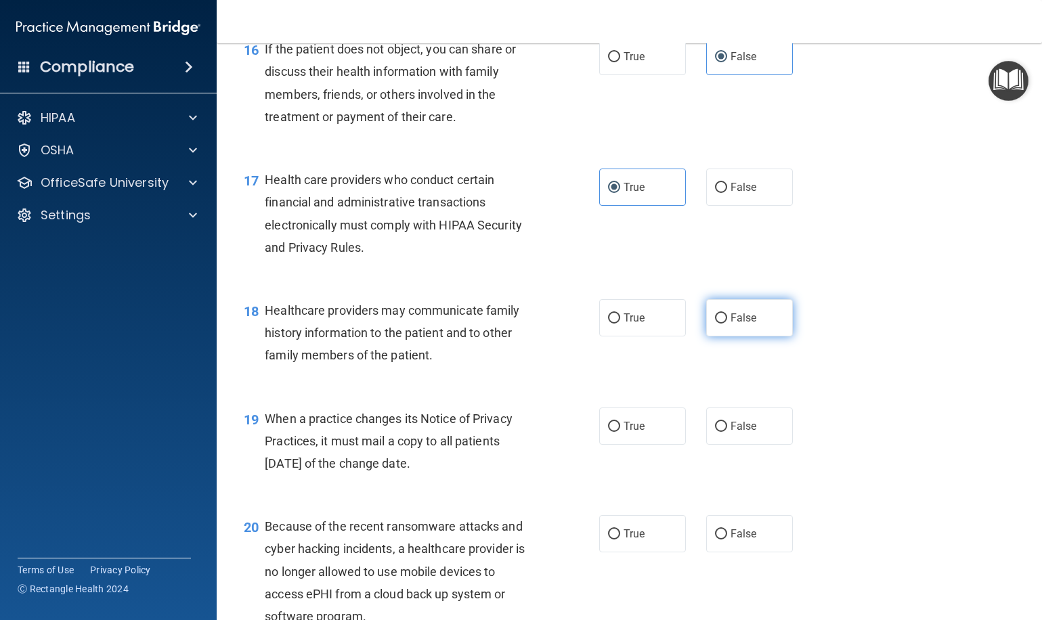
click at [739, 311] on span "False" at bounding box center [743, 317] width 26 height 13
click at [727, 313] on input "False" at bounding box center [721, 318] width 12 height 10
radio input "true"
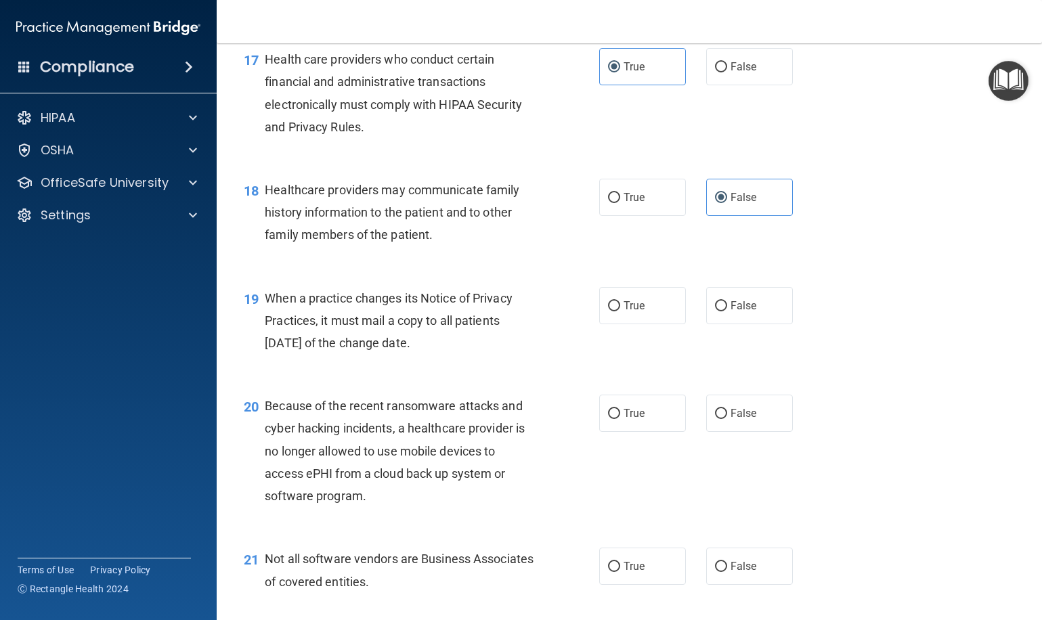
scroll to position [2014, 0]
drag, startPoint x: 621, startPoint y: 302, endPoint x: 572, endPoint y: 344, distance: 64.3
click at [621, 302] on label "True" at bounding box center [642, 304] width 87 height 37
click at [620, 302] on input "True" at bounding box center [614, 305] width 12 height 10
radio input "true"
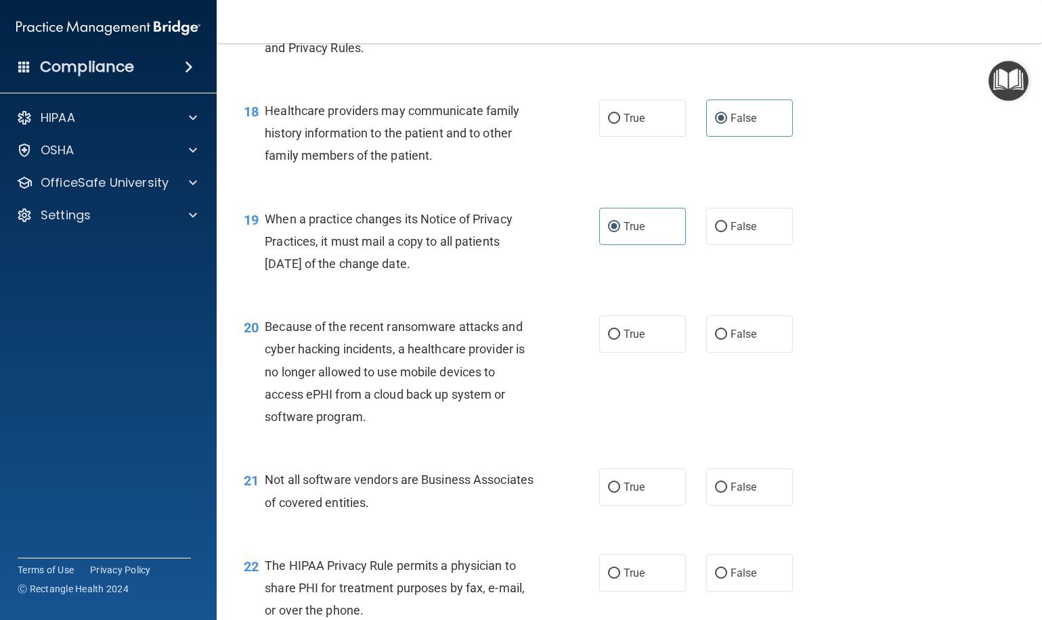
scroll to position [2170, 0]
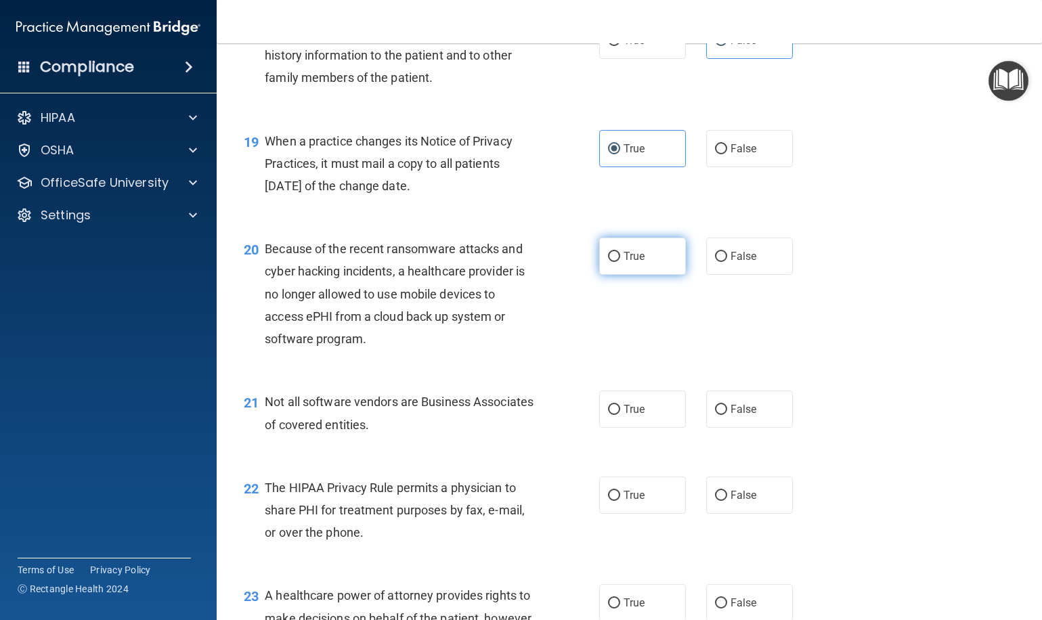
click at [655, 258] on label "True" at bounding box center [642, 256] width 87 height 37
click at [620, 258] on input "True" at bounding box center [614, 257] width 12 height 10
radio input "true"
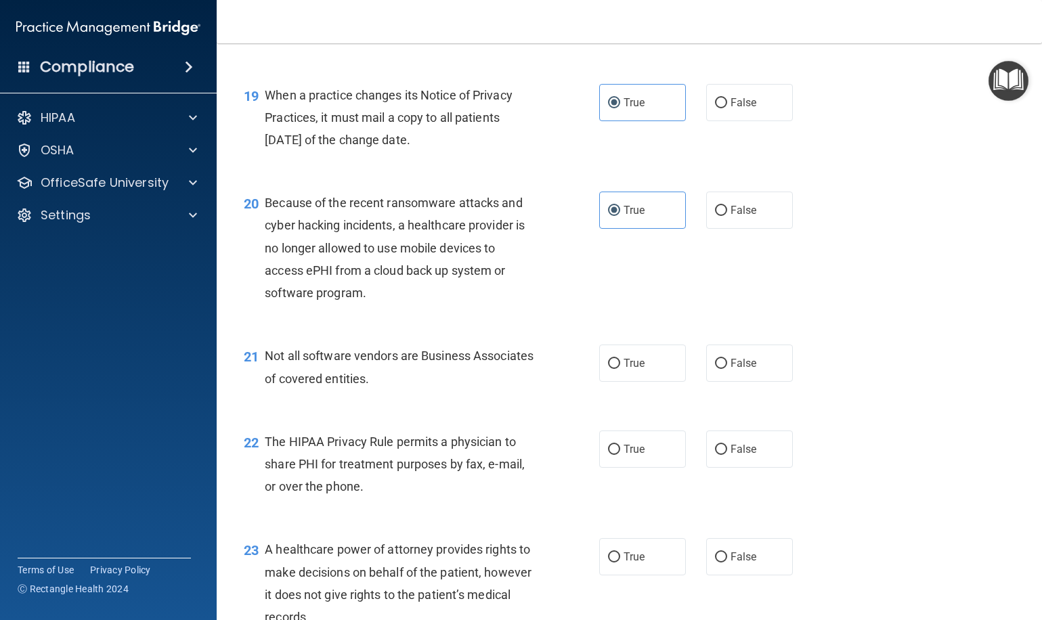
scroll to position [2257, 0]
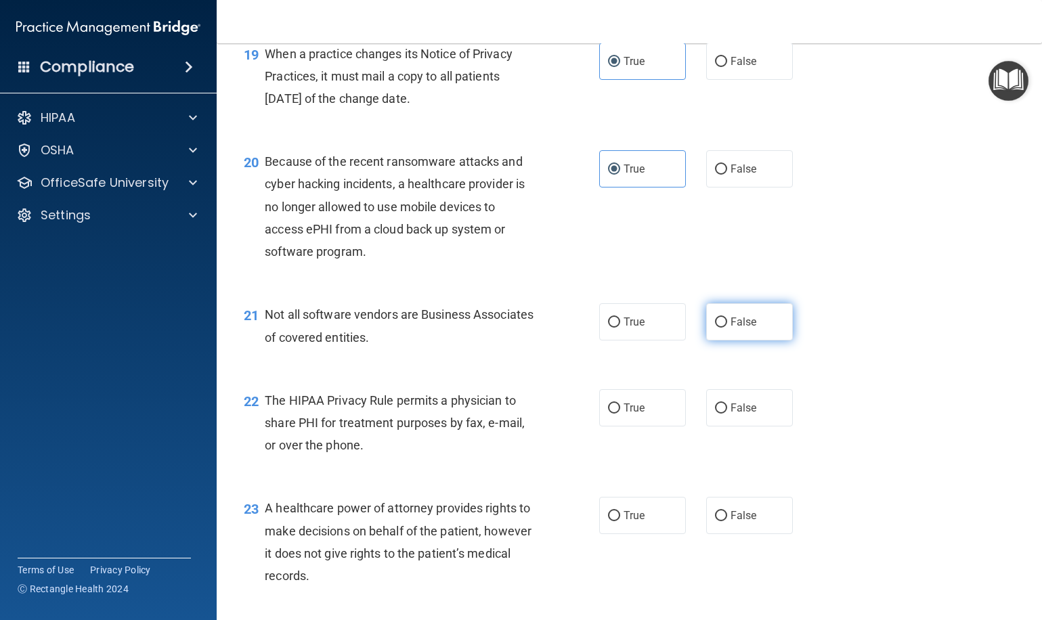
drag, startPoint x: 733, startPoint y: 318, endPoint x: 723, endPoint y: 319, distance: 9.6
click at [732, 318] on label "False" at bounding box center [749, 321] width 87 height 37
click at [727, 318] on input "False" at bounding box center [721, 322] width 12 height 10
radio input "true"
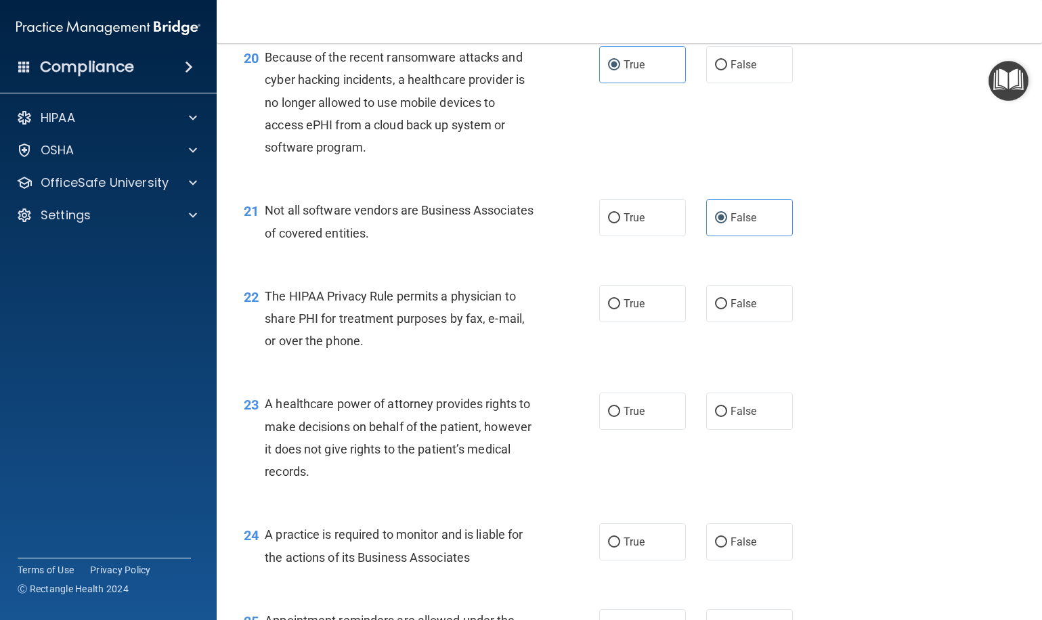
scroll to position [2374, 0]
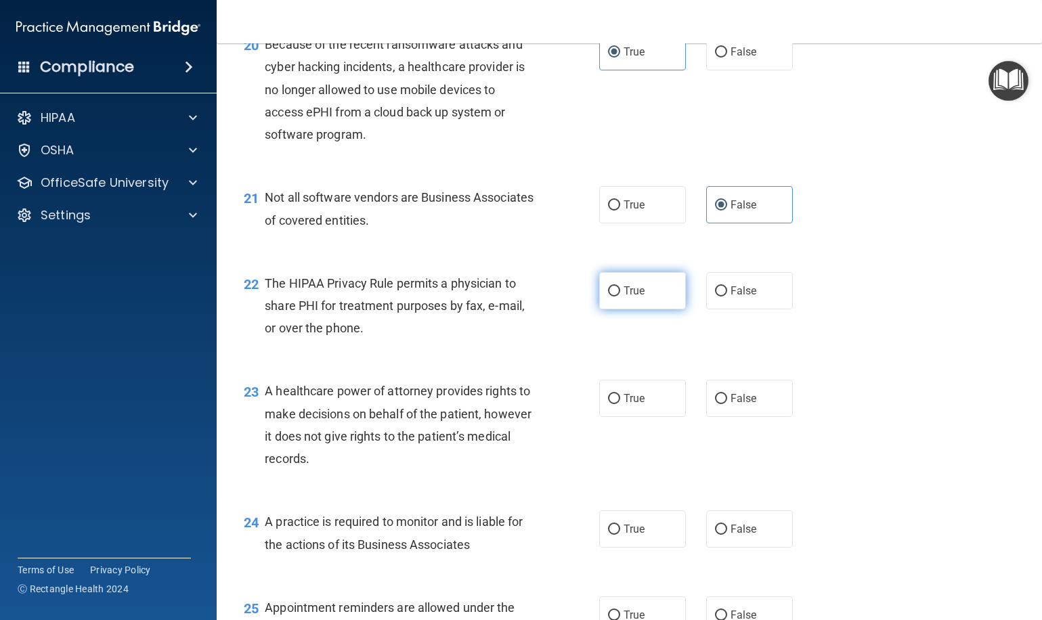
click at [634, 287] on label "True" at bounding box center [642, 290] width 87 height 37
click at [620, 287] on input "True" at bounding box center [614, 291] width 12 height 10
radio input "true"
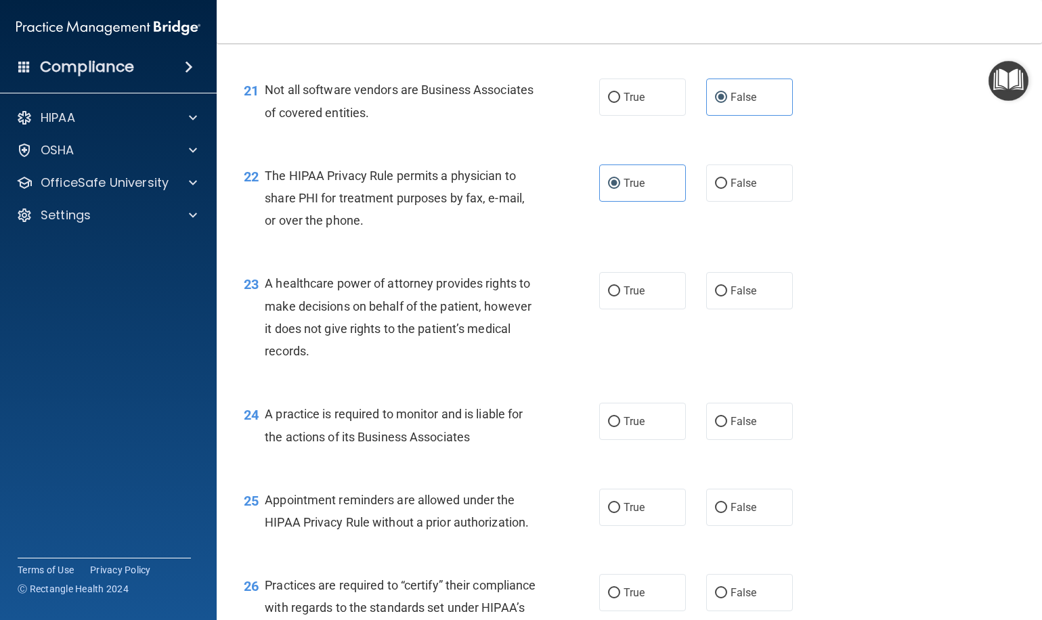
scroll to position [2492, 0]
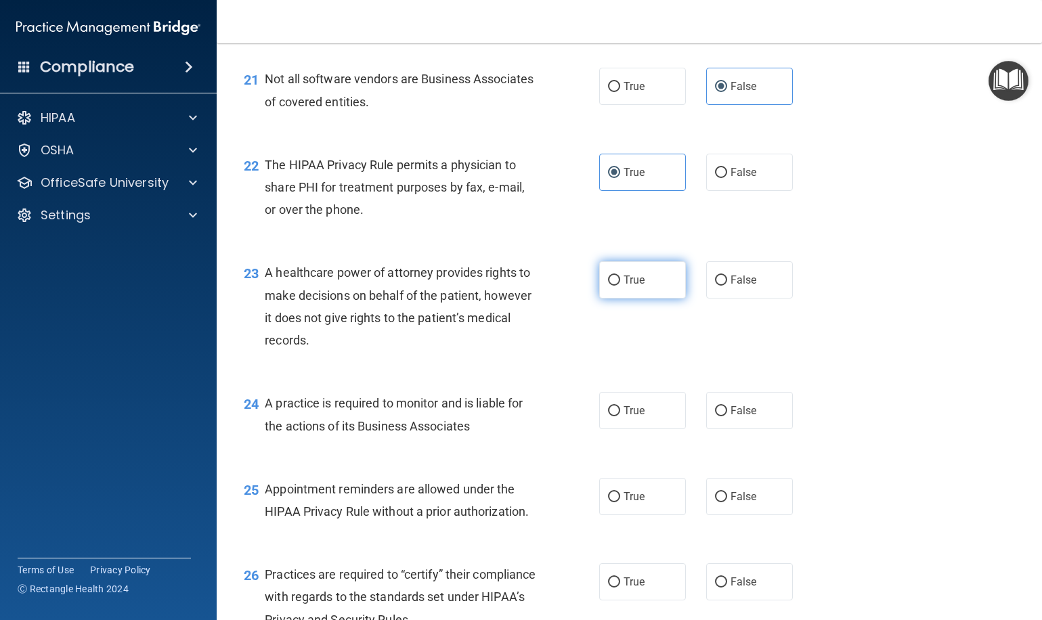
click at [637, 273] on span "True" at bounding box center [633, 279] width 21 height 13
click at [620, 275] on input "True" at bounding box center [614, 280] width 12 height 10
radio input "true"
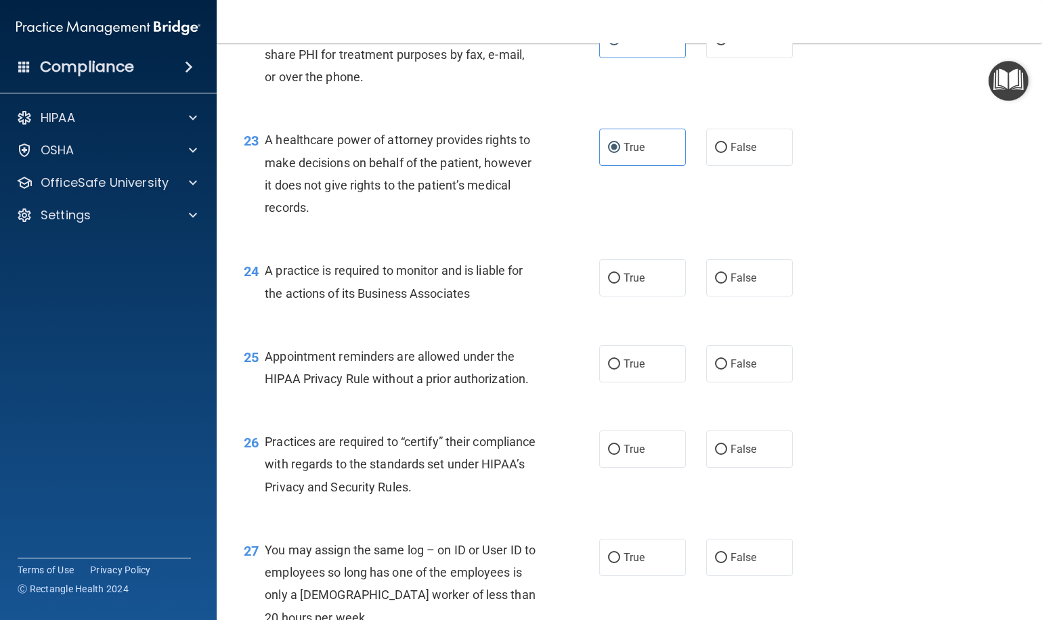
scroll to position [2649, 0]
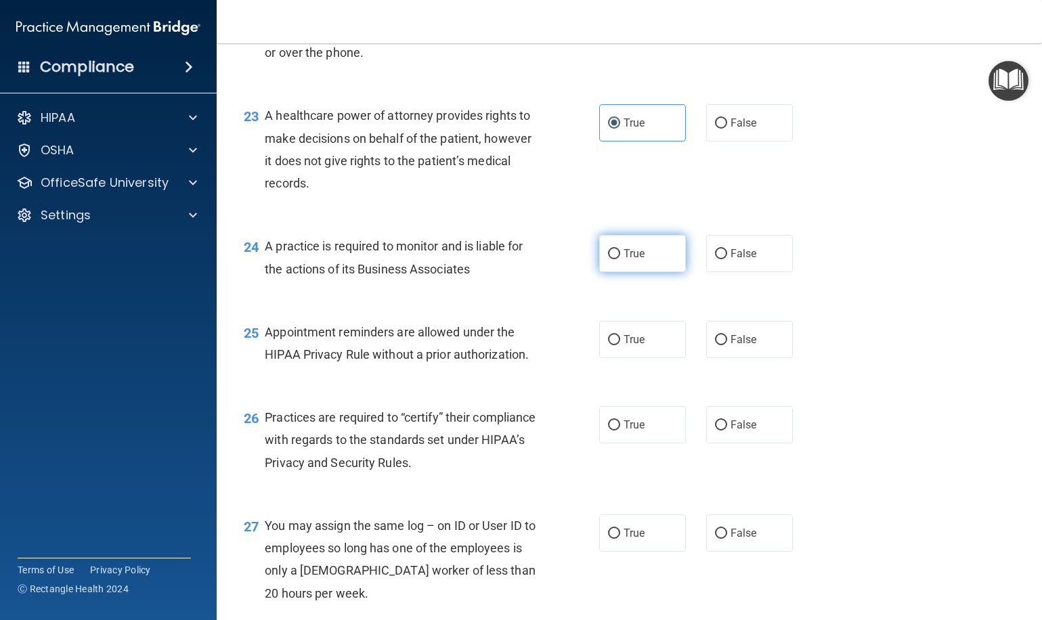
click at [623, 247] on span "True" at bounding box center [633, 253] width 21 height 13
click at [620, 249] on input "True" at bounding box center [614, 254] width 12 height 10
radio input "true"
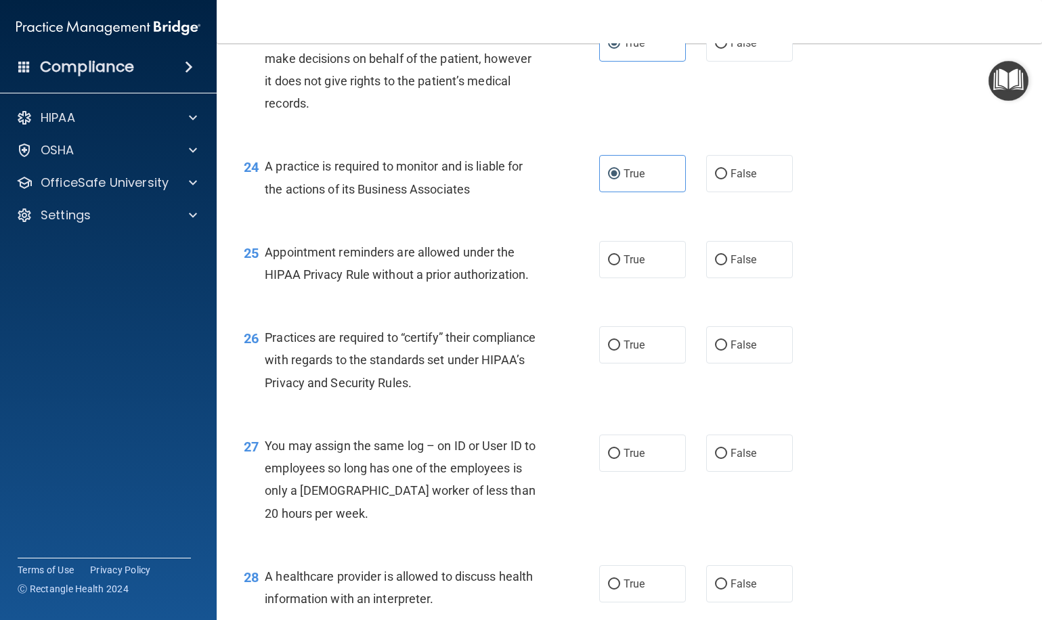
scroll to position [2742, 0]
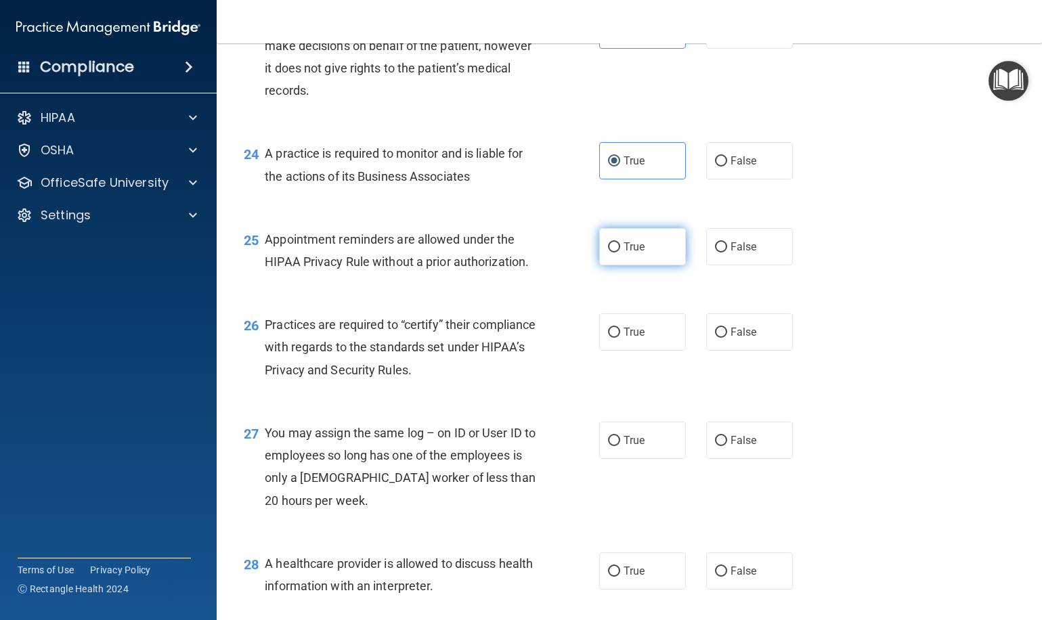
click at [627, 240] on label "True" at bounding box center [642, 246] width 87 height 37
click at [620, 242] on input "True" at bounding box center [614, 247] width 12 height 10
radio input "true"
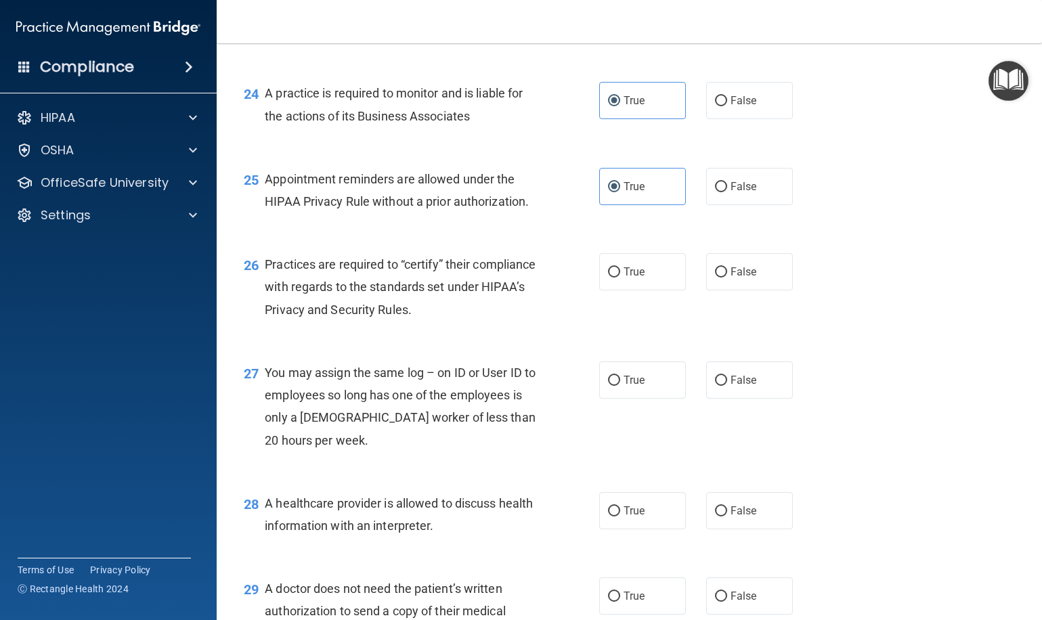
scroll to position [2804, 0]
click at [724, 181] on label "False" at bounding box center [749, 184] width 87 height 37
click at [724, 181] on input "False" at bounding box center [721, 186] width 12 height 10
radio input "true"
radio input "false"
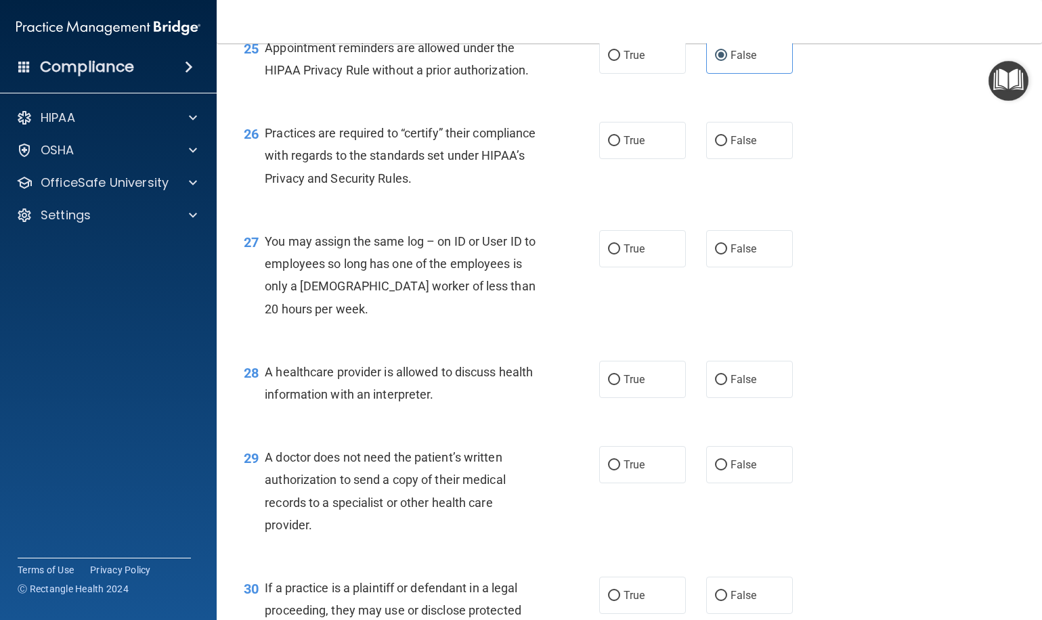
scroll to position [2938, 0]
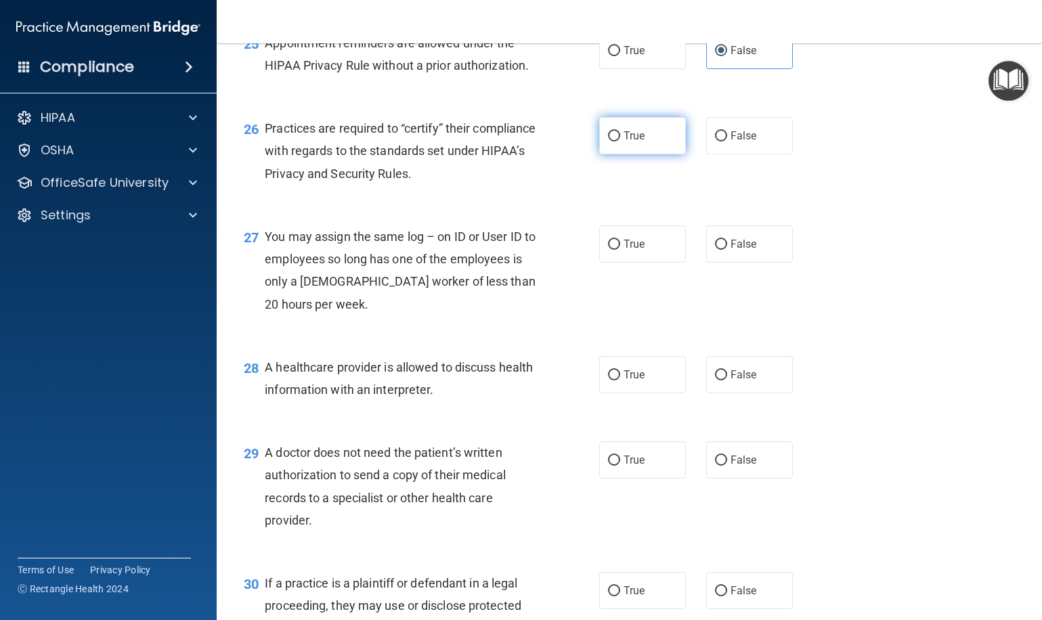
click at [611, 133] on label "True" at bounding box center [642, 135] width 87 height 37
click at [611, 133] on input "True" at bounding box center [614, 136] width 12 height 10
radio input "true"
drag, startPoint x: 735, startPoint y: 231, endPoint x: 724, endPoint y: 233, distance: 11.2
click at [735, 238] on span "False" at bounding box center [743, 244] width 26 height 13
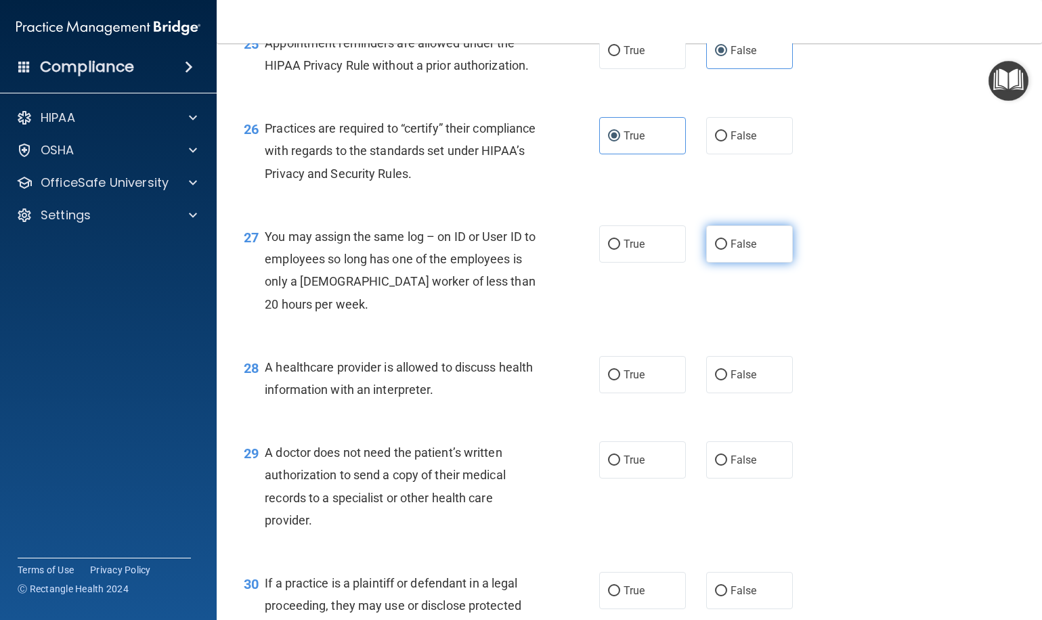
click at [727, 240] on input "False" at bounding box center [721, 245] width 12 height 10
radio input "true"
click at [621, 360] on label "True" at bounding box center [642, 374] width 87 height 37
click at [620, 370] on input "True" at bounding box center [614, 375] width 12 height 10
radio input "true"
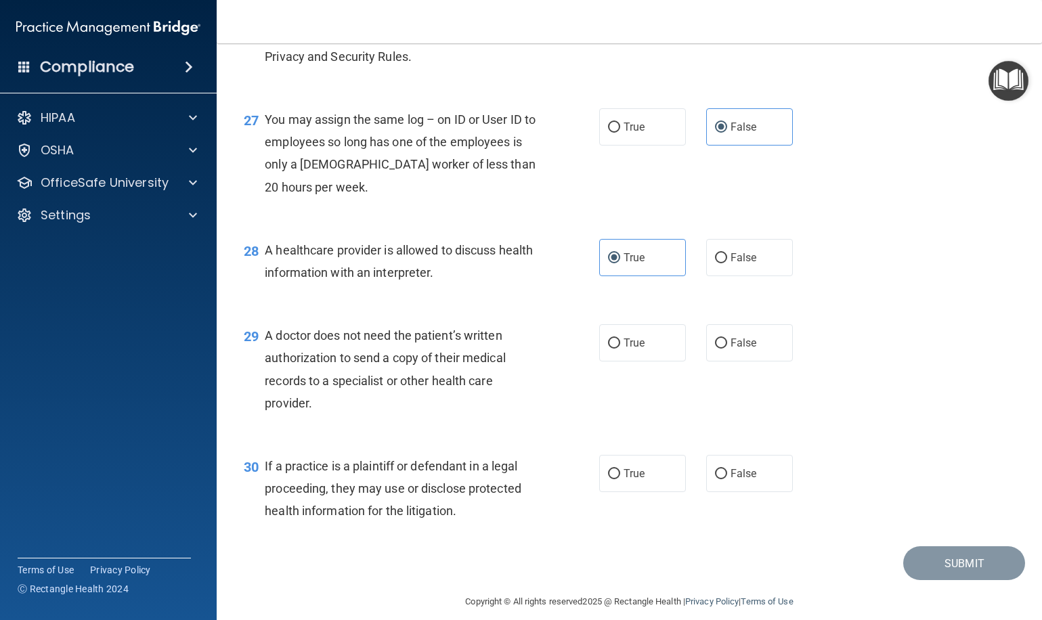
scroll to position [3054, 0]
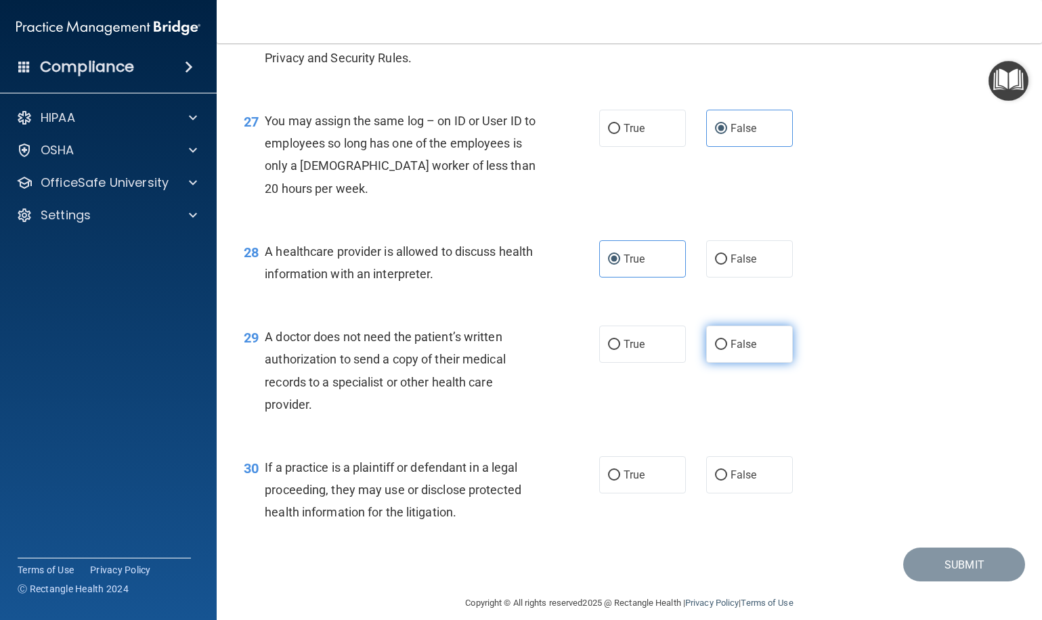
click at [787, 337] on label "False" at bounding box center [749, 344] width 87 height 37
click at [727, 340] on input "False" at bounding box center [721, 345] width 12 height 10
radio input "true"
click at [778, 456] on label "False" at bounding box center [749, 474] width 87 height 37
click at [727, 470] on input "False" at bounding box center [721, 475] width 12 height 10
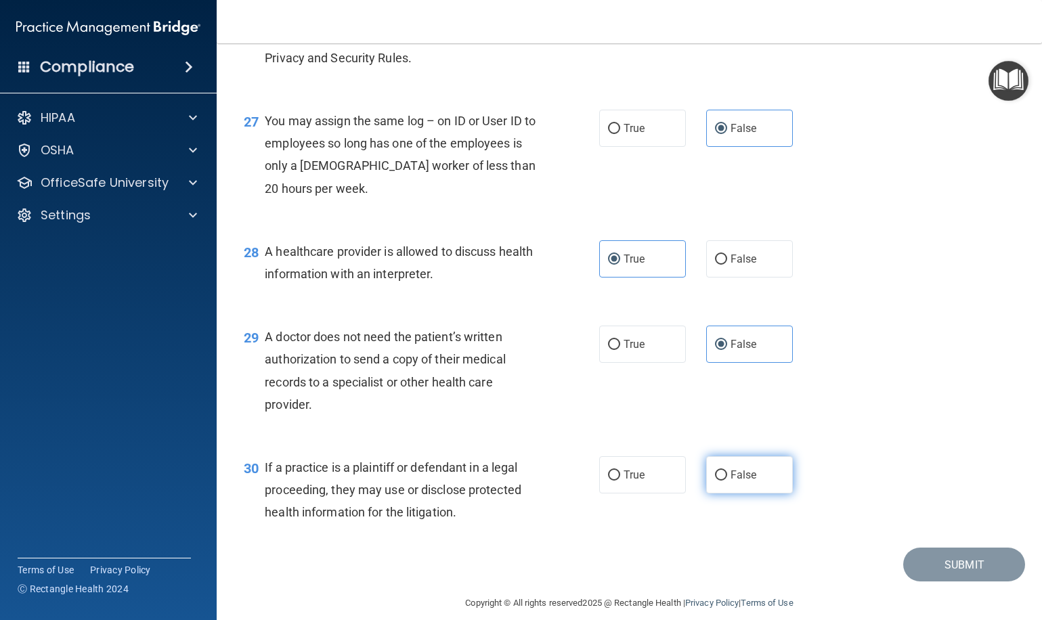
radio input "true"
click at [935, 548] on button "Submit" at bounding box center [964, 564] width 122 height 35
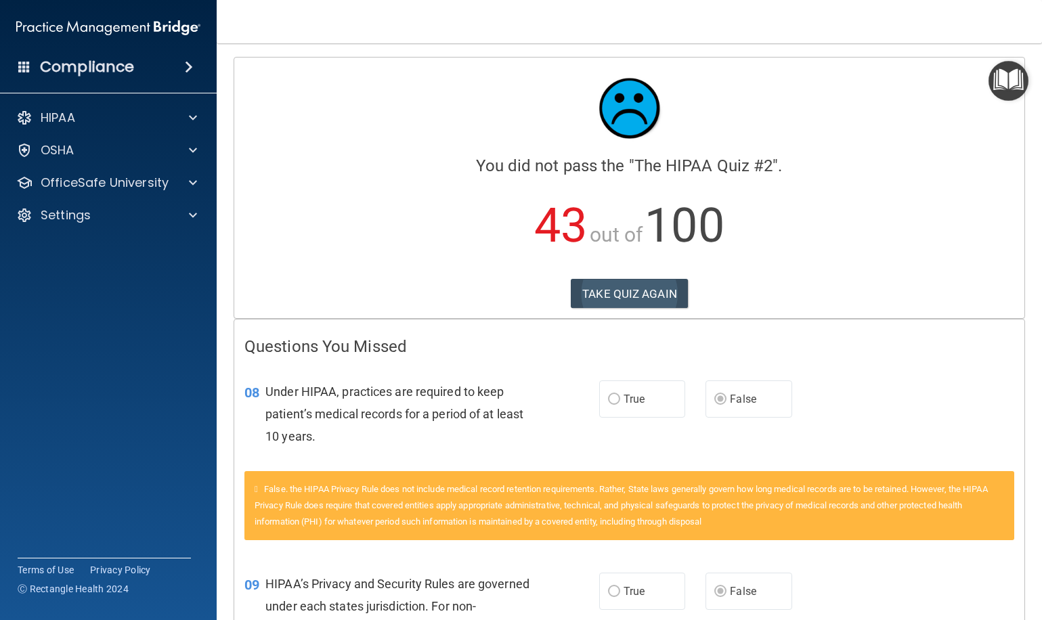
click at [640, 298] on button "TAKE QUIZ AGAIN" at bounding box center [629, 294] width 117 height 30
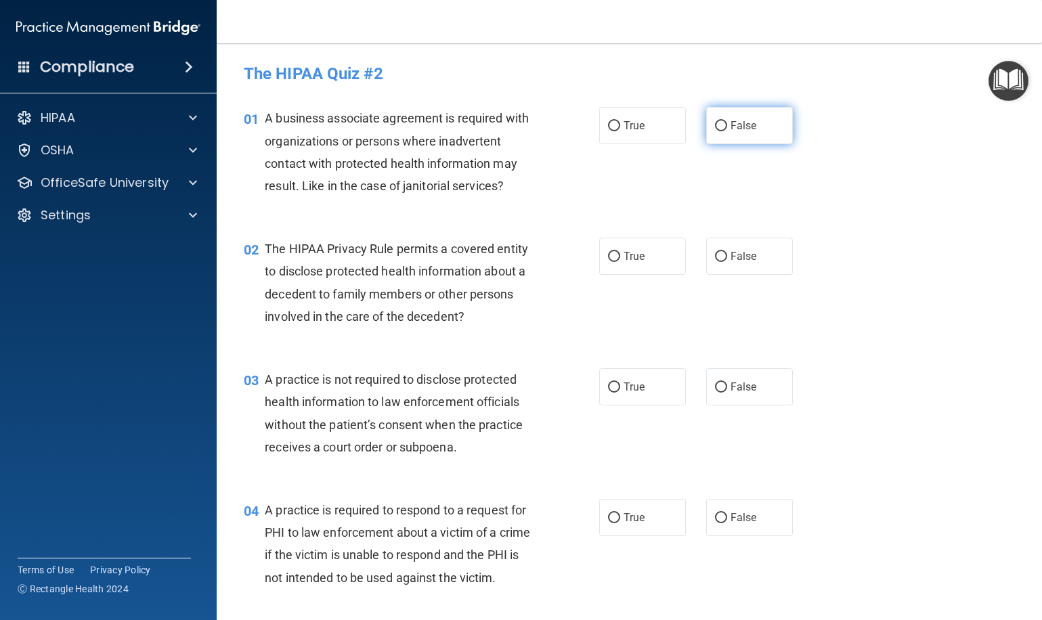
click at [734, 130] on span "False" at bounding box center [743, 125] width 26 height 13
click at [727, 130] on input "False" at bounding box center [721, 126] width 12 height 10
radio input "true"
click at [627, 259] on span "True" at bounding box center [633, 256] width 21 height 13
click at [620, 259] on input "True" at bounding box center [614, 257] width 12 height 10
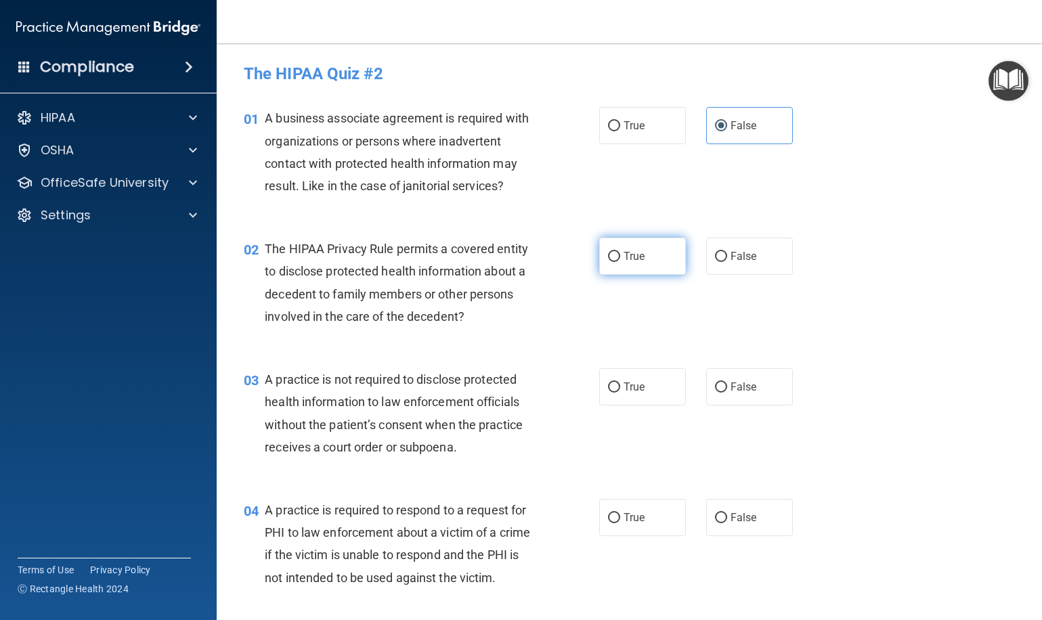
radio input "true"
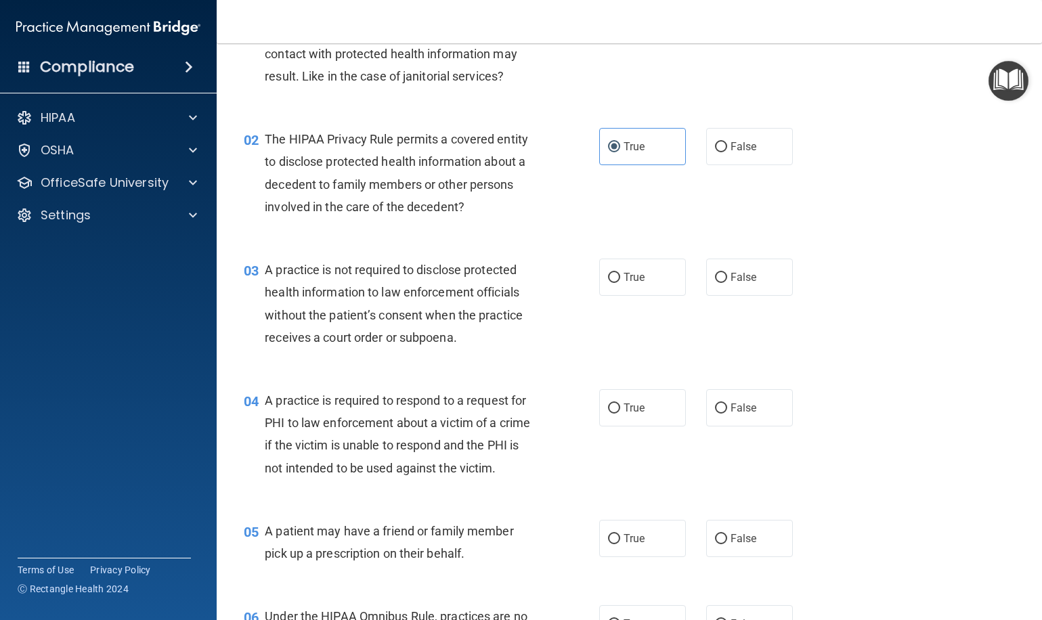
scroll to position [146, 0]
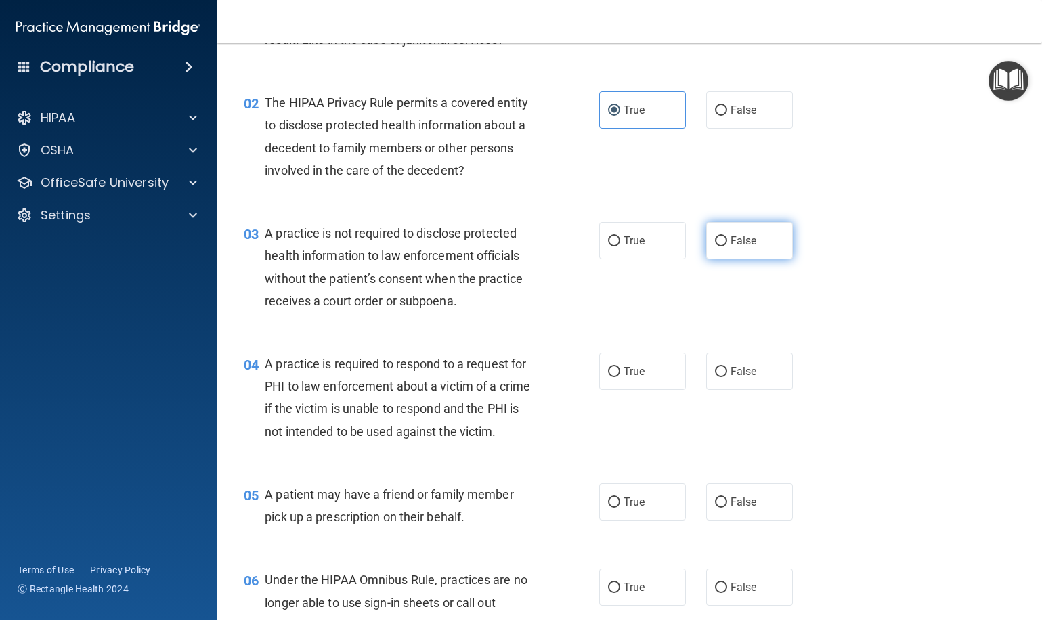
click at [731, 254] on label "False" at bounding box center [749, 240] width 87 height 37
click at [727, 246] on input "False" at bounding box center [721, 241] width 12 height 10
radio input "true"
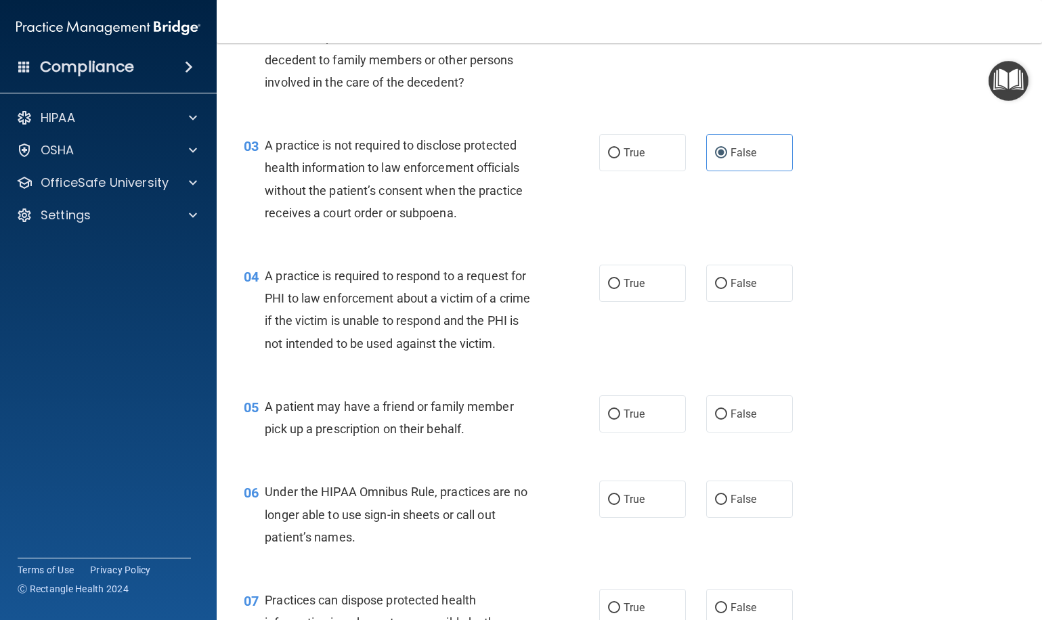
scroll to position [254, 0]
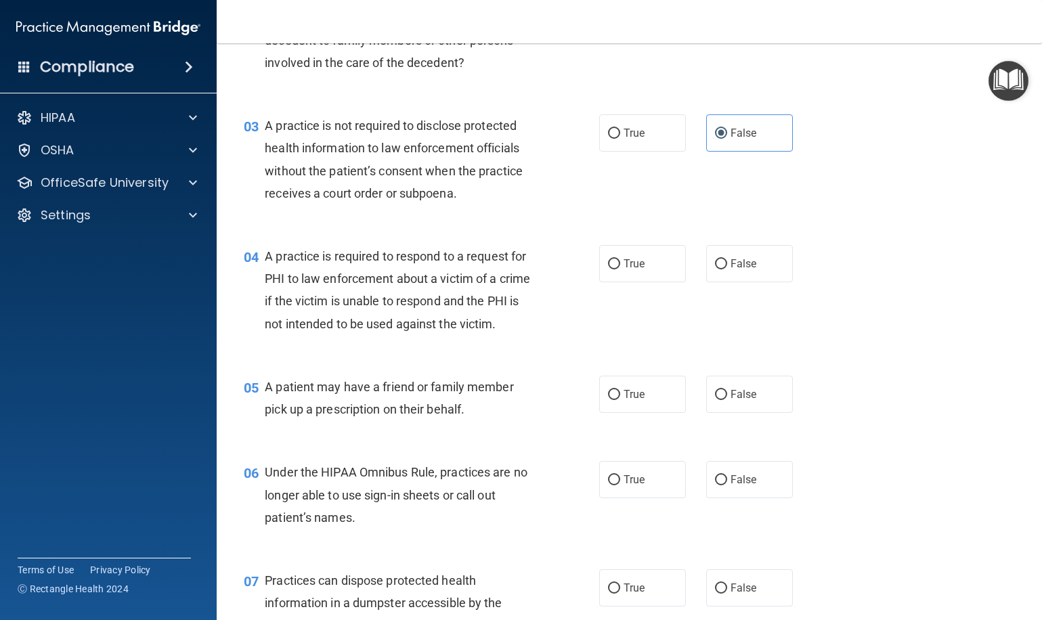
drag, startPoint x: 631, startPoint y: 255, endPoint x: 594, endPoint y: 299, distance: 58.1
click at [631, 257] on span "True" at bounding box center [633, 263] width 21 height 13
click at [620, 259] on input "True" at bounding box center [614, 264] width 12 height 10
radio input "true"
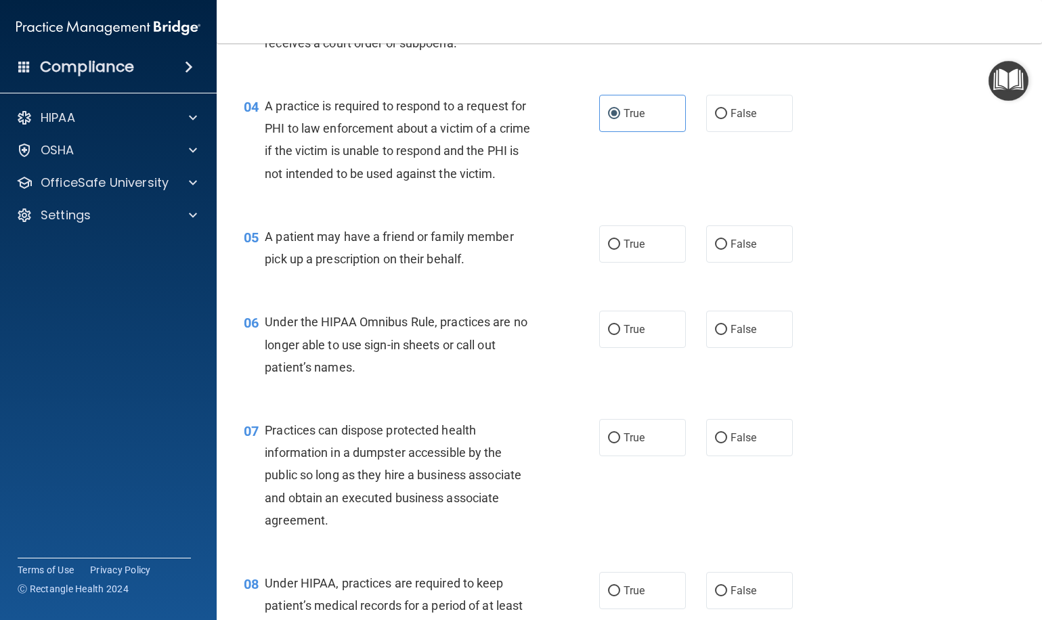
scroll to position [405, 0]
click at [620, 240] on label "True" at bounding box center [642, 242] width 87 height 37
click at [620, 240] on input "True" at bounding box center [614, 243] width 12 height 10
radio input "true"
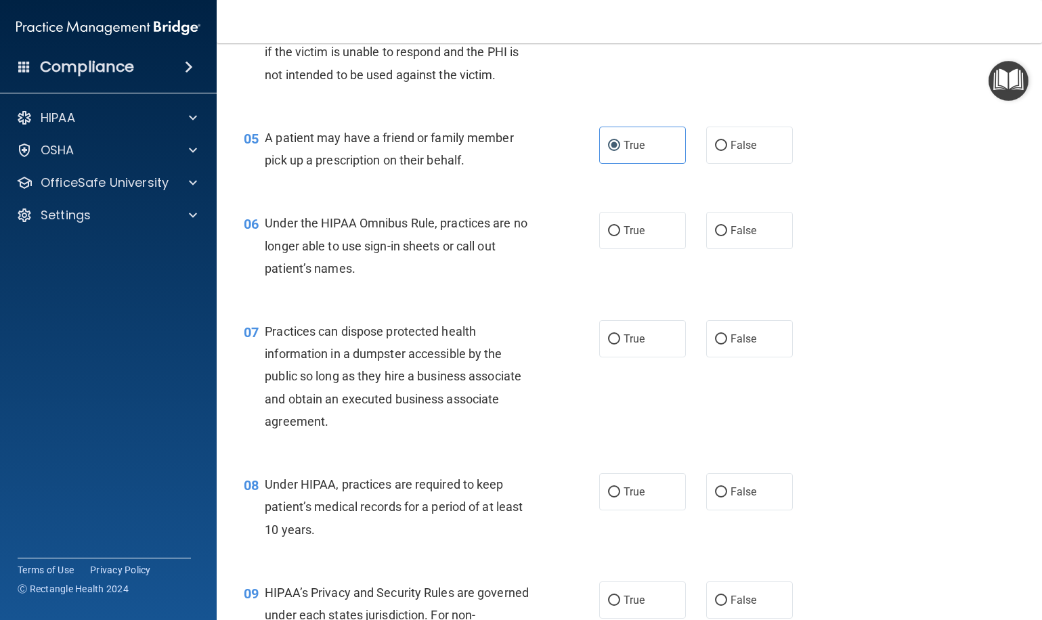
scroll to position [506, 0]
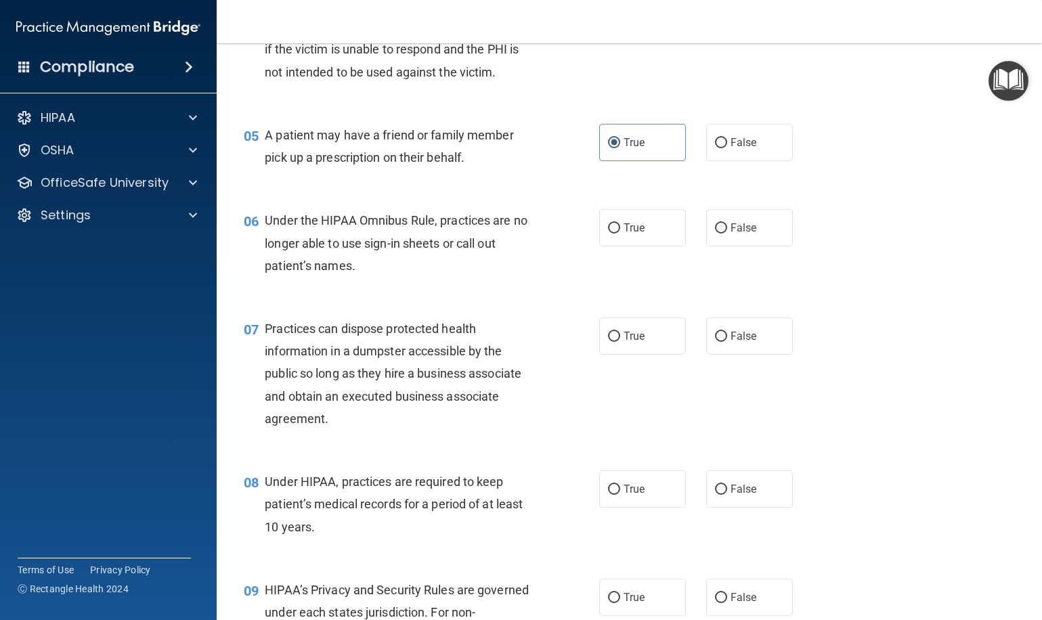
drag, startPoint x: 742, startPoint y: 218, endPoint x: 655, endPoint y: 275, distance: 104.2
click at [742, 218] on label "False" at bounding box center [749, 227] width 87 height 37
click at [727, 223] on input "False" at bounding box center [721, 228] width 12 height 10
radio input "true"
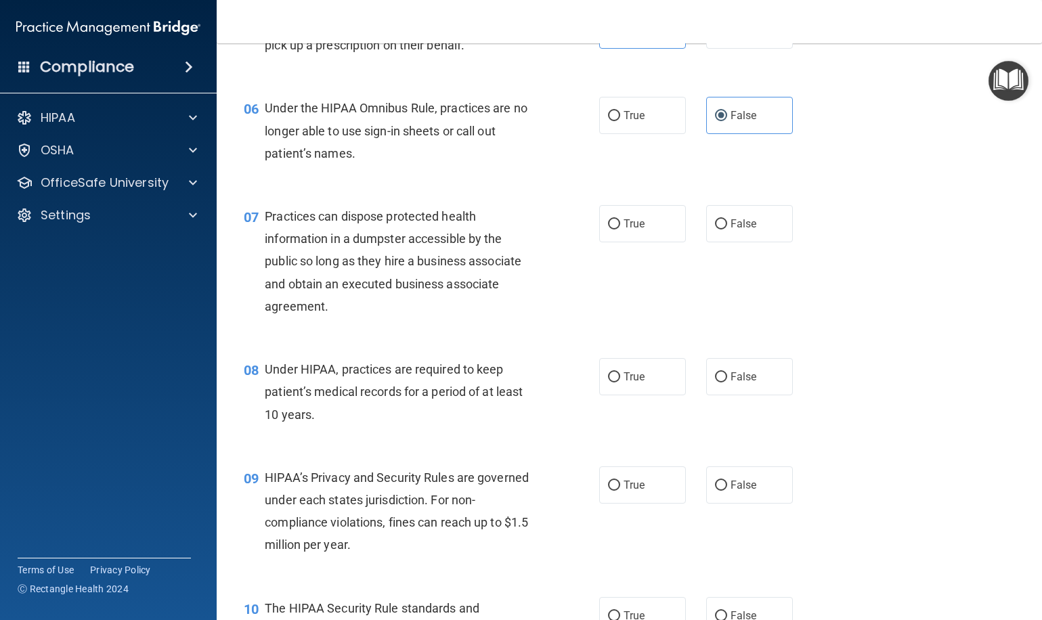
scroll to position [619, 0]
drag, startPoint x: 738, startPoint y: 221, endPoint x: 612, endPoint y: 274, distance: 136.8
click at [738, 221] on span "False" at bounding box center [743, 223] width 26 height 13
click at [727, 221] on input "False" at bounding box center [721, 224] width 12 height 10
radio input "true"
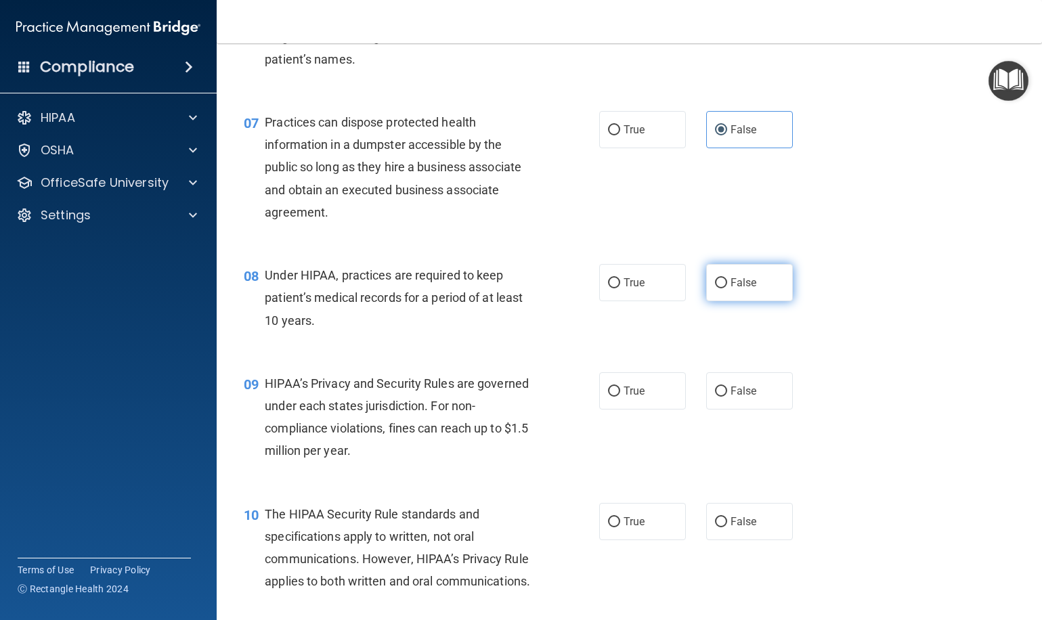
scroll to position [716, 0]
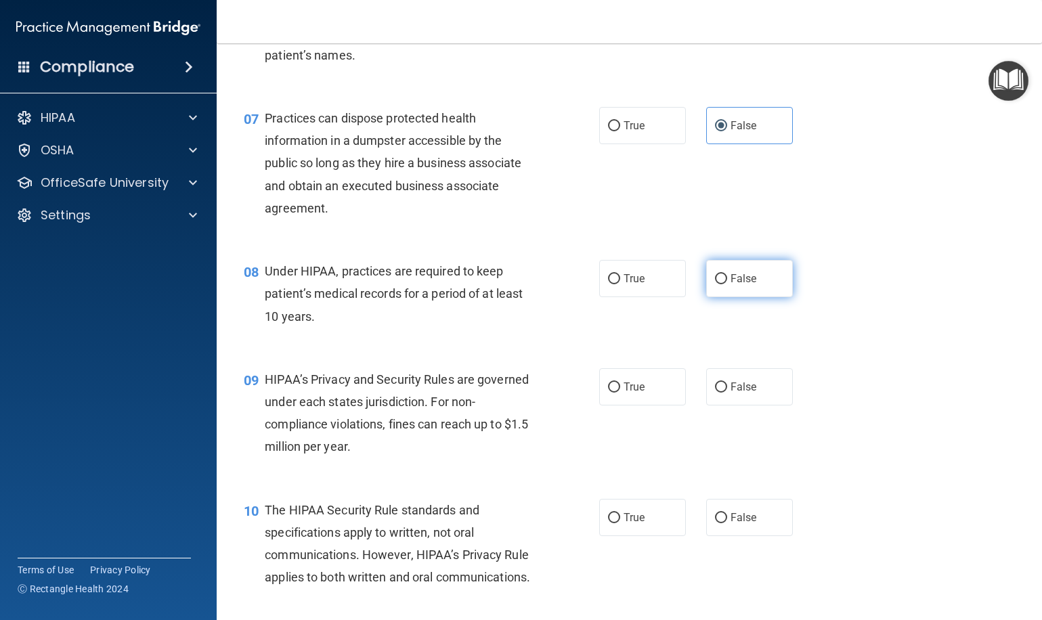
drag, startPoint x: 733, startPoint y: 277, endPoint x: 717, endPoint y: 283, distance: 16.5
click at [733, 277] on span "False" at bounding box center [743, 278] width 26 height 13
click at [727, 277] on input "False" at bounding box center [721, 279] width 12 height 10
radio input "true"
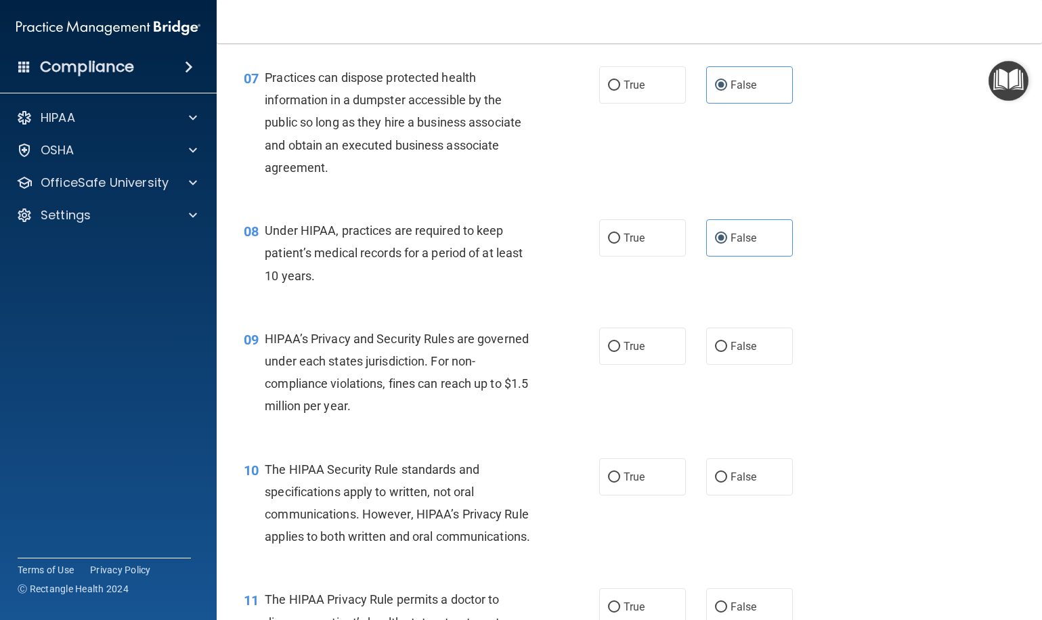
scroll to position [767, 0]
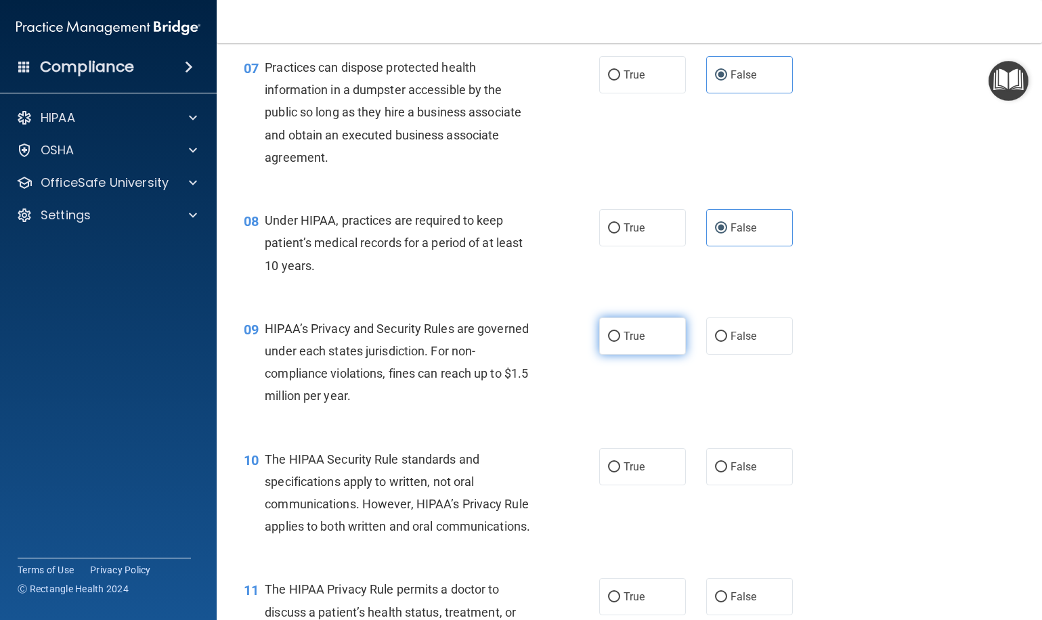
drag, startPoint x: 736, startPoint y: 330, endPoint x: 604, endPoint y: 330, distance: 132.0
click at [736, 330] on span "False" at bounding box center [743, 336] width 26 height 13
click at [727, 332] on input "False" at bounding box center [721, 337] width 12 height 10
radio input "true"
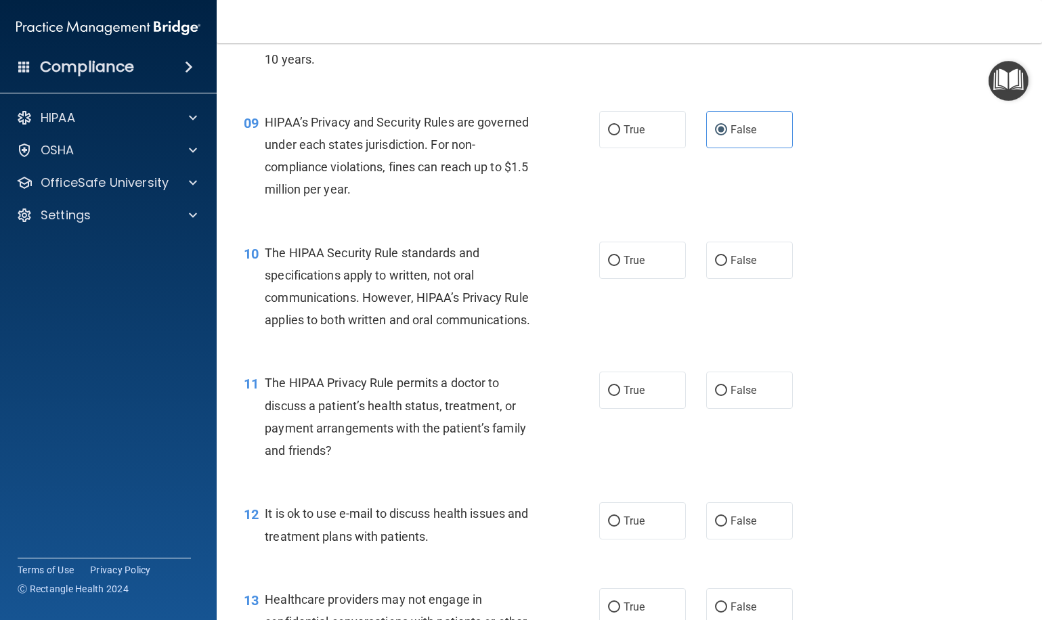
scroll to position [975, 0]
click at [615, 262] on label "True" at bounding box center [642, 258] width 87 height 37
click at [615, 262] on input "True" at bounding box center [614, 259] width 12 height 10
radio input "true"
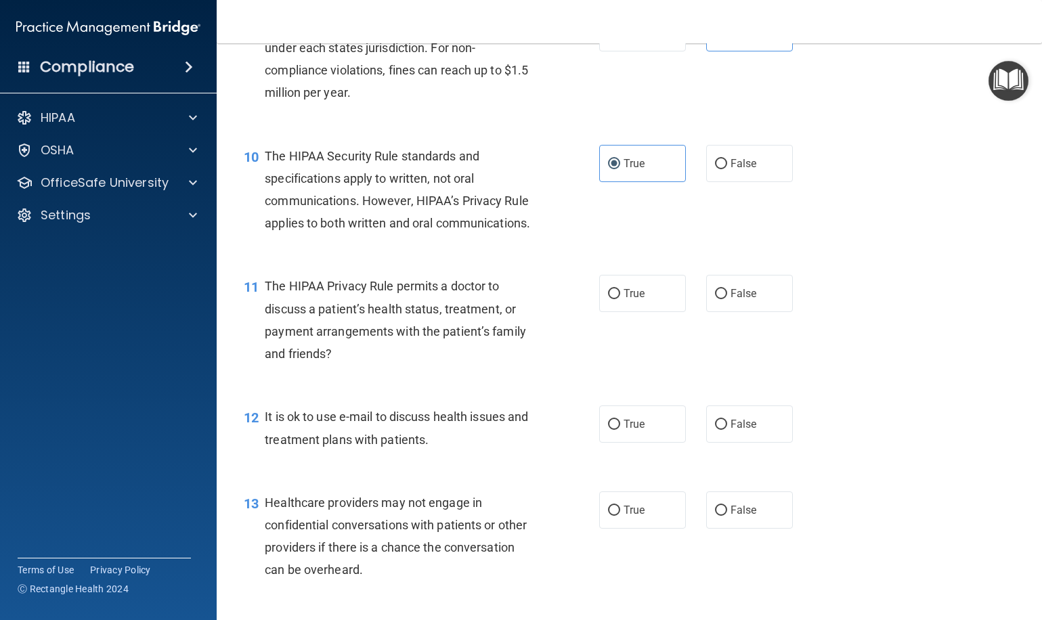
scroll to position [1089, 0]
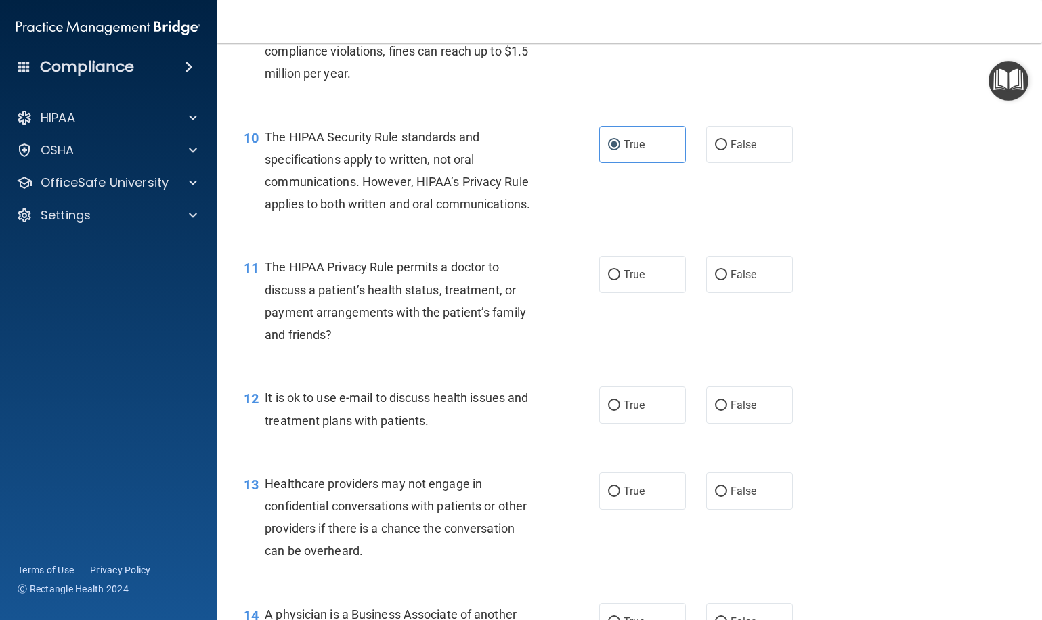
drag, startPoint x: 665, startPoint y: 275, endPoint x: 595, endPoint y: 287, distance: 71.4
click at [665, 275] on label "True" at bounding box center [642, 274] width 87 height 37
click at [620, 275] on input "True" at bounding box center [614, 275] width 12 height 10
radio input "true"
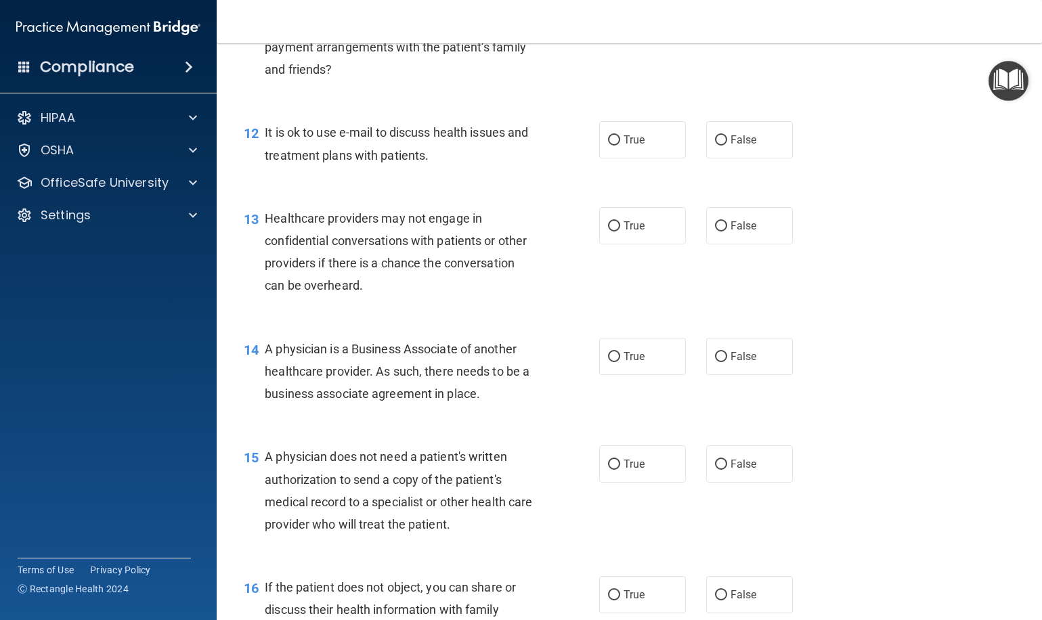
scroll to position [1356, 0]
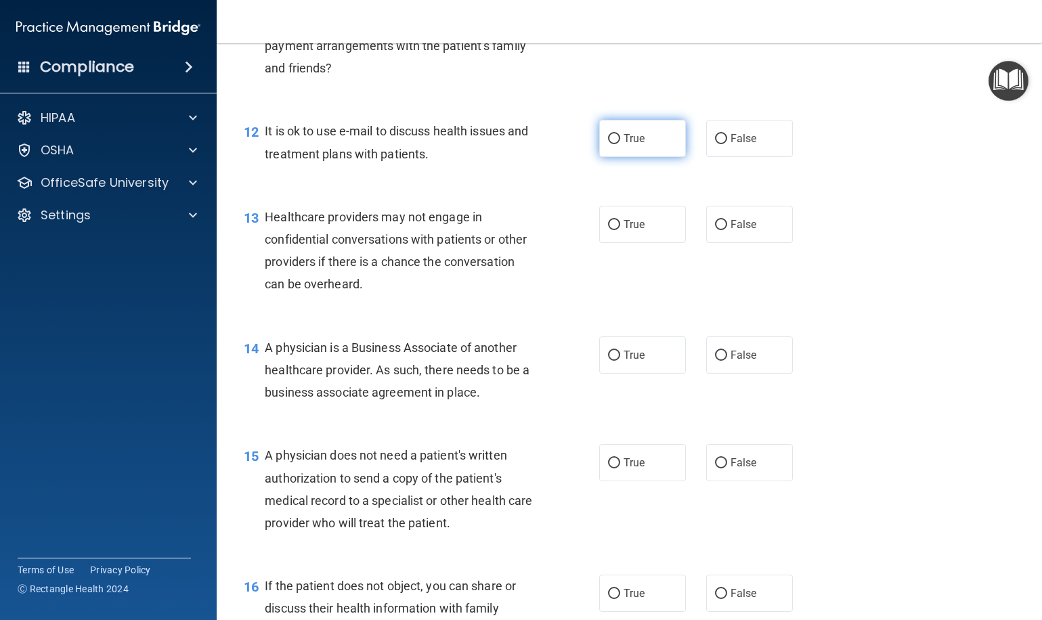
click at [654, 143] on label "True" at bounding box center [642, 138] width 87 height 37
click at [620, 143] on input "True" at bounding box center [614, 139] width 12 height 10
radio input "true"
click at [770, 217] on label "False" at bounding box center [749, 224] width 87 height 37
click at [727, 220] on input "False" at bounding box center [721, 225] width 12 height 10
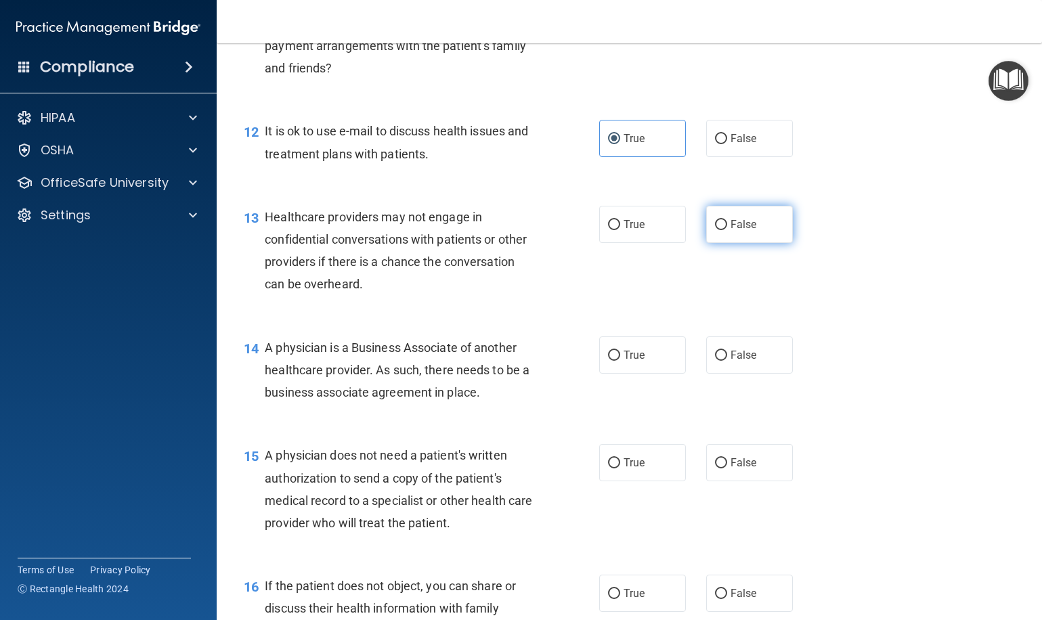
radio input "true"
drag, startPoint x: 713, startPoint y: 340, endPoint x: 614, endPoint y: 332, distance: 99.9
click at [713, 340] on label "False" at bounding box center [749, 354] width 87 height 37
click at [715, 351] on input "False" at bounding box center [721, 356] width 12 height 10
radio input "true"
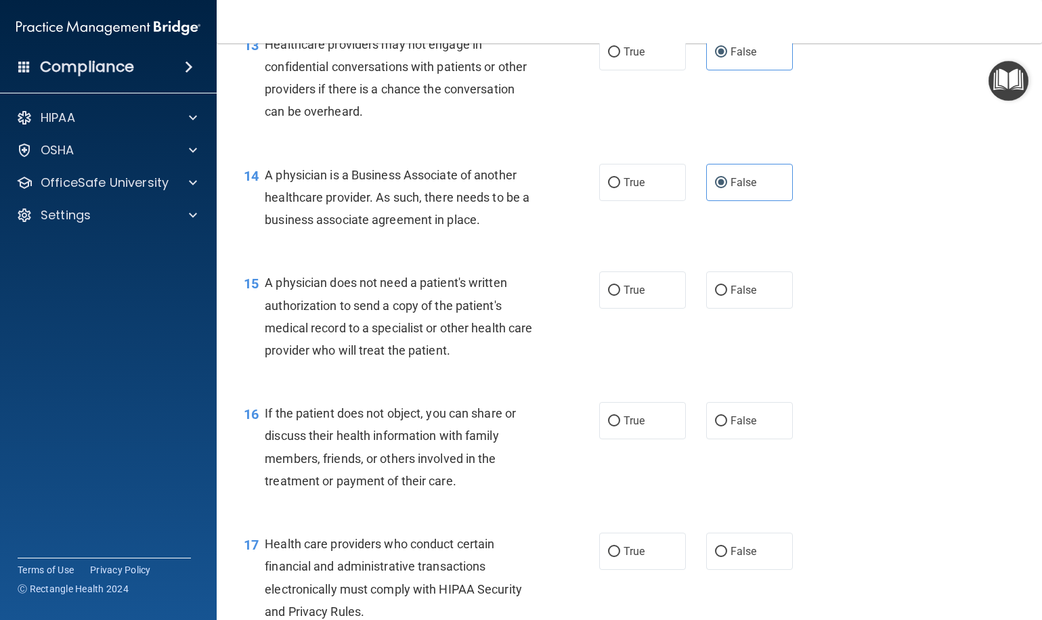
scroll to position [1530, 0]
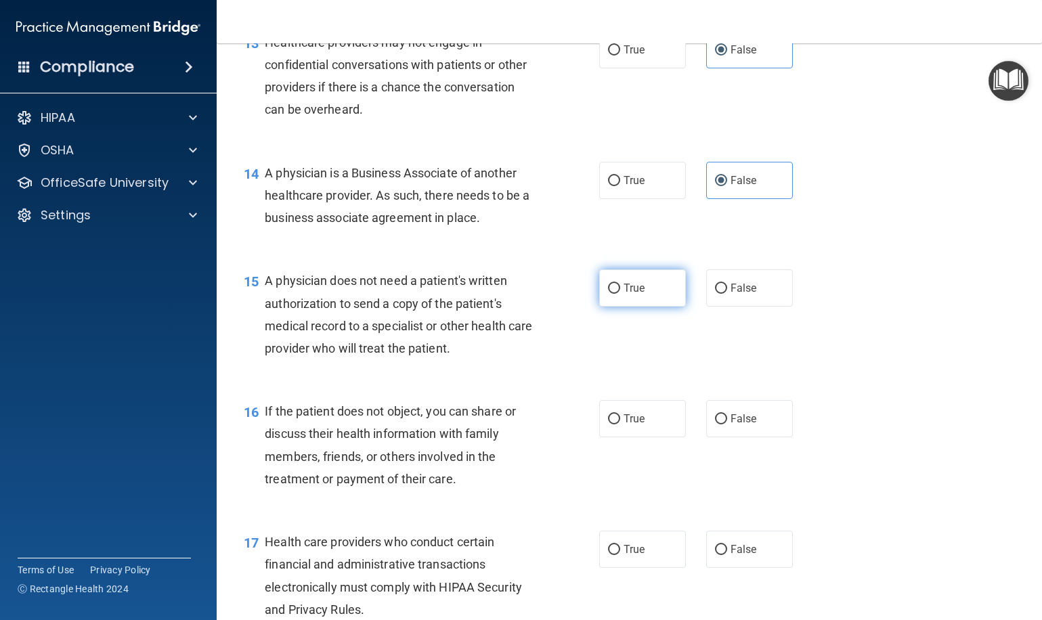
drag, startPoint x: 637, startPoint y: 281, endPoint x: 621, endPoint y: 279, distance: 15.7
click at [638, 282] on span "True" at bounding box center [633, 288] width 21 height 13
click at [620, 284] on input "True" at bounding box center [614, 289] width 12 height 10
radio input "true"
click at [620, 411] on label "True" at bounding box center [642, 418] width 87 height 37
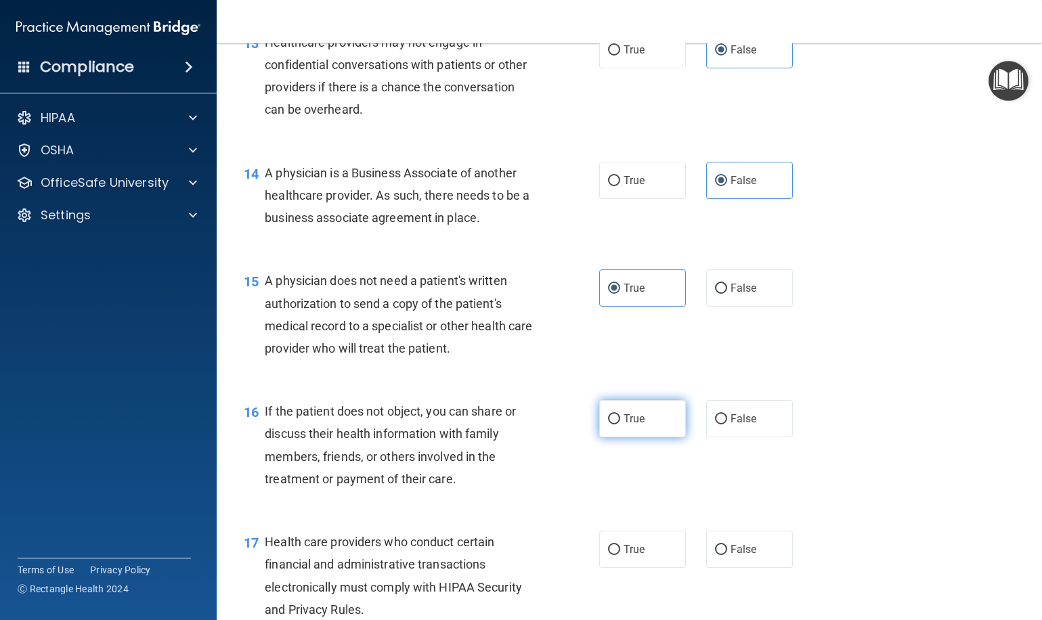
click at [620, 414] on input "True" at bounding box center [614, 419] width 12 height 10
radio input "true"
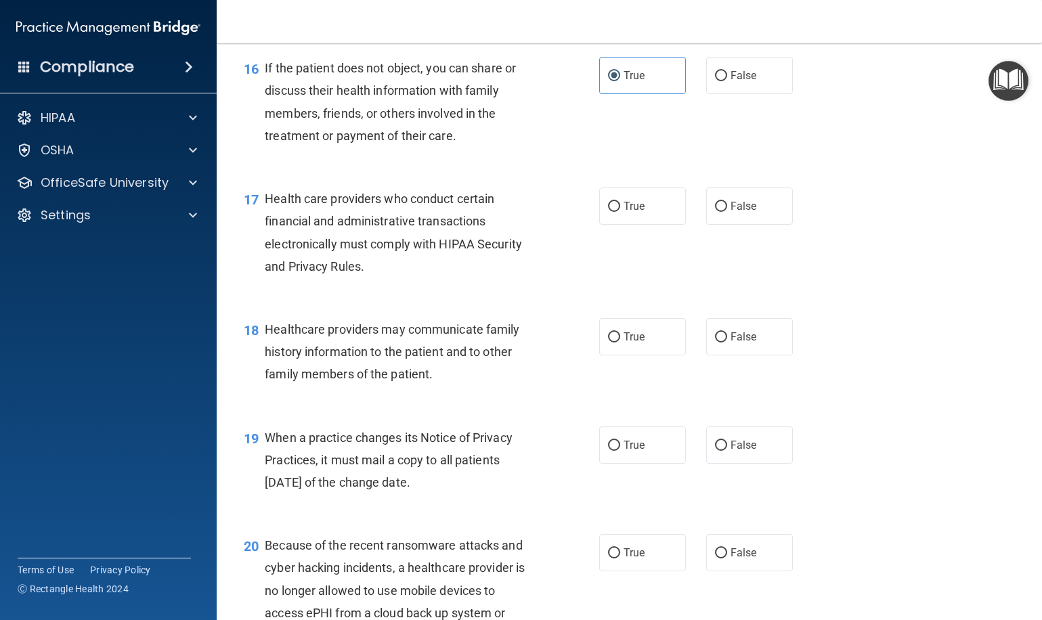
scroll to position [1879, 0]
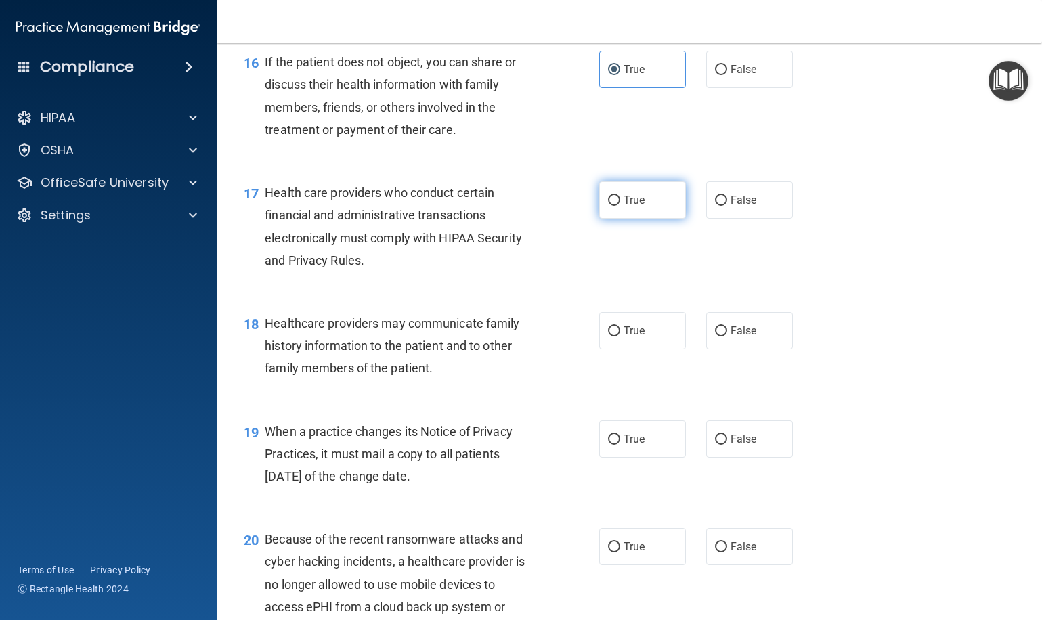
click at [631, 194] on span "True" at bounding box center [633, 200] width 21 height 13
click at [620, 196] on input "True" at bounding box center [614, 201] width 12 height 10
radio input "true"
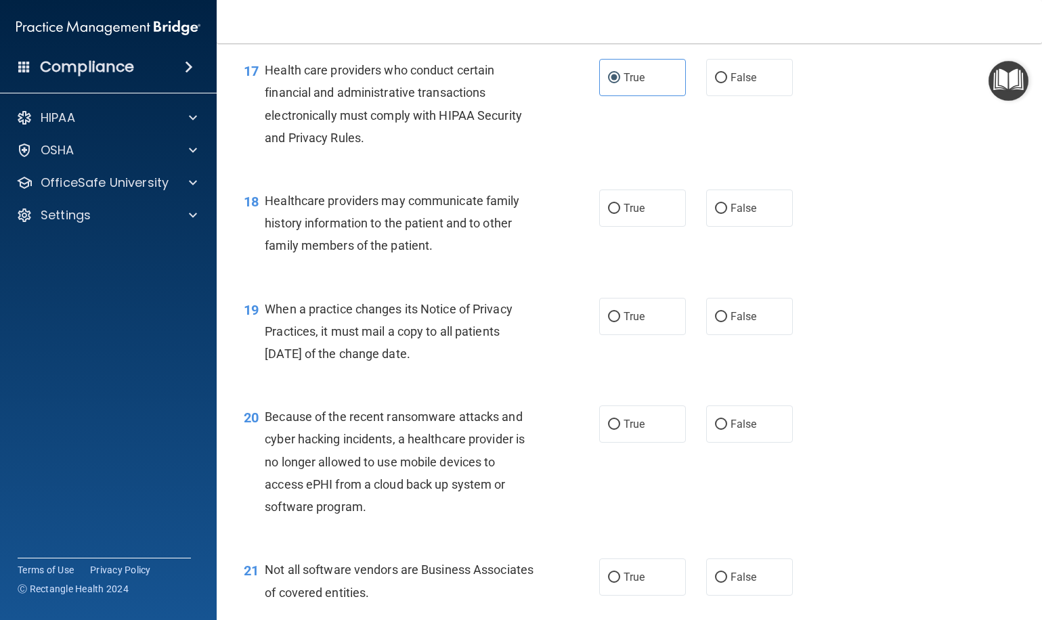
scroll to position [2003, 0]
click at [738, 214] on label "False" at bounding box center [749, 206] width 87 height 37
click at [727, 213] on input "False" at bounding box center [721, 207] width 12 height 10
radio input "true"
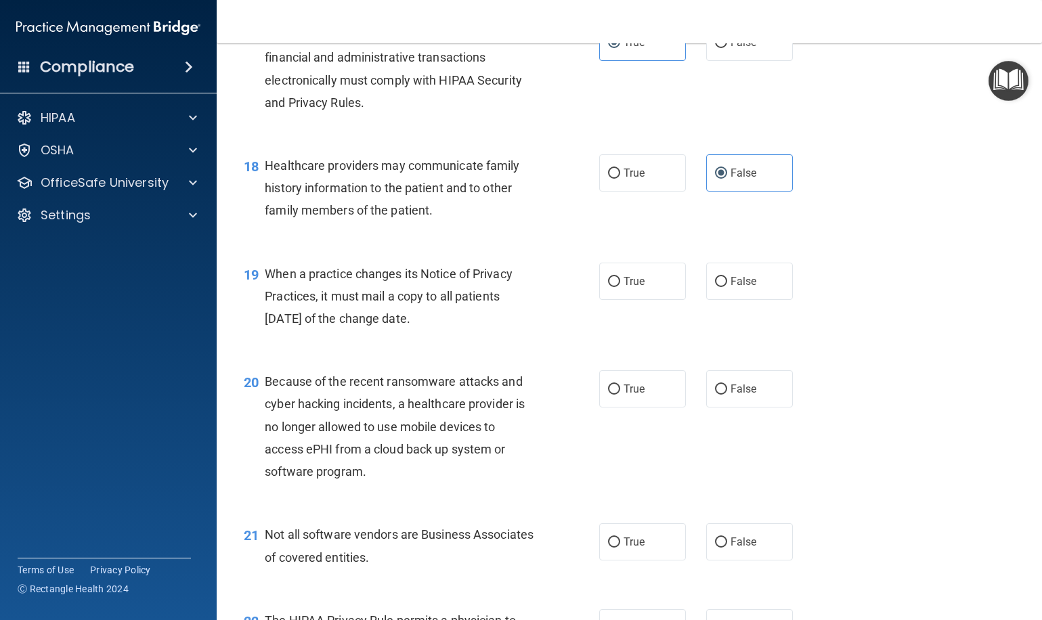
scroll to position [2040, 0]
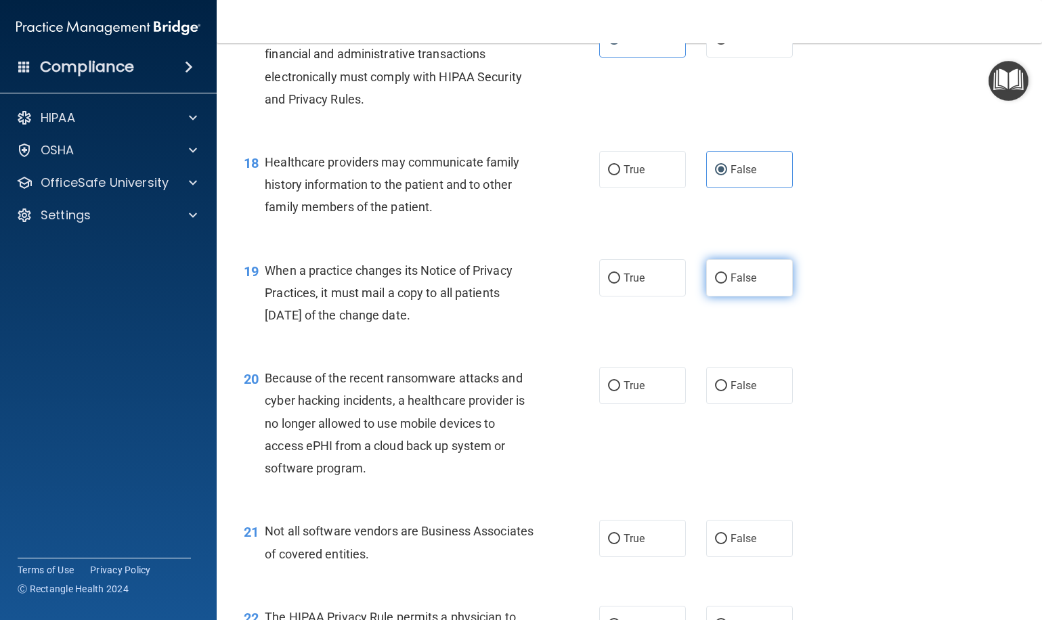
drag, startPoint x: 716, startPoint y: 256, endPoint x: 705, endPoint y: 269, distance: 16.3
click at [716, 259] on label "False" at bounding box center [749, 277] width 87 height 37
click at [716, 273] on input "False" at bounding box center [721, 278] width 12 height 10
radio input "true"
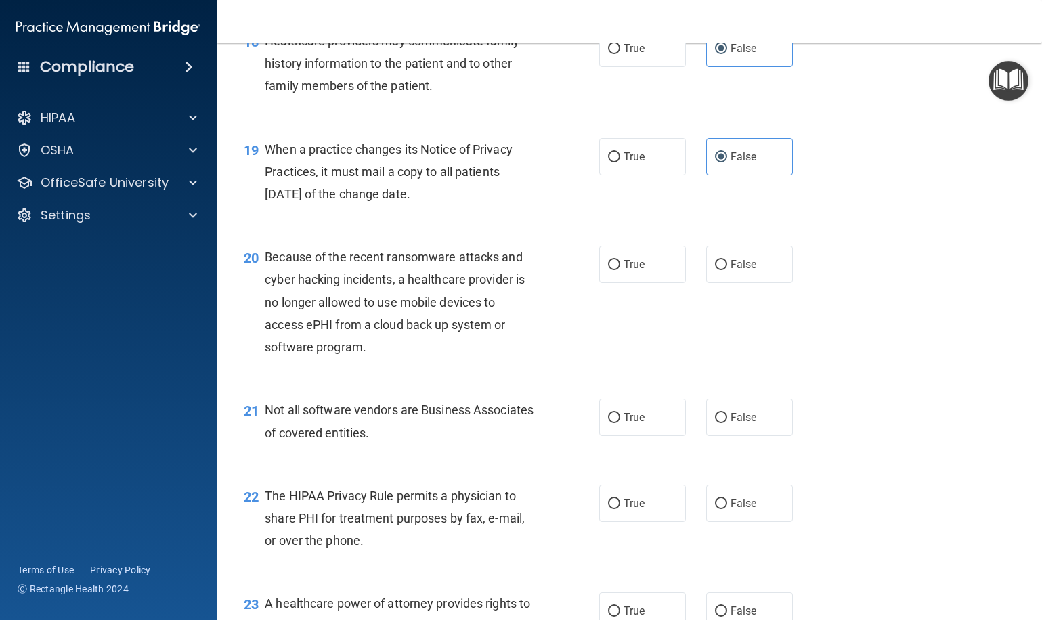
scroll to position [2167, 0]
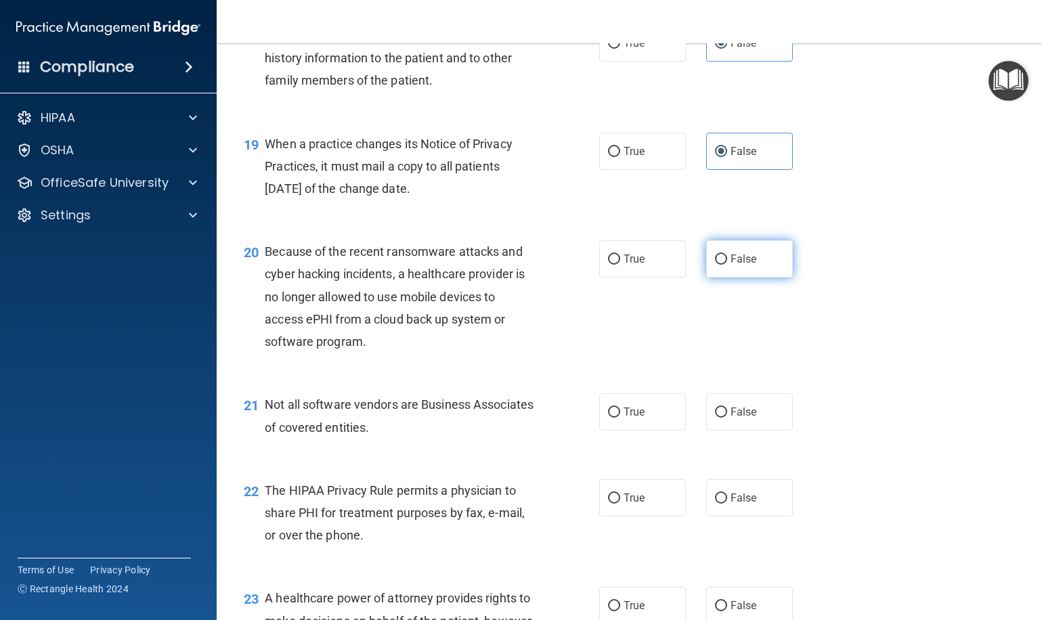
click at [740, 252] on span "False" at bounding box center [743, 258] width 26 height 13
click at [727, 254] on input "False" at bounding box center [721, 259] width 12 height 10
radio input "true"
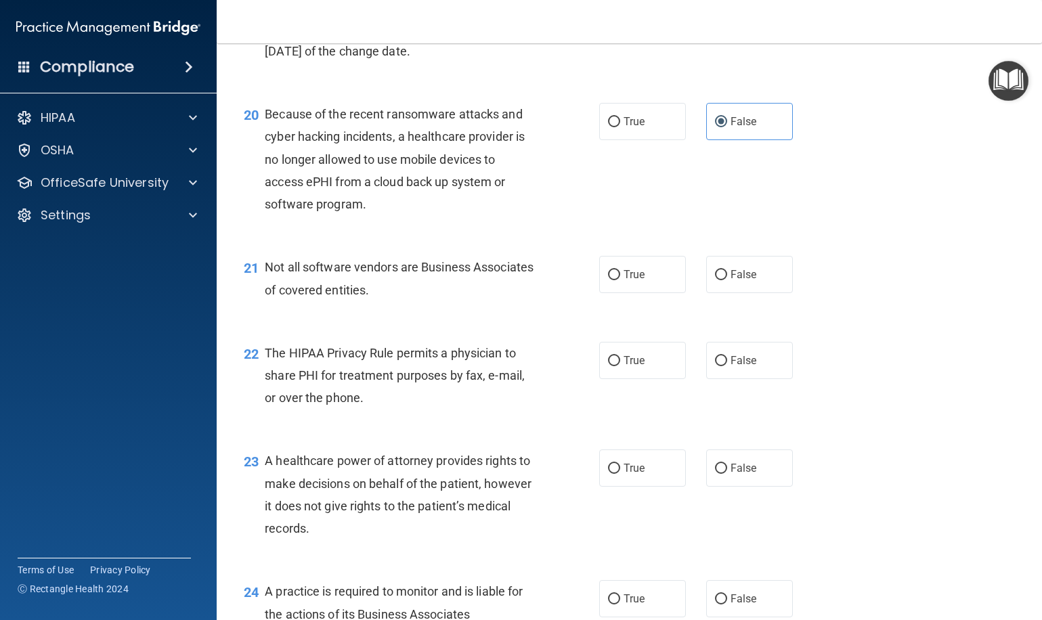
scroll to position [2306, 0]
drag, startPoint x: 647, startPoint y: 269, endPoint x: 638, endPoint y: 272, distance: 10.1
click at [647, 269] on label "True" at bounding box center [642, 272] width 87 height 37
click at [620, 269] on input "True" at bounding box center [614, 274] width 12 height 10
radio input "true"
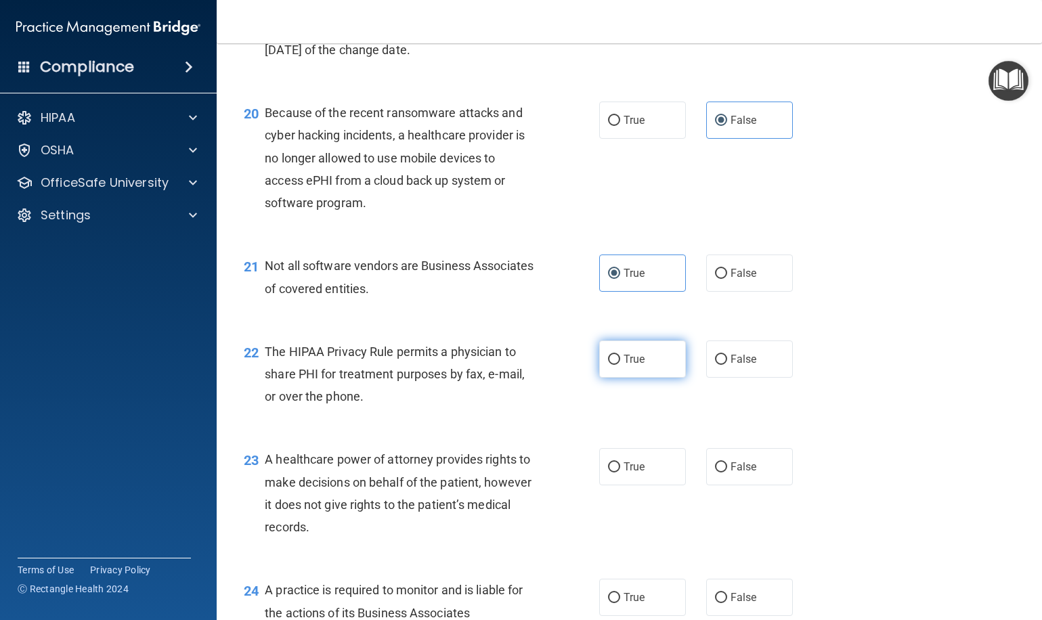
click at [663, 361] on label "True" at bounding box center [642, 358] width 87 height 37
click at [620, 361] on input "True" at bounding box center [614, 360] width 12 height 10
radio input "true"
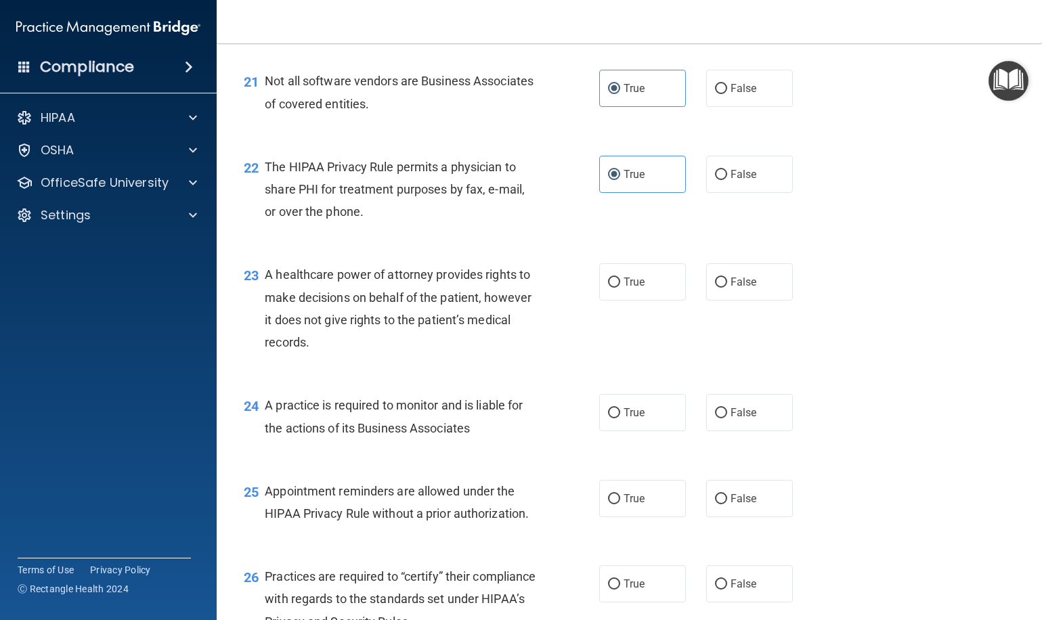
scroll to position [2493, 0]
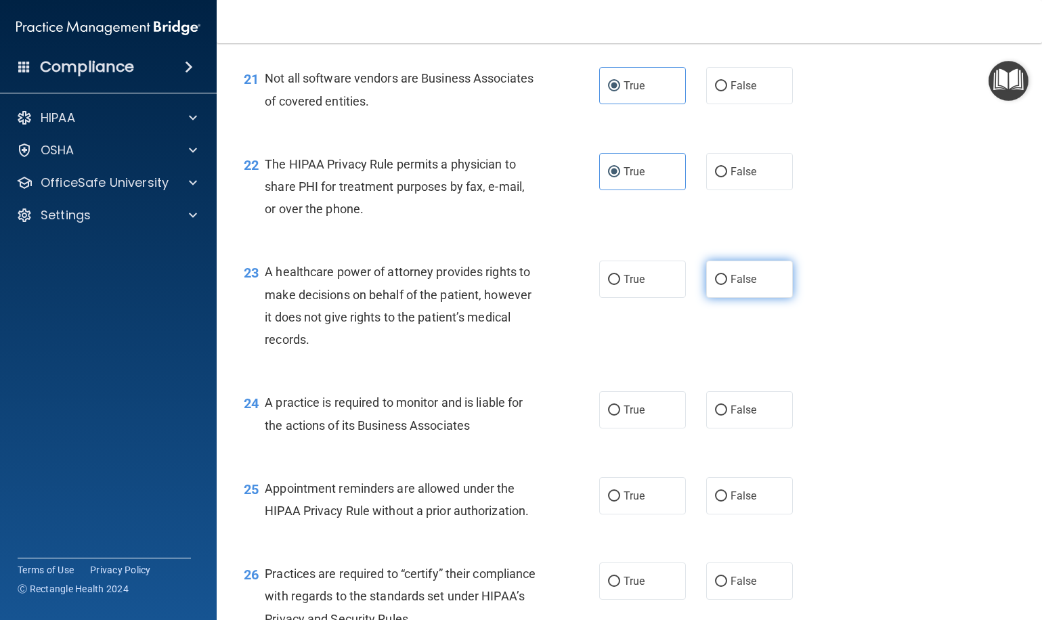
click at [721, 275] on input "False" at bounding box center [721, 280] width 12 height 10
radio input "true"
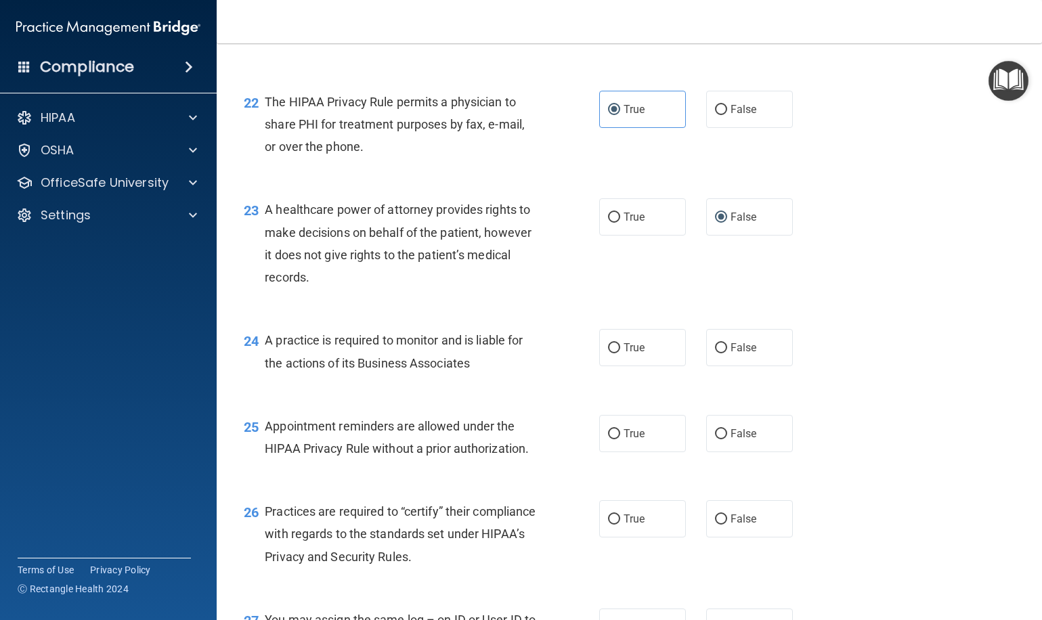
scroll to position [2557, 0]
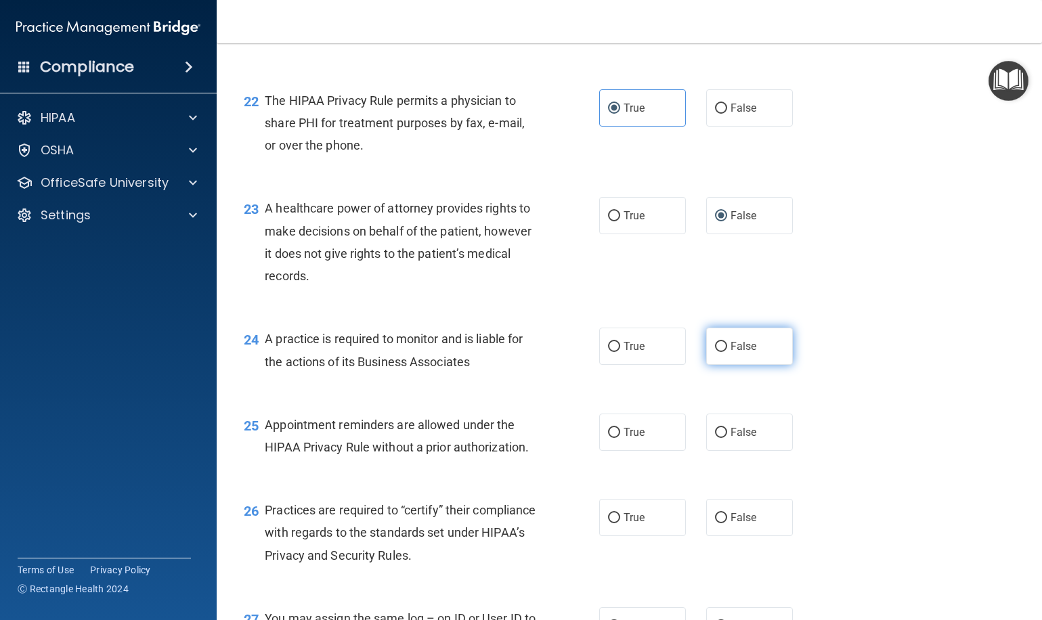
click at [749, 346] on label "False" at bounding box center [749, 346] width 87 height 37
click at [727, 346] on input "False" at bounding box center [721, 347] width 12 height 10
radio input "true"
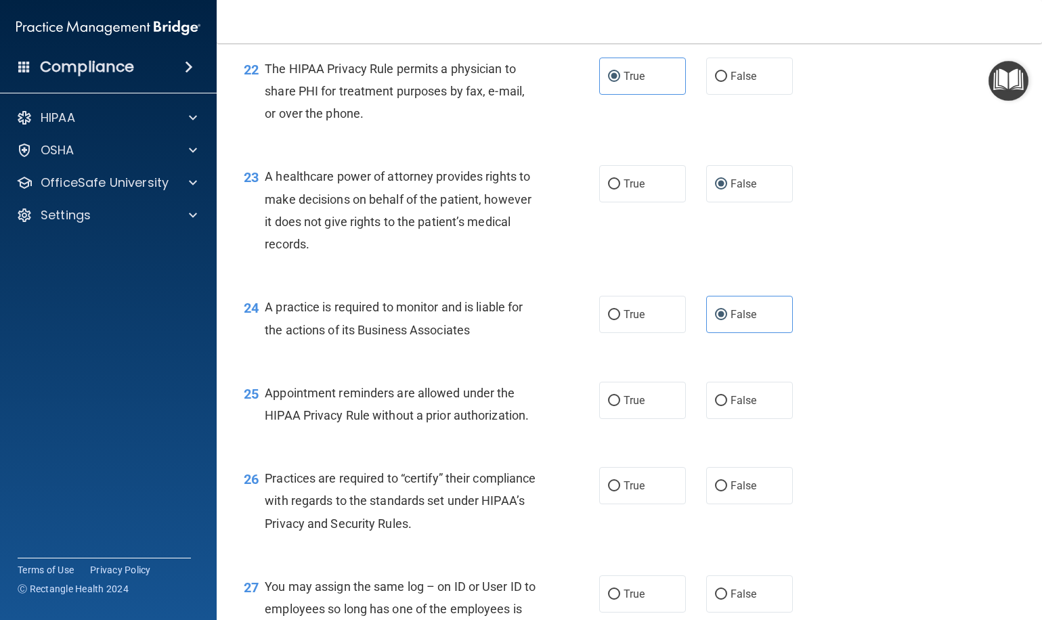
scroll to position [2597, 0]
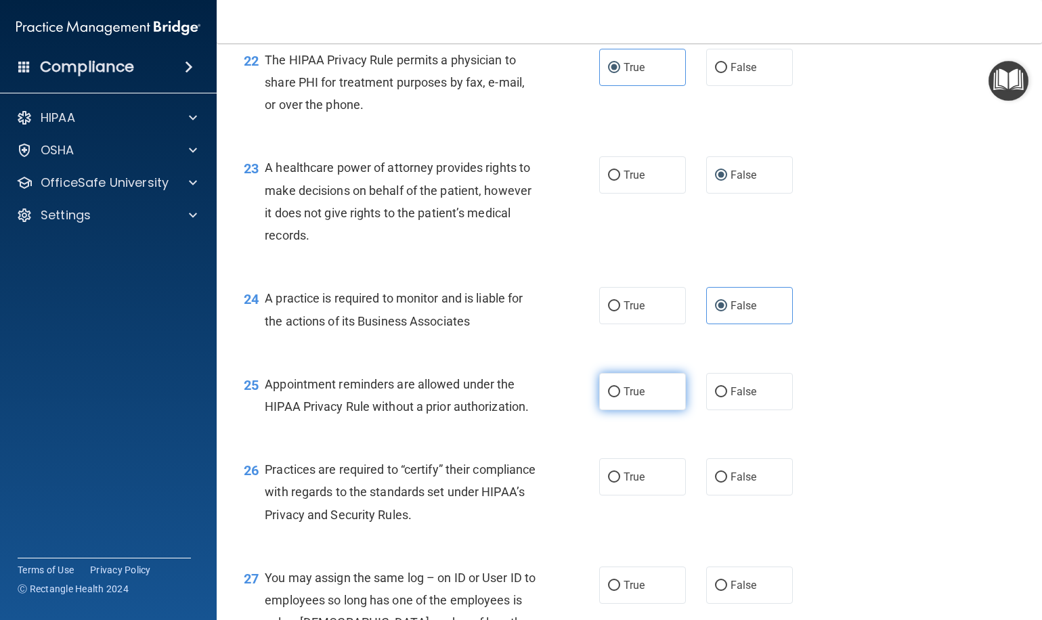
click at [650, 384] on label "True" at bounding box center [642, 391] width 87 height 37
click at [620, 387] on input "True" at bounding box center [614, 392] width 12 height 10
radio input "true"
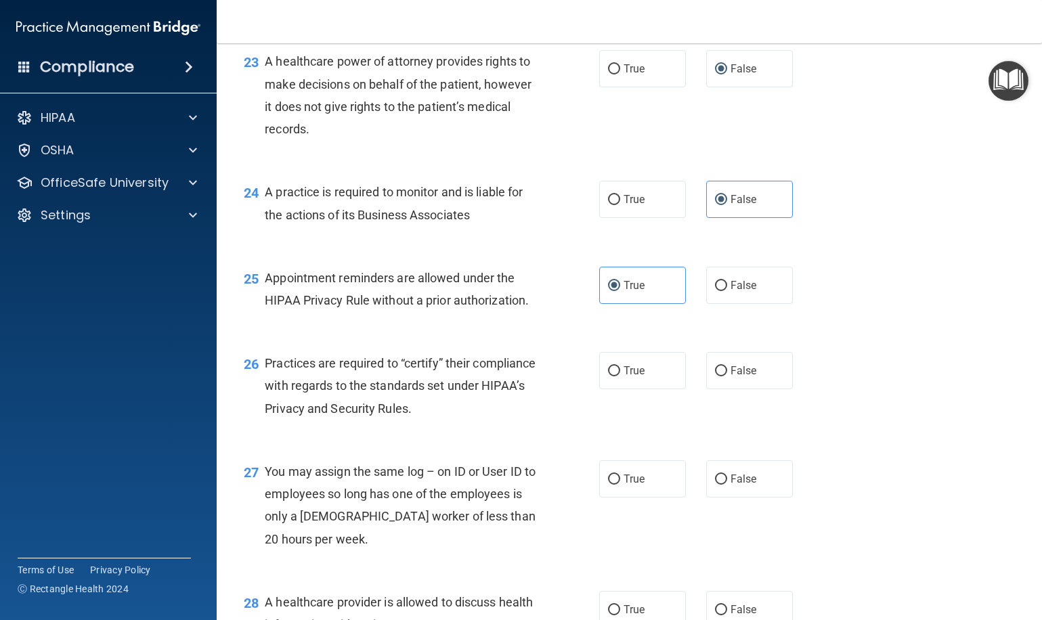
scroll to position [2712, 0]
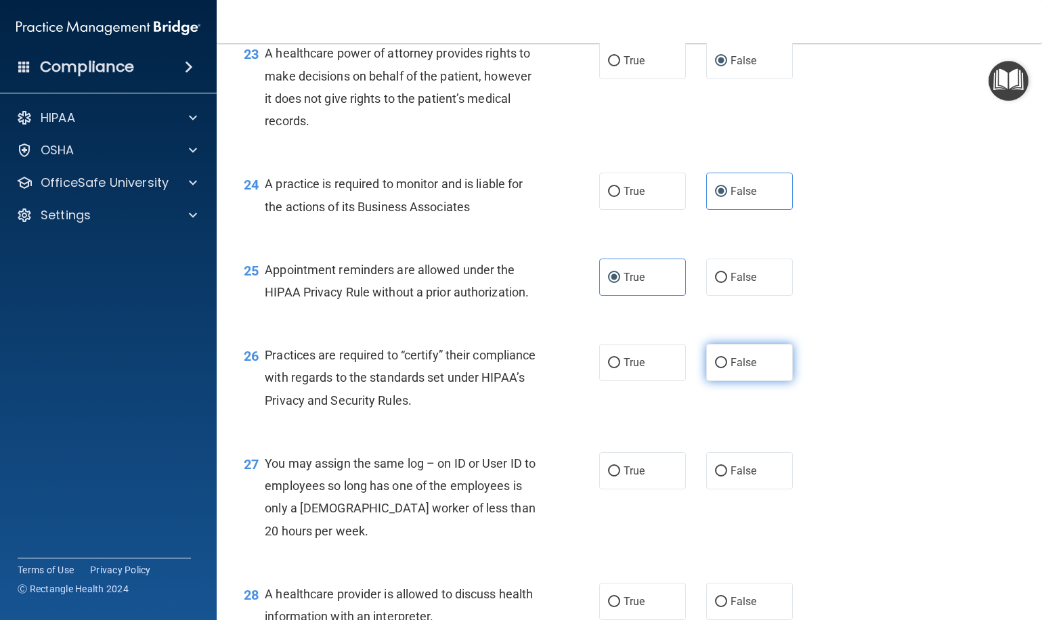
drag, startPoint x: 766, startPoint y: 352, endPoint x: 711, endPoint y: 362, distance: 56.4
click at [765, 352] on label "False" at bounding box center [749, 362] width 87 height 37
click at [727, 358] on input "False" at bounding box center [721, 363] width 12 height 10
radio input "true"
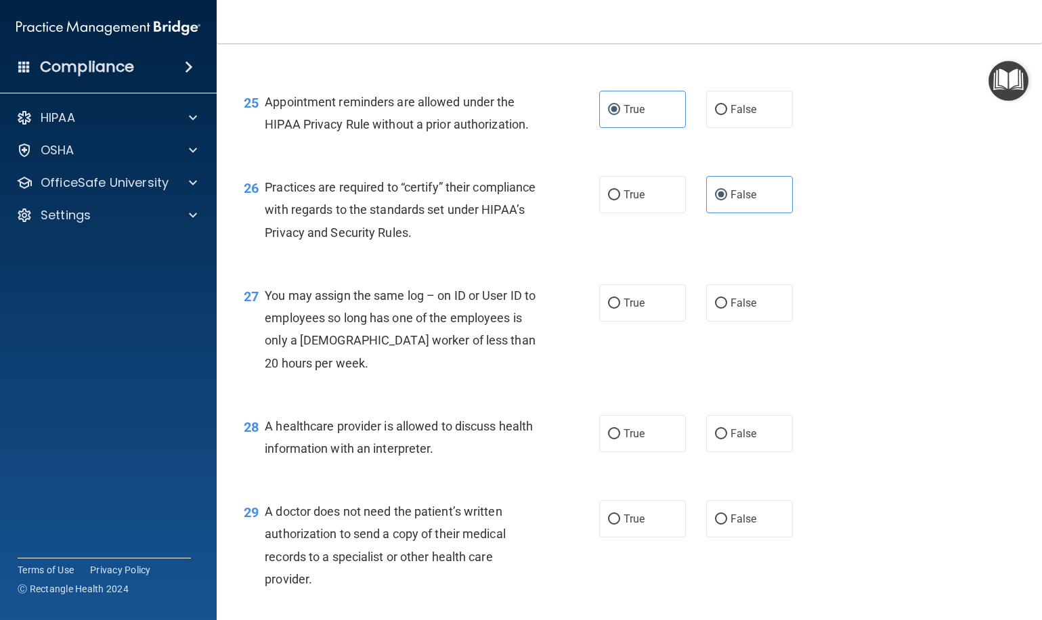
scroll to position [2882, 0]
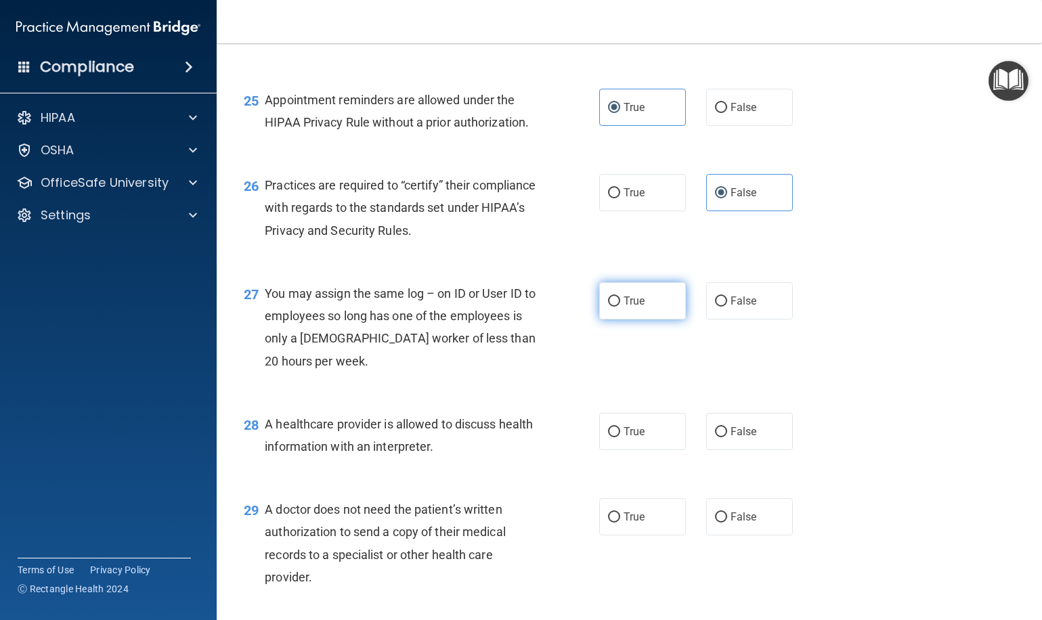
drag, startPoint x: 712, startPoint y: 294, endPoint x: 677, endPoint y: 305, distance: 36.2
click at [712, 294] on label "False" at bounding box center [749, 300] width 87 height 37
click at [715, 296] on input "False" at bounding box center [721, 301] width 12 height 10
radio input "true"
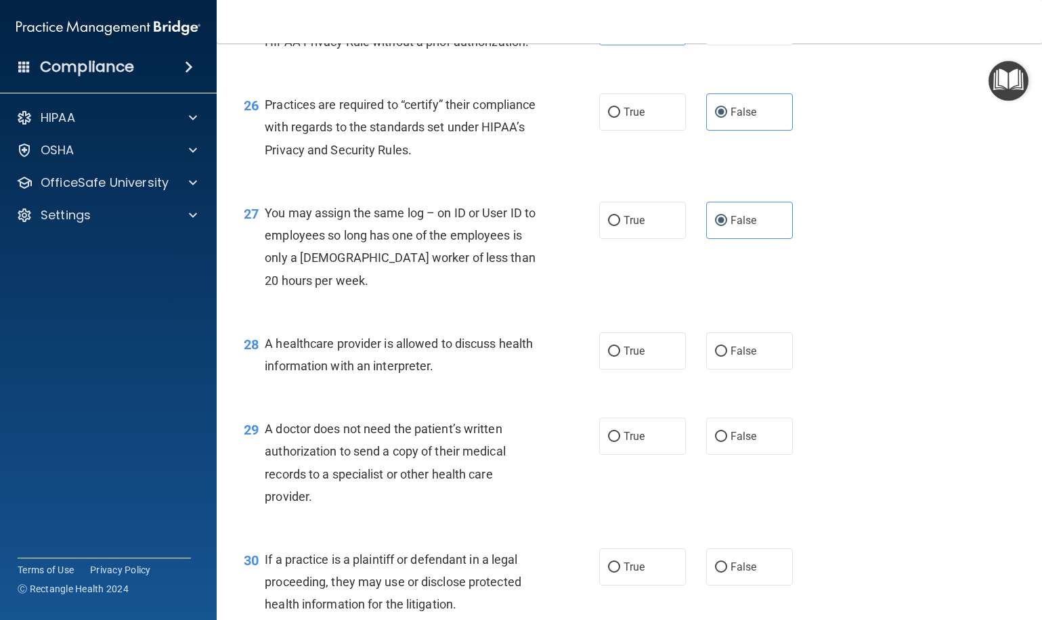
scroll to position [2972, 0]
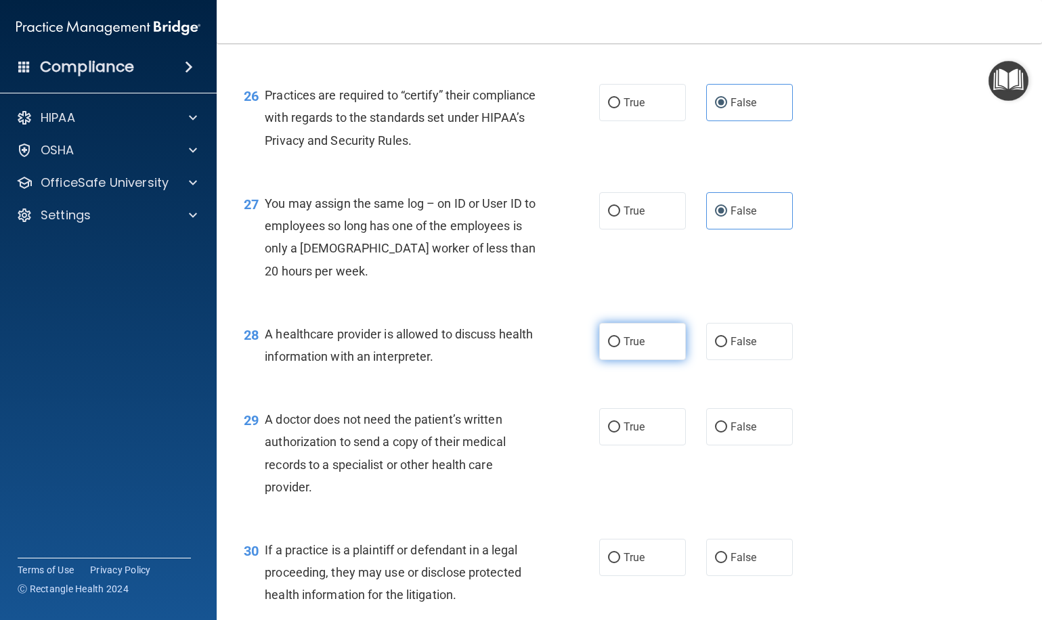
click at [633, 334] on label "True" at bounding box center [642, 341] width 87 height 37
click at [620, 337] on input "True" at bounding box center [614, 342] width 12 height 10
radio input "true"
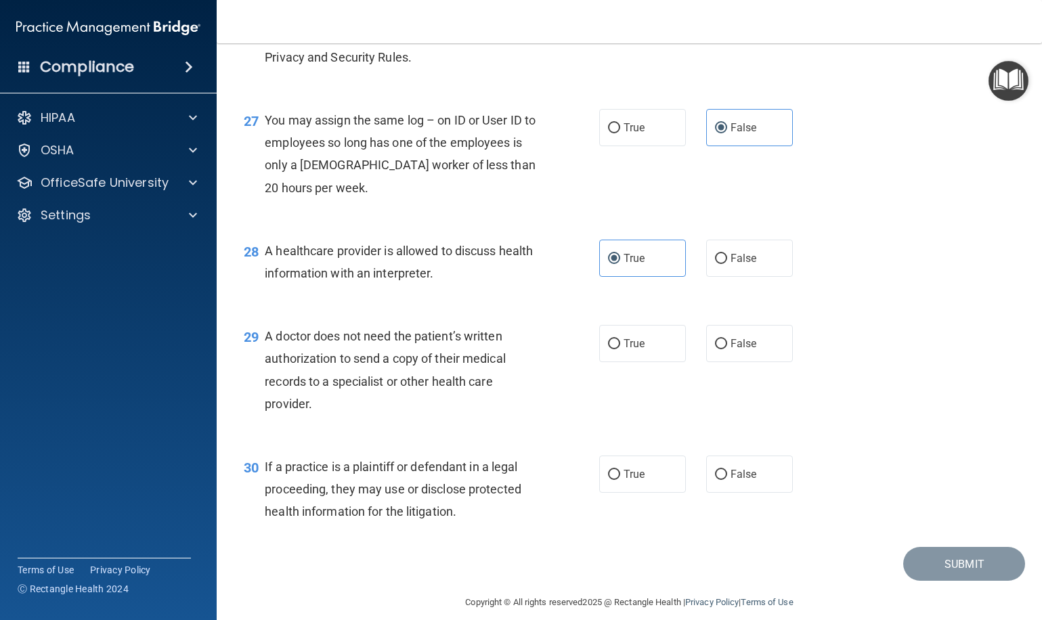
scroll to position [3054, 0]
click at [630, 340] on label "True" at bounding box center [642, 344] width 87 height 37
click at [620, 340] on input "True" at bounding box center [614, 345] width 12 height 10
radio input "true"
click at [640, 468] on span "True" at bounding box center [633, 474] width 21 height 13
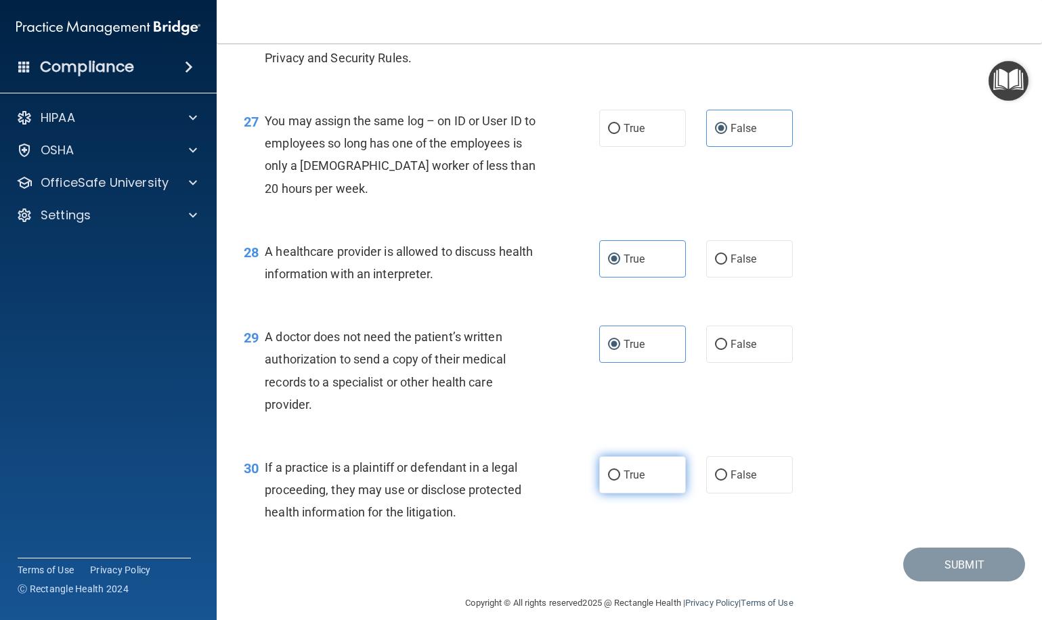
click at [620, 470] on input "True" at bounding box center [614, 475] width 12 height 10
radio input "true"
click at [944, 560] on button "Submit" at bounding box center [964, 564] width 122 height 35
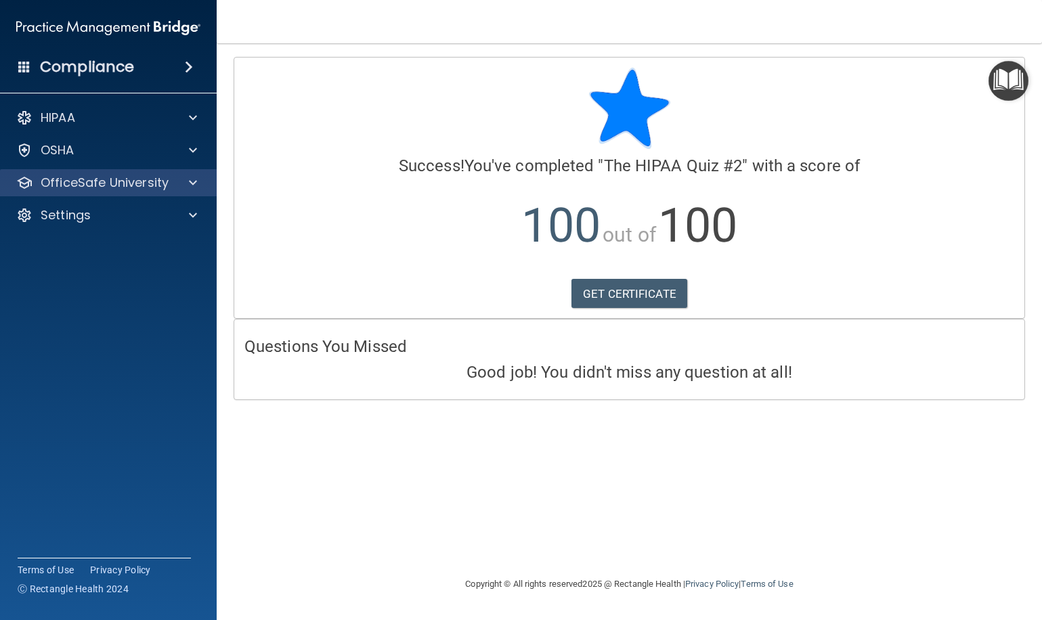
click at [159, 187] on p "OfficeSafe University" at bounding box center [105, 183] width 128 height 16
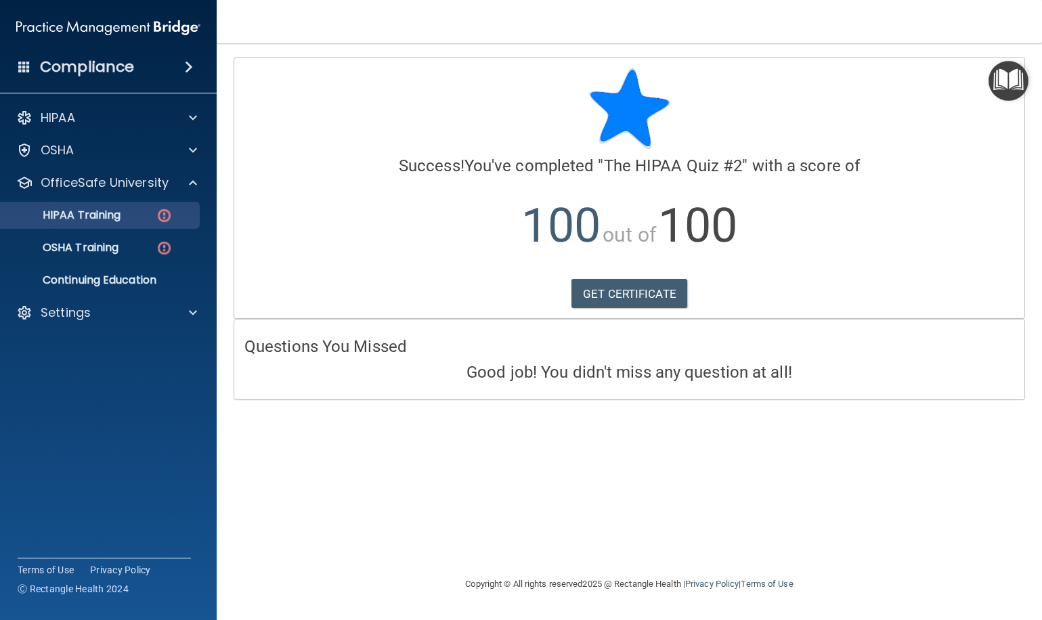
click at [120, 213] on p "HIPAA Training" at bounding box center [65, 215] width 112 height 14
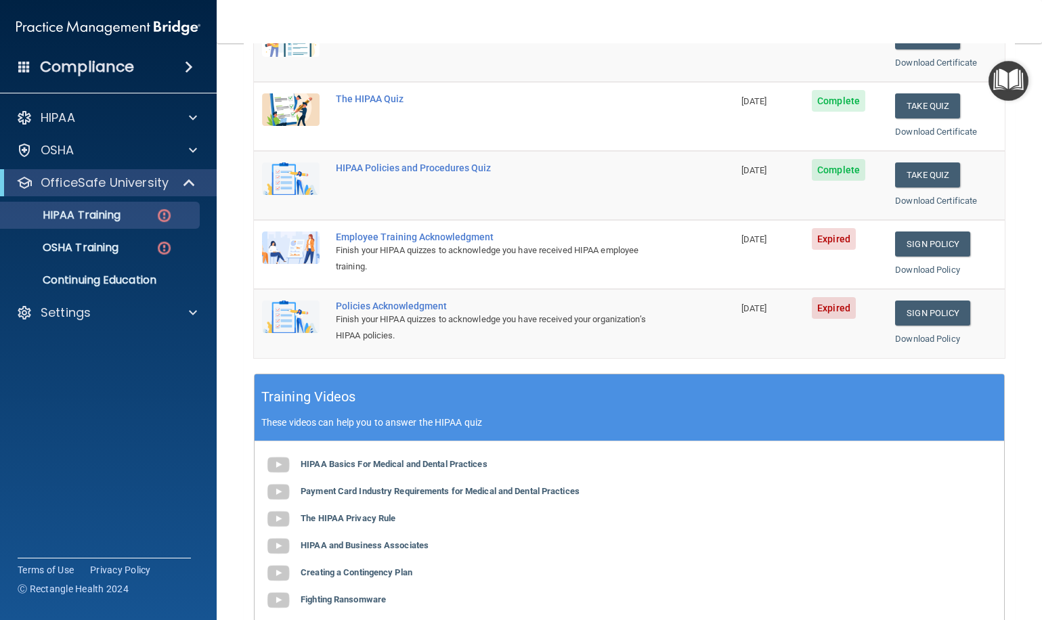
scroll to position [231, 0]
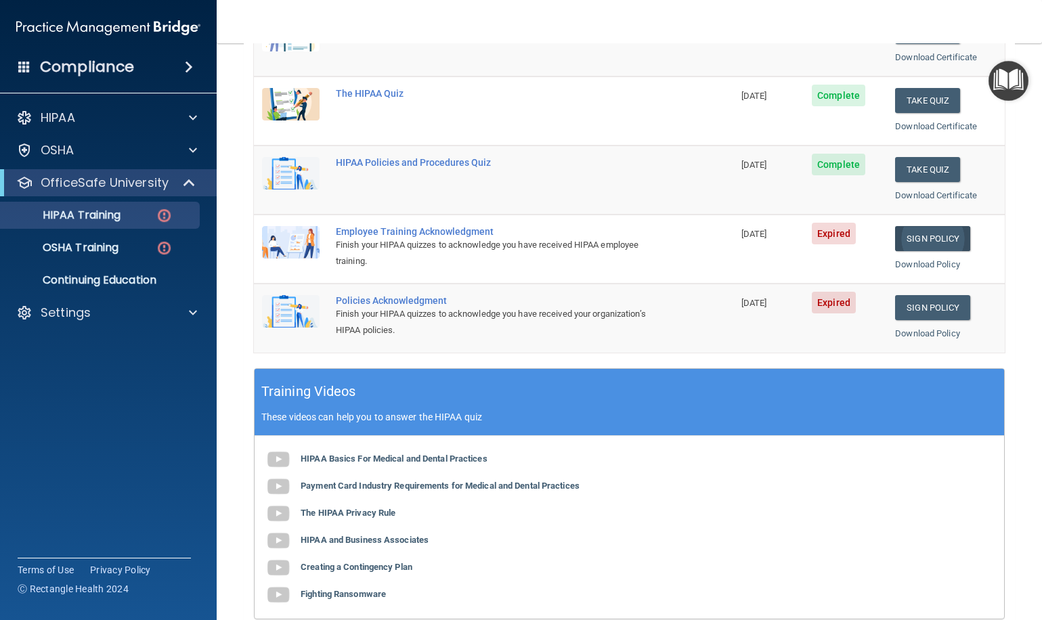
click at [960, 228] on link "Sign Policy" at bounding box center [932, 238] width 75 height 25
click at [945, 302] on link "Sign Policy" at bounding box center [932, 307] width 75 height 25
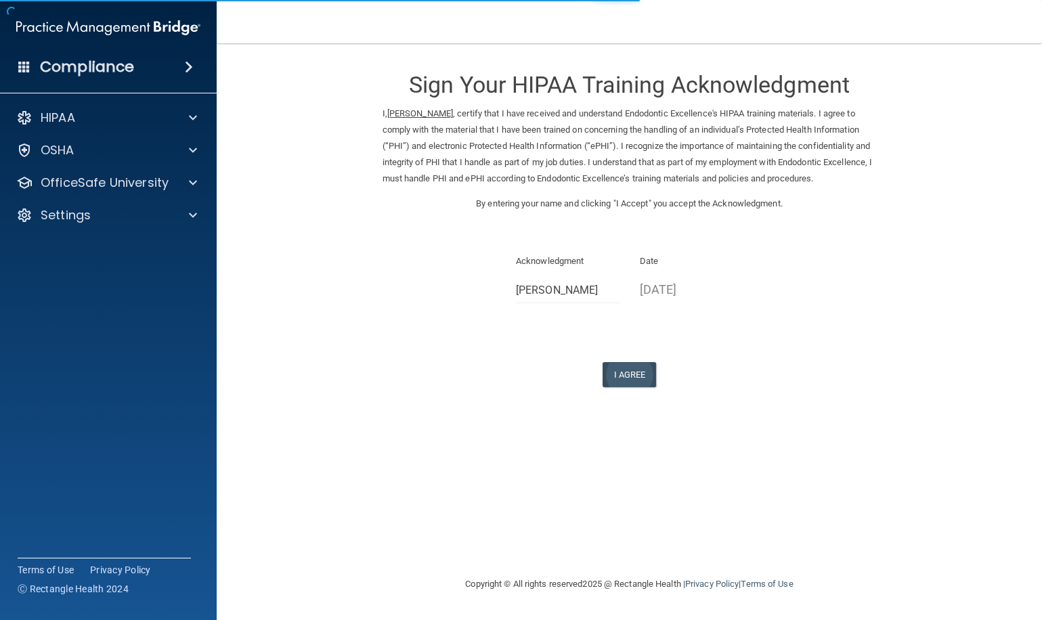
click at [629, 364] on button "I Agree" at bounding box center [629, 374] width 54 height 25
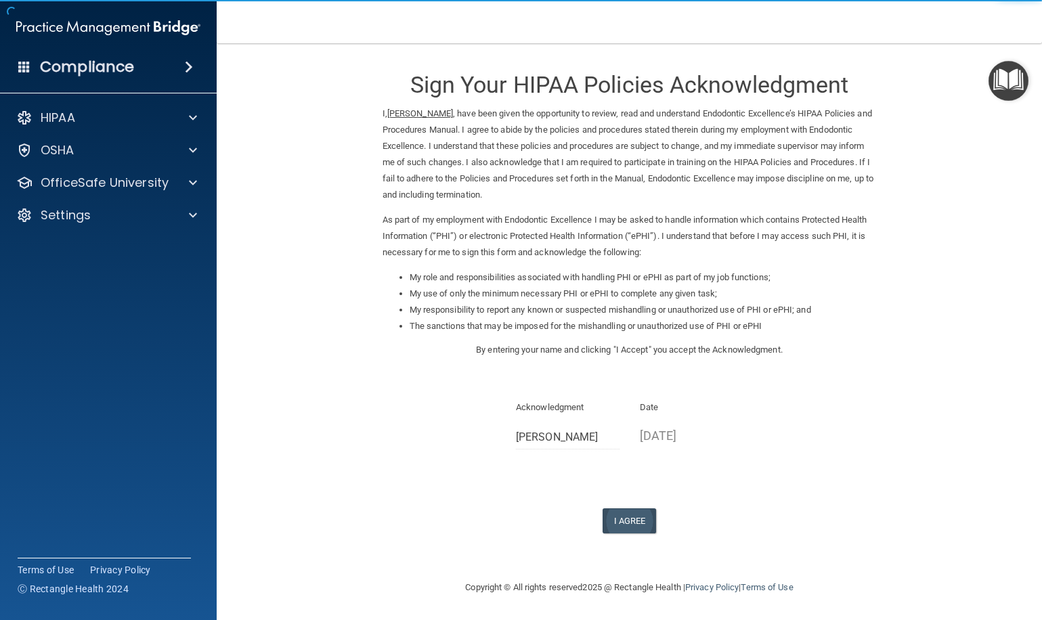
click at [638, 508] on button "I Agree" at bounding box center [629, 520] width 54 height 25
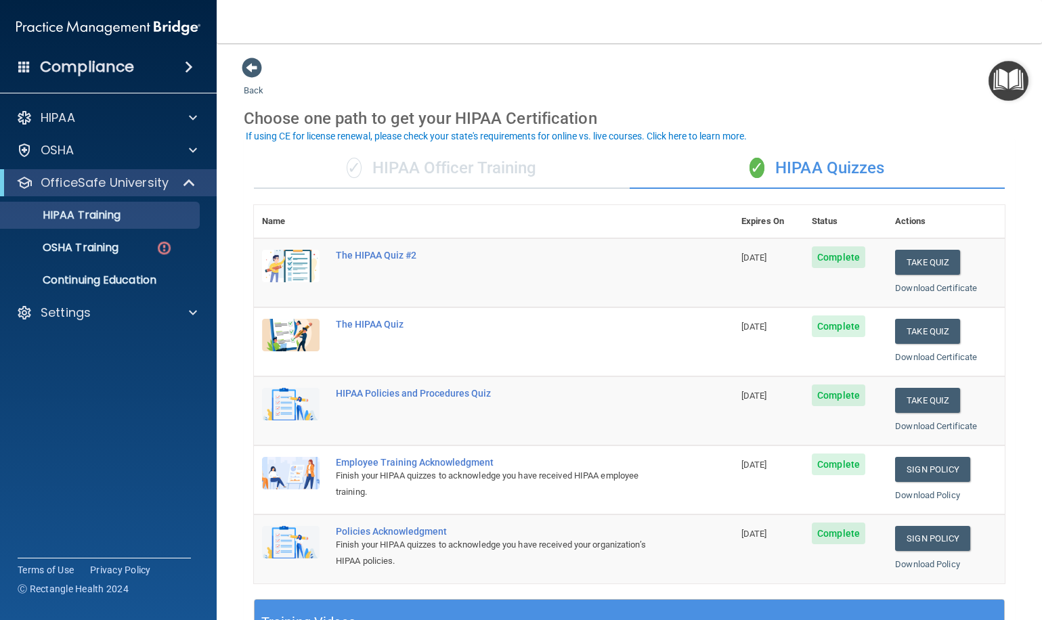
click at [468, 179] on div "✓ HIPAA Officer Training" at bounding box center [442, 168] width 376 height 41
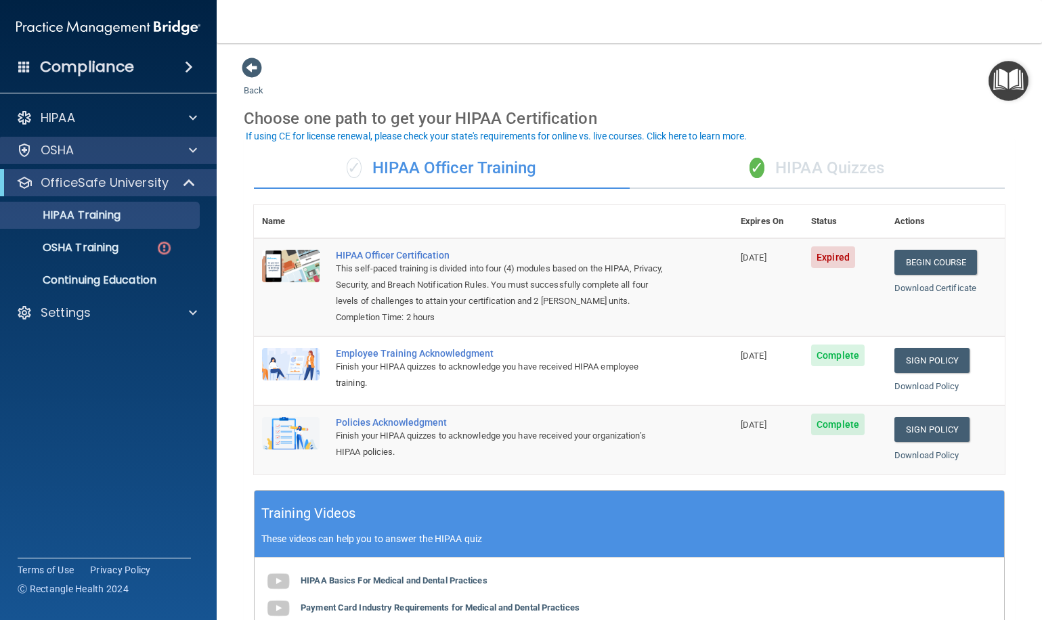
click at [196, 151] on span at bounding box center [193, 150] width 8 height 16
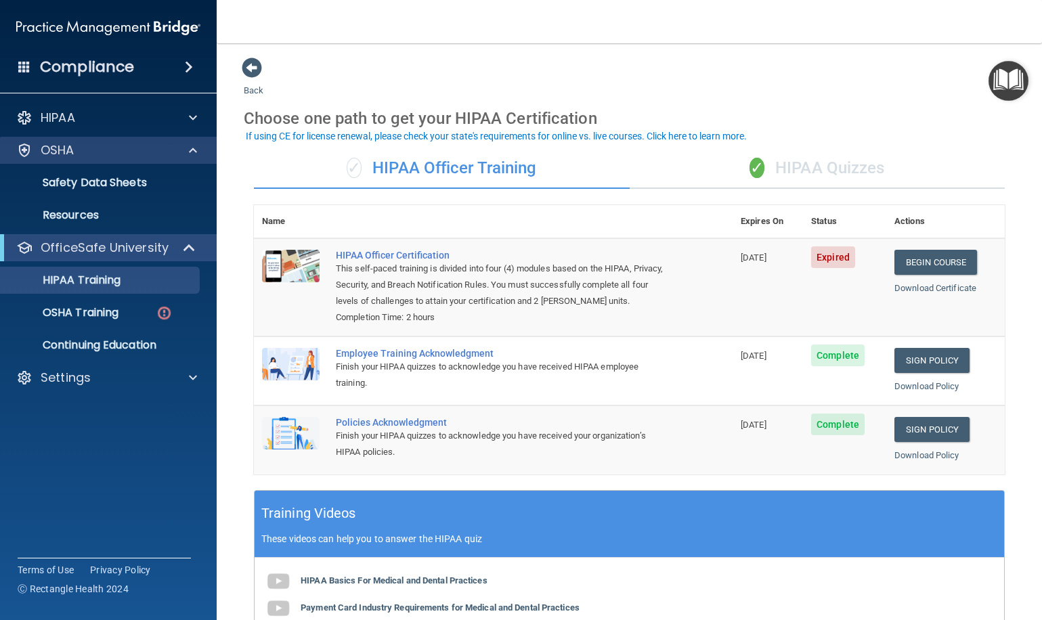
click at [196, 151] on span at bounding box center [193, 150] width 8 height 16
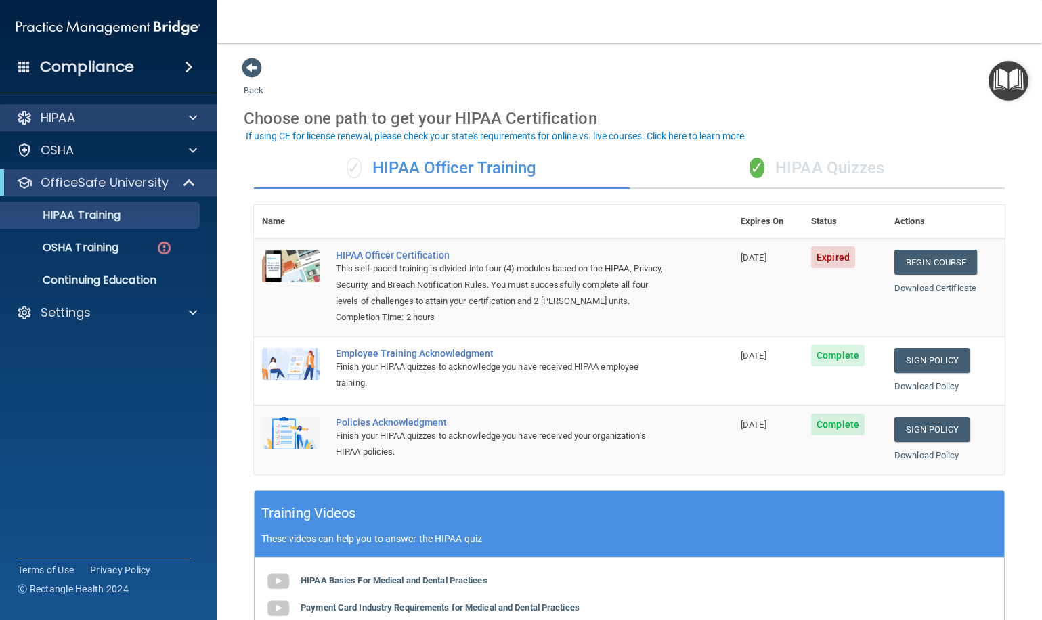
click at [194, 120] on span at bounding box center [193, 118] width 8 height 16
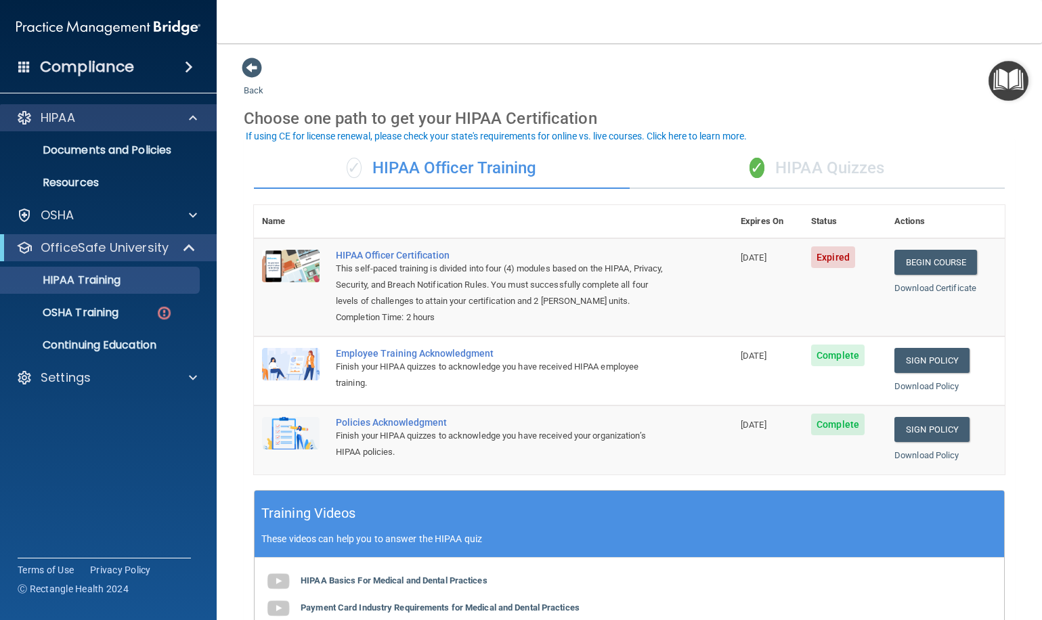
click at [194, 120] on span at bounding box center [193, 118] width 8 height 16
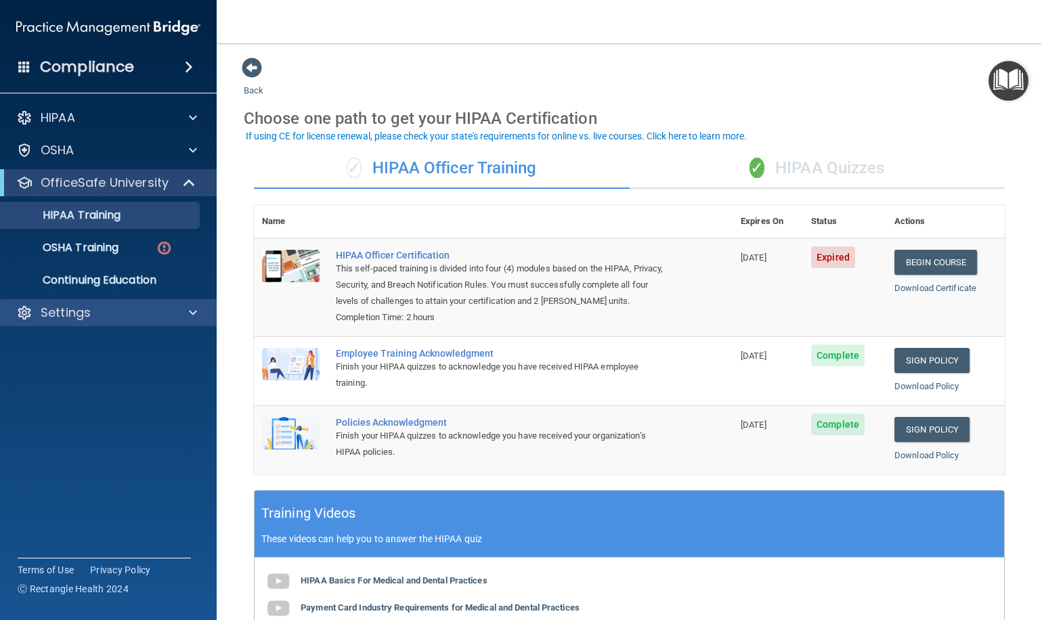
click at [189, 317] on span at bounding box center [193, 313] width 8 height 16
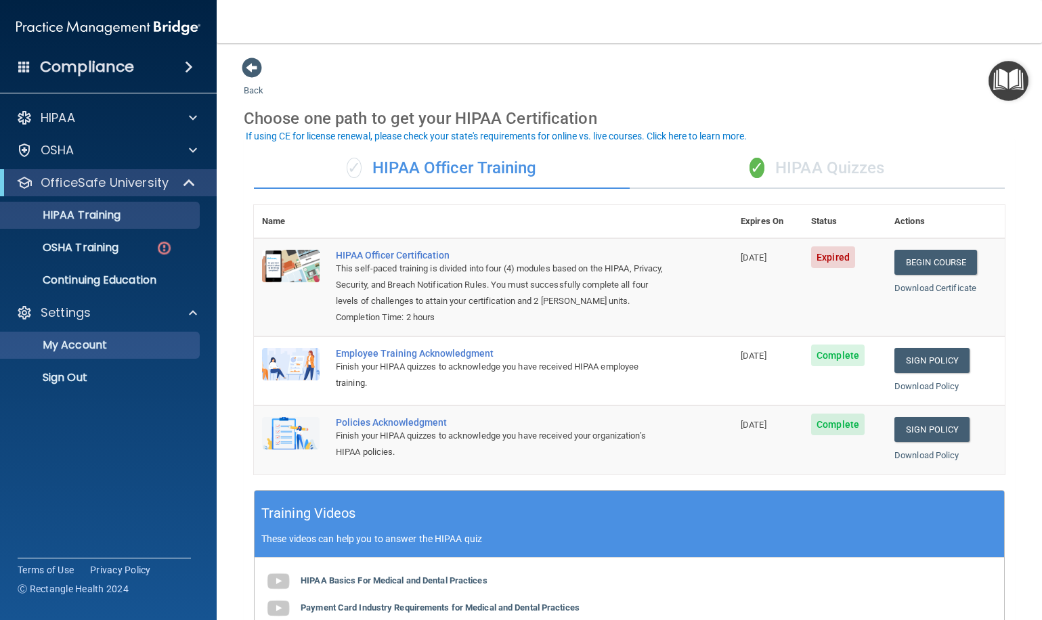
click at [91, 342] on p "My Account" at bounding box center [101, 345] width 185 height 14
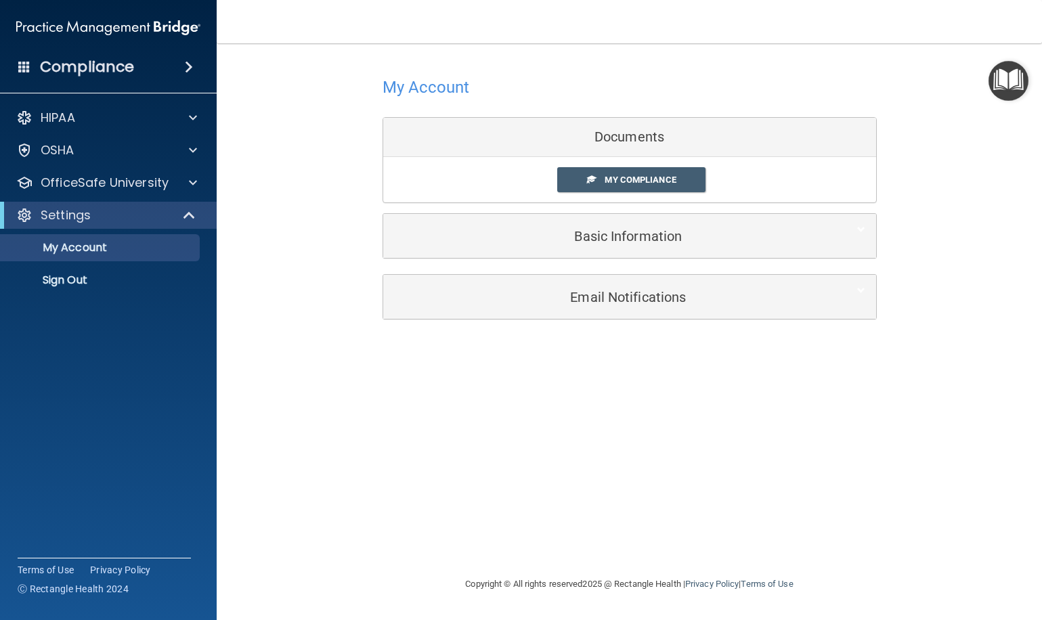
click at [576, 241] on h5 "Basic Information" at bounding box center [608, 236] width 431 height 15
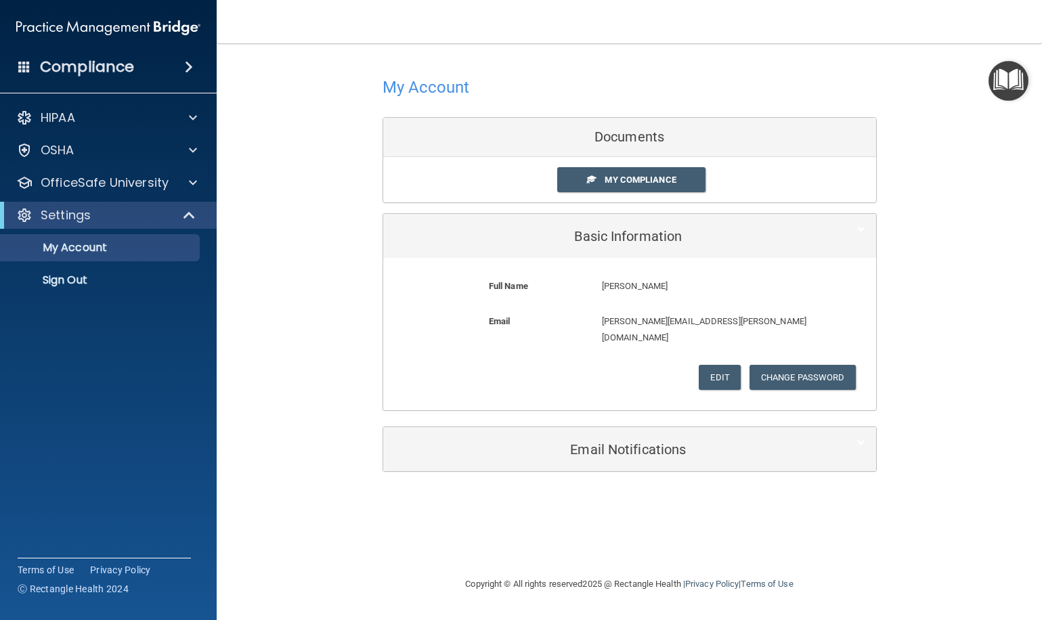
click at [598, 442] on h5 "Email Notifications" at bounding box center [608, 449] width 431 height 15
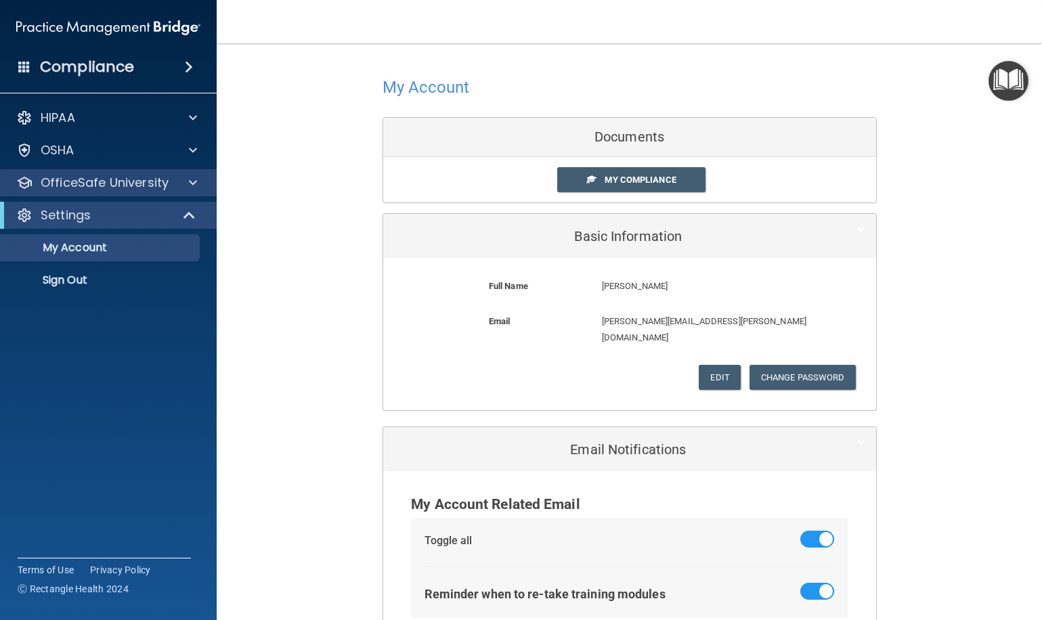
click at [131, 187] on p "OfficeSafe University" at bounding box center [105, 183] width 128 height 16
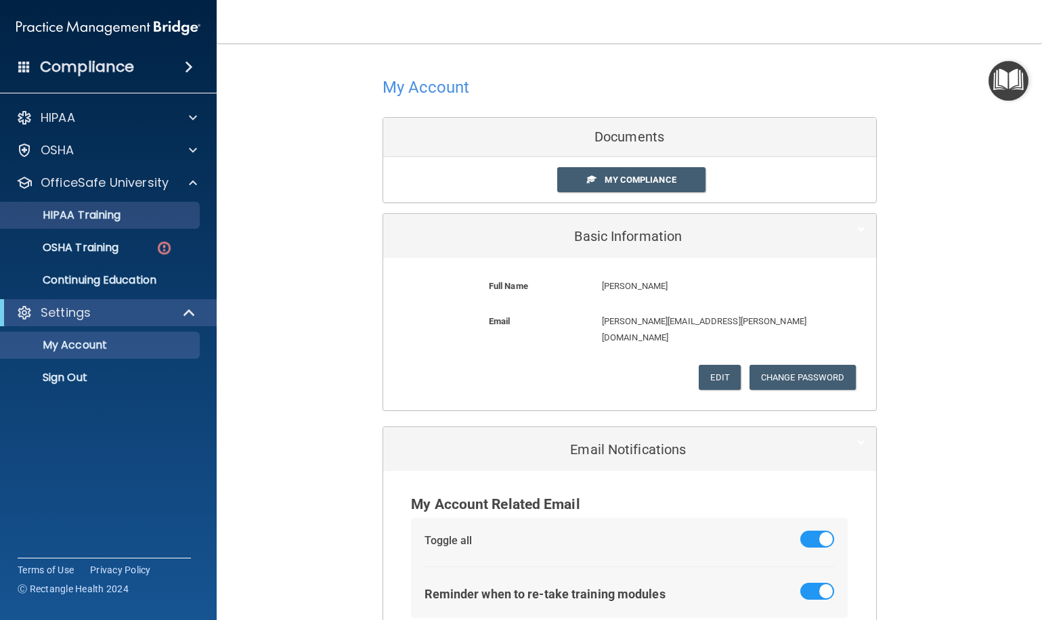
click at [120, 213] on p "HIPAA Training" at bounding box center [65, 215] width 112 height 14
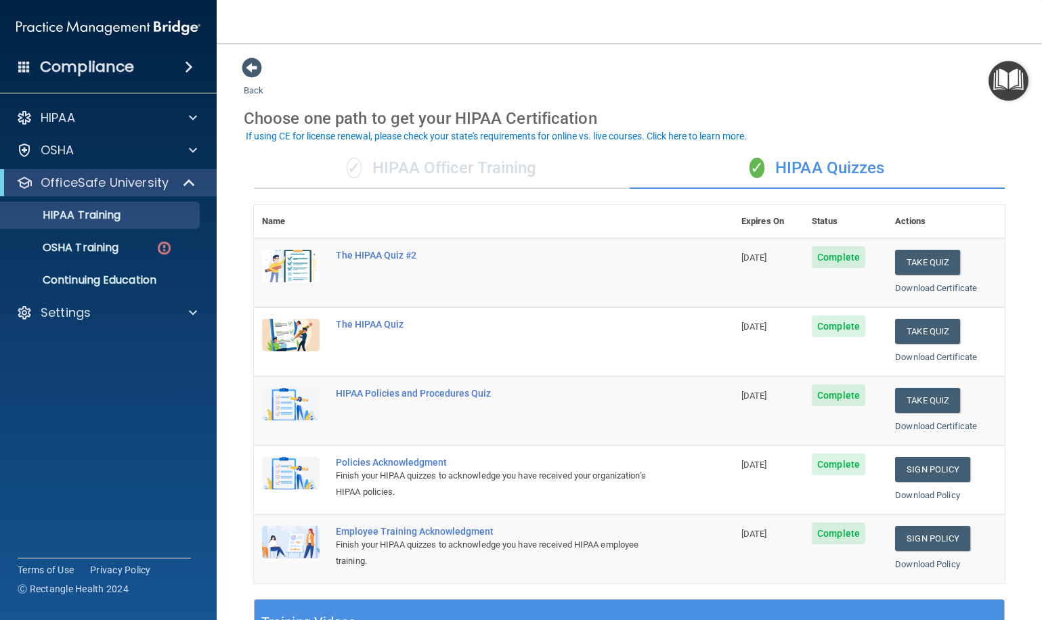
click at [496, 166] on div "✓ HIPAA Officer Training" at bounding box center [442, 168] width 376 height 41
